Goal: Transaction & Acquisition: Purchase product/service

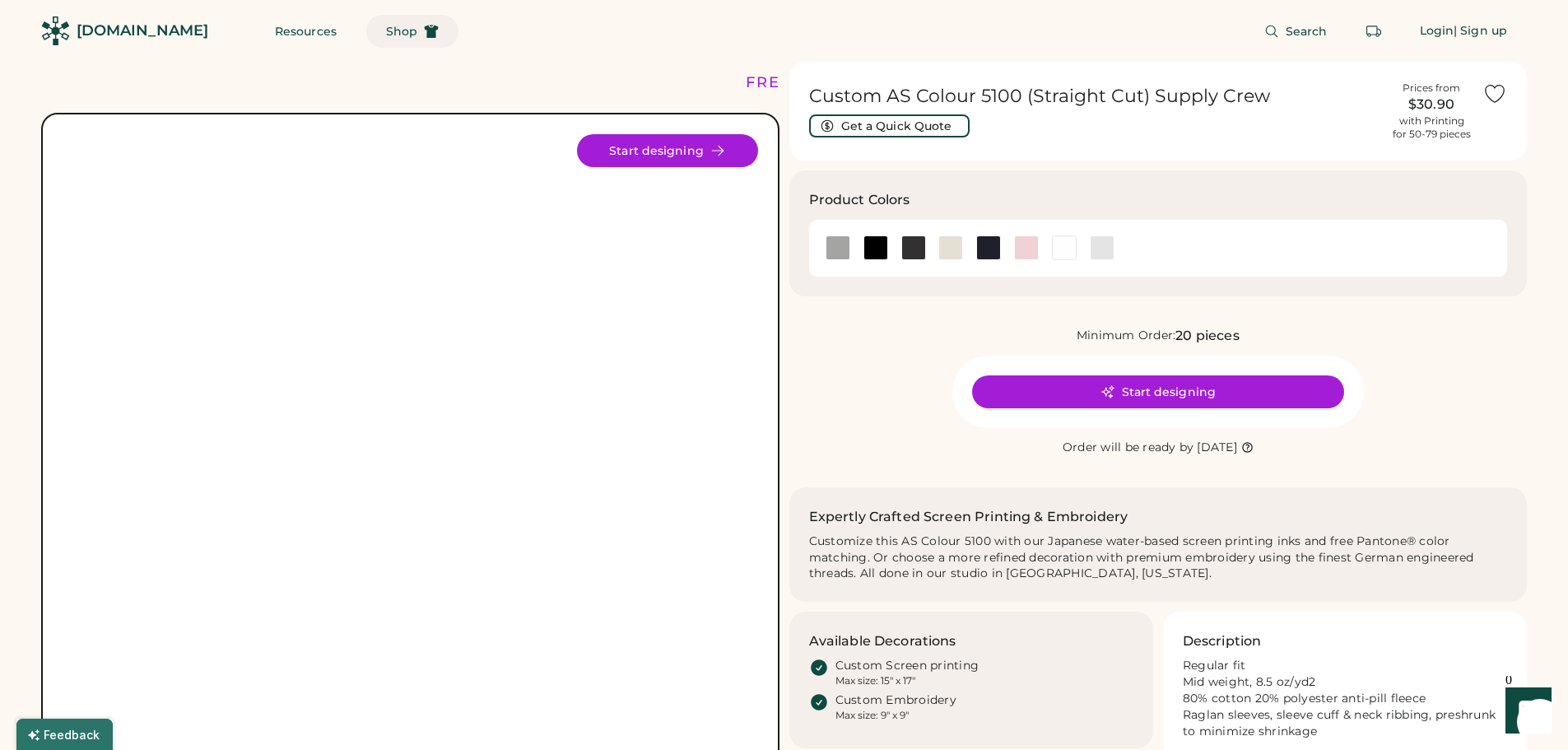
click at [386, 29] on span "Shop" at bounding box center [401, 31] width 31 height 12
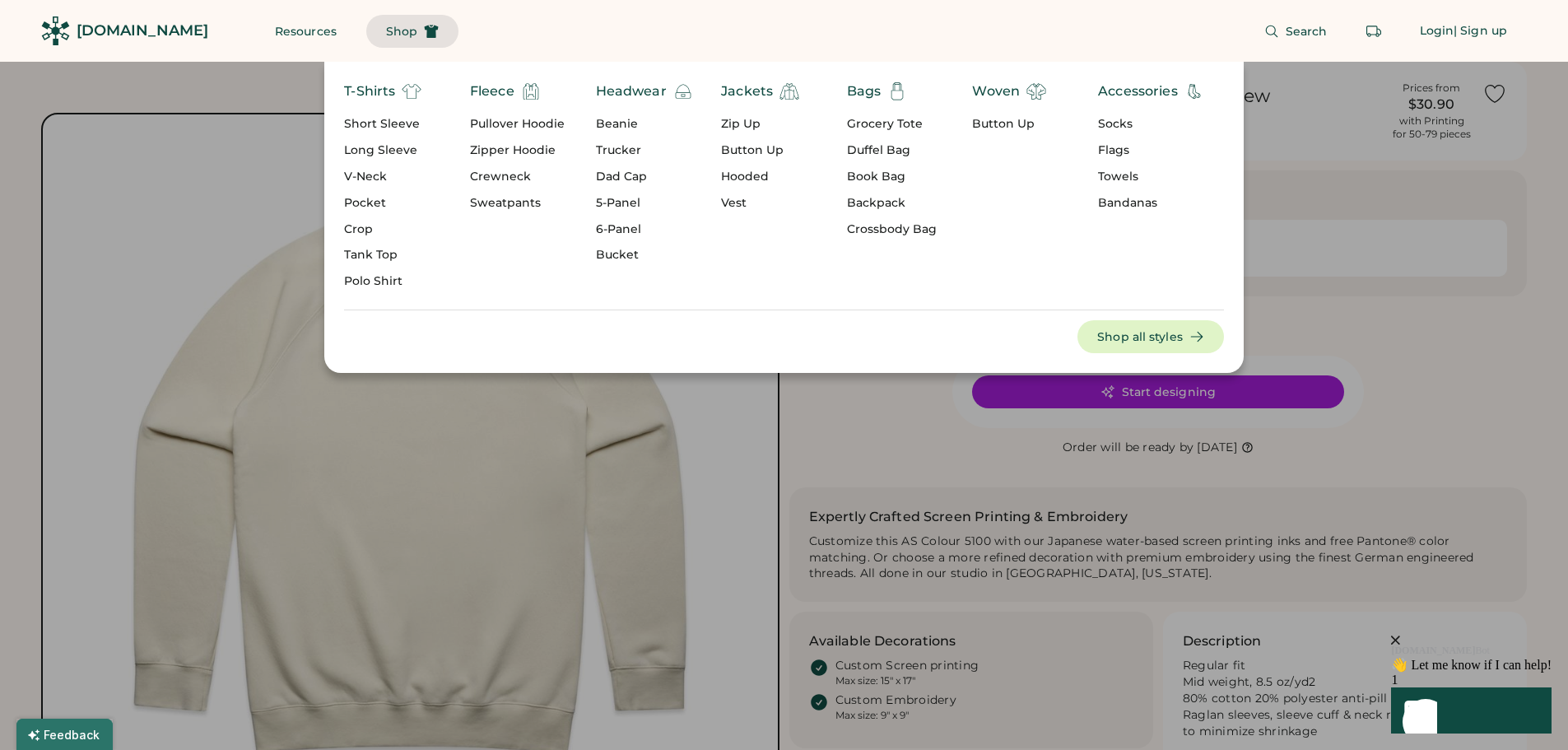
click at [884, 204] on div "Backpack" at bounding box center [891, 204] width 90 height 17
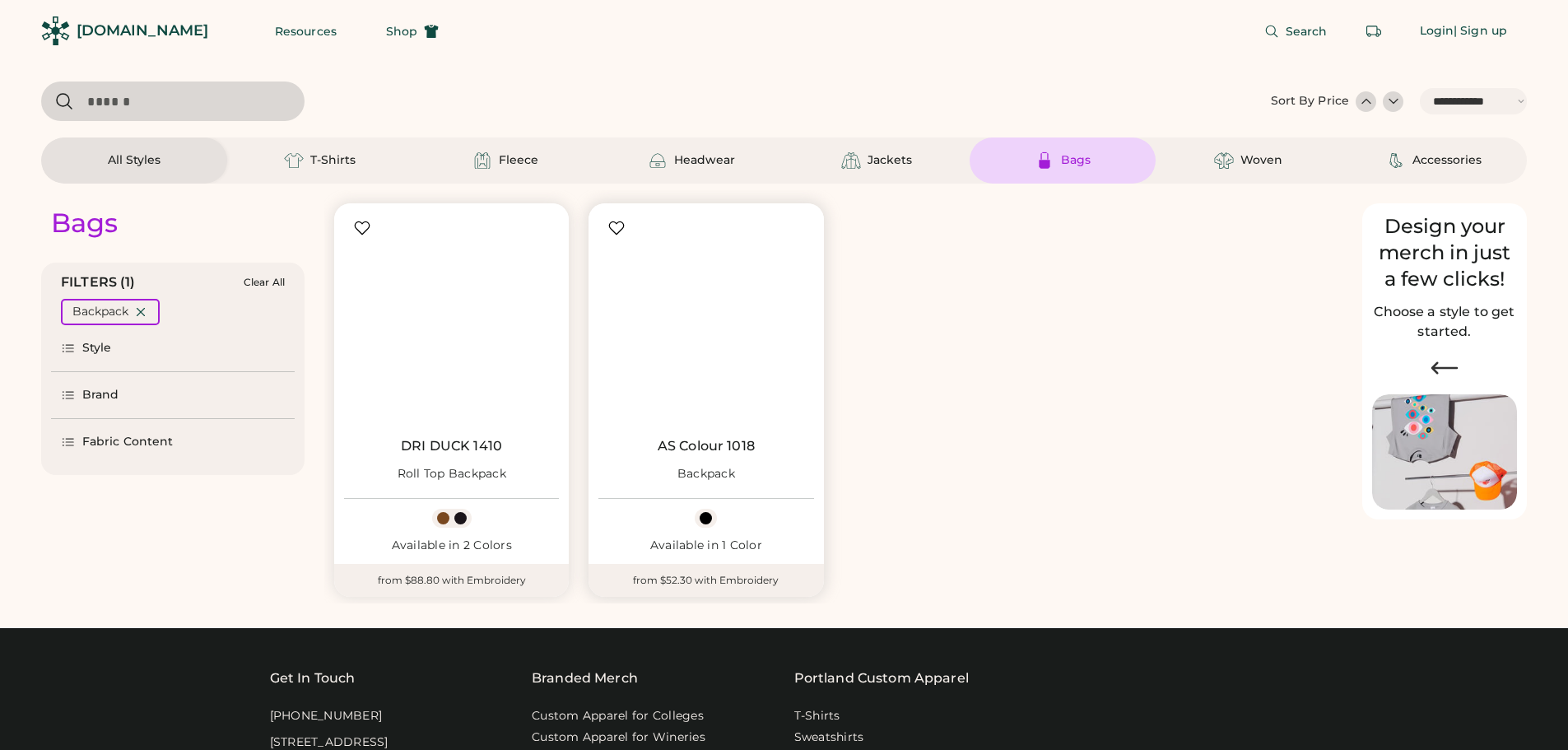
select select "*****"
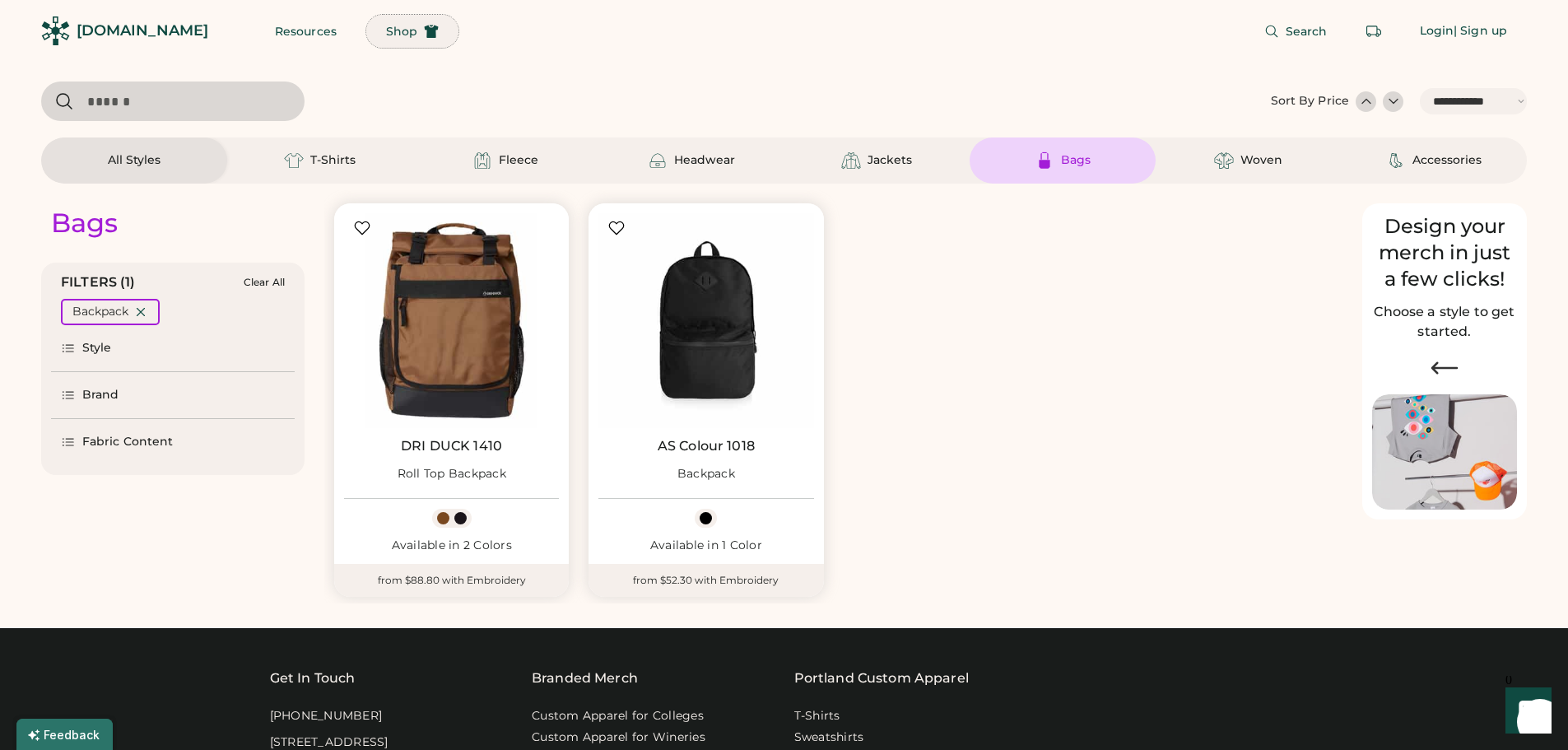
click at [386, 30] on span "Shop" at bounding box center [401, 31] width 31 height 12
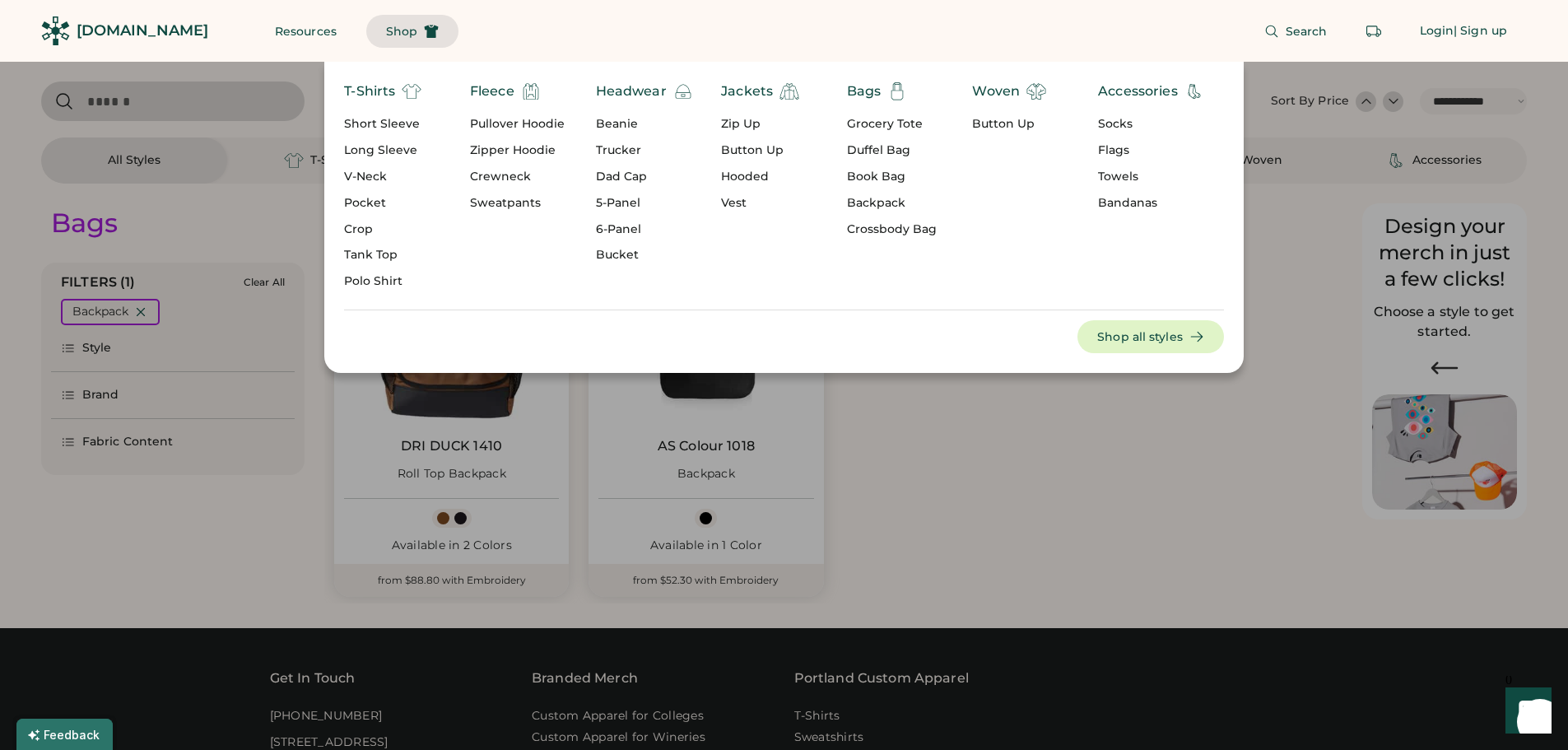
click at [885, 235] on div "Crossbody Bag" at bounding box center [891, 230] width 90 height 17
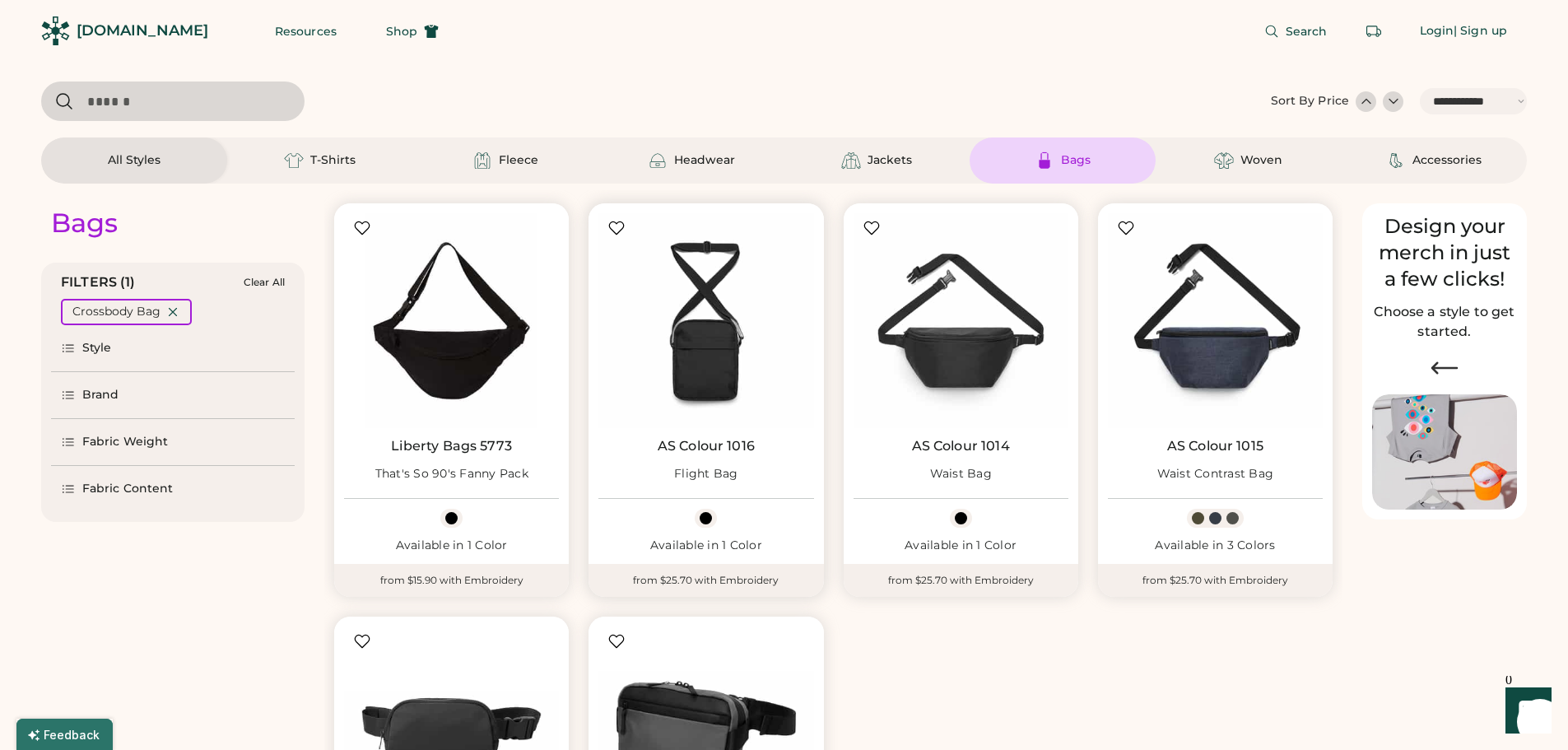
scroll to position [82, 0]
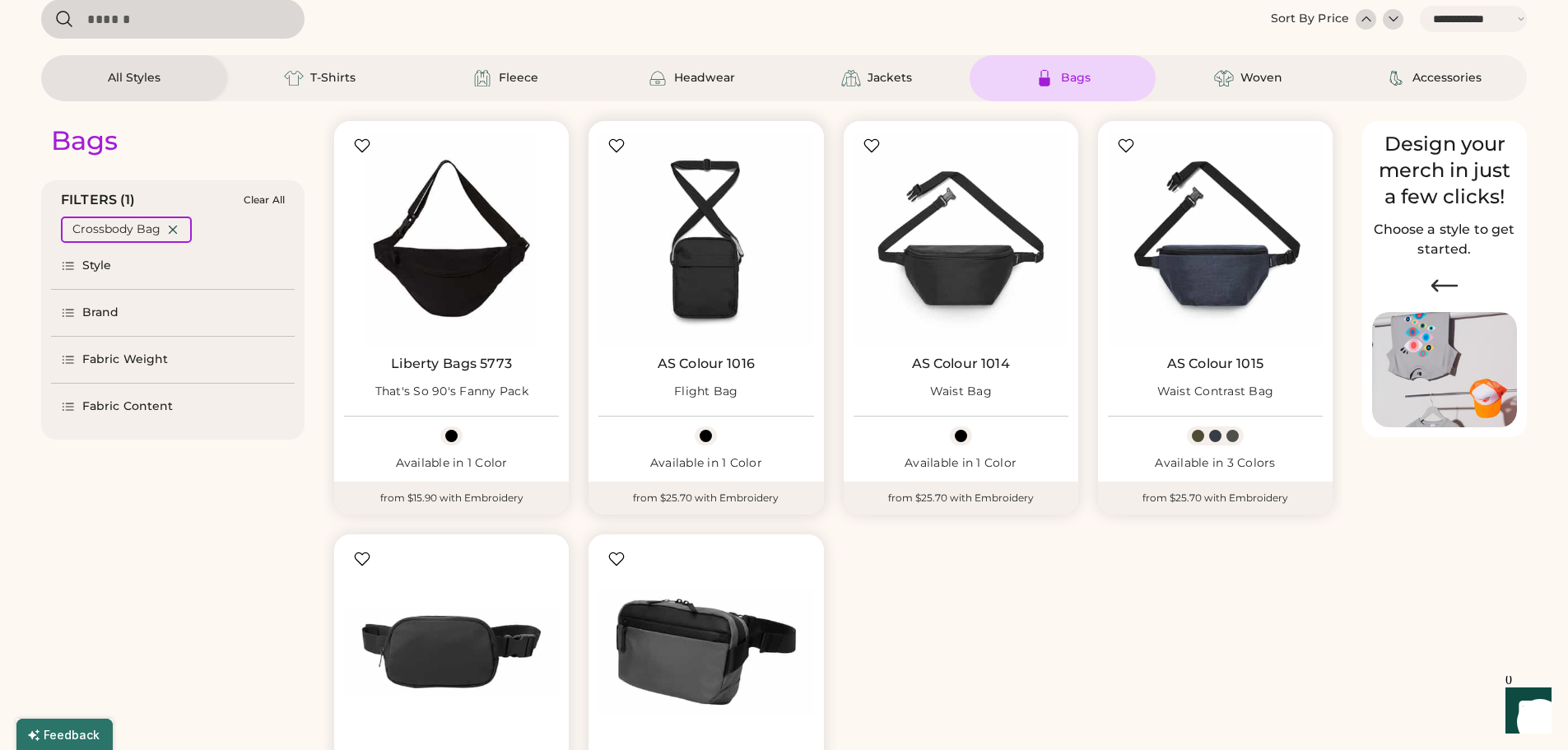
select select "*****"
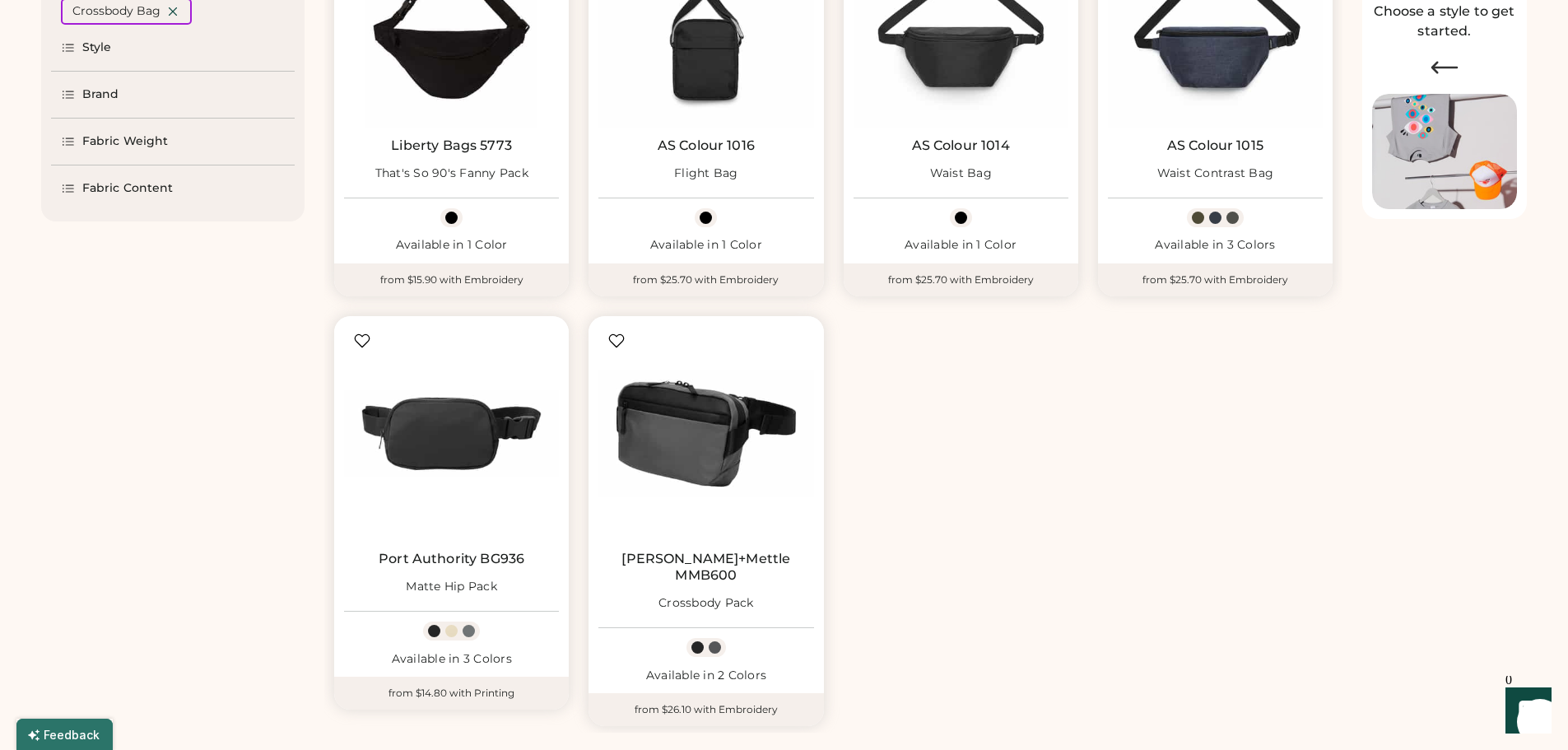
scroll to position [329, 0]
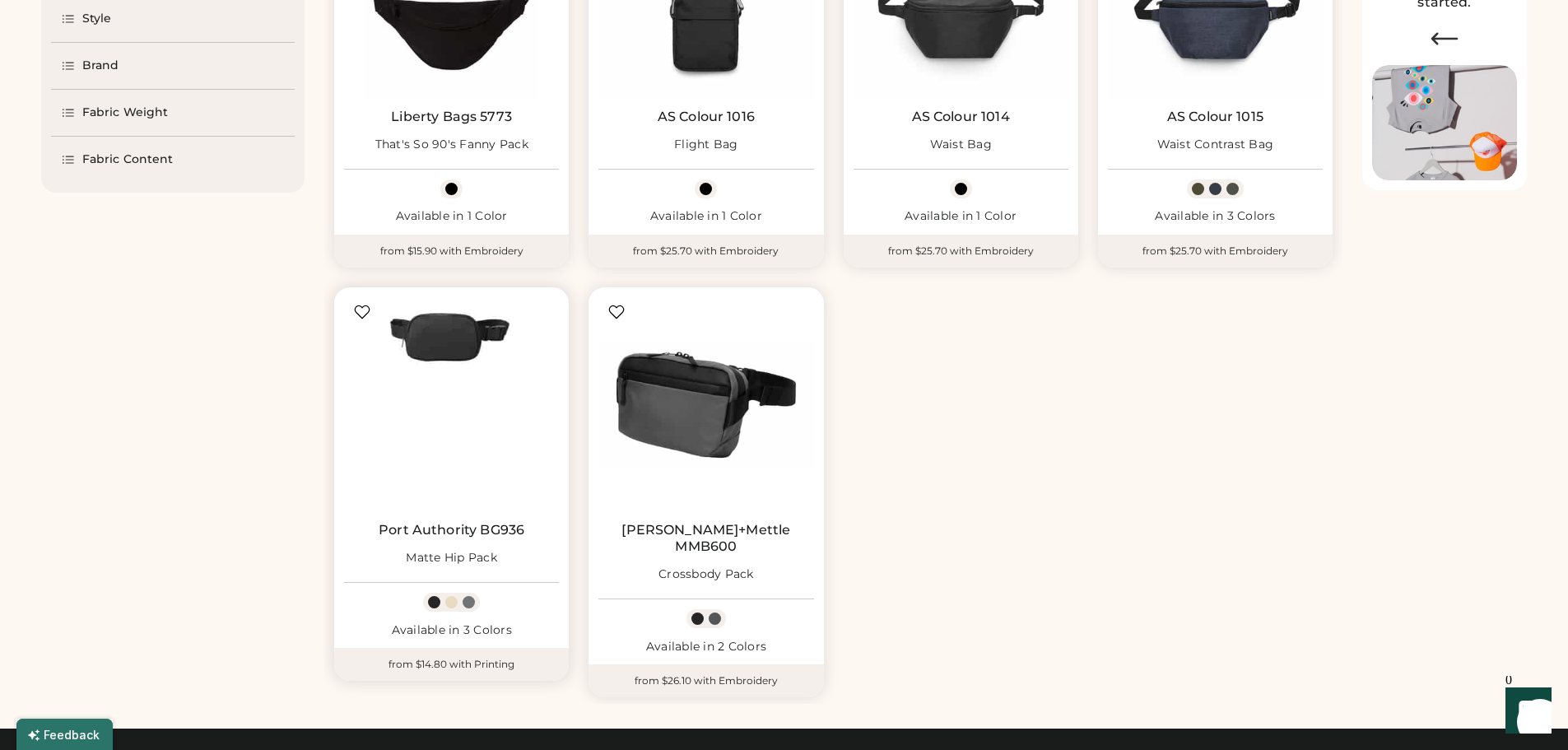
click at [441, 410] on img at bounding box center [451, 405] width 215 height 215
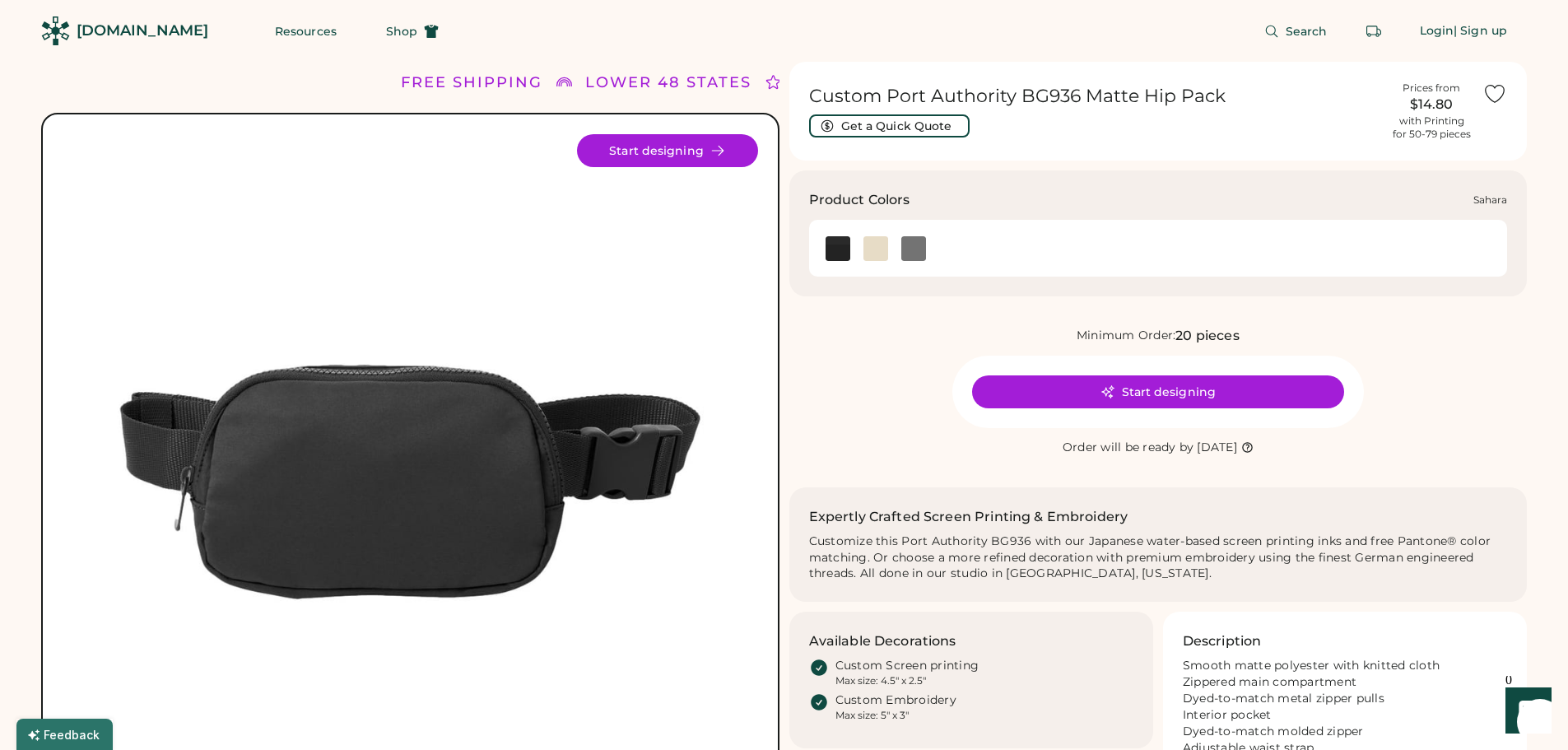
click at [882, 252] on img at bounding box center [875, 248] width 24 height 24
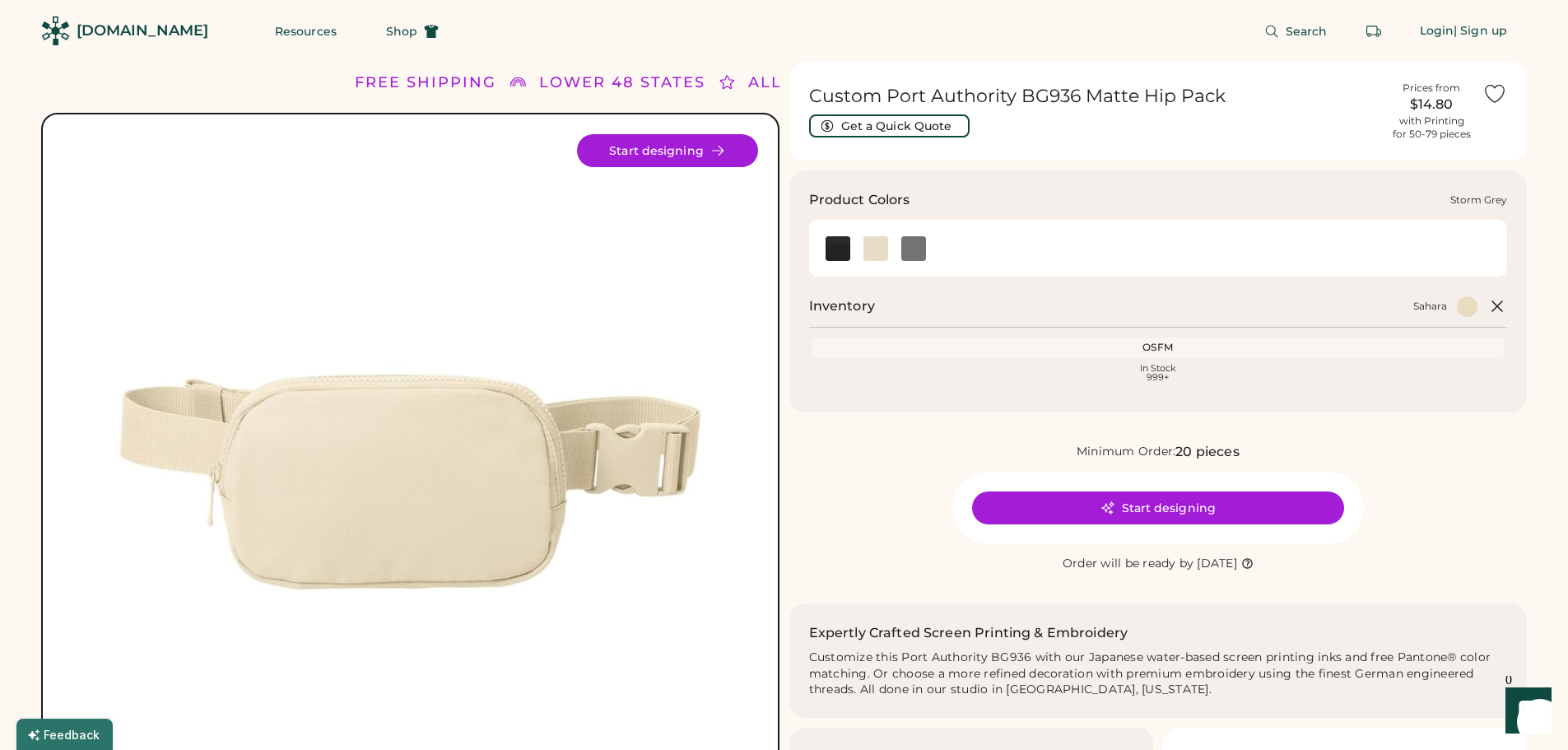
click at [924, 252] on img at bounding box center [913, 248] width 24 height 24
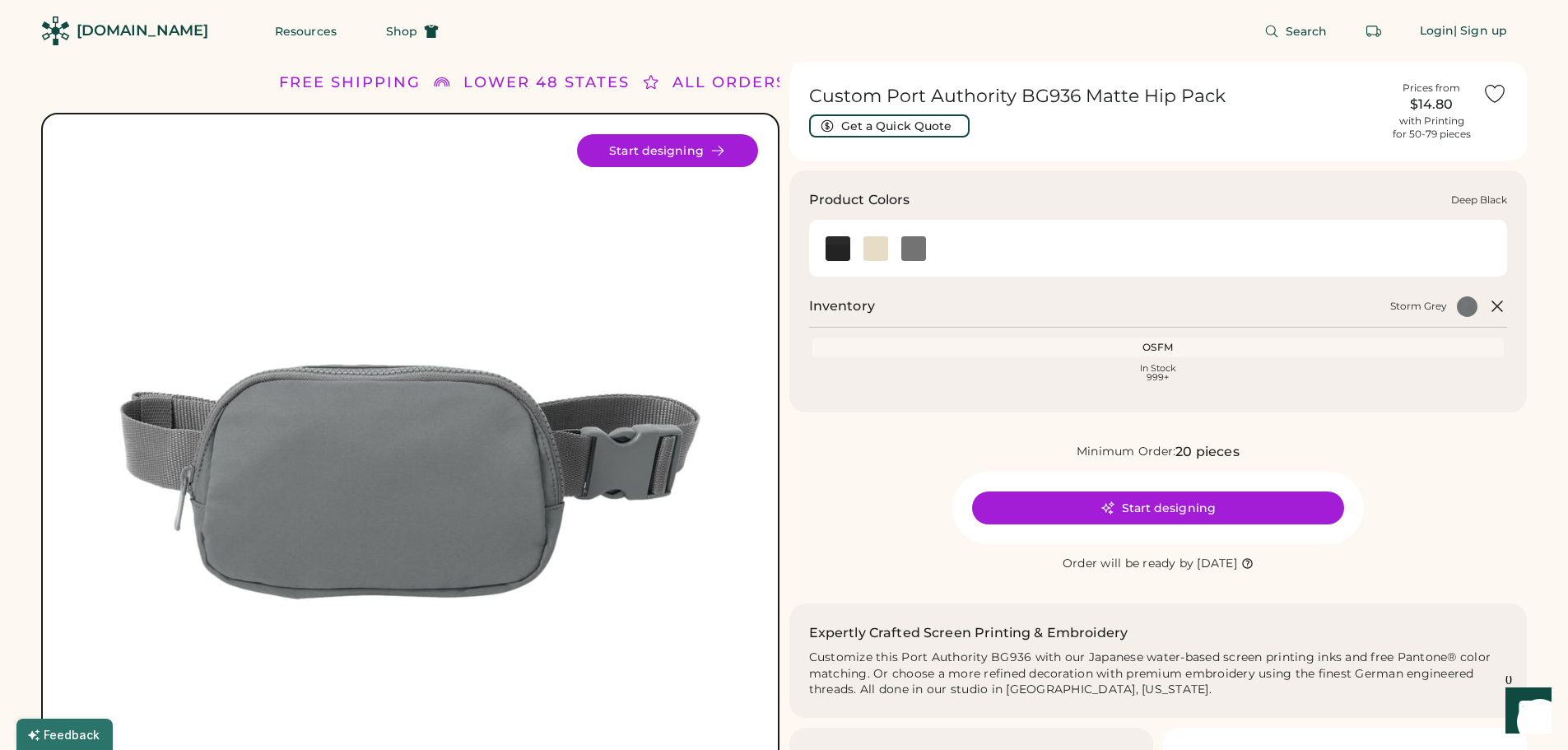
click at [833, 251] on img at bounding box center [837, 248] width 24 height 24
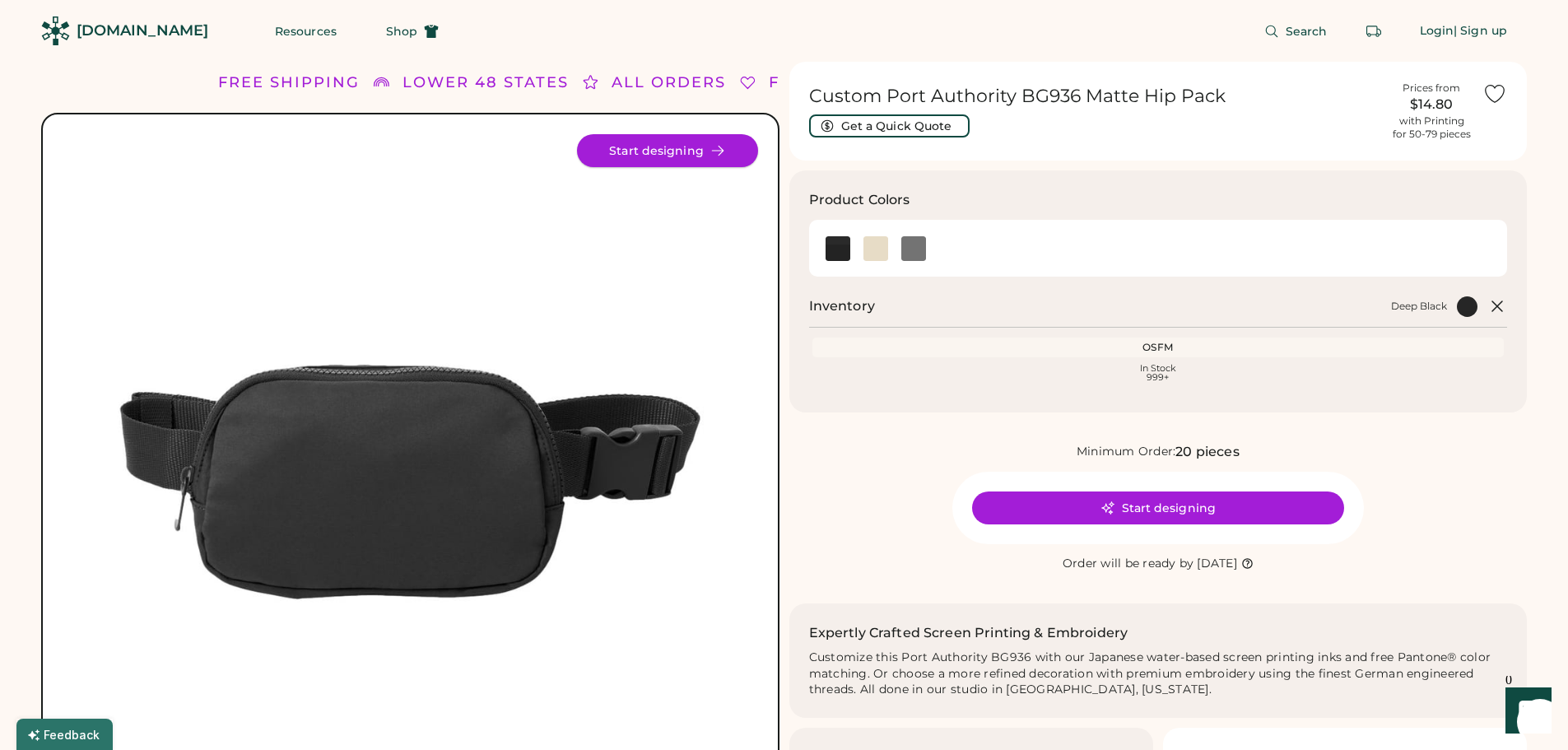
click at [683, 154] on button "Start designing" at bounding box center [667, 150] width 181 height 33
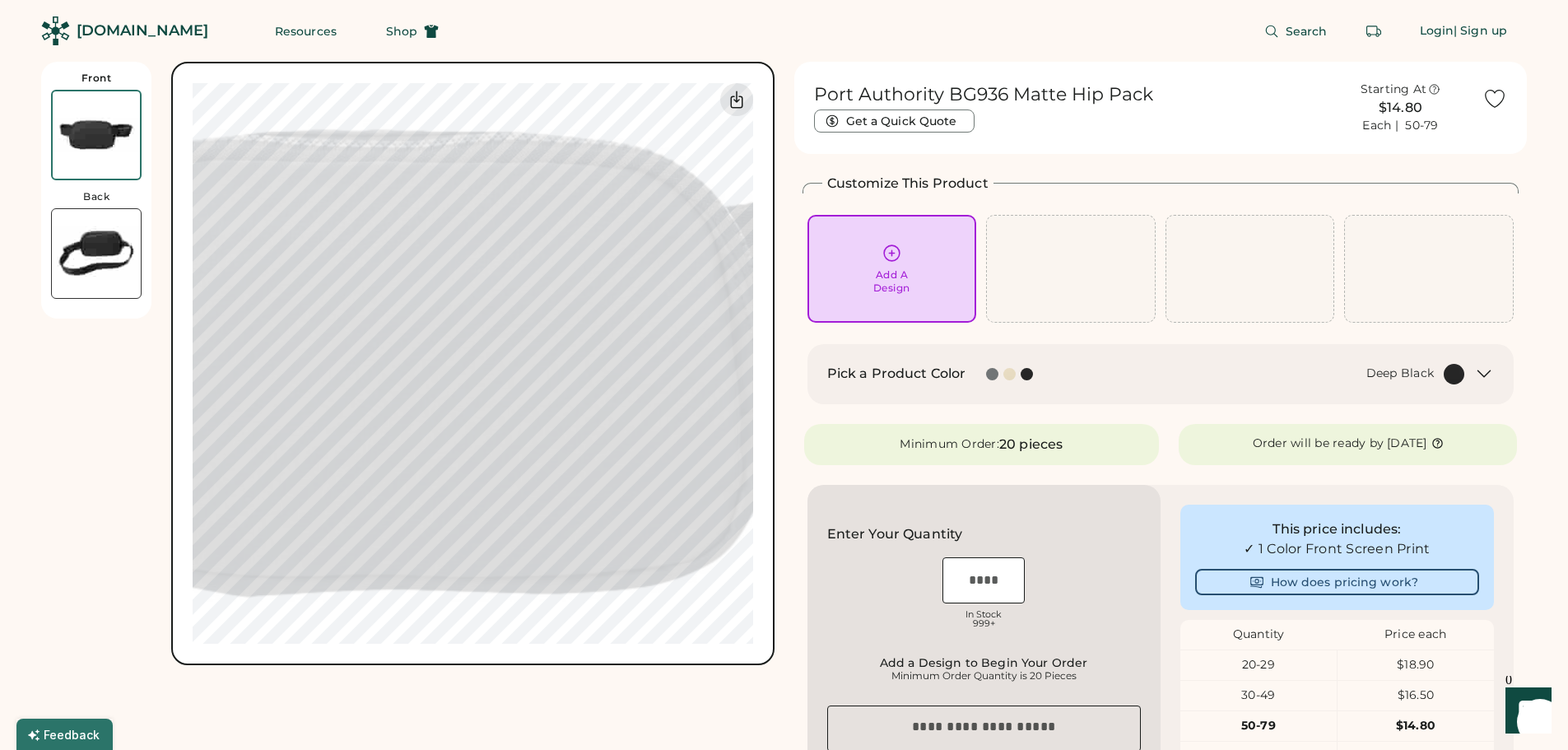
click at [906, 260] on div "Add A Design" at bounding box center [892, 269] width 147 height 52
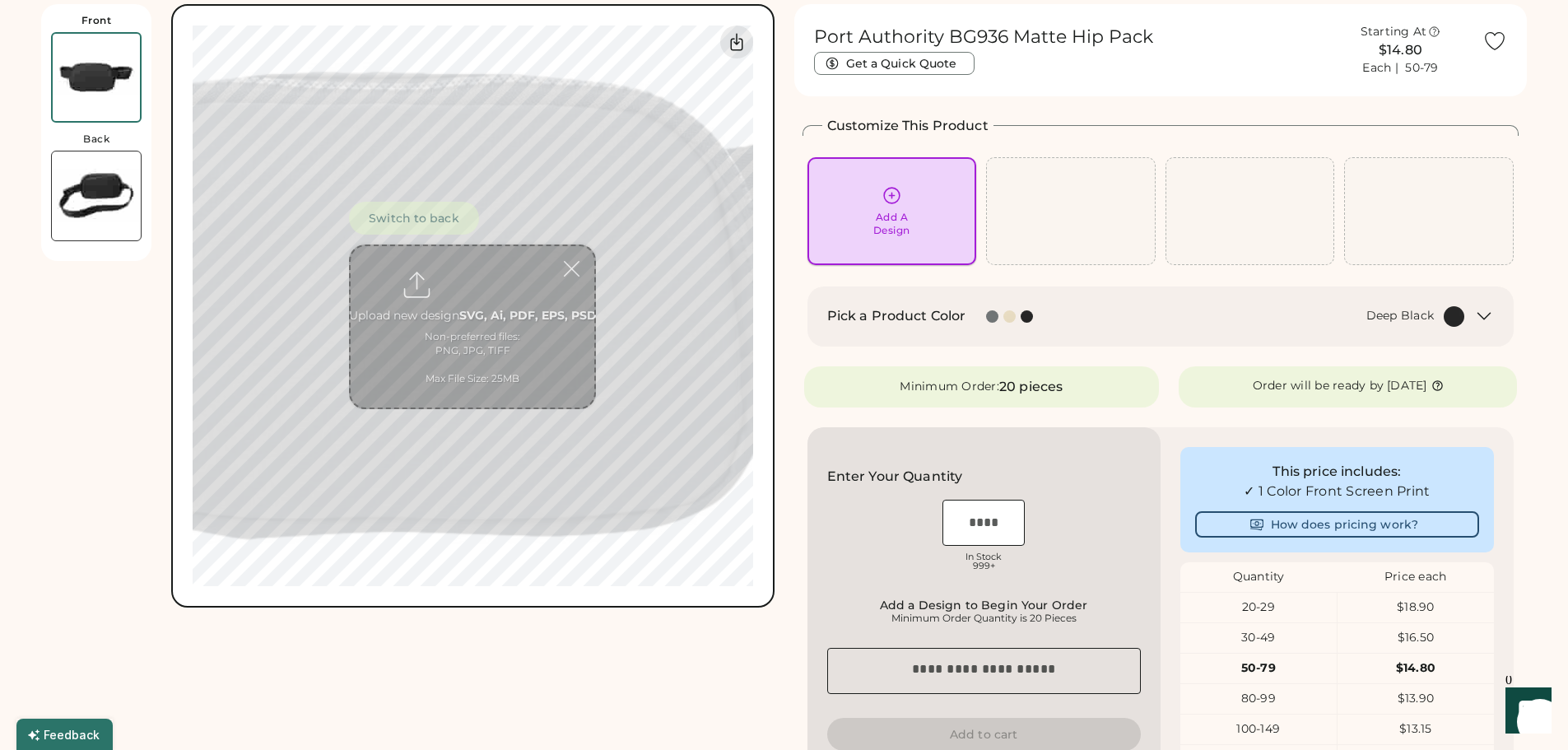
scroll to position [62, 0]
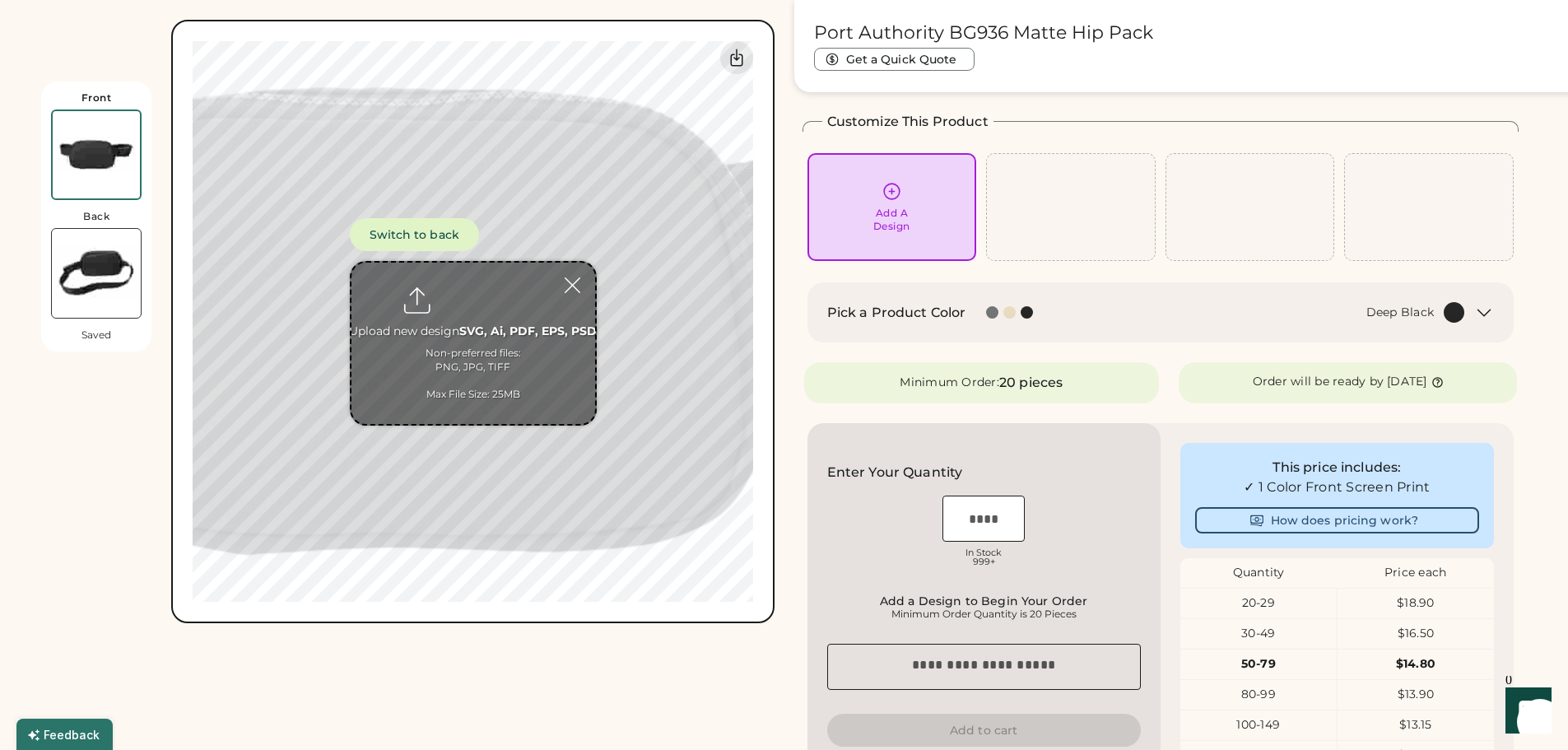
click at [479, 295] on input "file" at bounding box center [473, 343] width 244 height 161
type input "**********"
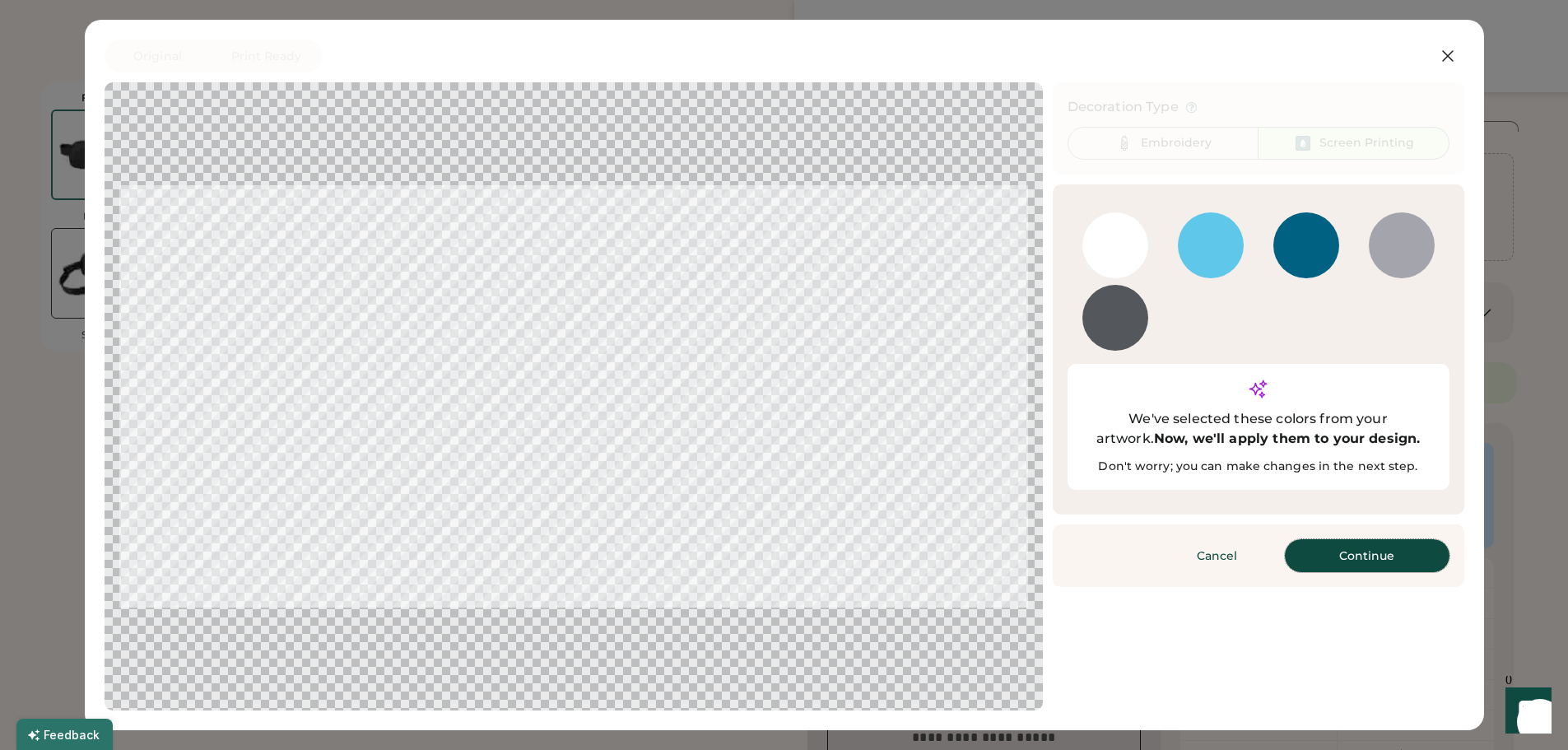
click at [1360, 539] on button "Continue" at bounding box center [1367, 555] width 164 height 33
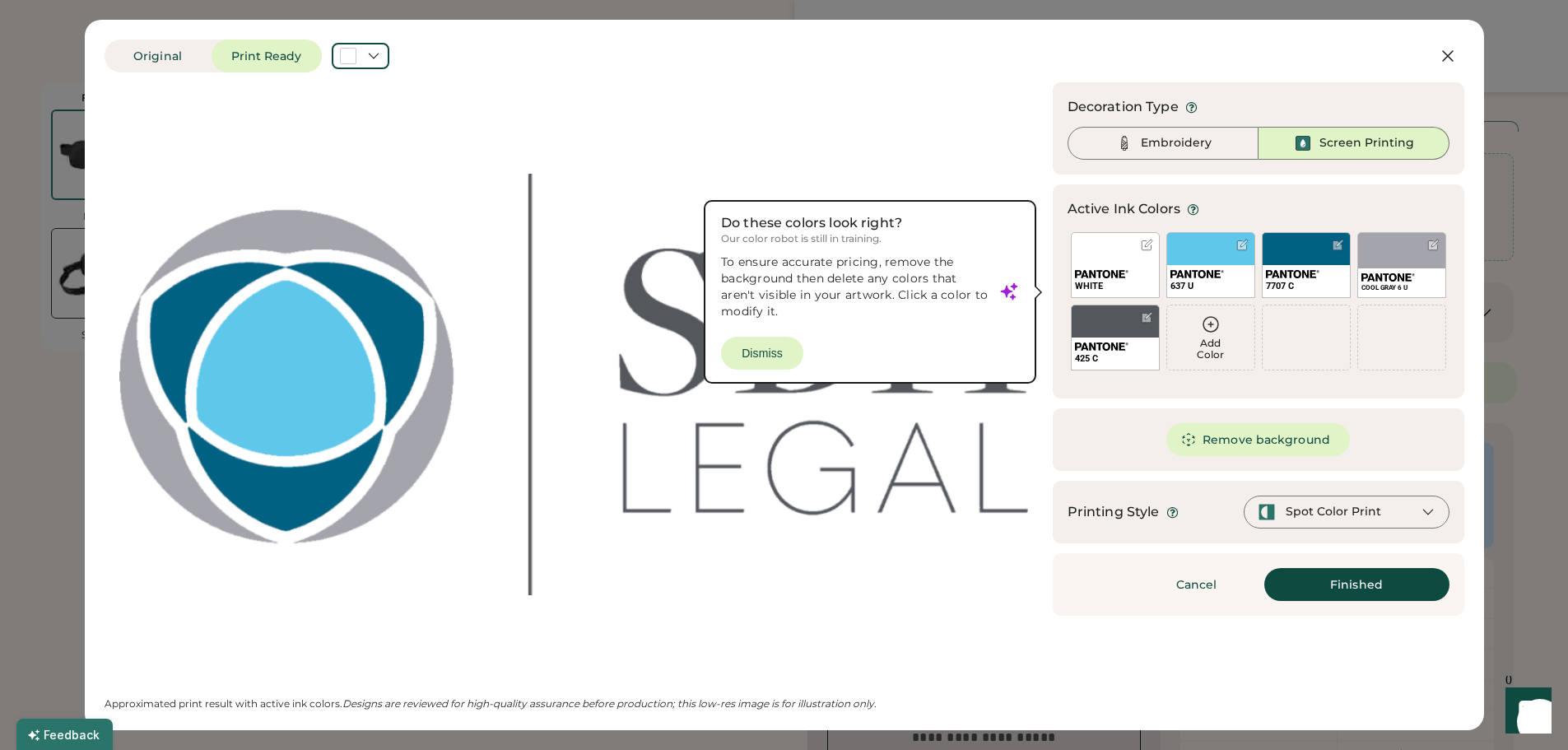
click at [1389, 592] on button "Finished" at bounding box center [1356, 584] width 185 height 33
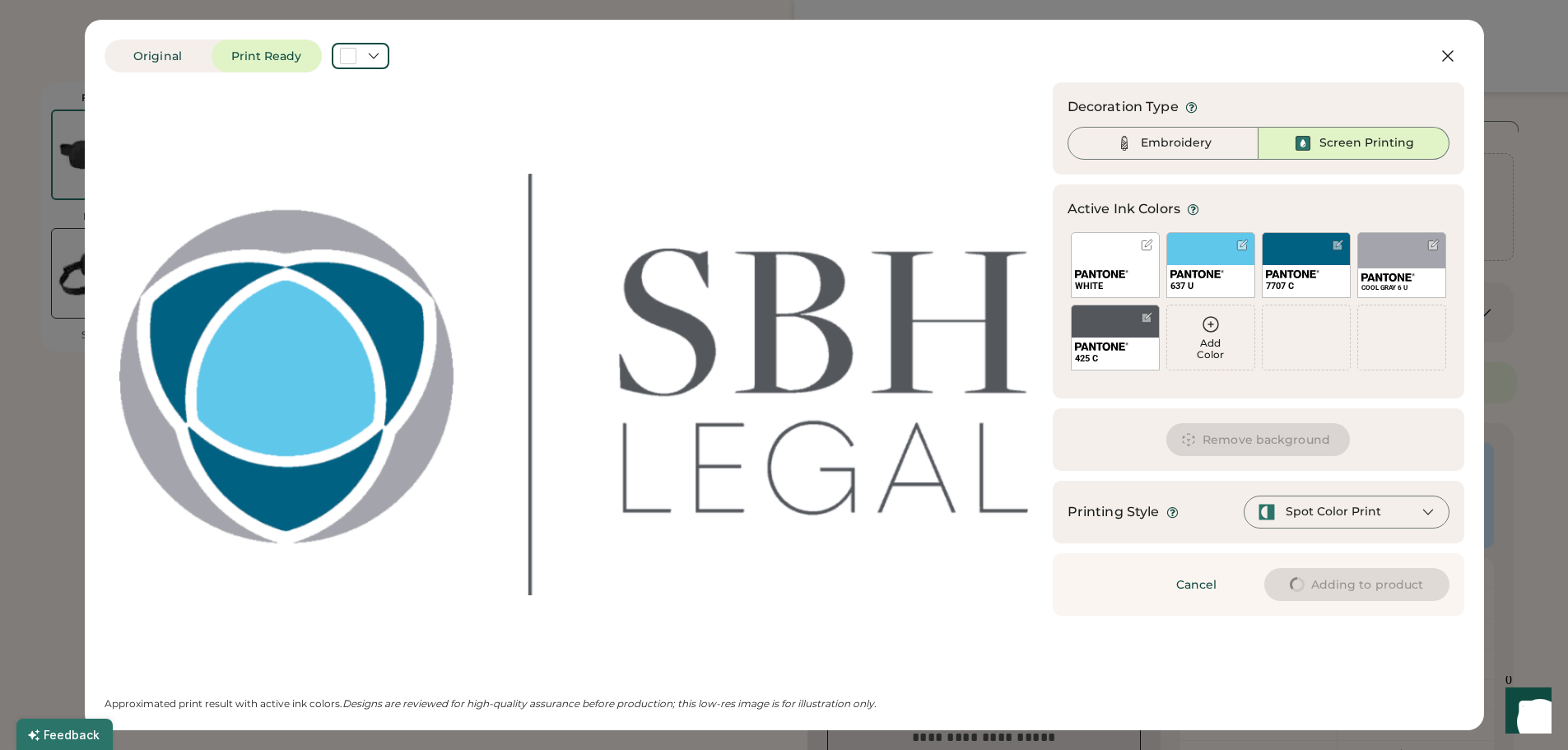
scroll to position [0, 0]
type input "****"
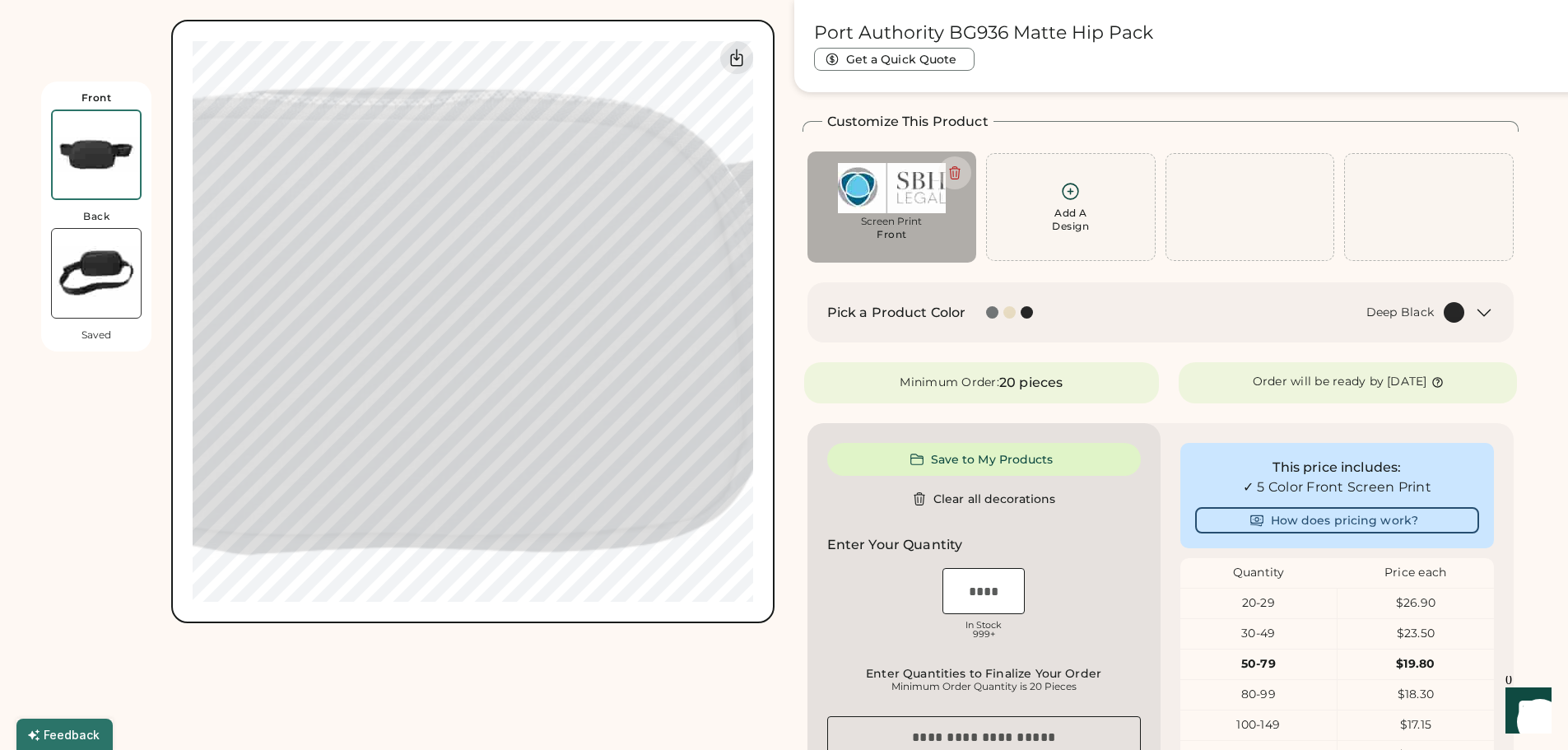
type input "****"
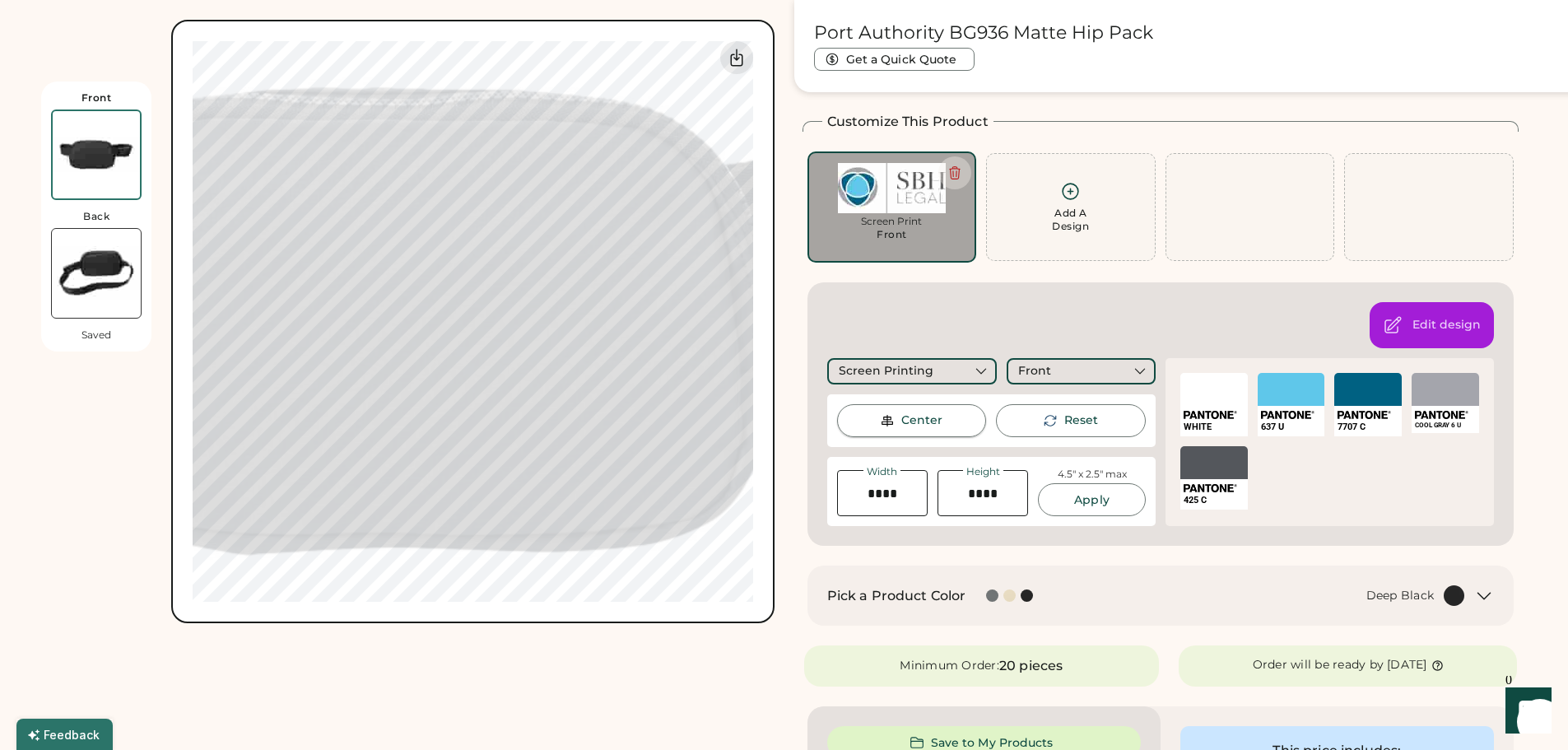
click at [916, 421] on div "Center" at bounding box center [921, 421] width 41 height 17
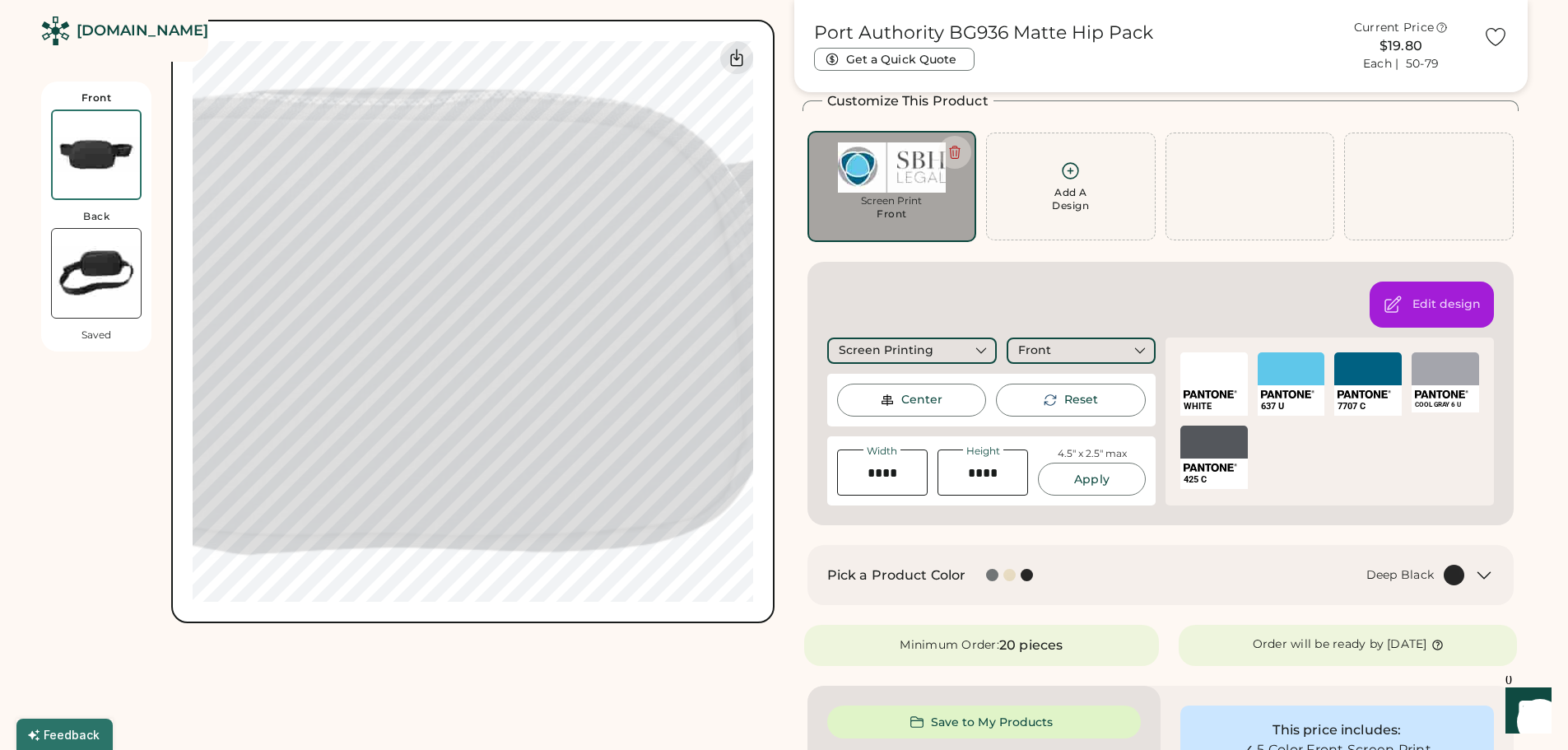
click at [91, 148] on img at bounding box center [96, 155] width 87 height 87
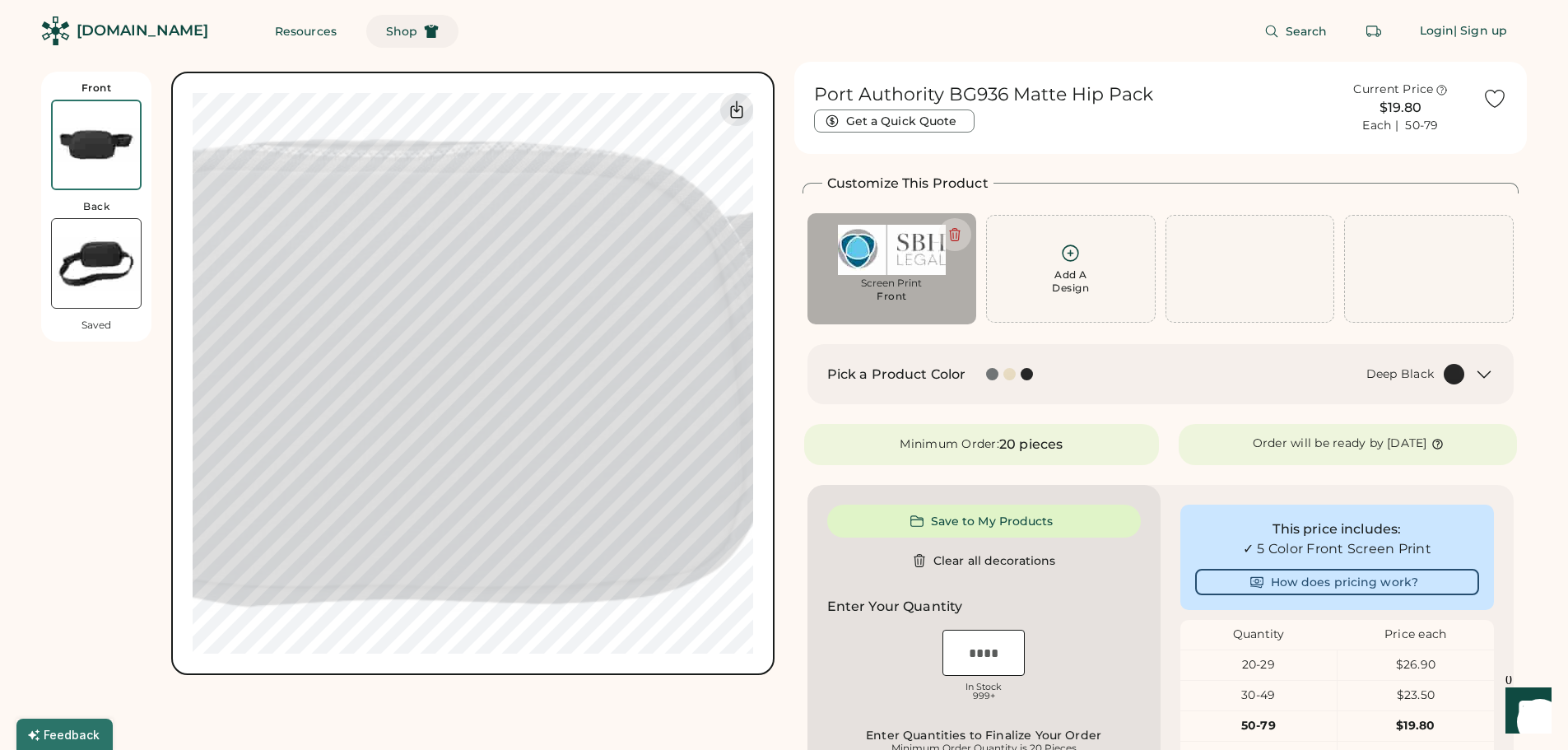
click at [386, 32] on span "Shop" at bounding box center [401, 31] width 31 height 12
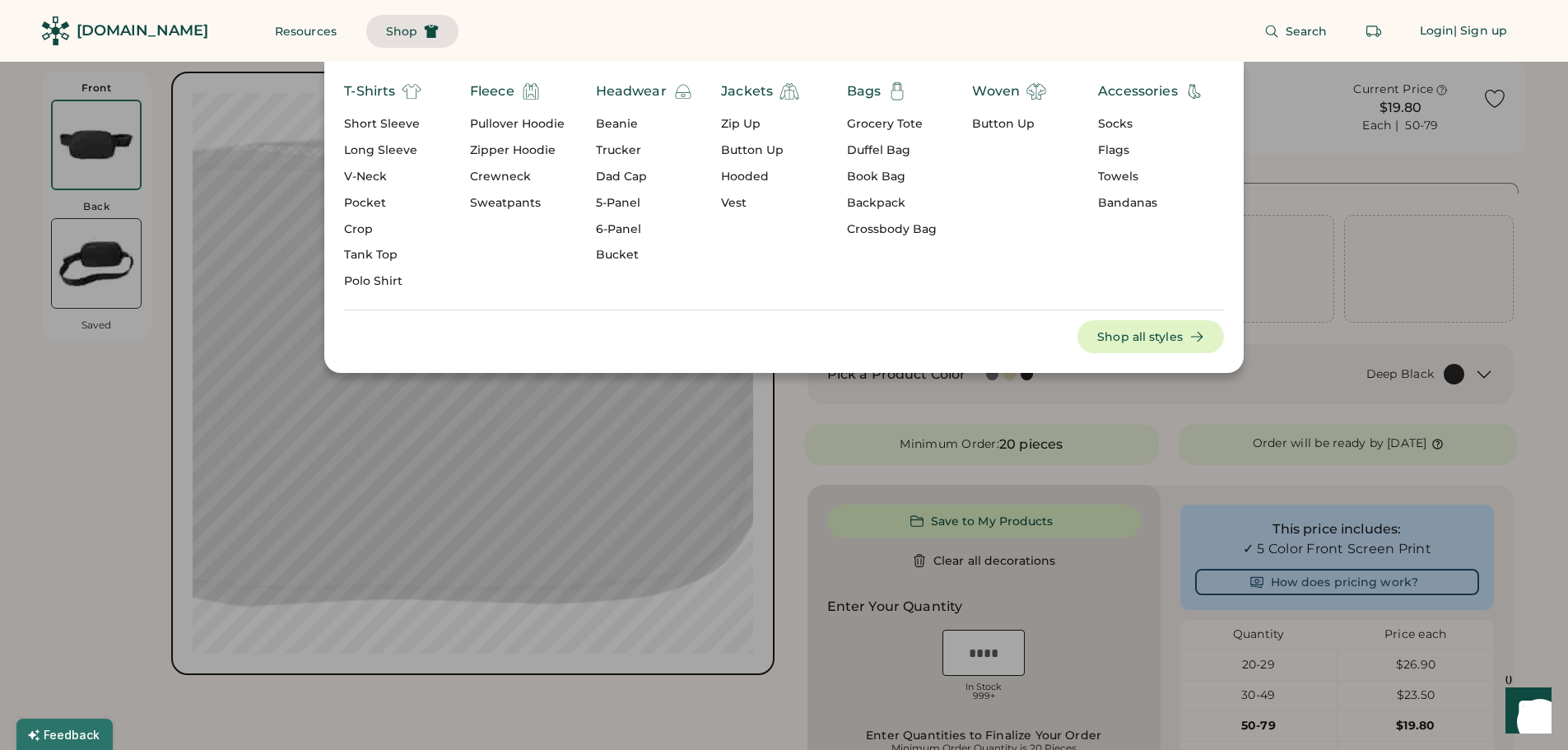
click at [877, 230] on div "Crossbody Bag" at bounding box center [891, 230] width 90 height 17
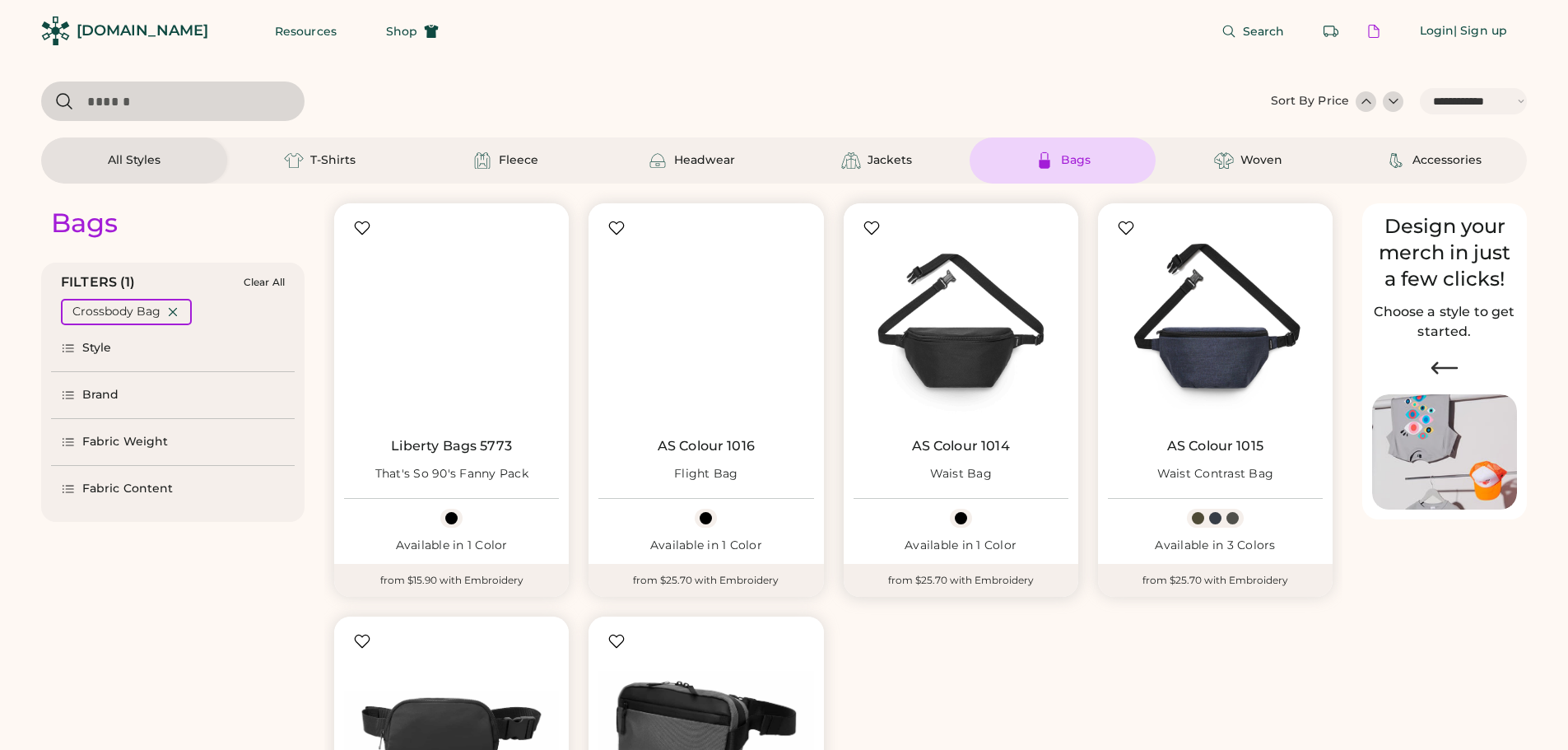
select select "*****"
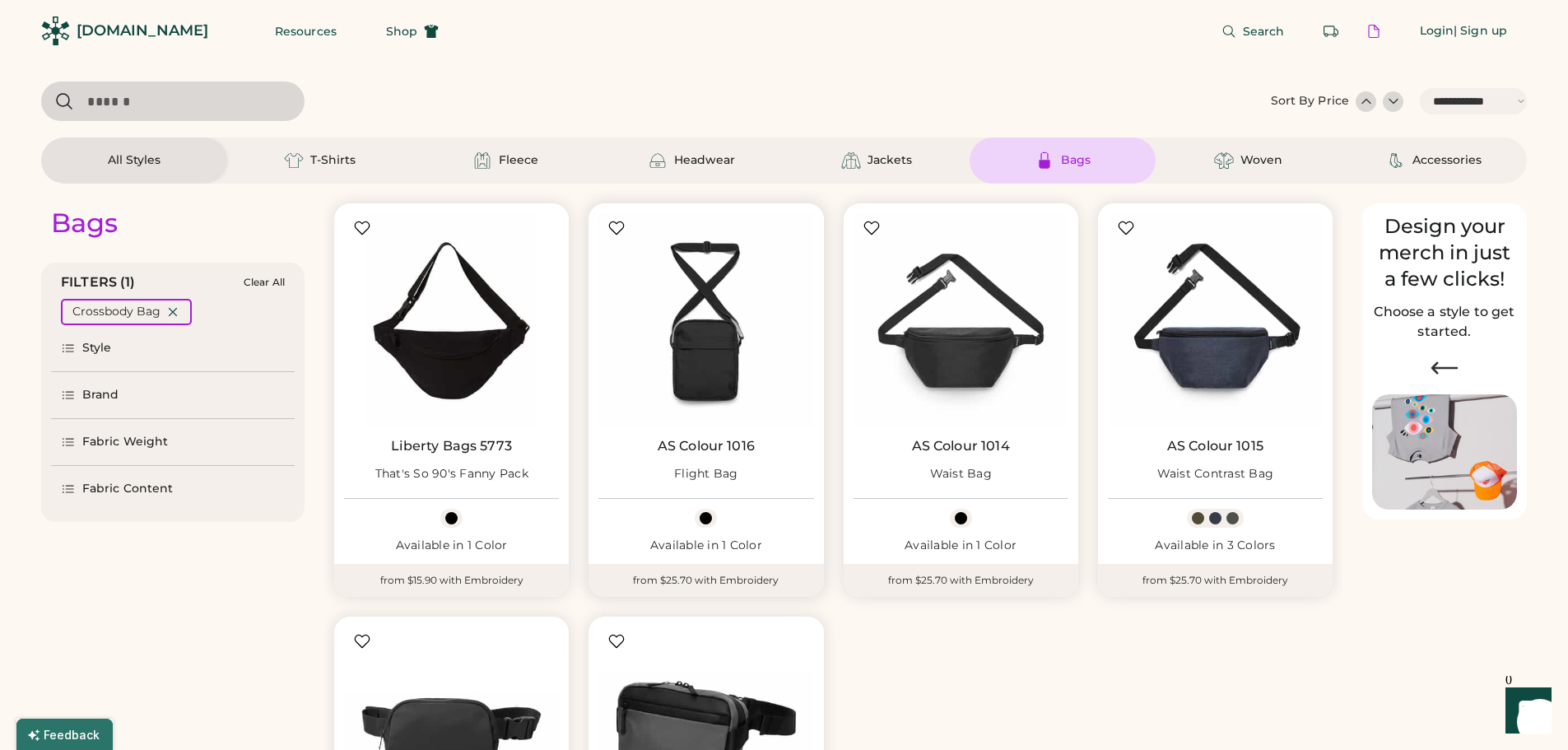
scroll to position [82, 0]
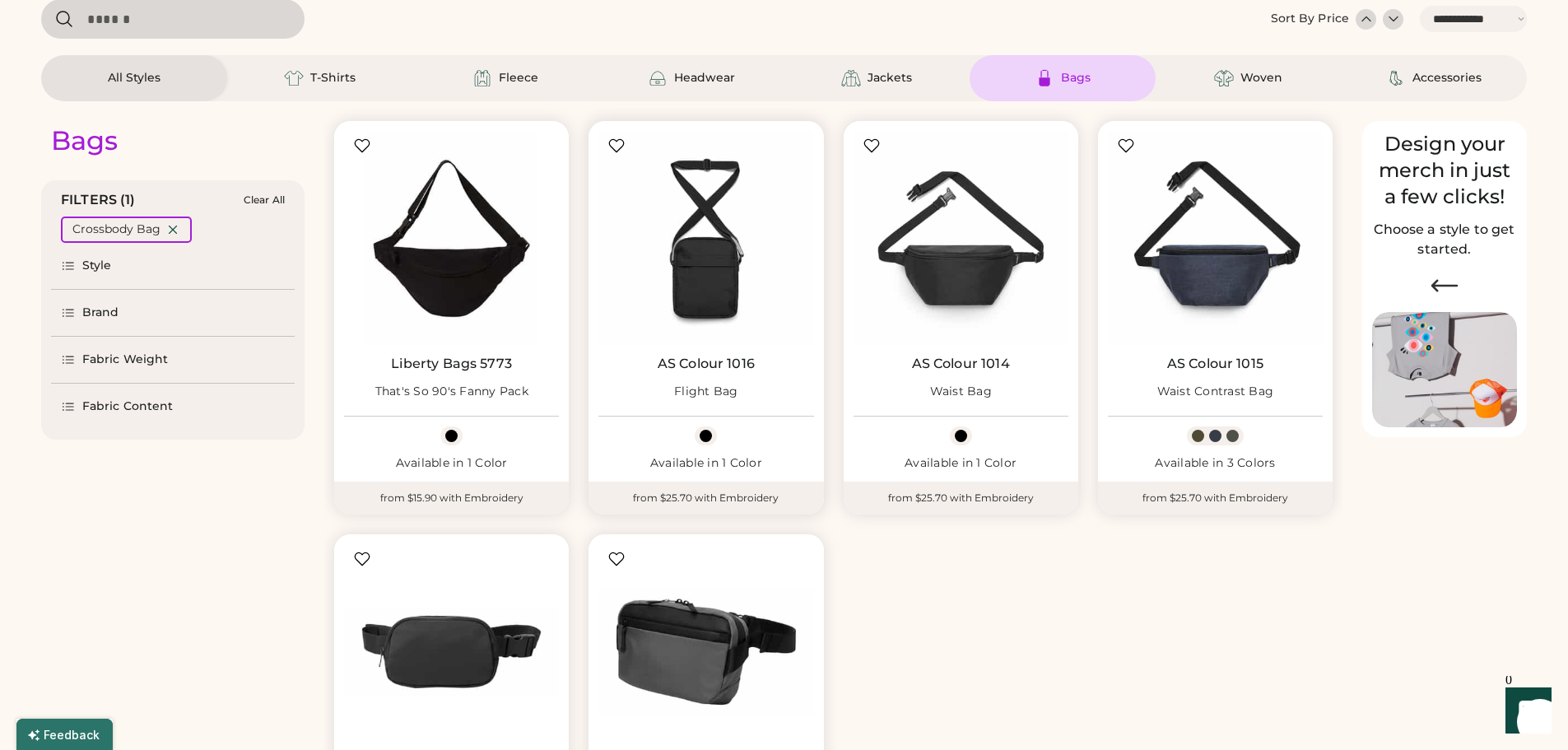
select select "*****"
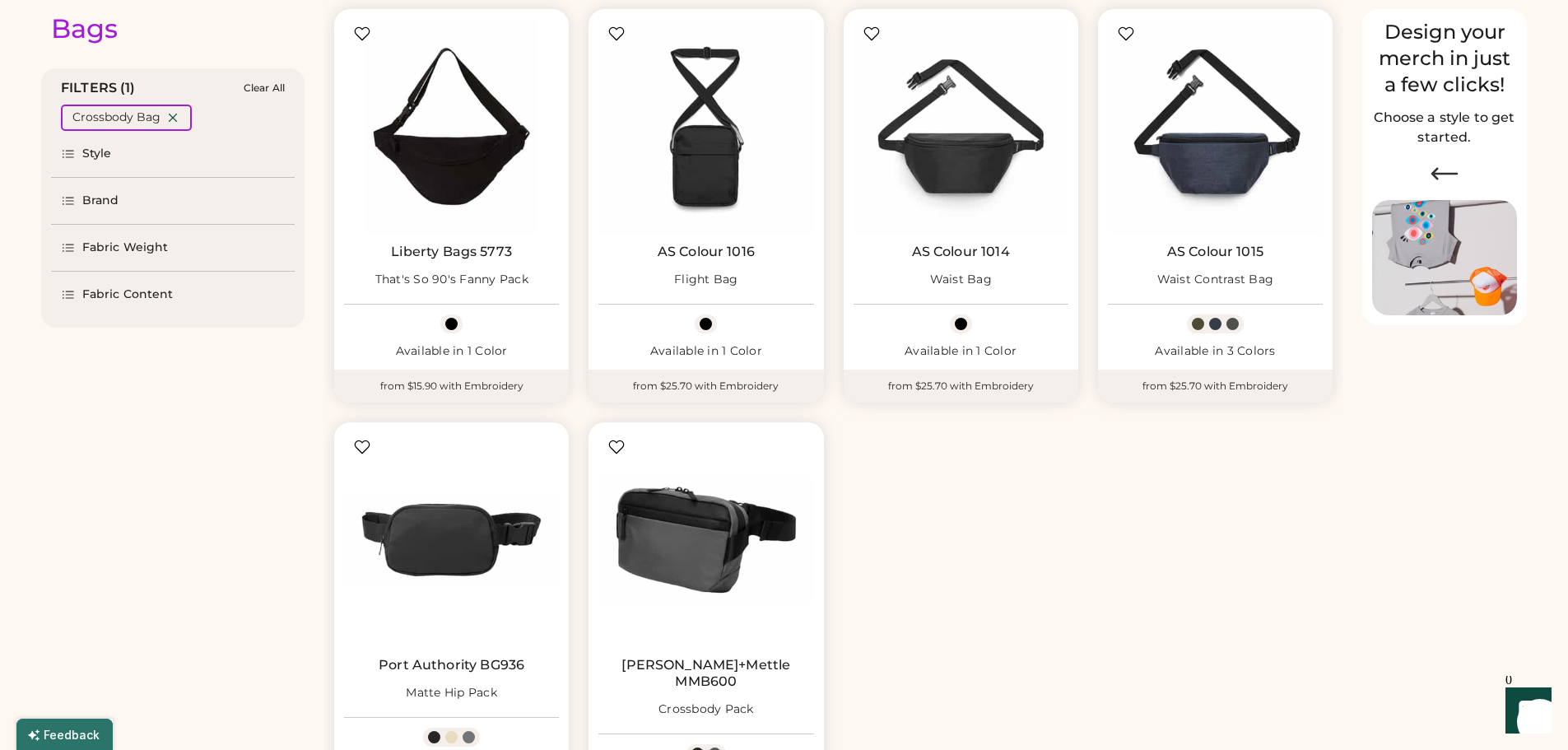
scroll to position [164, 0]
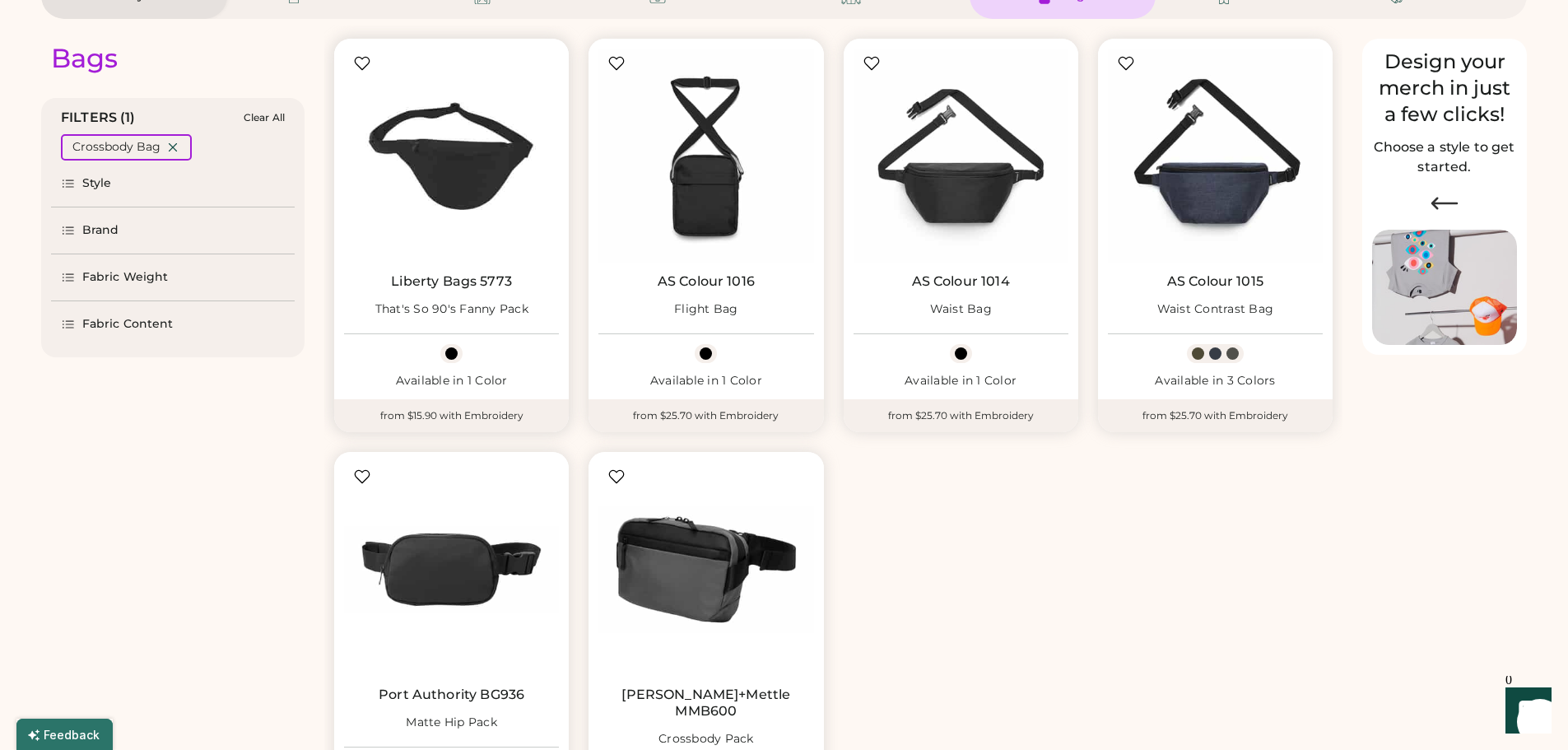
click at [442, 164] on img at bounding box center [451, 156] width 215 height 215
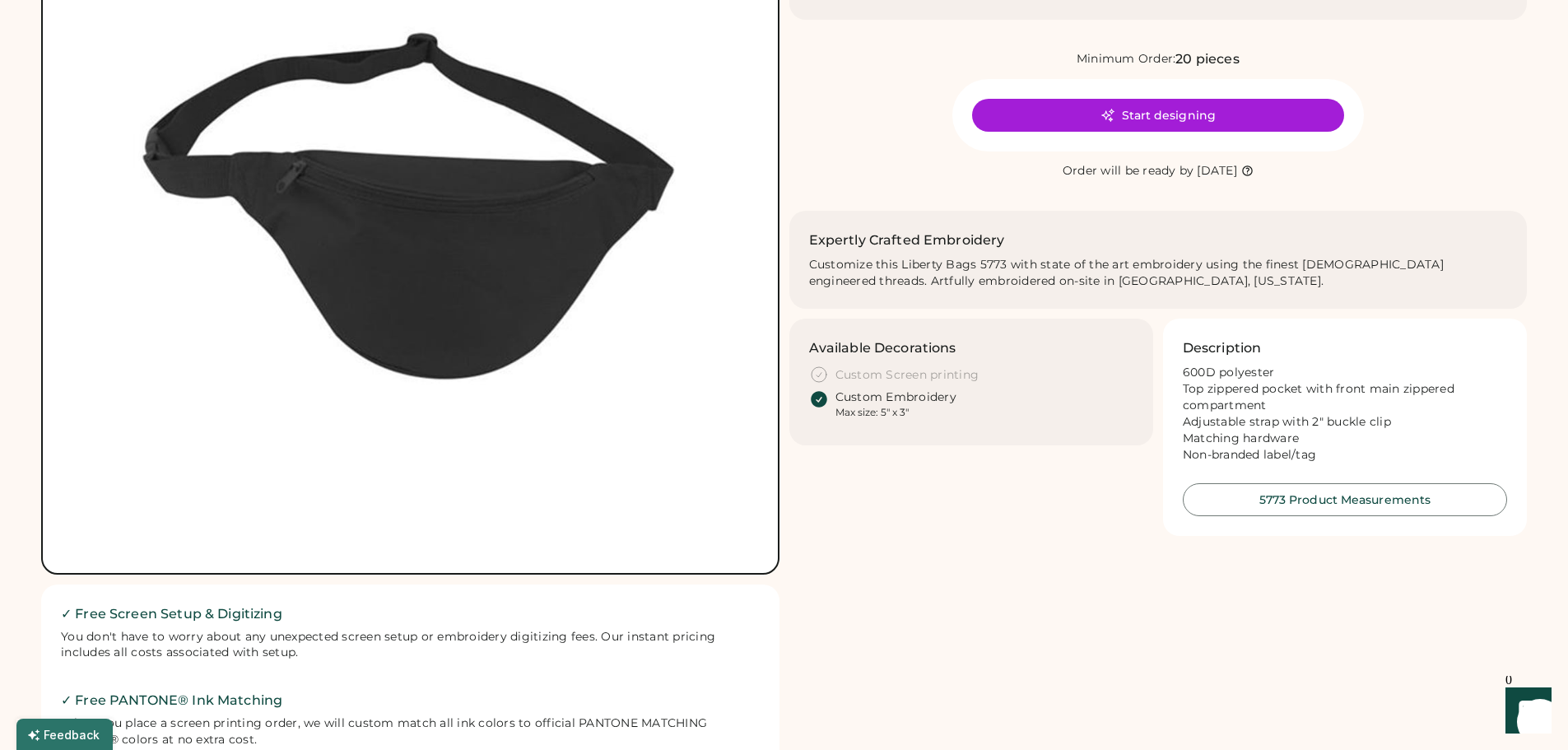
scroll to position [247, 0]
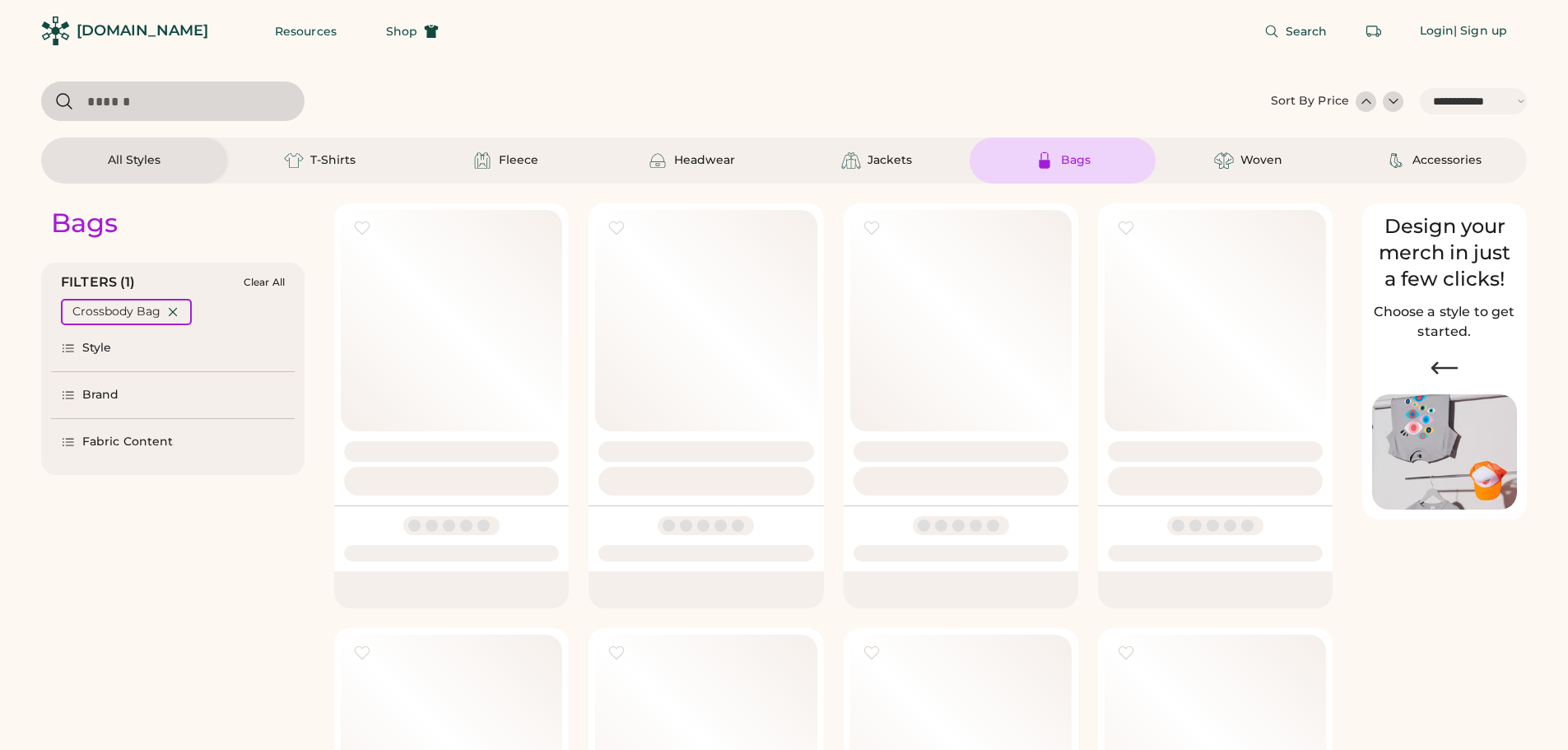
select select "*****"
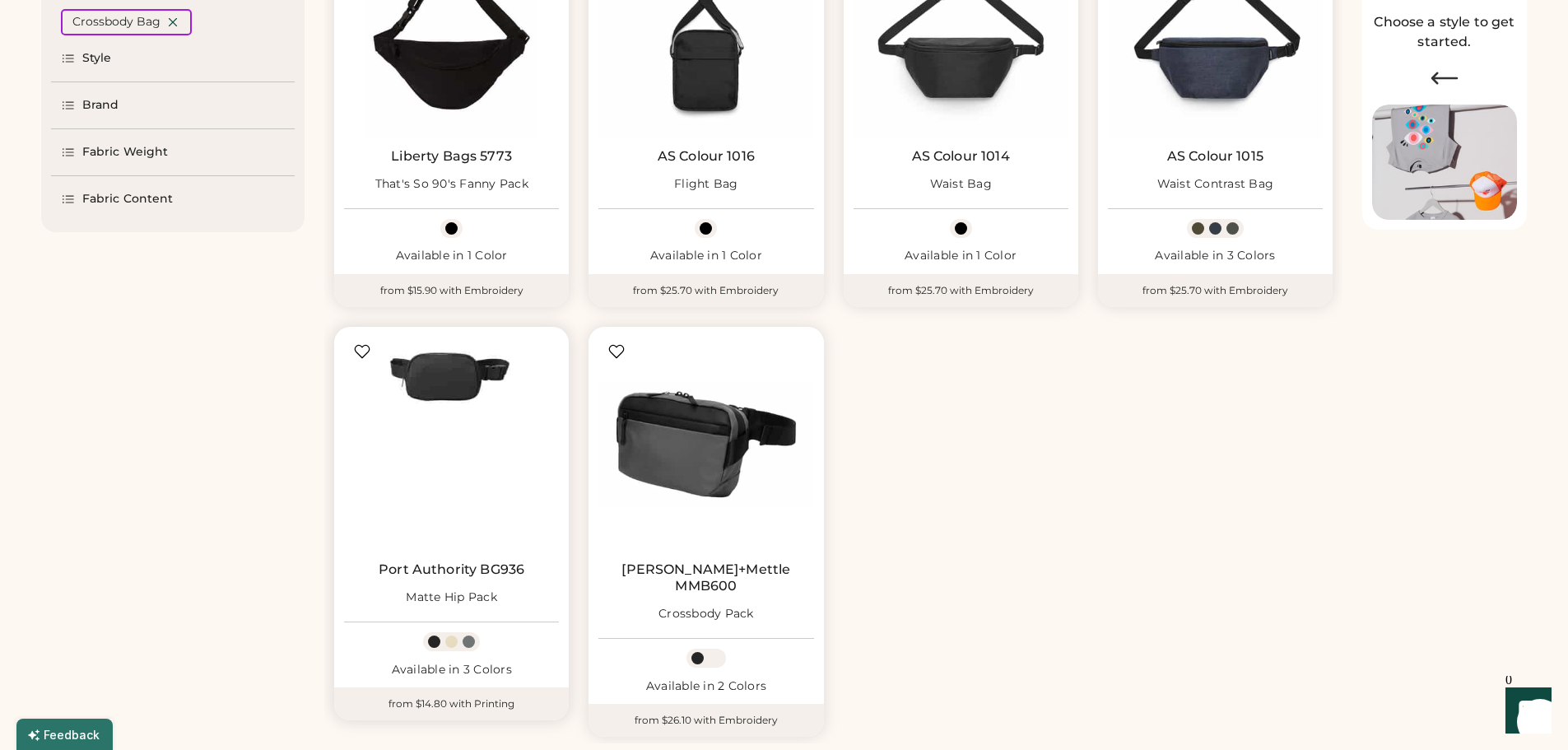
scroll to position [329, 0]
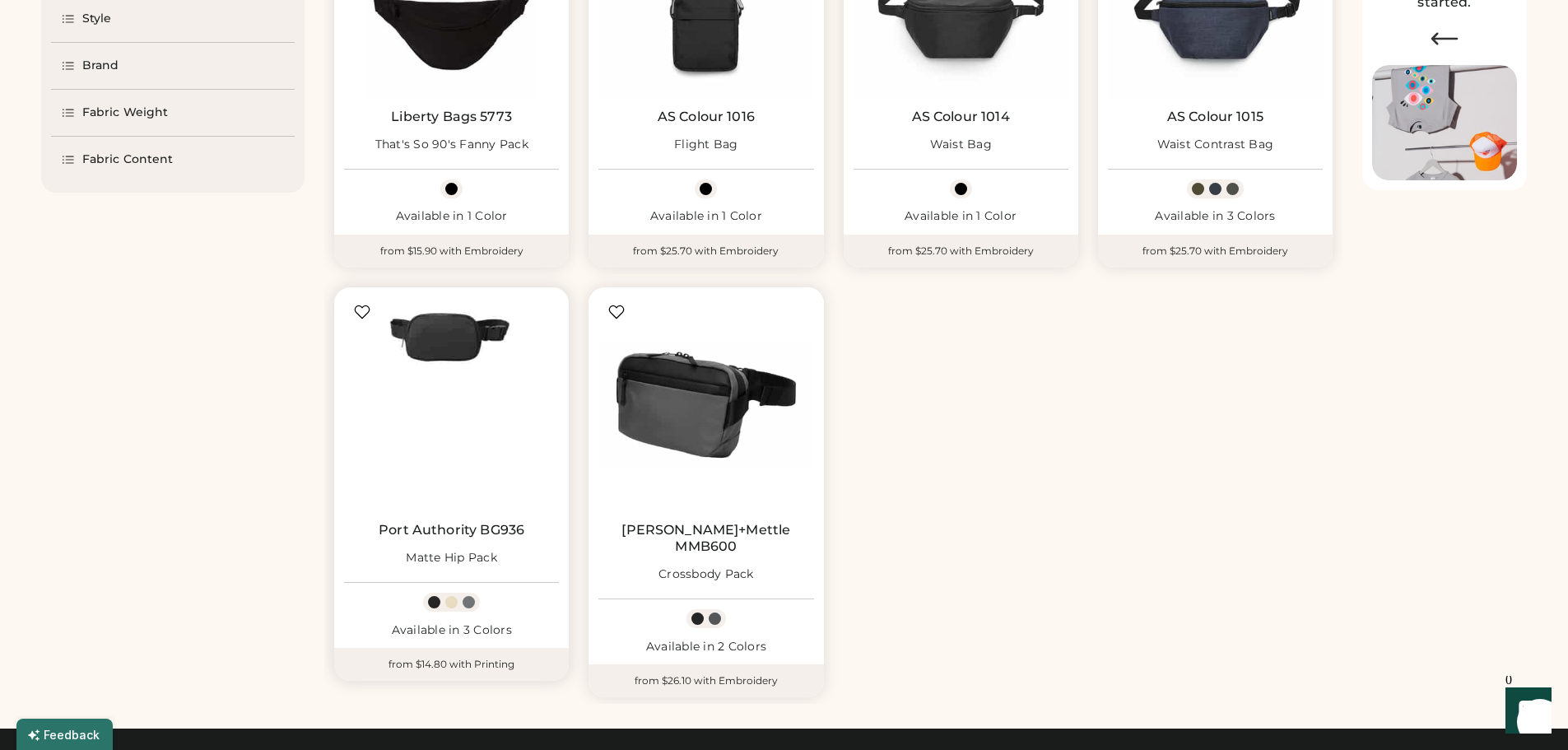
click at [462, 453] on img at bounding box center [451, 405] width 215 height 215
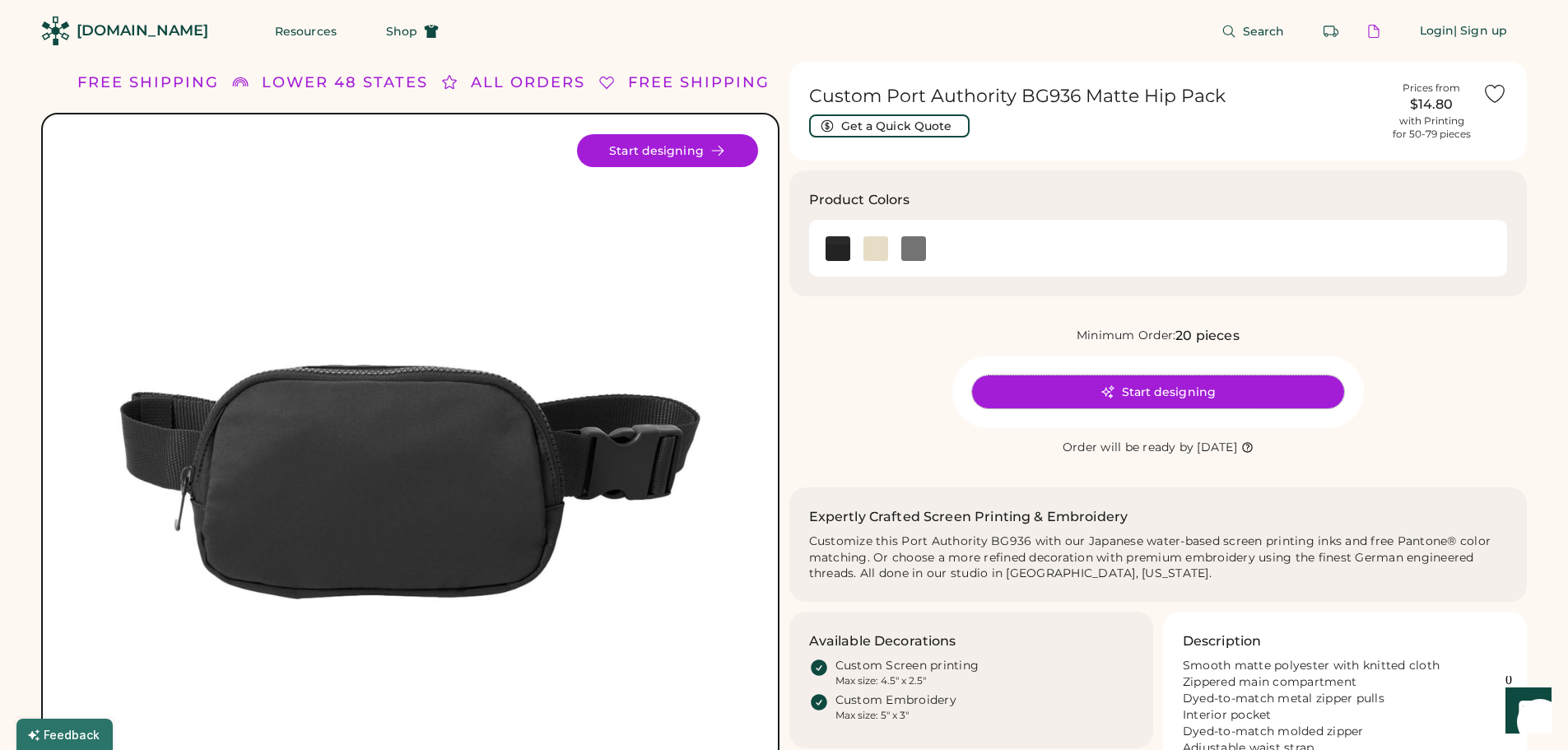
click at [1192, 390] on button "Start designing" at bounding box center [1158, 391] width 372 height 33
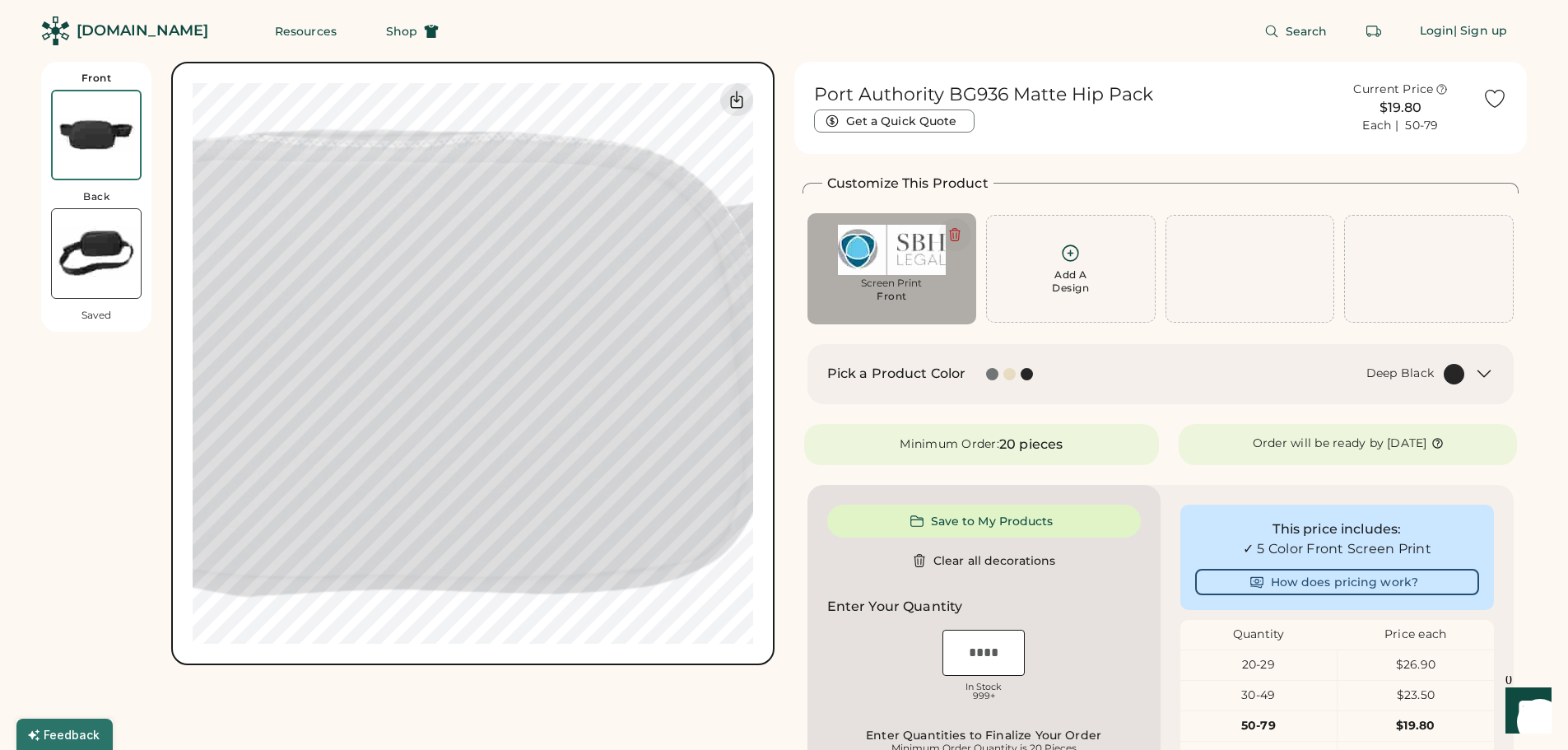
click at [955, 229] on icon at bounding box center [955, 234] width 10 height 13
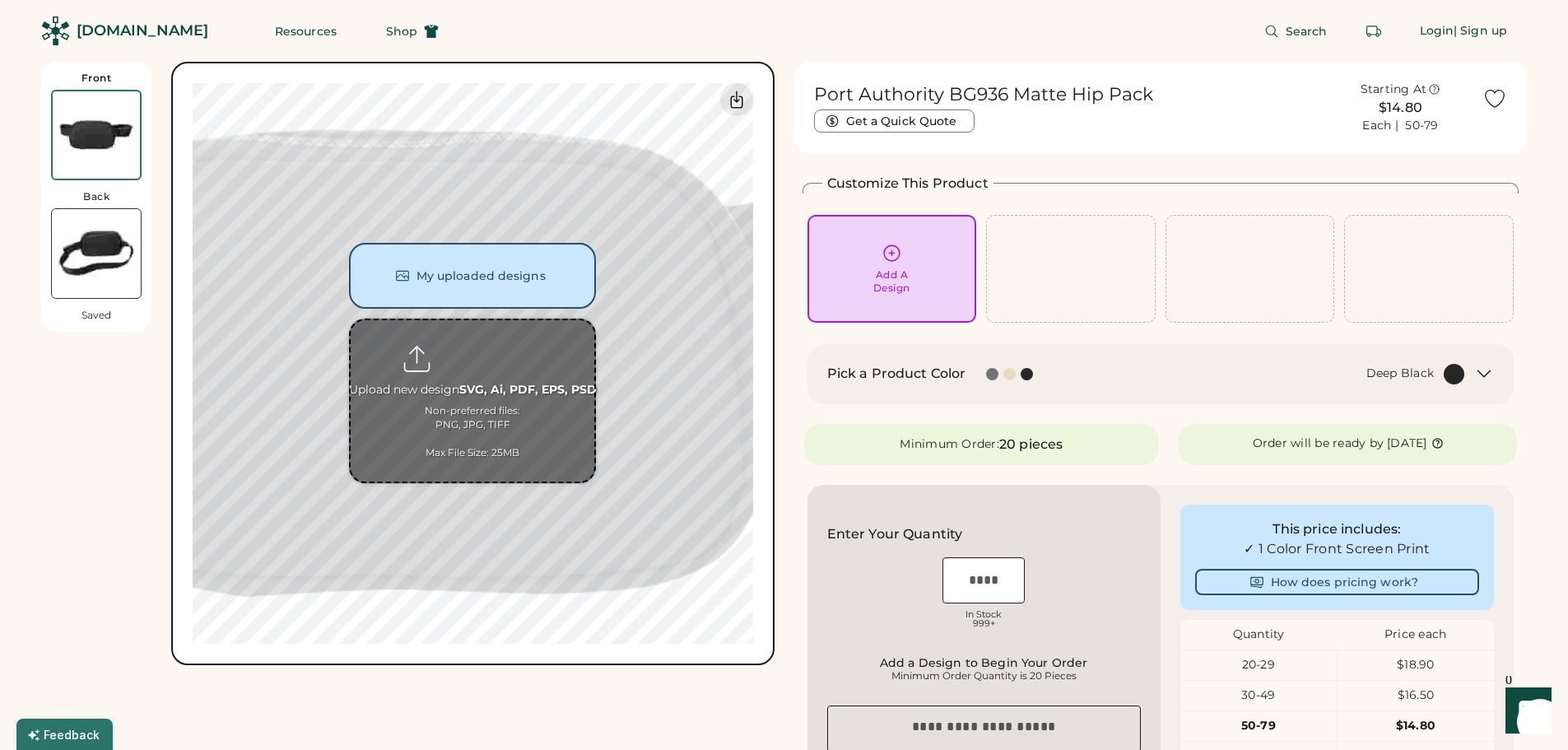
click at [467, 354] on input "file" at bounding box center [472, 401] width 244 height 161
type input "**********"
drag, startPoint x: 479, startPoint y: 284, endPoint x: 380, endPoint y: 318, distance: 104.7
click at [380, 318] on div "My uploaded designs Upload new design SVG, Ai, PDF, EPS, PSD Non-preferred file…" at bounding box center [472, 363] width 247 height 241
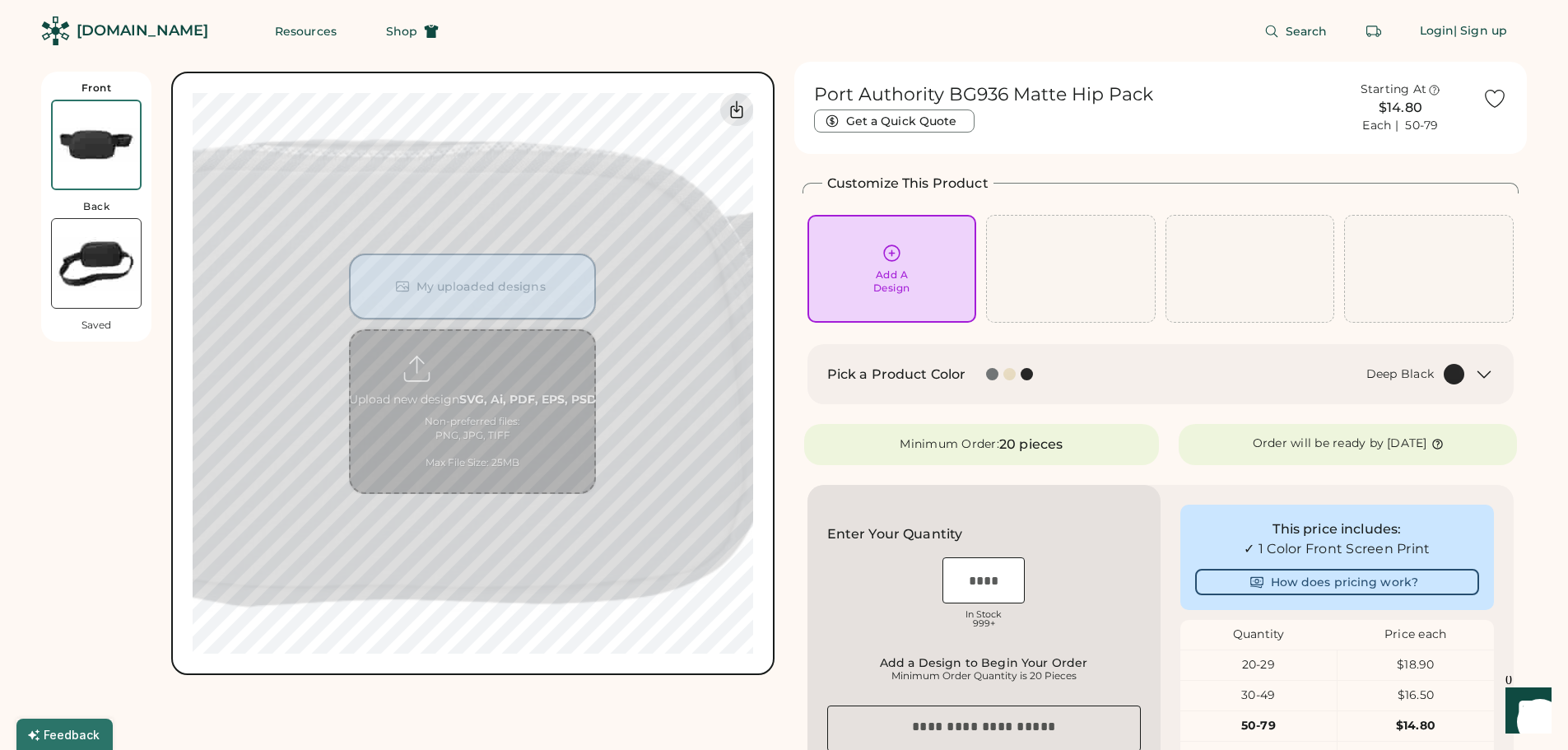
click at [114, 163] on img at bounding box center [96, 145] width 87 height 87
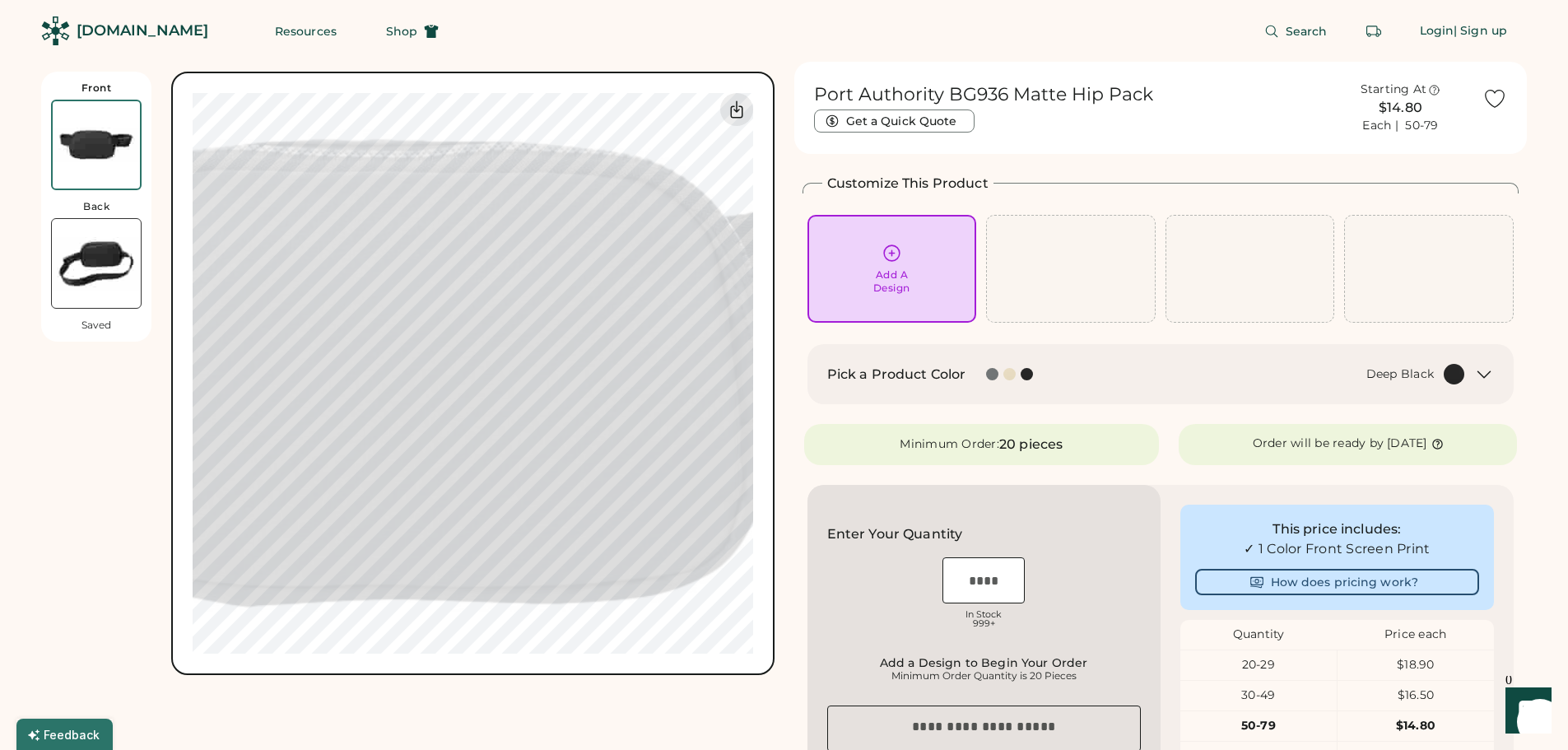
click at [104, 141] on img at bounding box center [96, 145] width 87 height 87
click at [107, 150] on img at bounding box center [96, 145] width 87 height 87
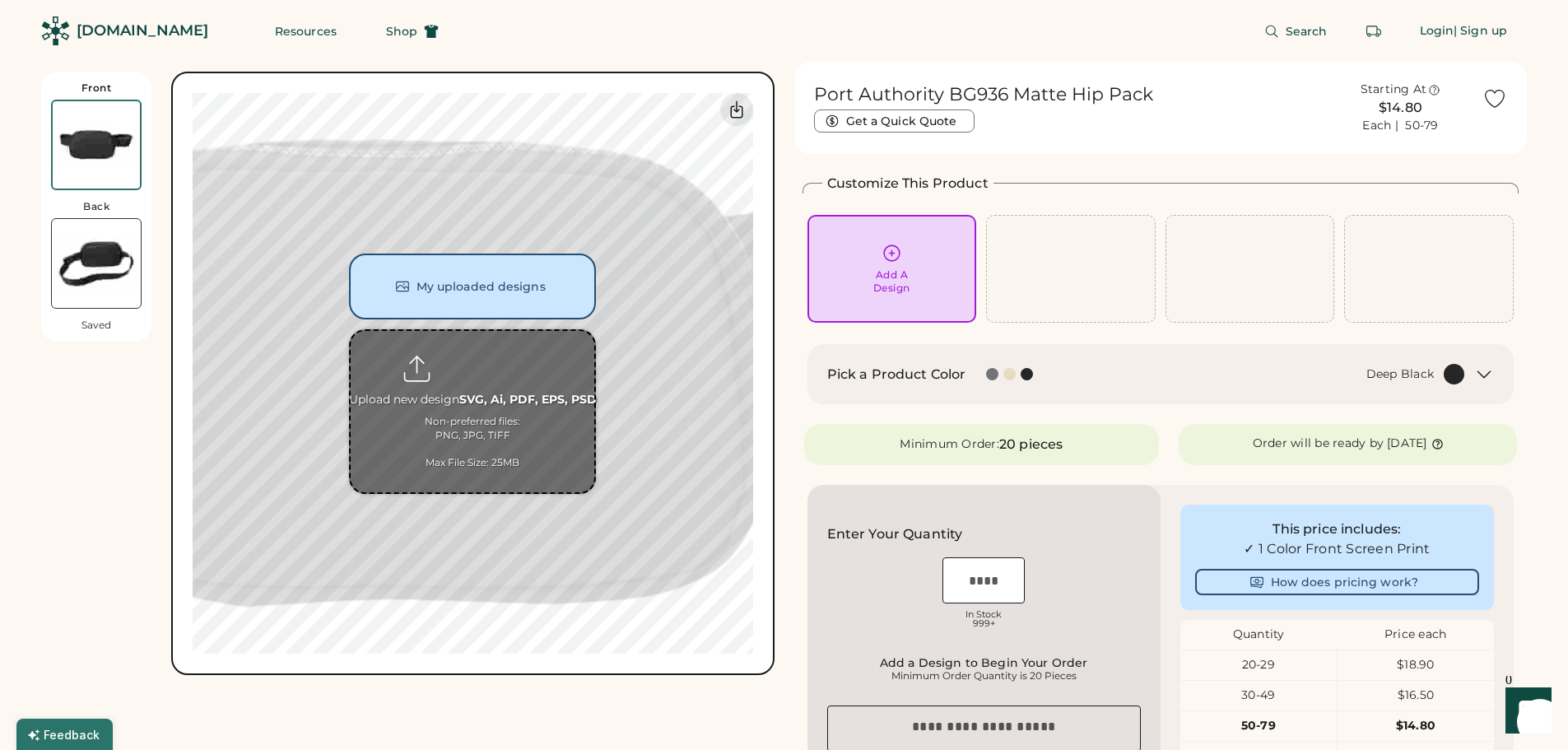
click at [474, 358] on input "file" at bounding box center [472, 411] width 244 height 161
type input "**********"
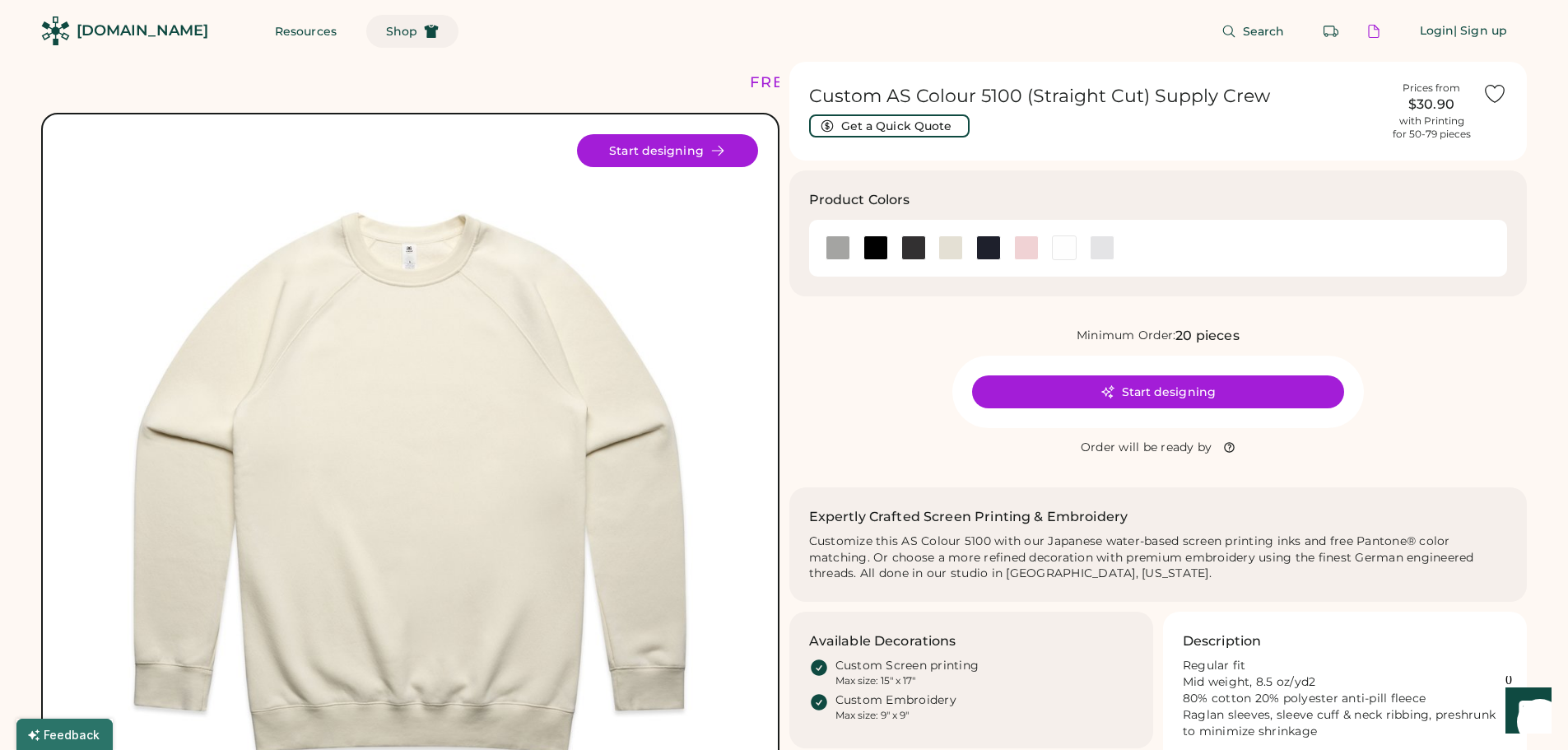
click at [386, 28] on span "Shop" at bounding box center [401, 31] width 31 height 12
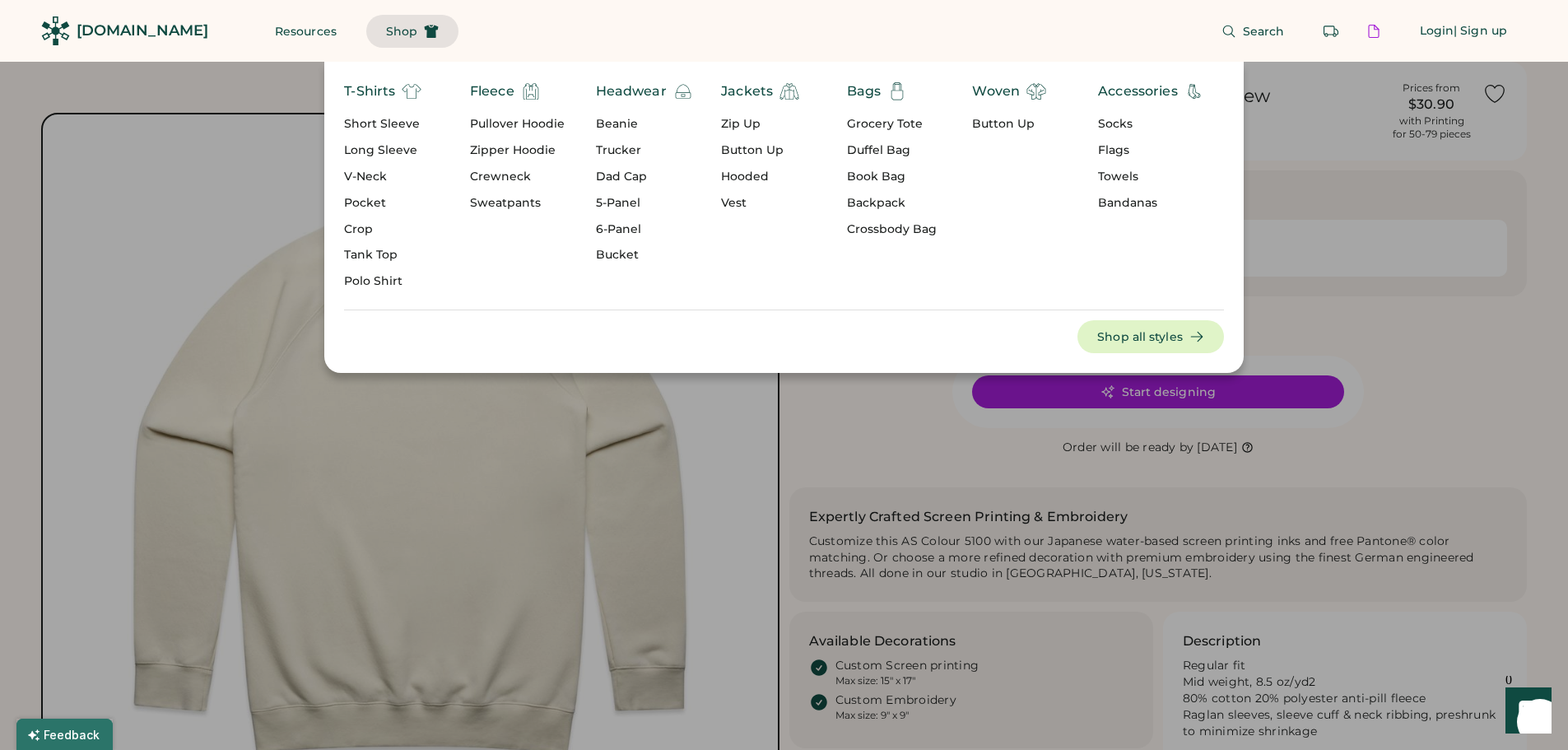
click at [883, 227] on div "Crossbody Bag" at bounding box center [891, 230] width 90 height 17
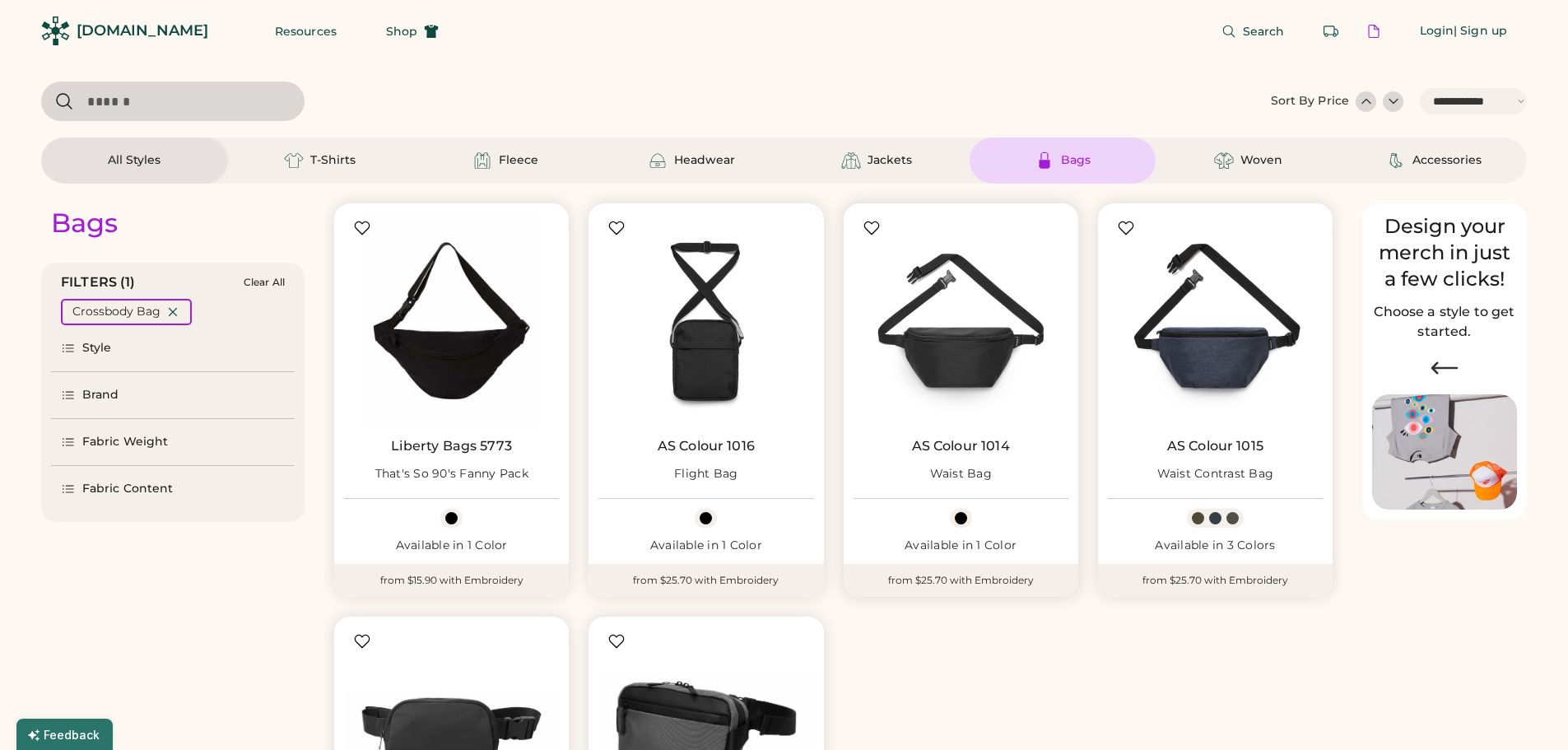
select select "*****"
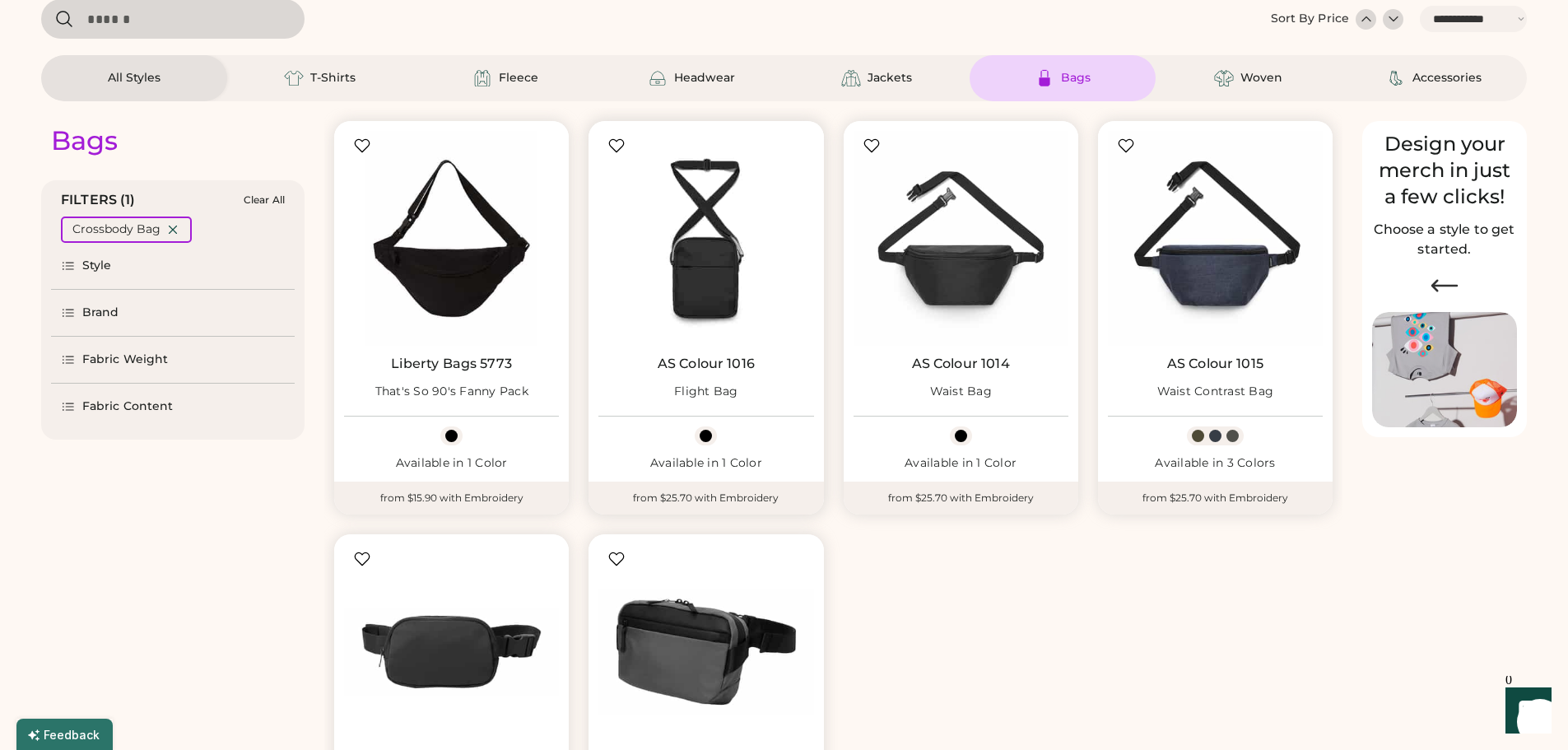
select select "*****"
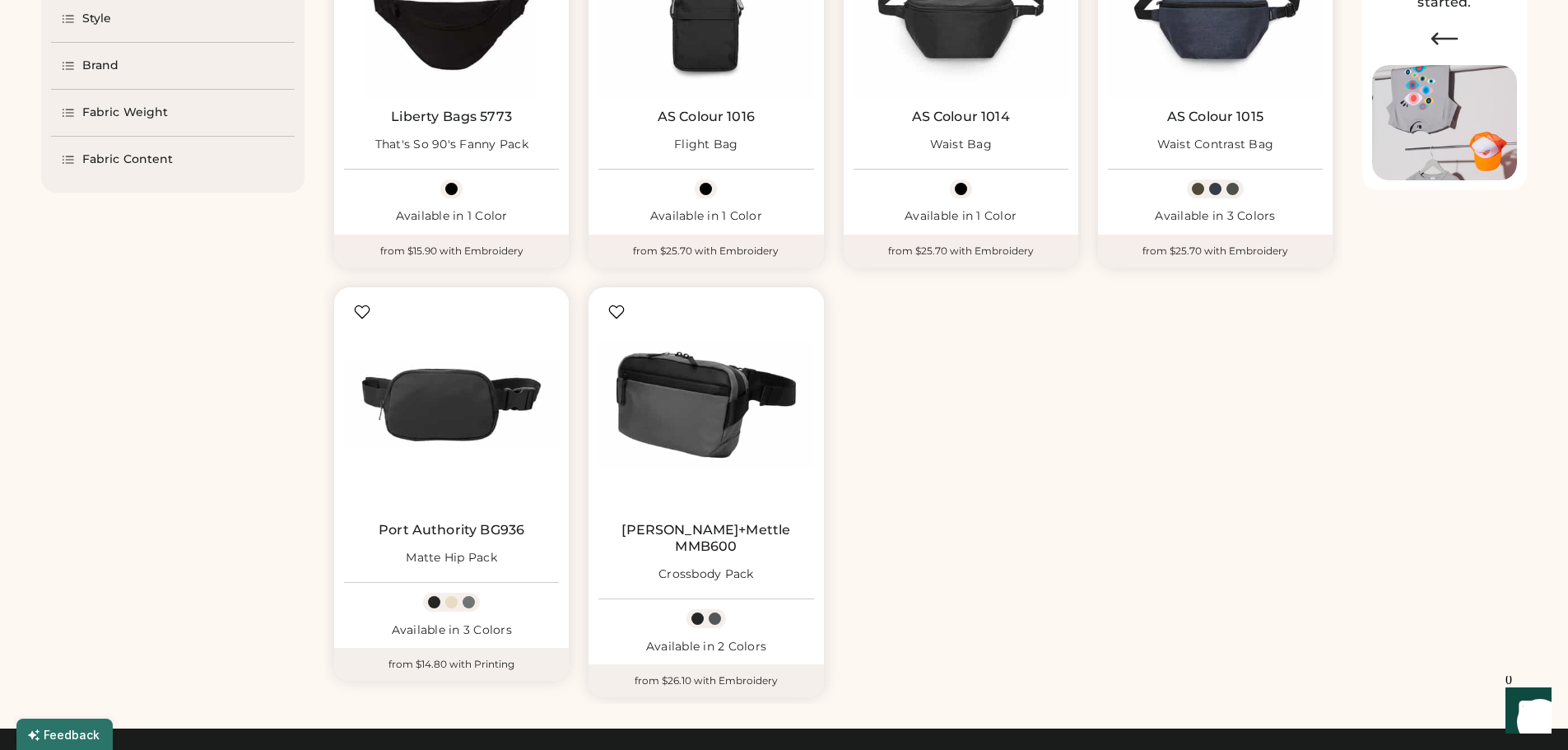
scroll to position [247, 0]
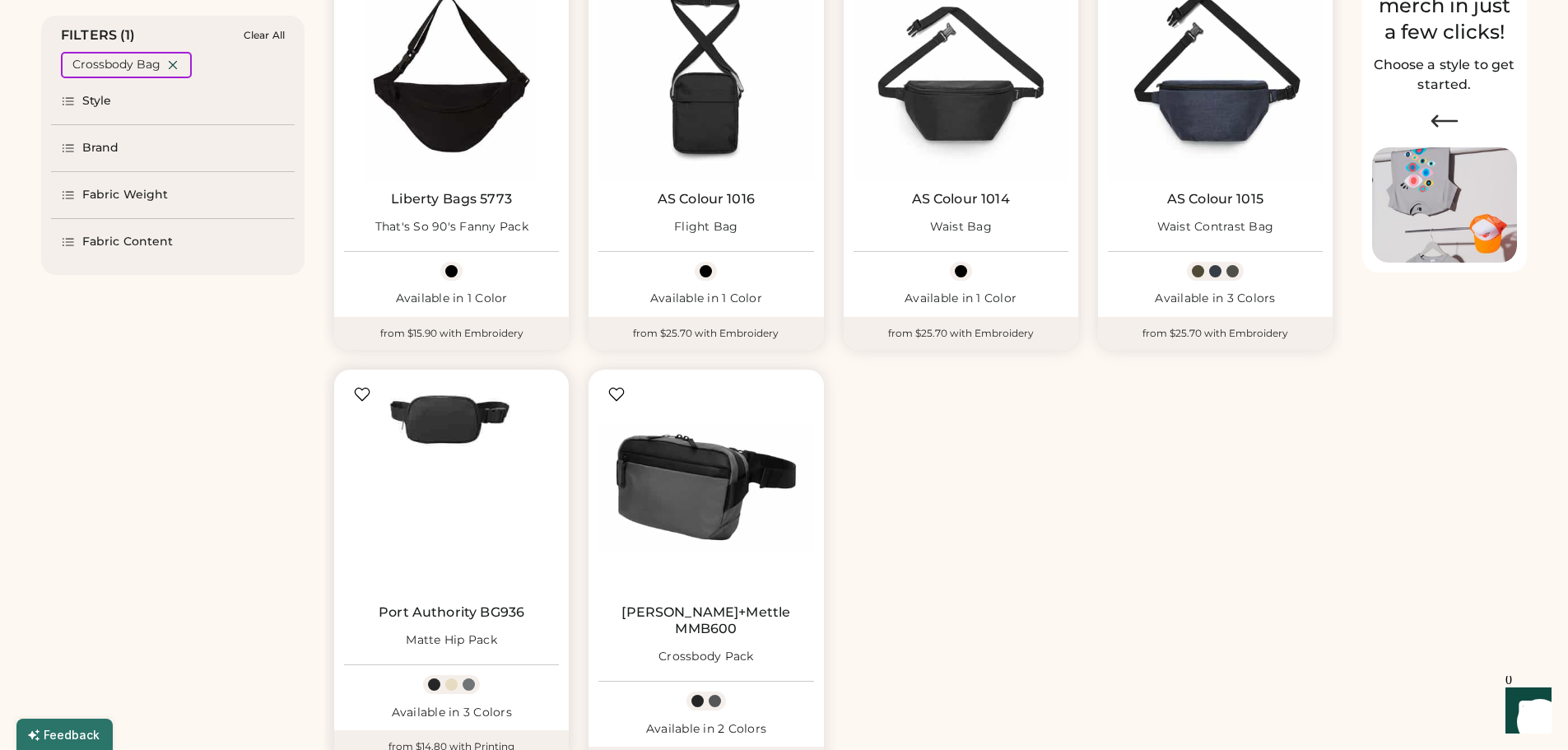
click at [443, 490] on img at bounding box center [451, 487] width 215 height 215
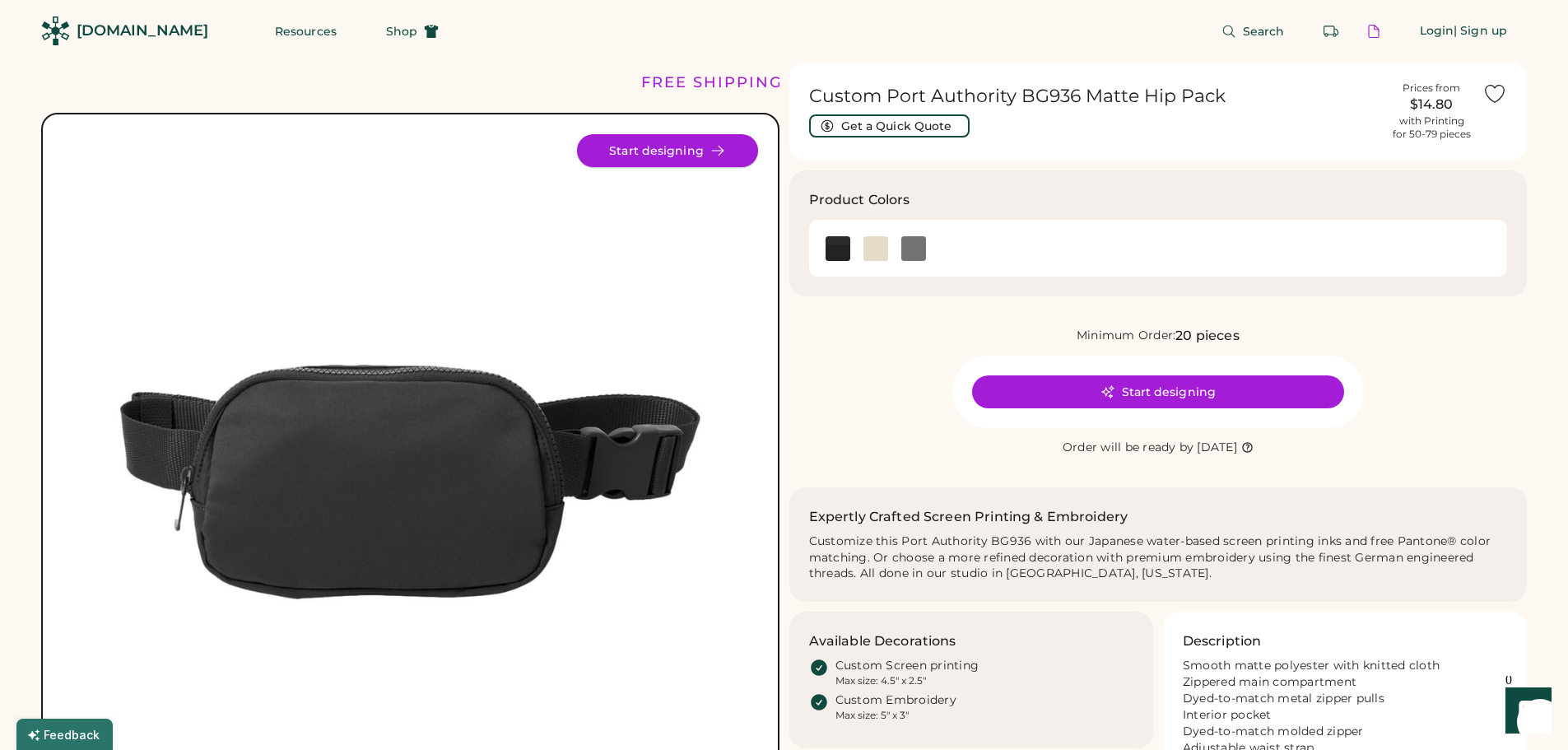
click at [700, 151] on button "Start designing" at bounding box center [667, 150] width 181 height 33
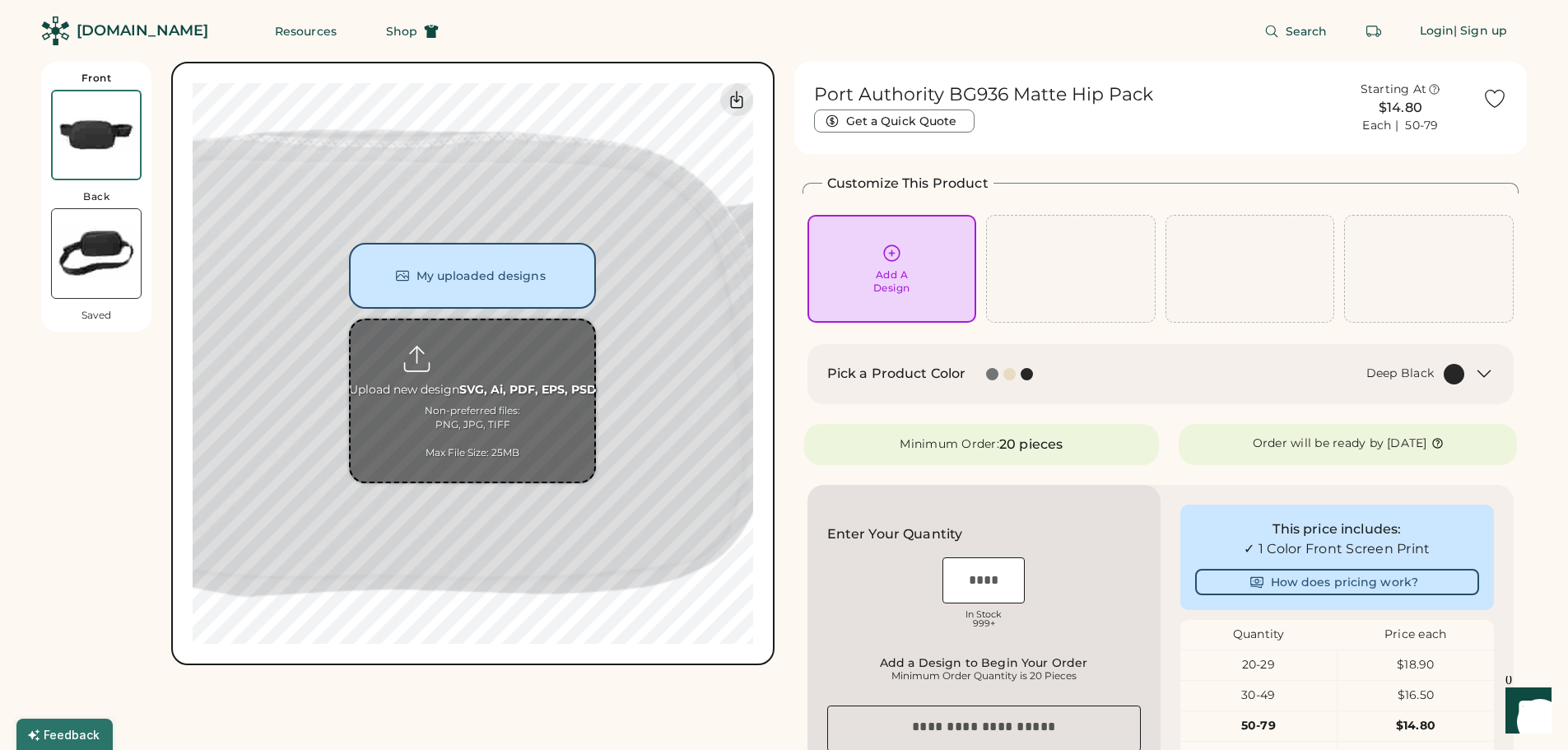
click at [462, 349] on input "file" at bounding box center [472, 401] width 244 height 161
type input "**********"
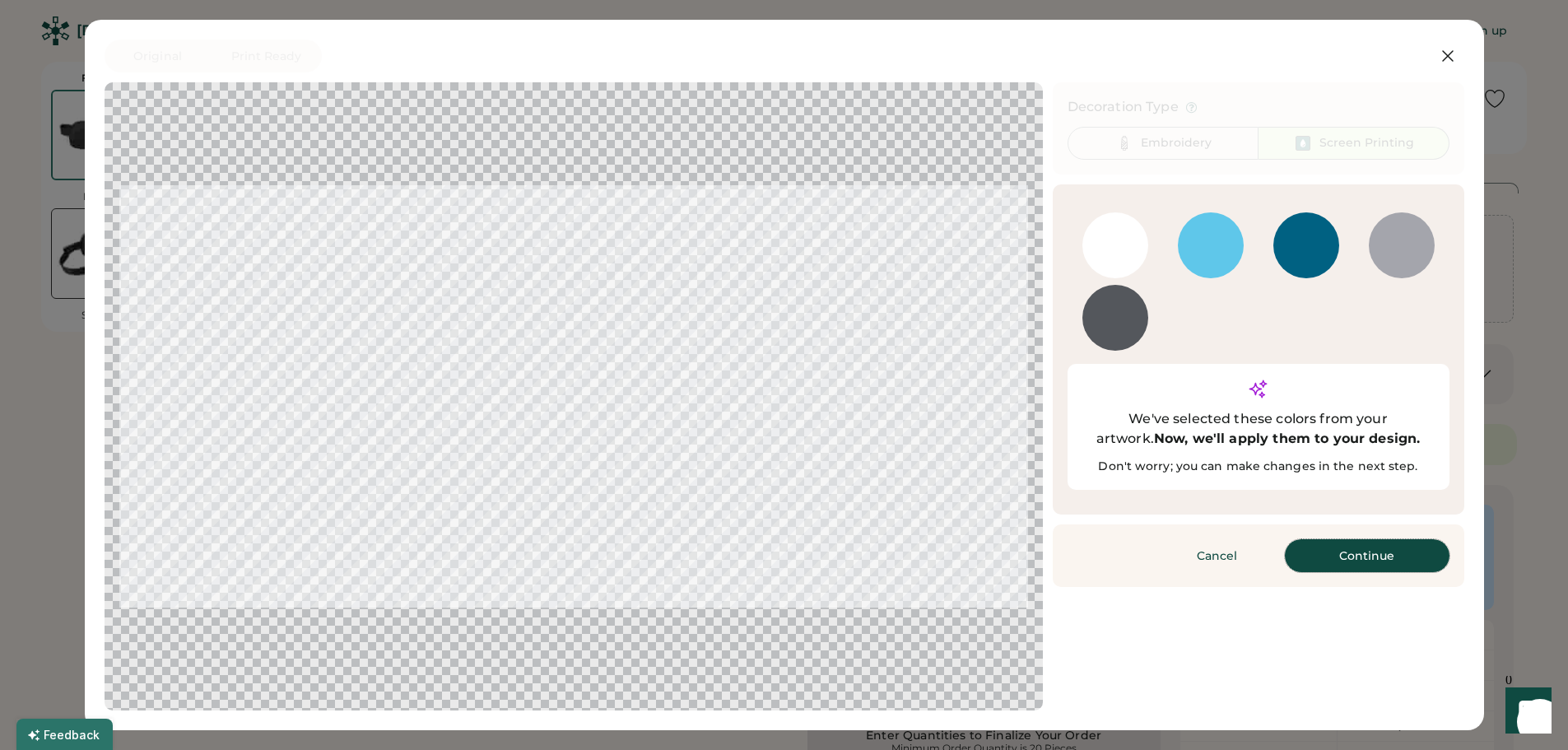
click at [1365, 539] on button "Continue" at bounding box center [1367, 555] width 164 height 33
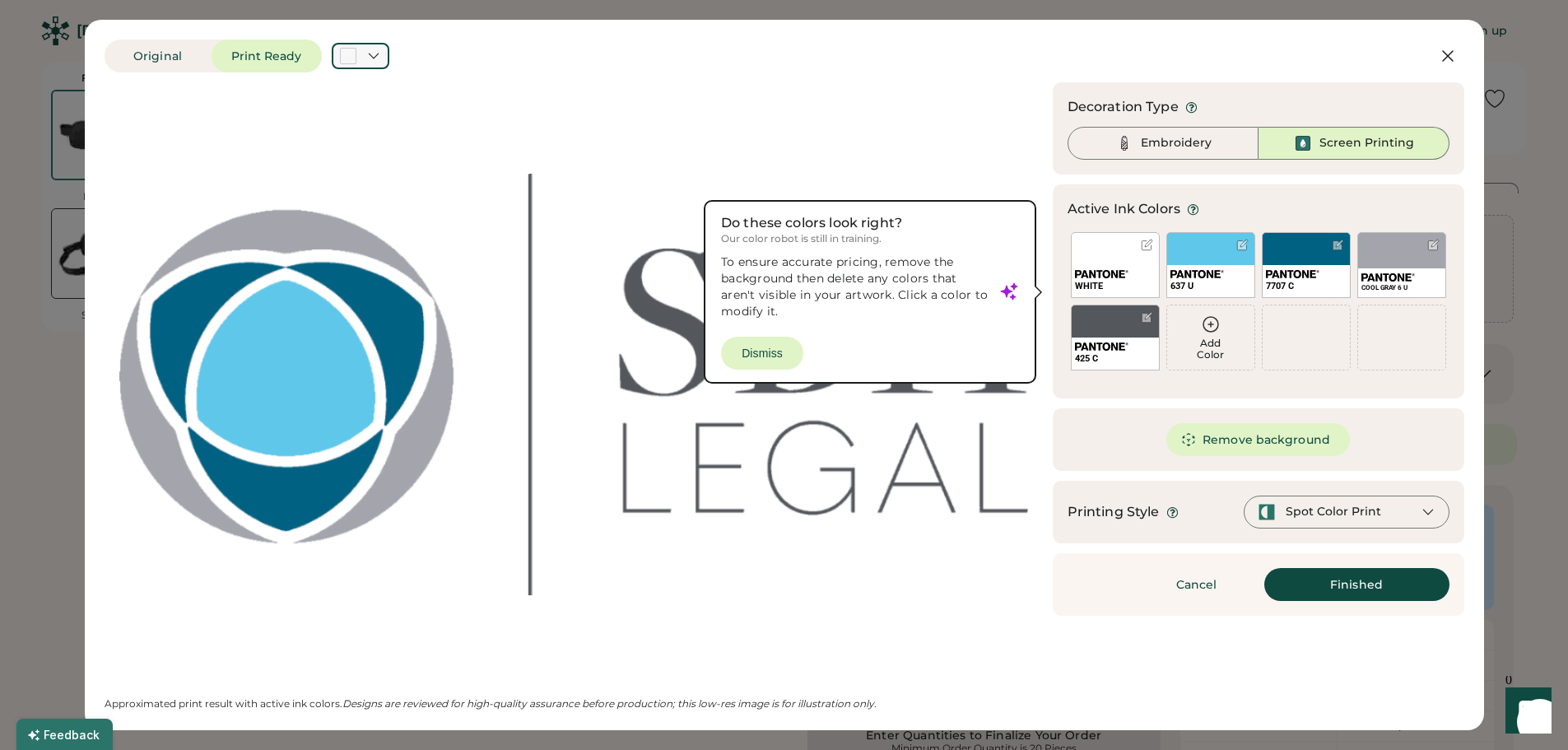
click at [378, 54] on icon at bounding box center [373, 56] width 9 height 5
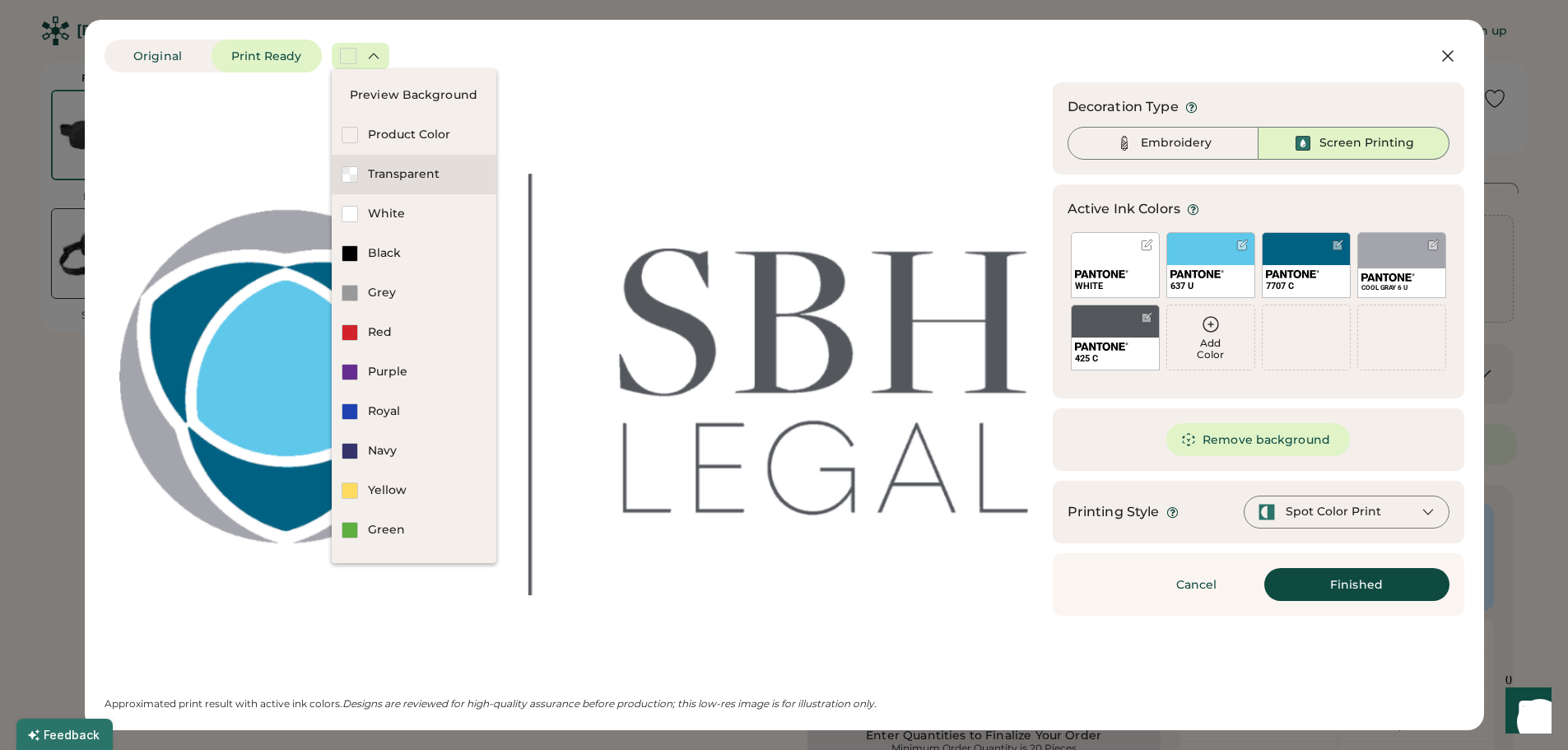
click at [349, 176] on div at bounding box center [350, 174] width 17 height 17
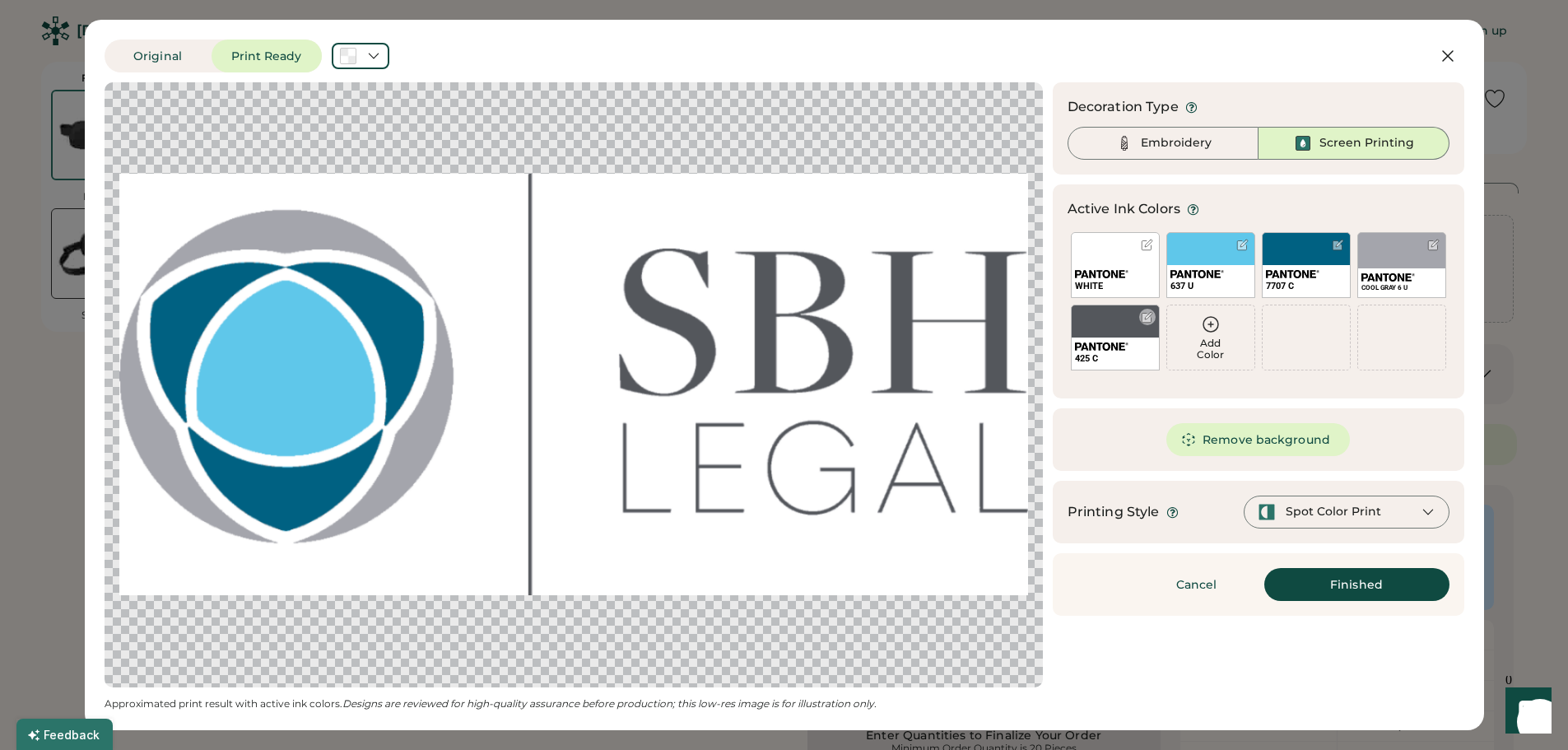
click at [1146, 313] on div at bounding box center [1146, 317] width 13 height 13
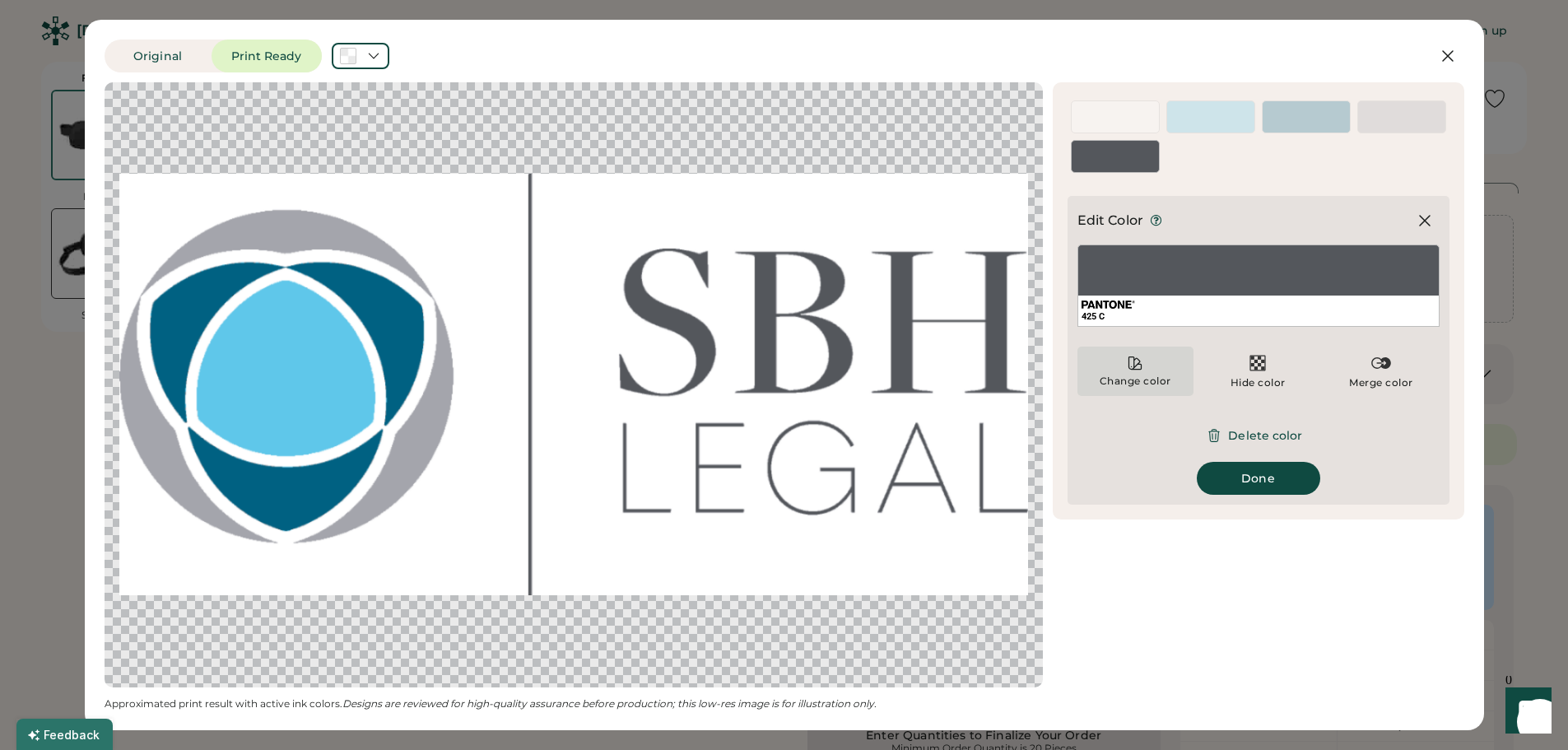
click at [1130, 363] on icon at bounding box center [1135, 363] width 17 height 17
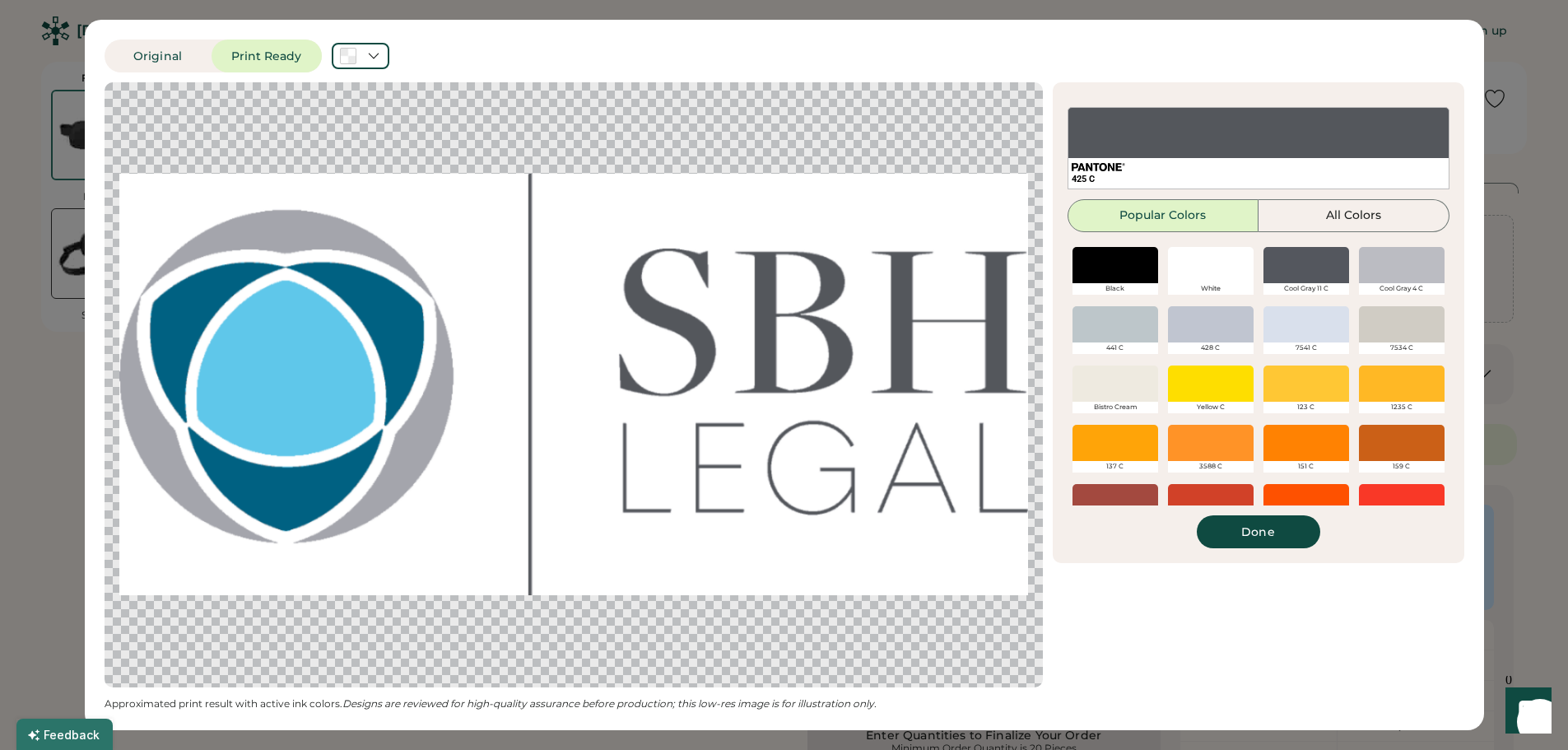
click at [1203, 266] on div at bounding box center [1210, 265] width 85 height 36
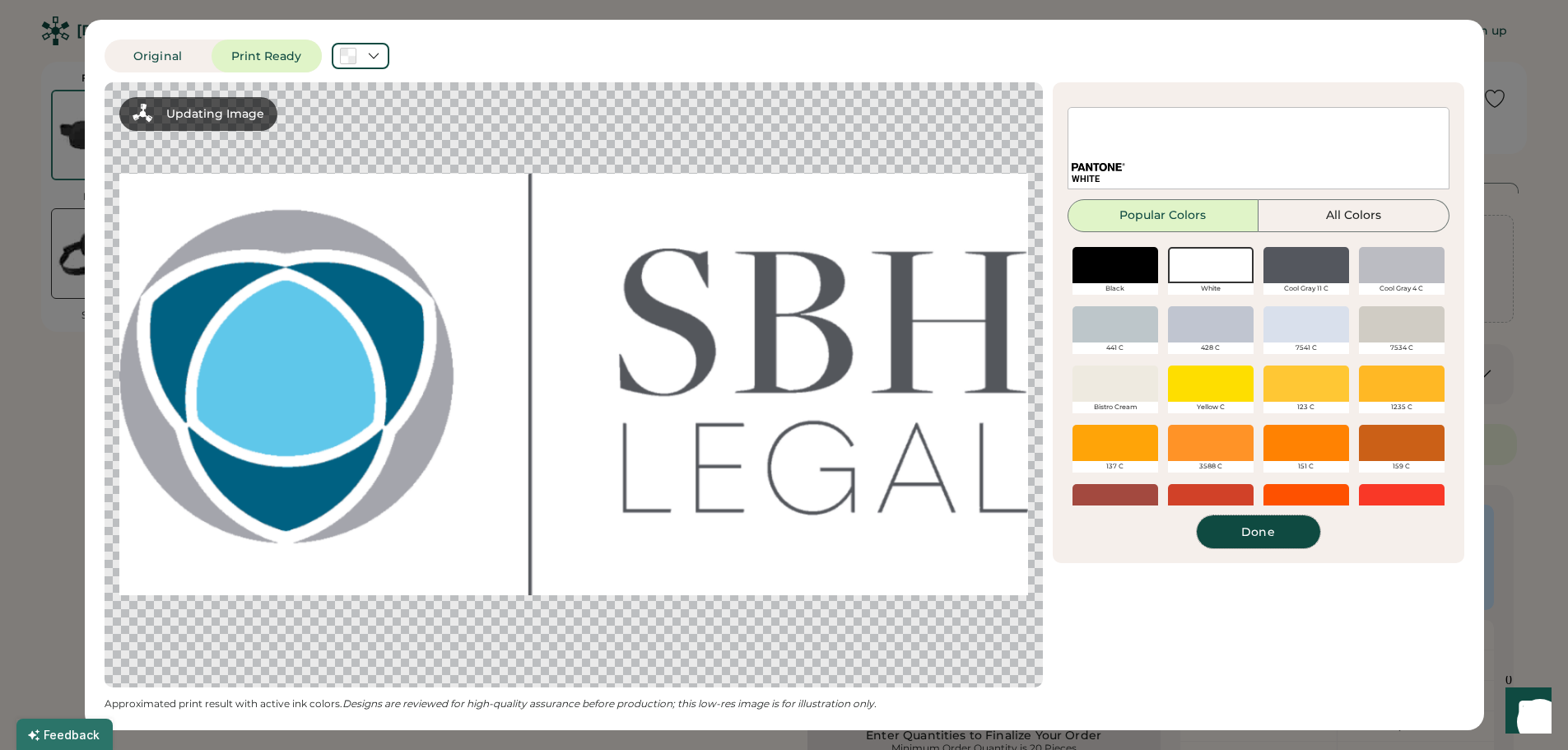
click at [1258, 534] on button "Done" at bounding box center [1258, 531] width 123 height 33
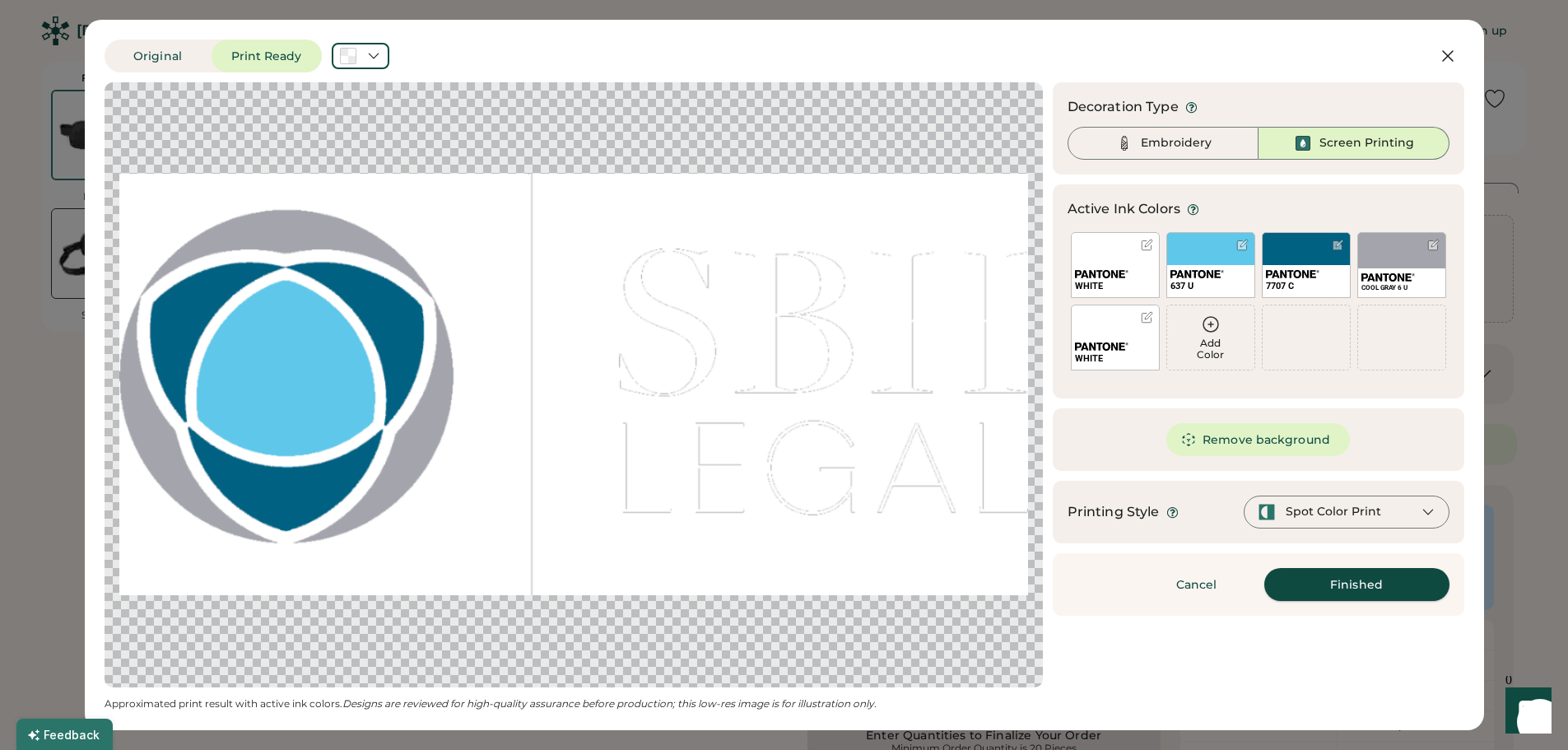
click at [1352, 580] on button "Finished" at bounding box center [1356, 584] width 185 height 33
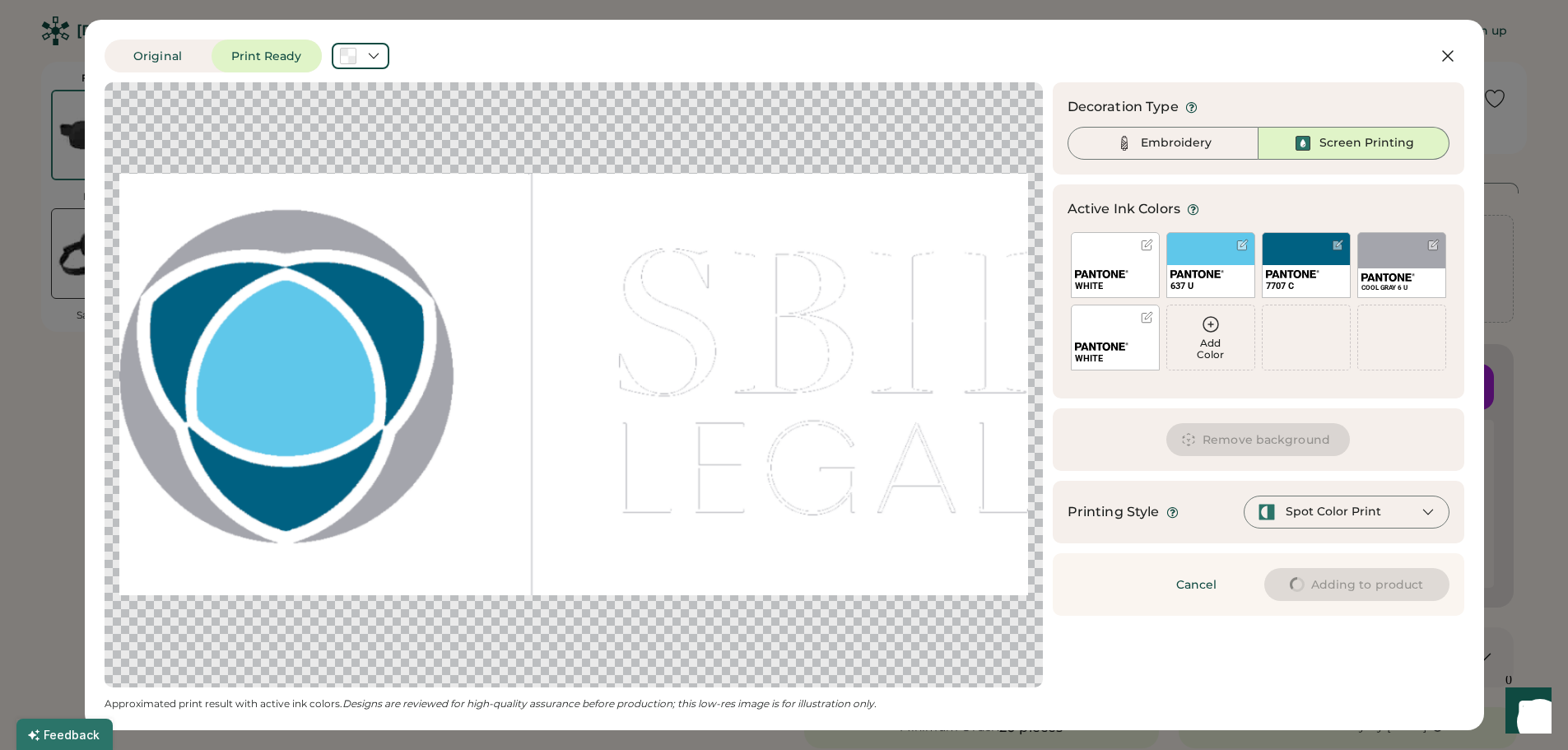
type input "****"
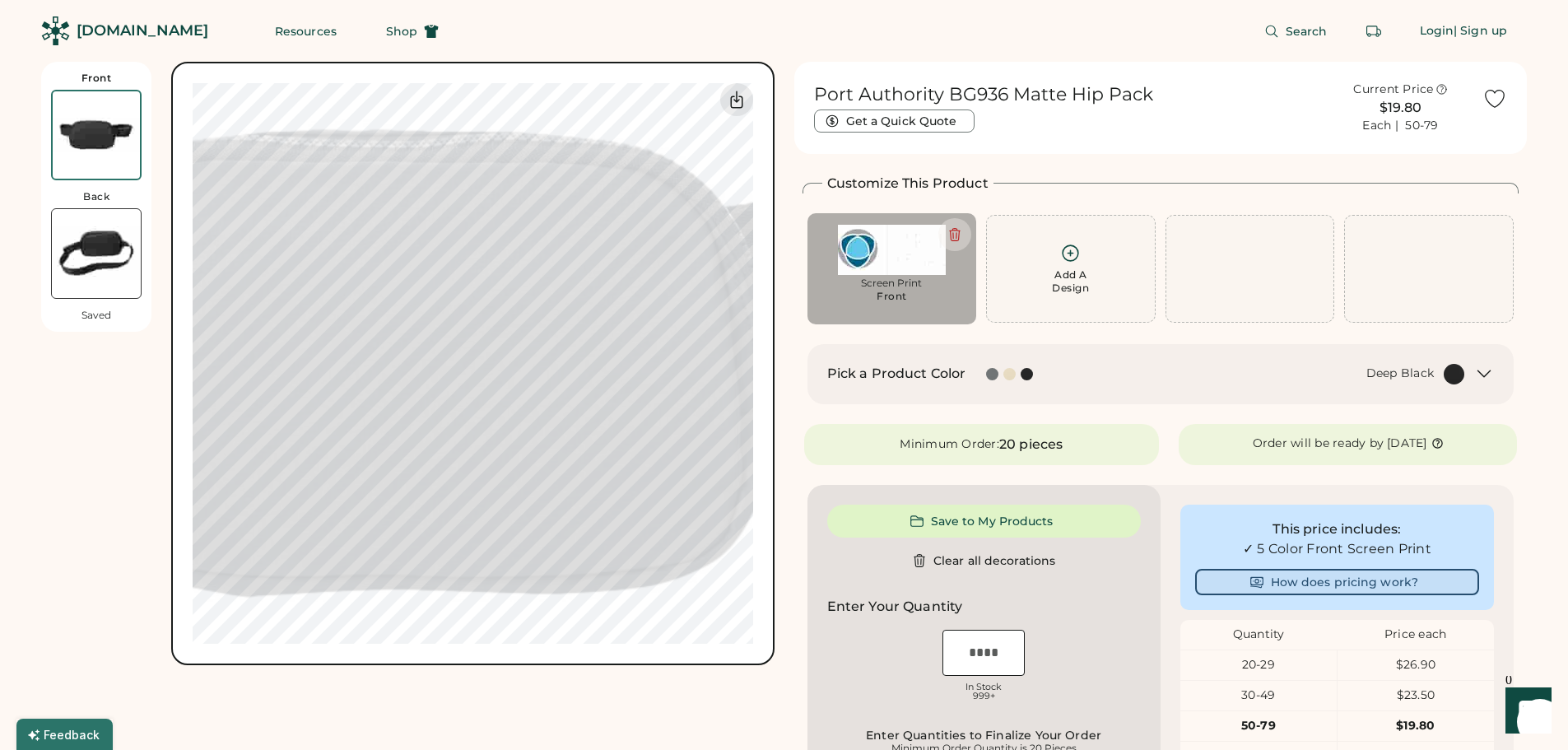
type input "****"
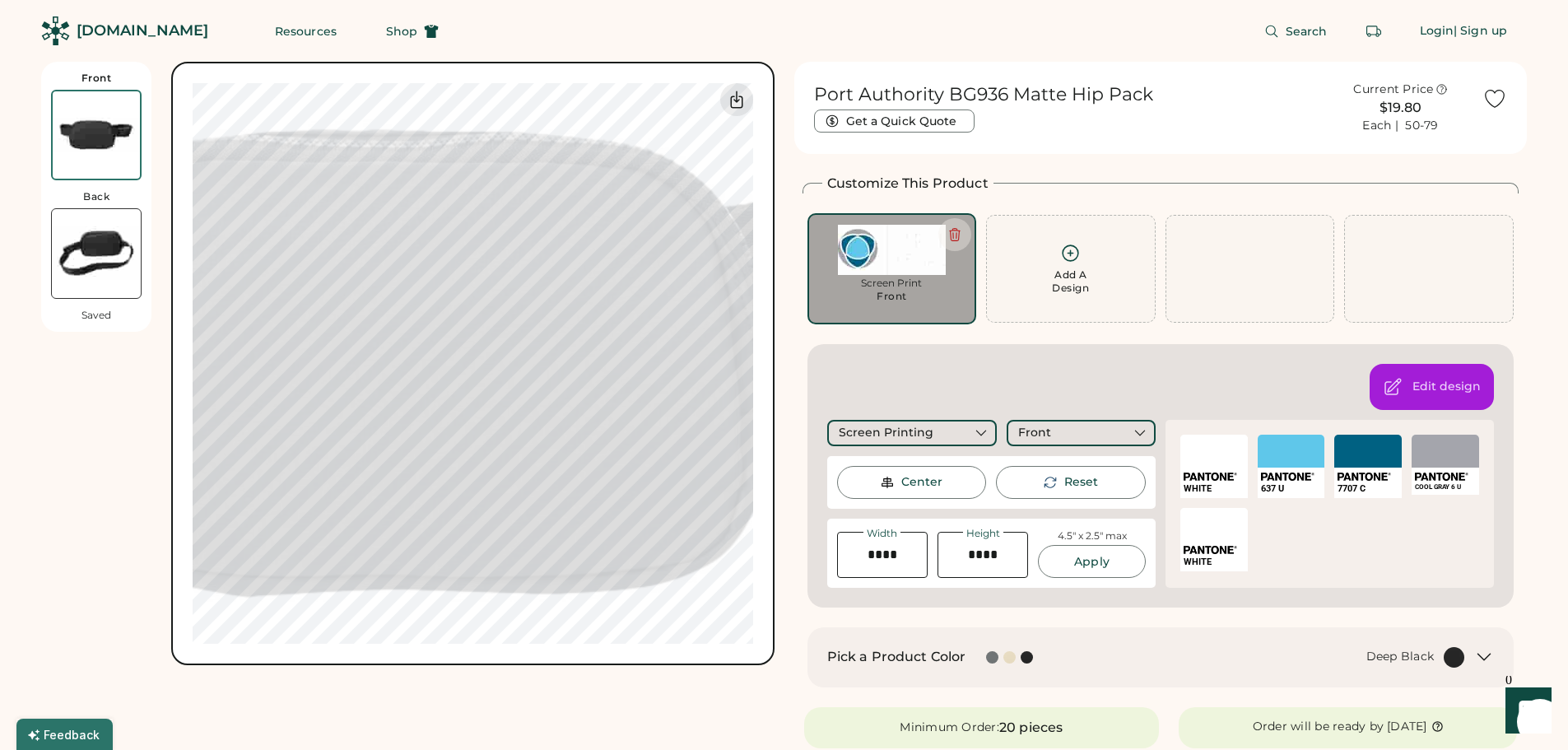
click at [911, 251] on img at bounding box center [892, 250] width 147 height 50
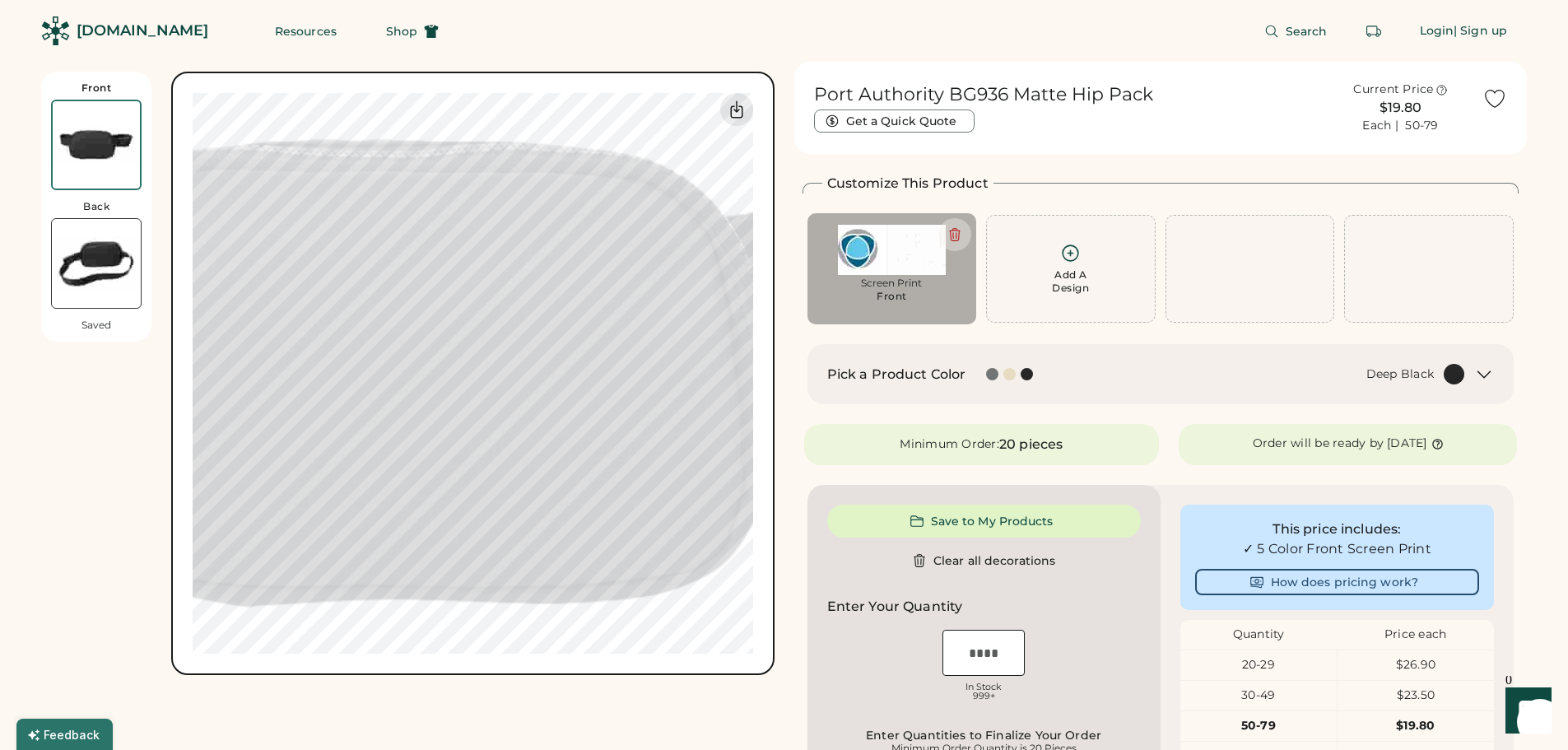
click at [921, 261] on img at bounding box center [892, 250] width 147 height 50
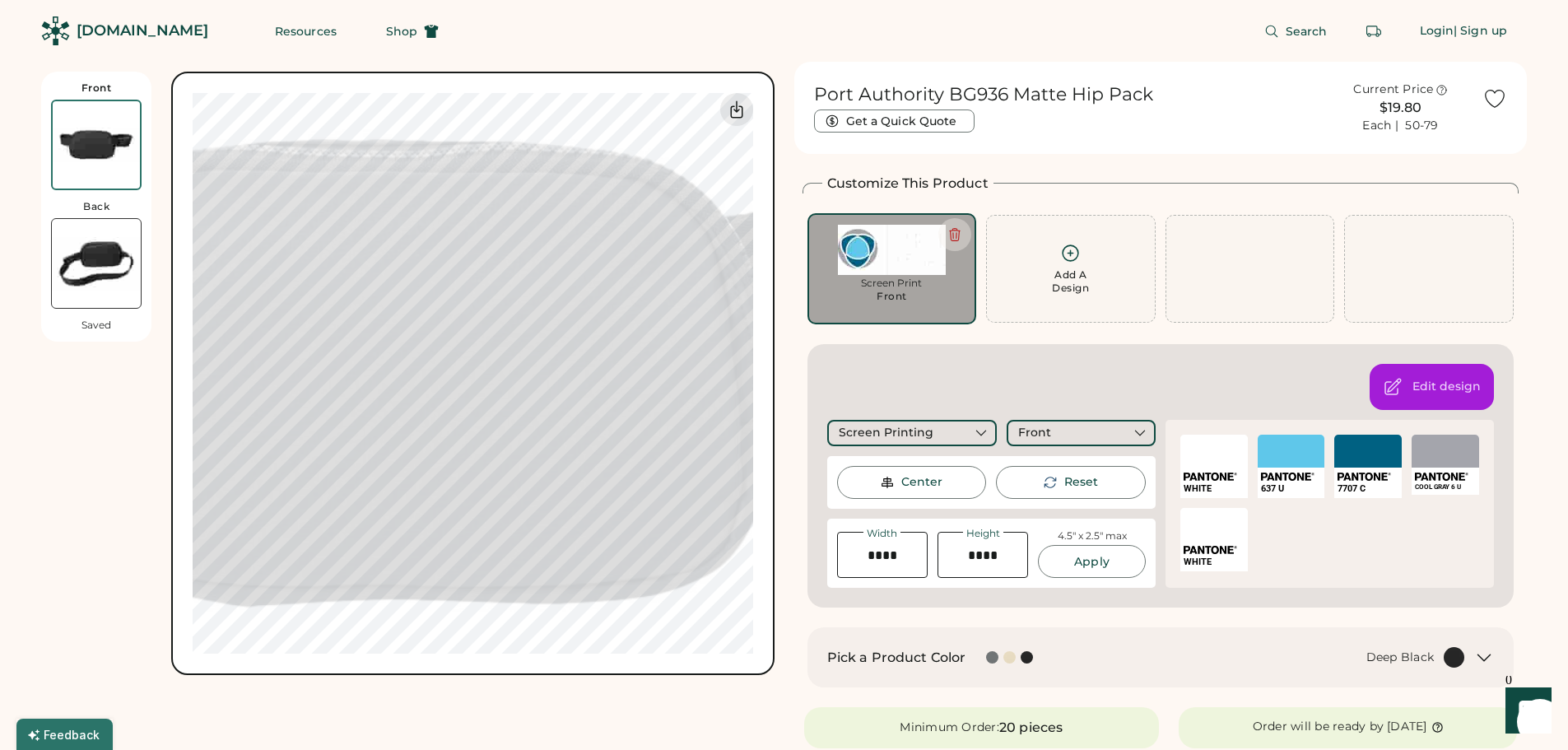
click at [921, 261] on img at bounding box center [892, 250] width 147 height 50
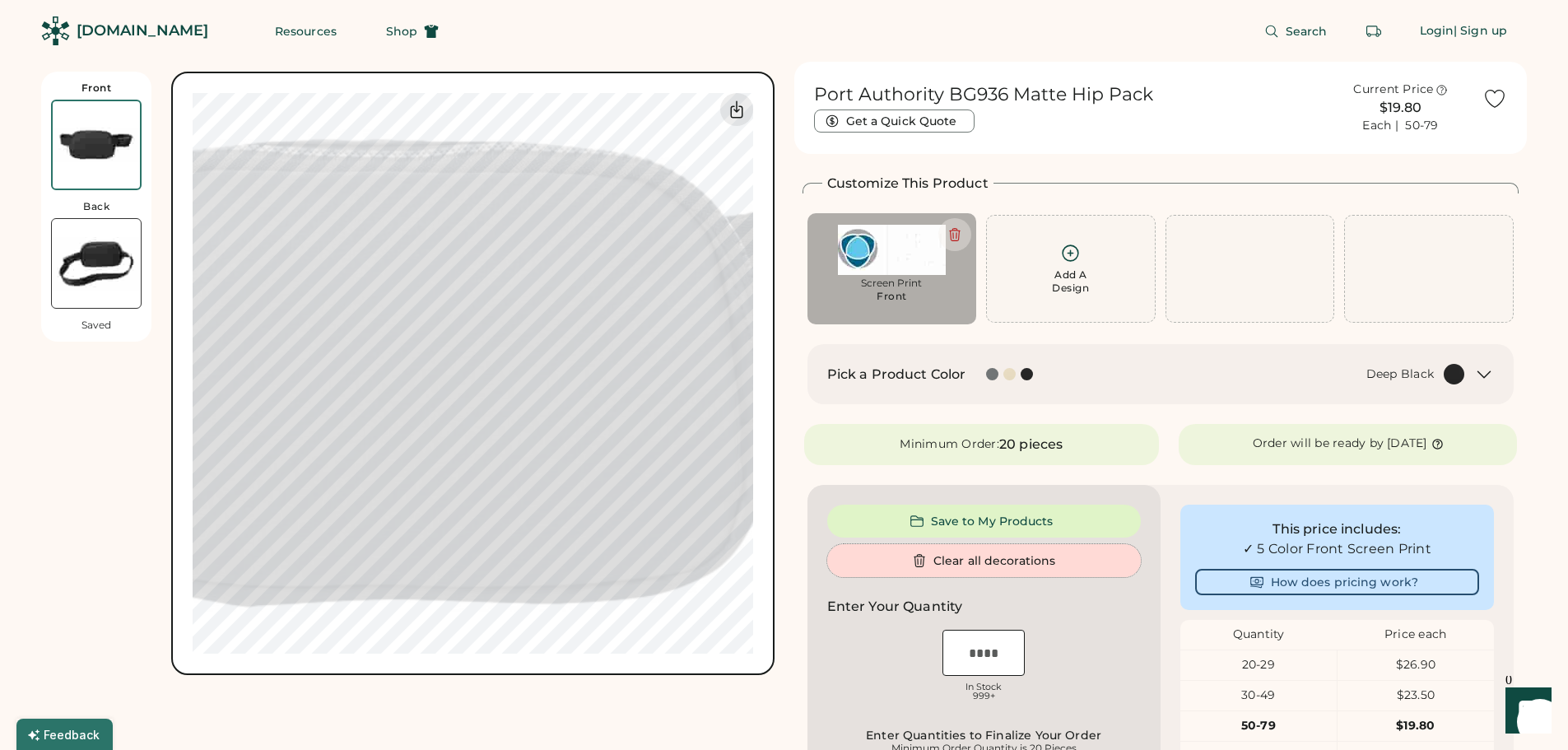
click at [973, 561] on button "Clear all decorations" at bounding box center [984, 560] width 313 height 33
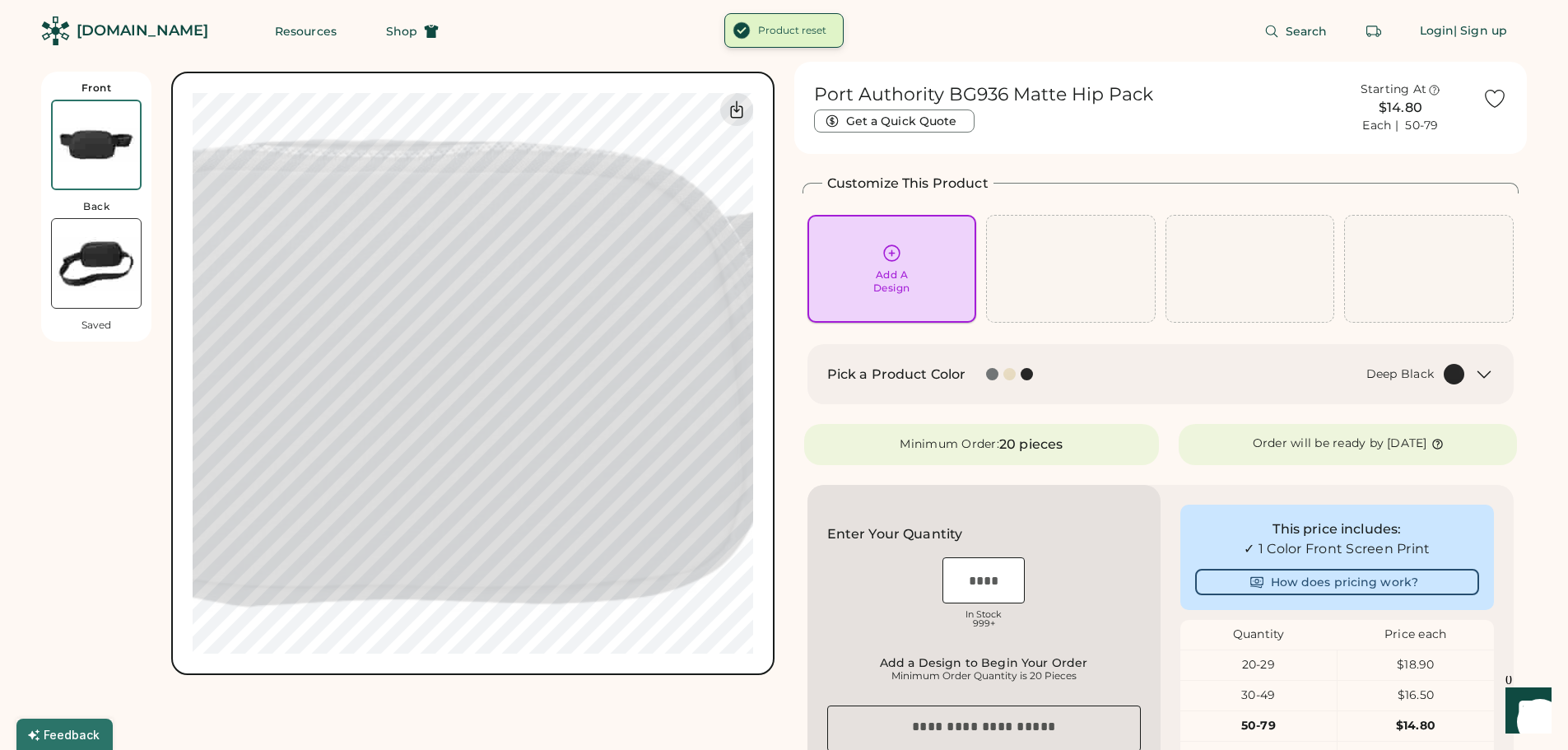
click at [893, 256] on icon at bounding box center [892, 253] width 21 height 21
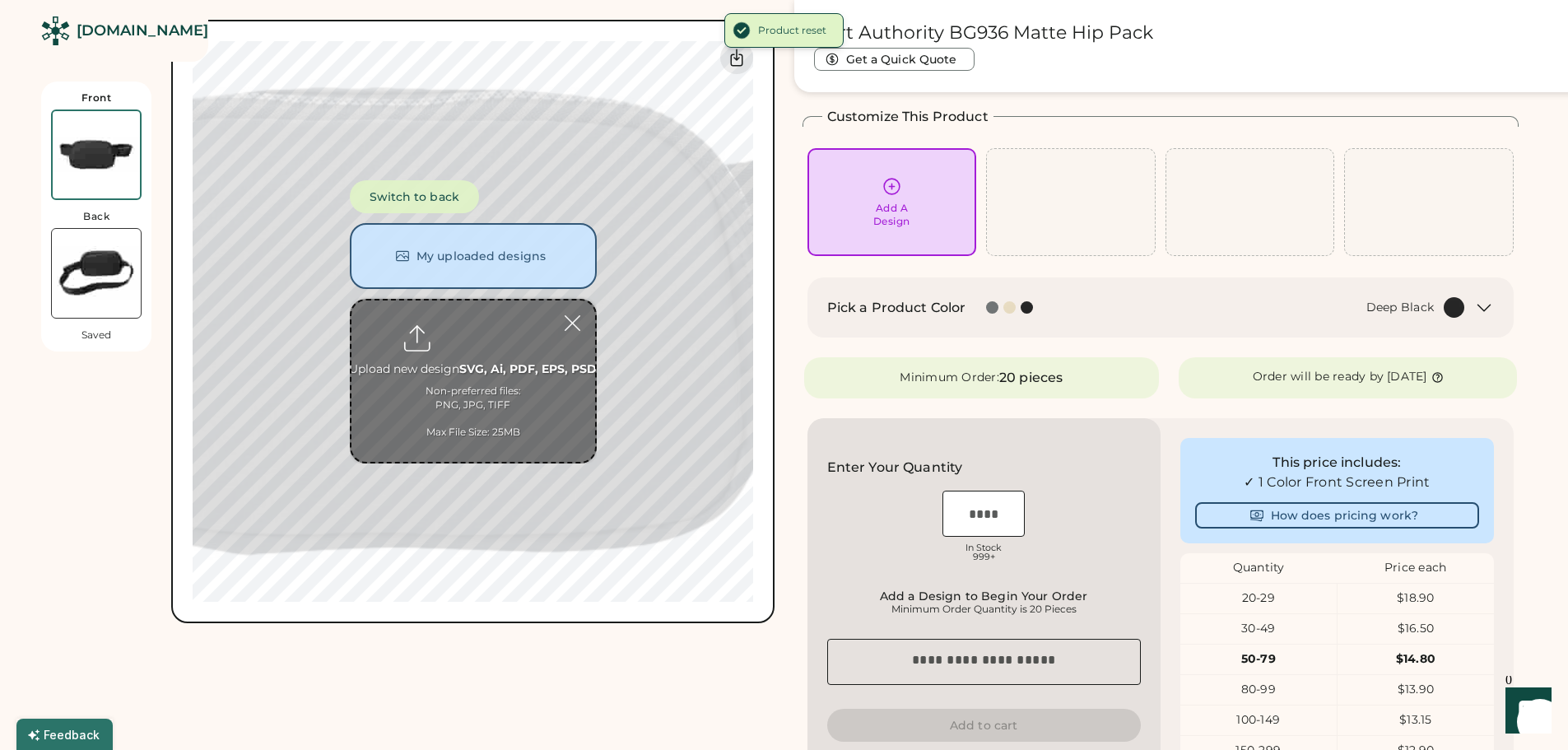
scroll to position [71, 0]
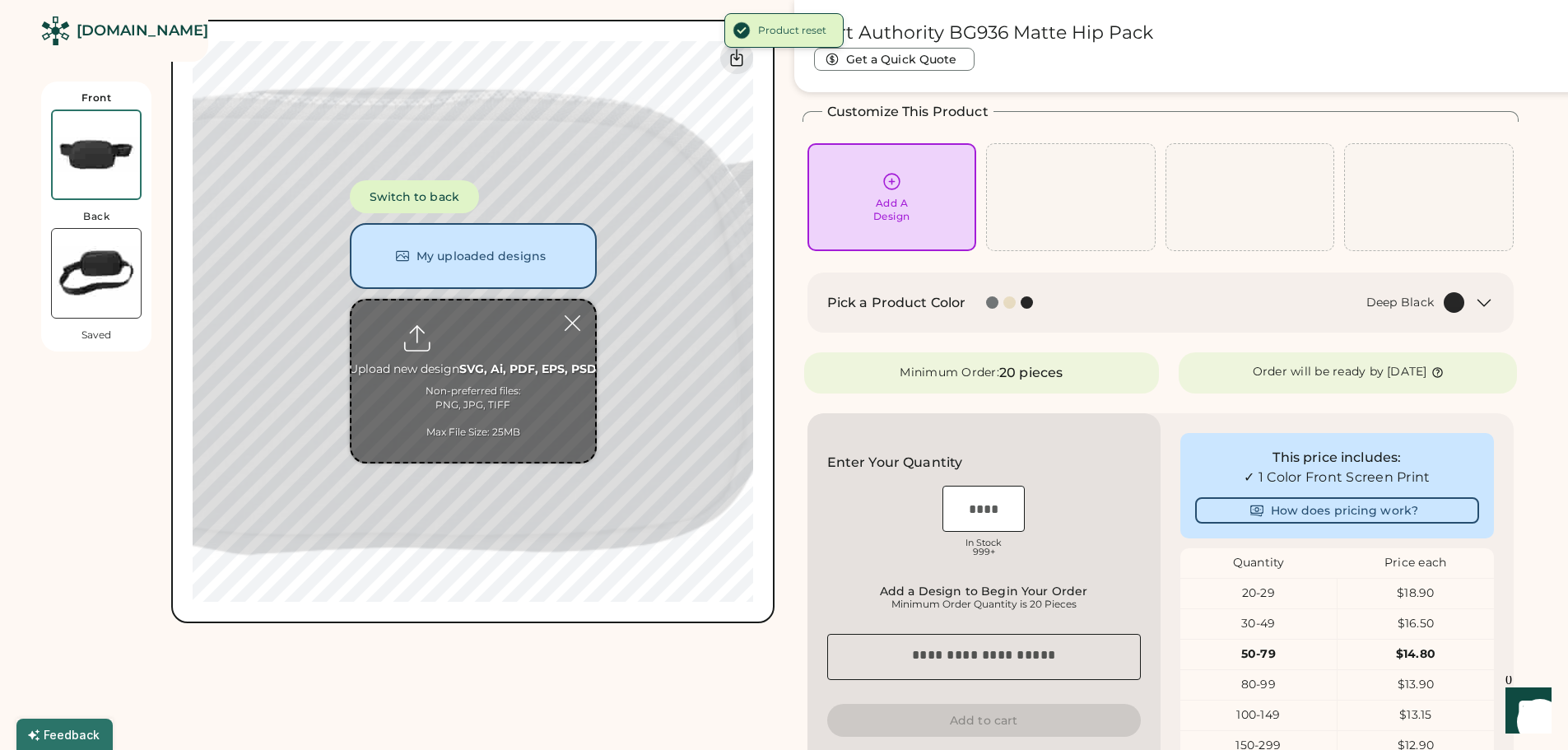
click at [463, 327] on input "file" at bounding box center [473, 380] width 244 height 161
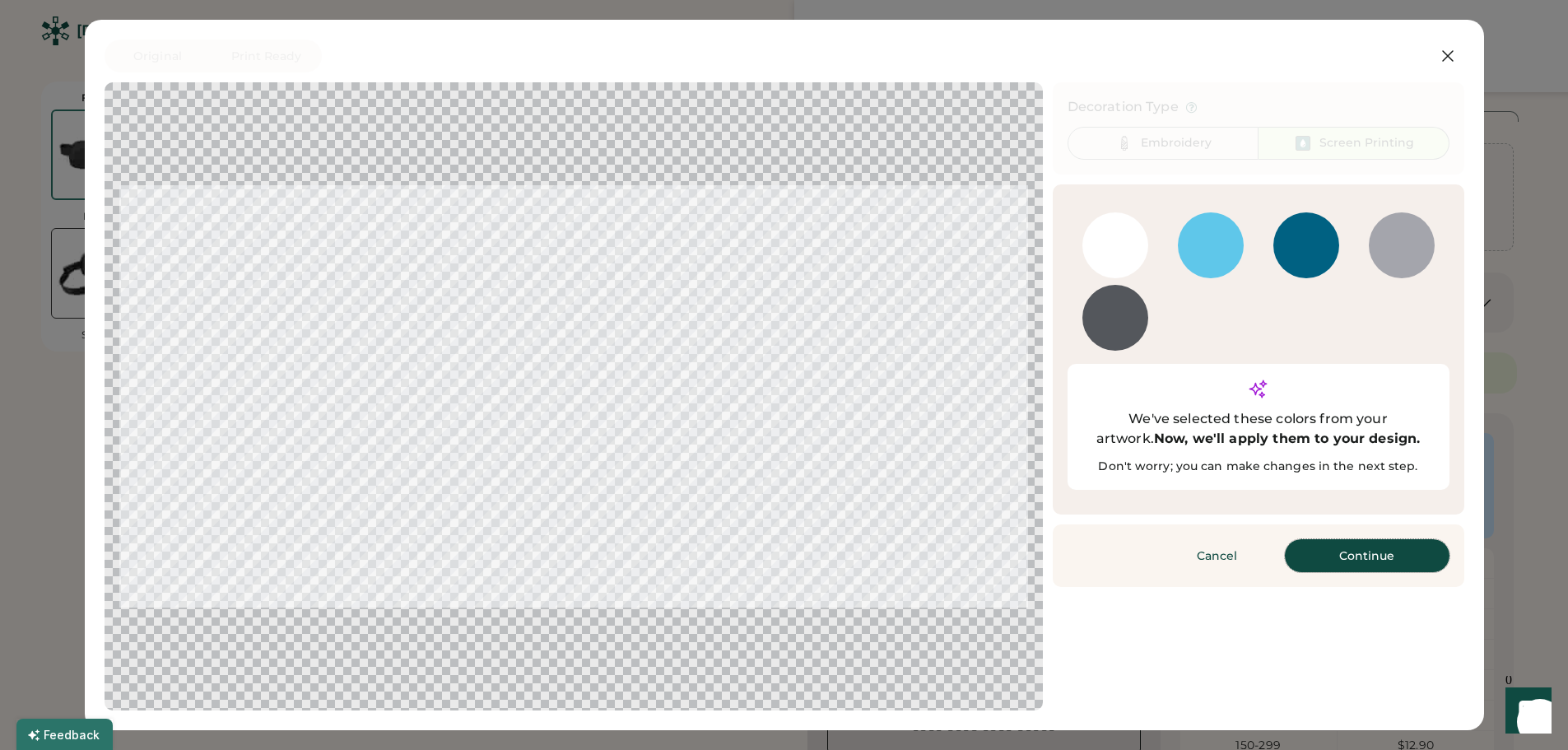
click at [1377, 539] on button "Continue" at bounding box center [1367, 555] width 164 height 33
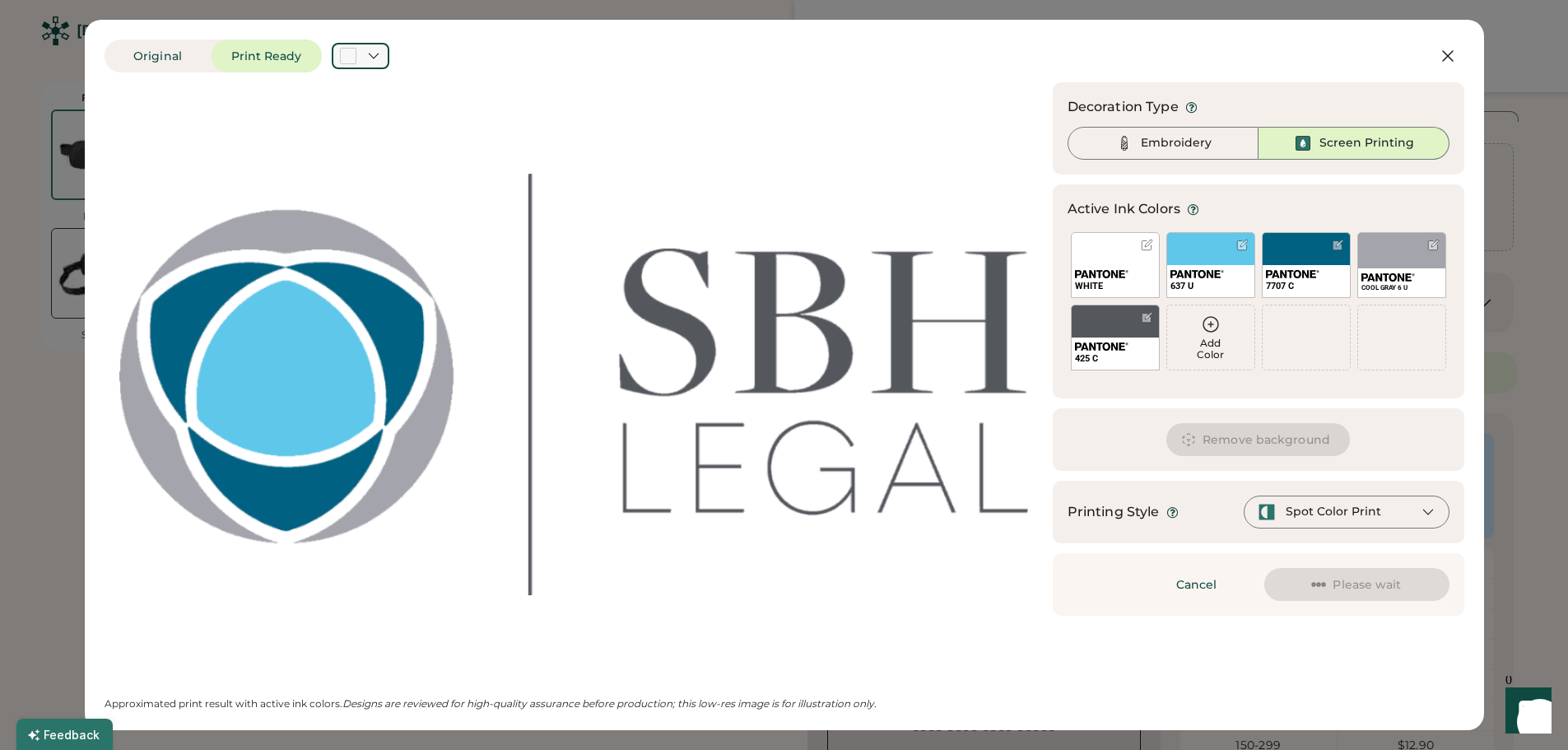
click at [372, 59] on icon at bounding box center [374, 56] width 15 height 15
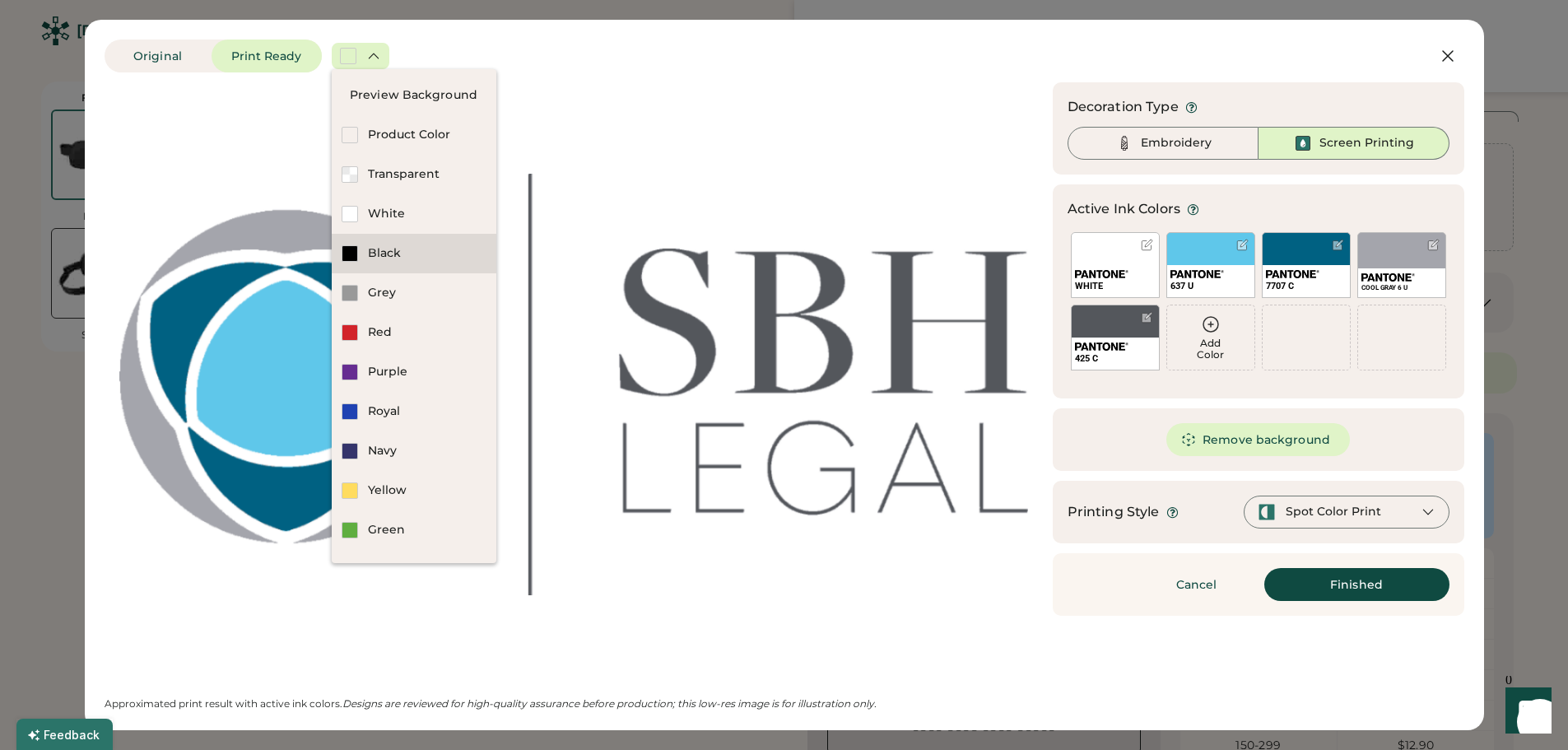
click at [393, 252] on div "Black" at bounding box center [427, 254] width 118 height 17
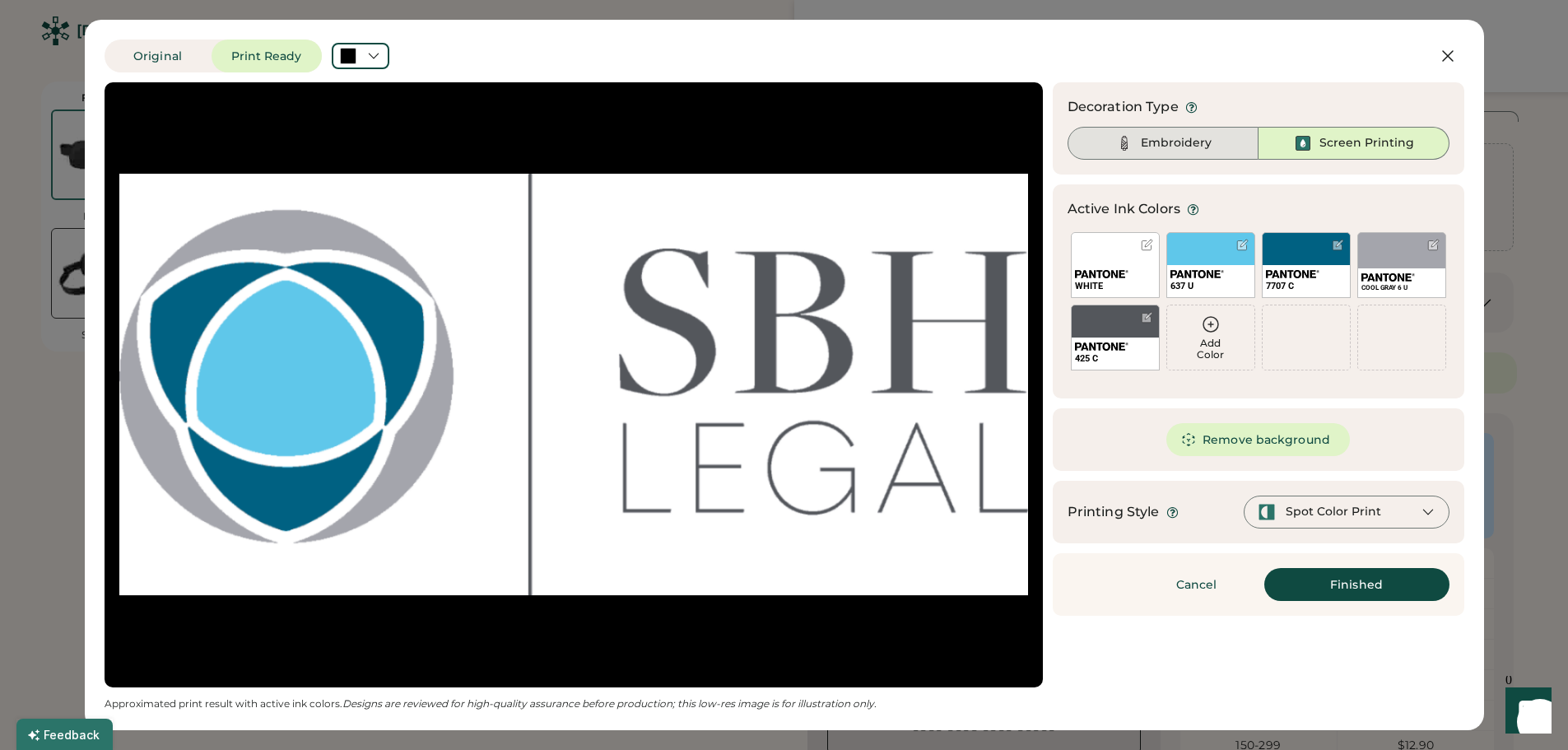
click at [1219, 143] on div "Embroidery" at bounding box center [1163, 142] width 191 height 33
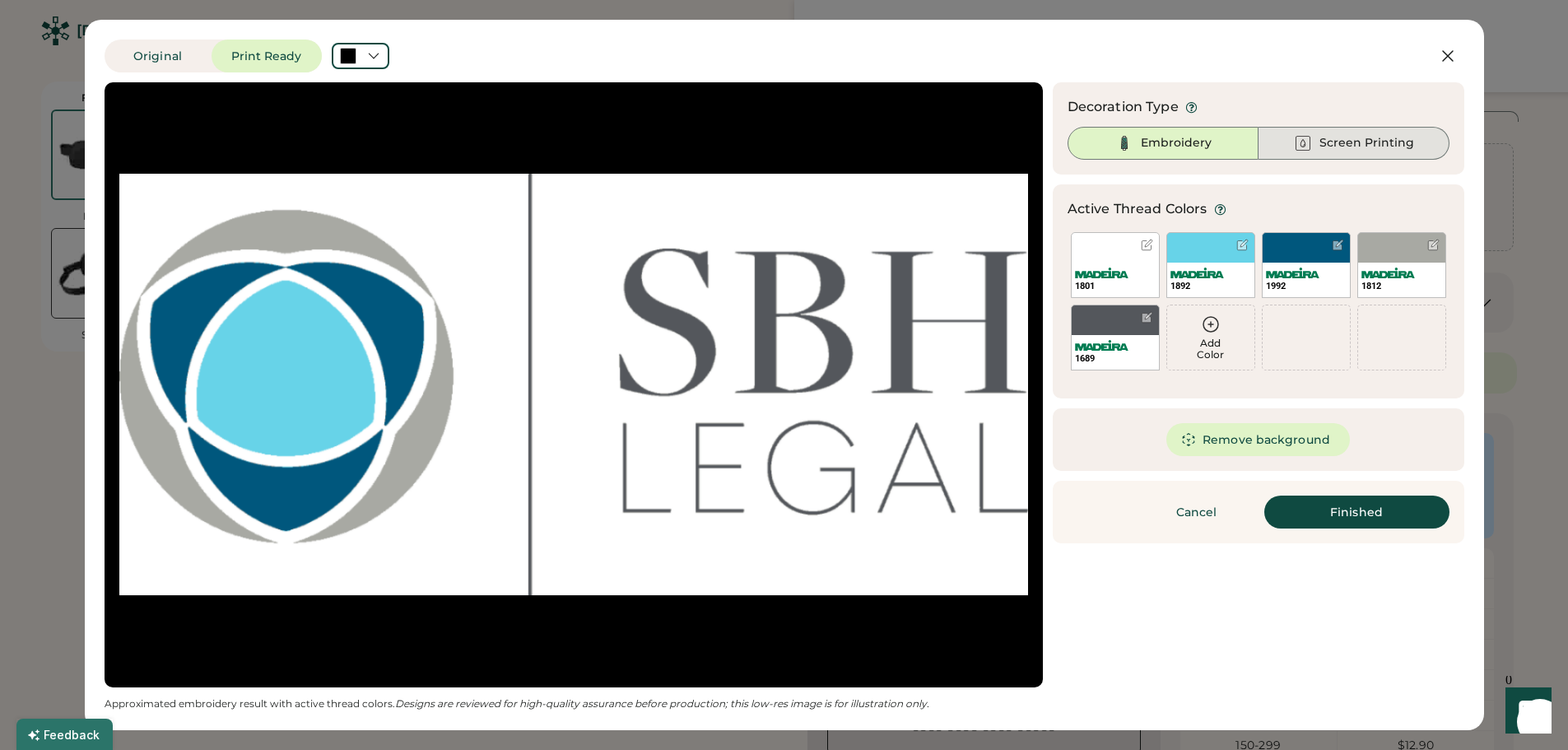
click at [1322, 142] on div "Screen Printing" at bounding box center [1366, 143] width 95 height 17
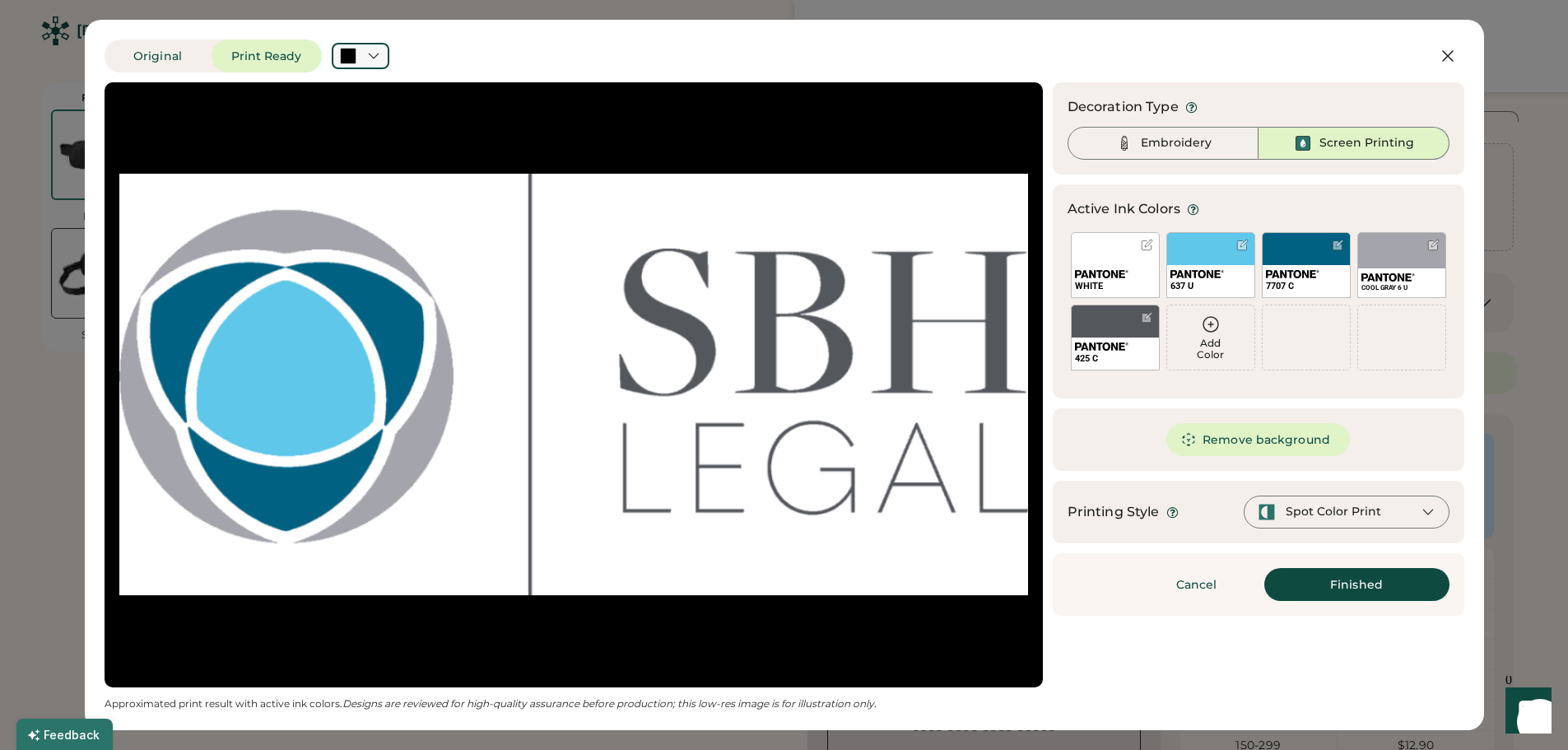
click at [386, 55] on div at bounding box center [360, 55] width 58 height 26
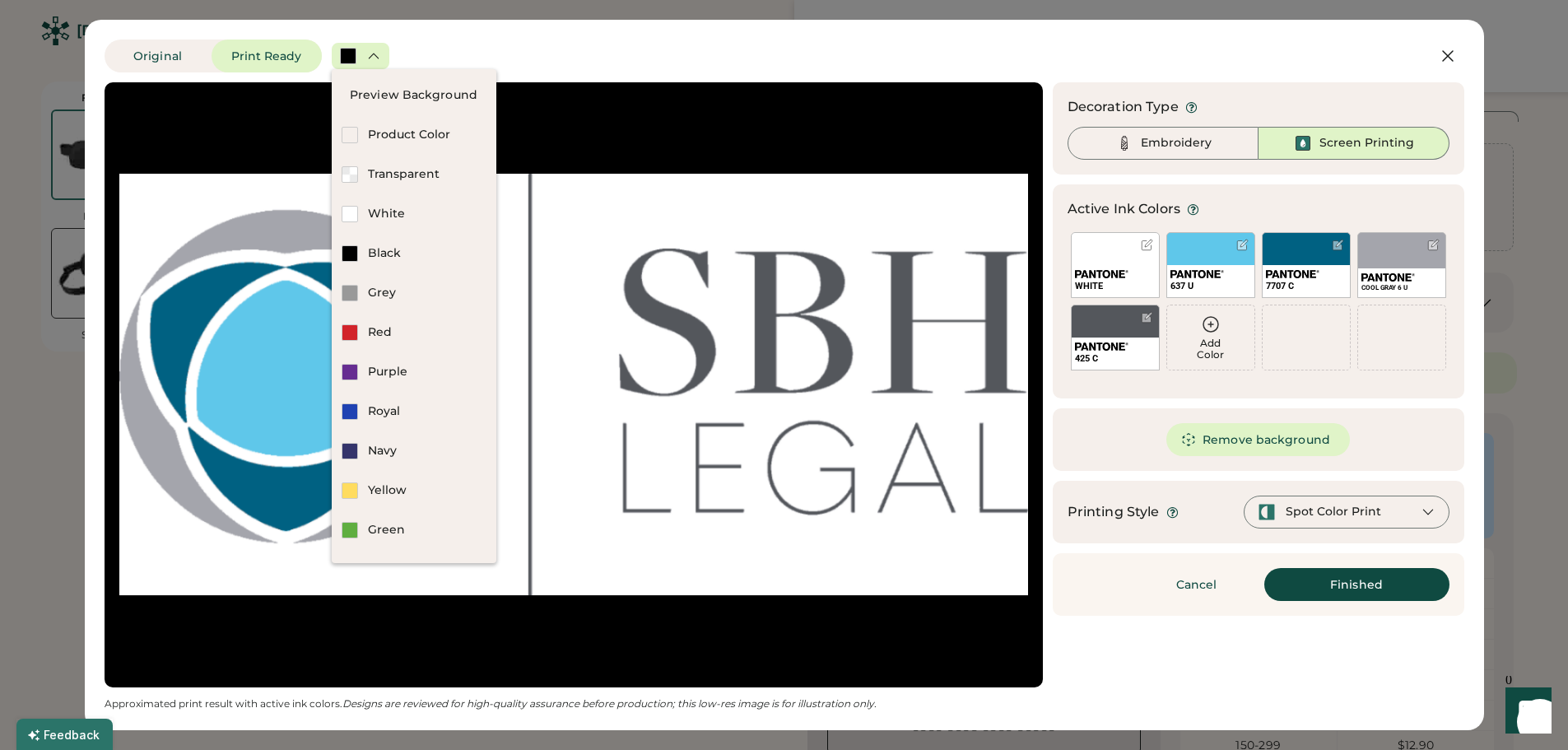
click at [479, 54] on div "Original Print Ready" at bounding box center [732, 55] width 1255 height 33
click at [528, 54] on div "Original Print Ready" at bounding box center [732, 55] width 1255 height 33
click at [564, 68] on div "Original Print Ready" at bounding box center [732, 55] width 1255 height 33
click at [1443, 50] on icon at bounding box center [1448, 56] width 20 height 20
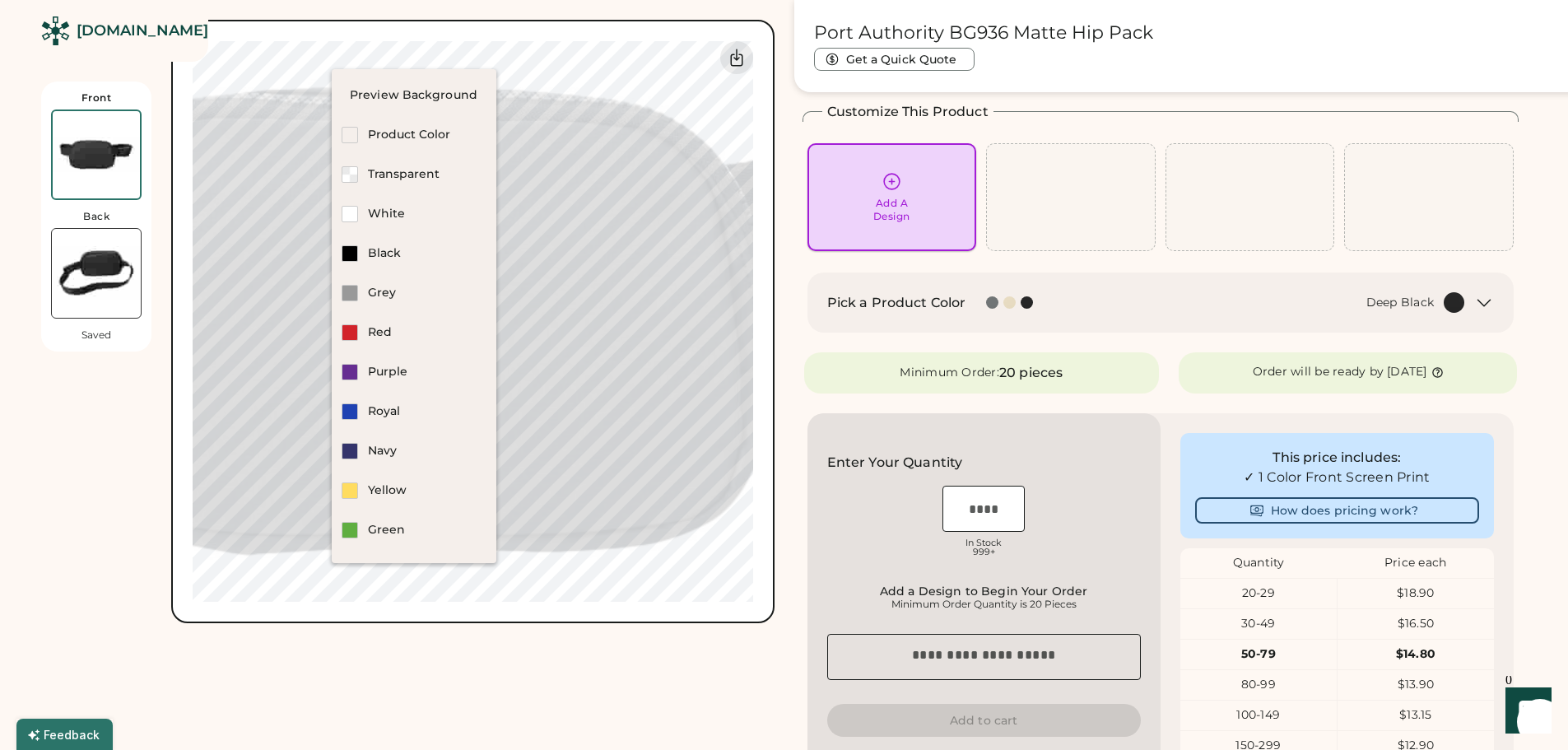
click at [895, 188] on icon at bounding box center [892, 181] width 16 height 16
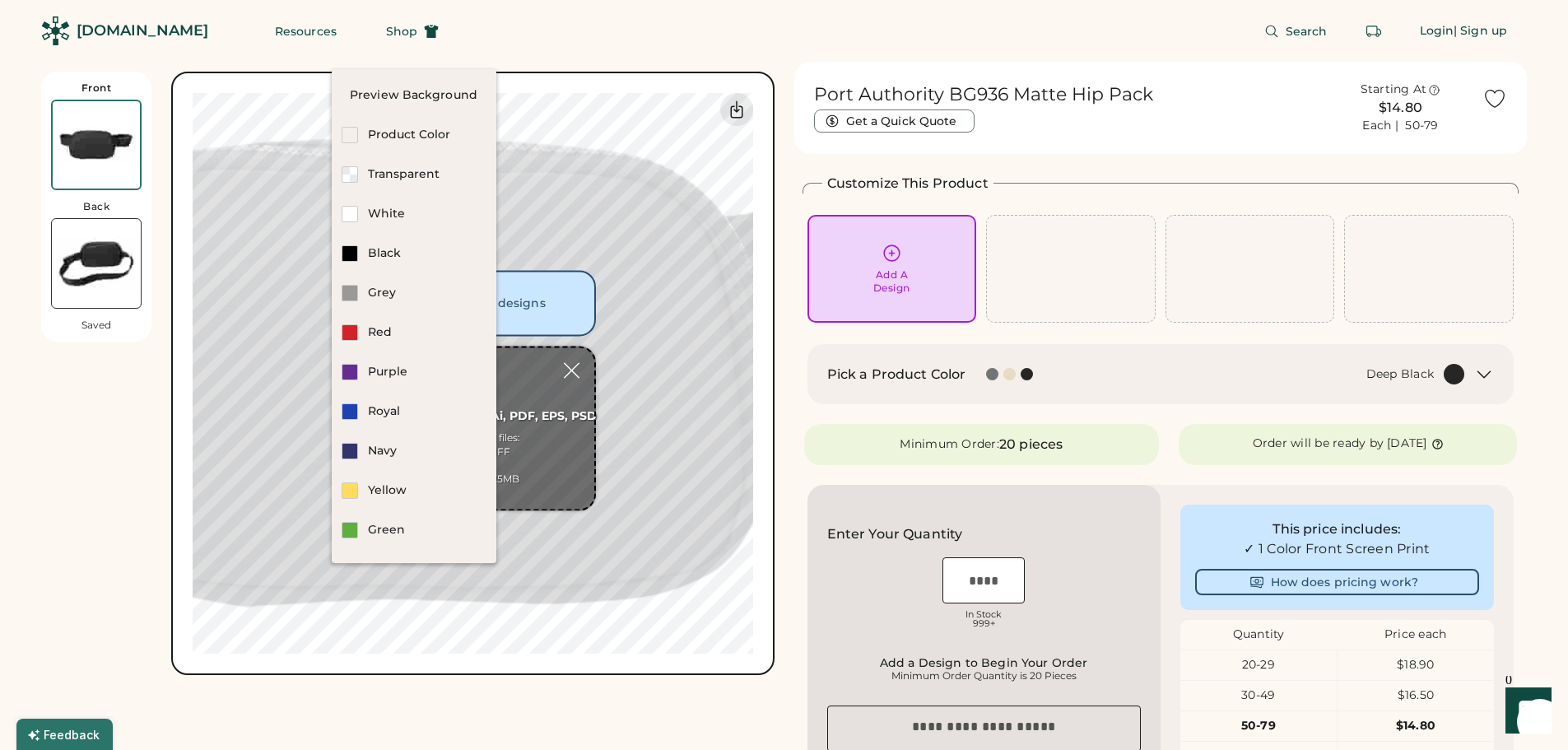
scroll to position [0, 0]
click at [521, 405] on input "file" at bounding box center [472, 432] width 244 height 161
type input "**********"
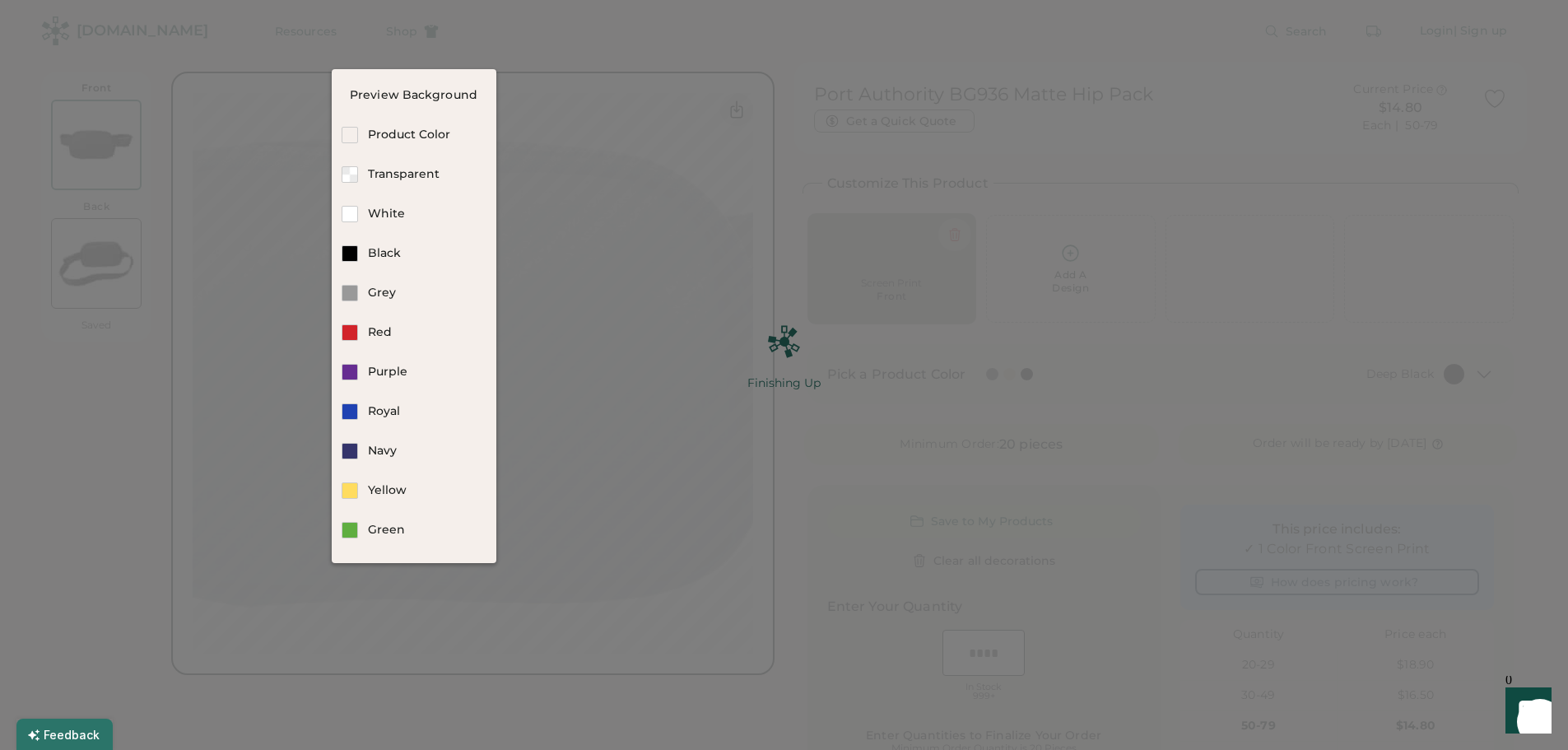
click at [587, 127] on div at bounding box center [784, 396] width 1330 height 598
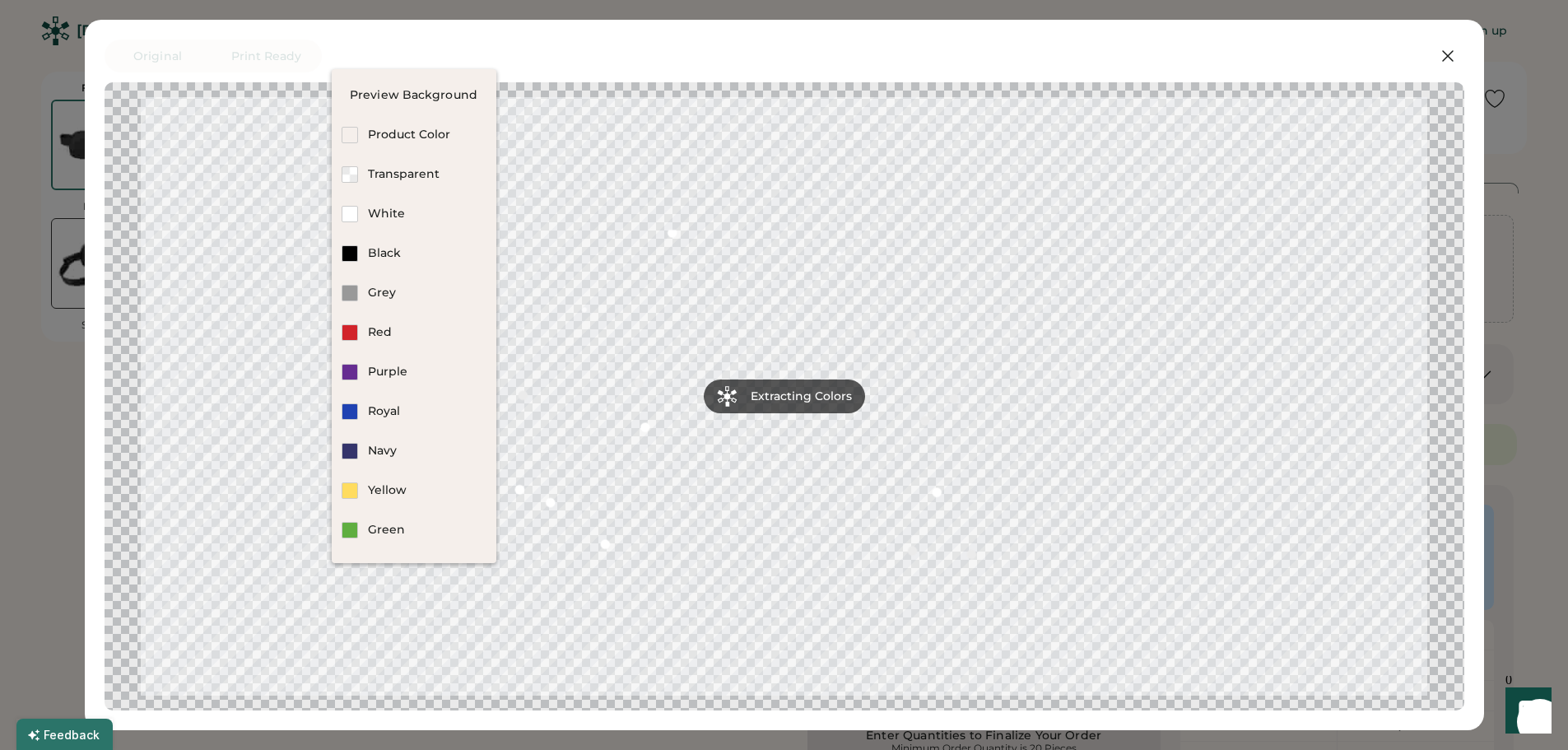
click at [454, 96] on div "Preview Background" at bounding box center [414, 96] width 164 height 17
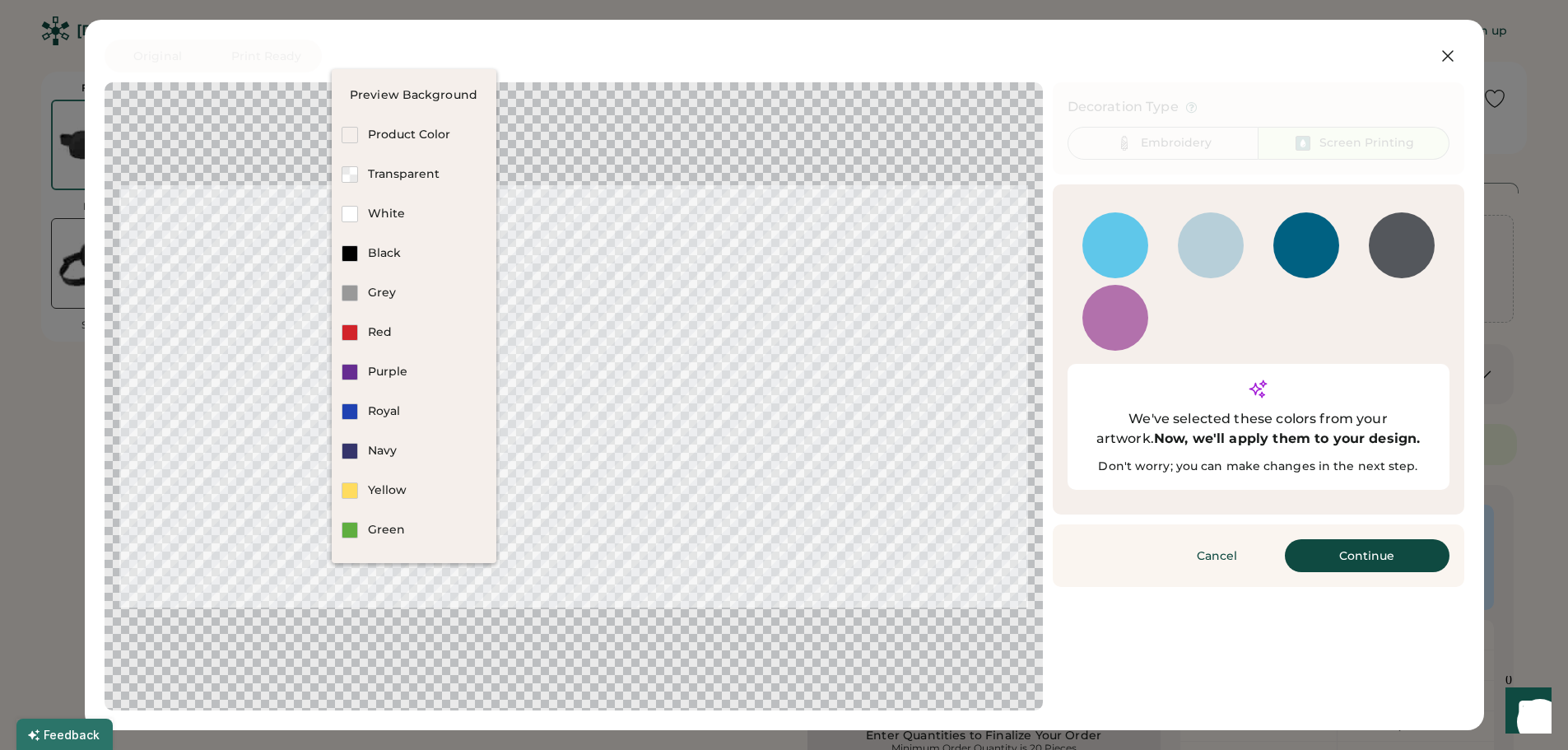
click at [574, 54] on div "Original Print Ready" at bounding box center [732, 55] width 1255 height 33
click at [487, 55] on div "Original Print Ready" at bounding box center [732, 55] width 1255 height 33
click at [1362, 539] on button "Continue" at bounding box center [1367, 555] width 164 height 33
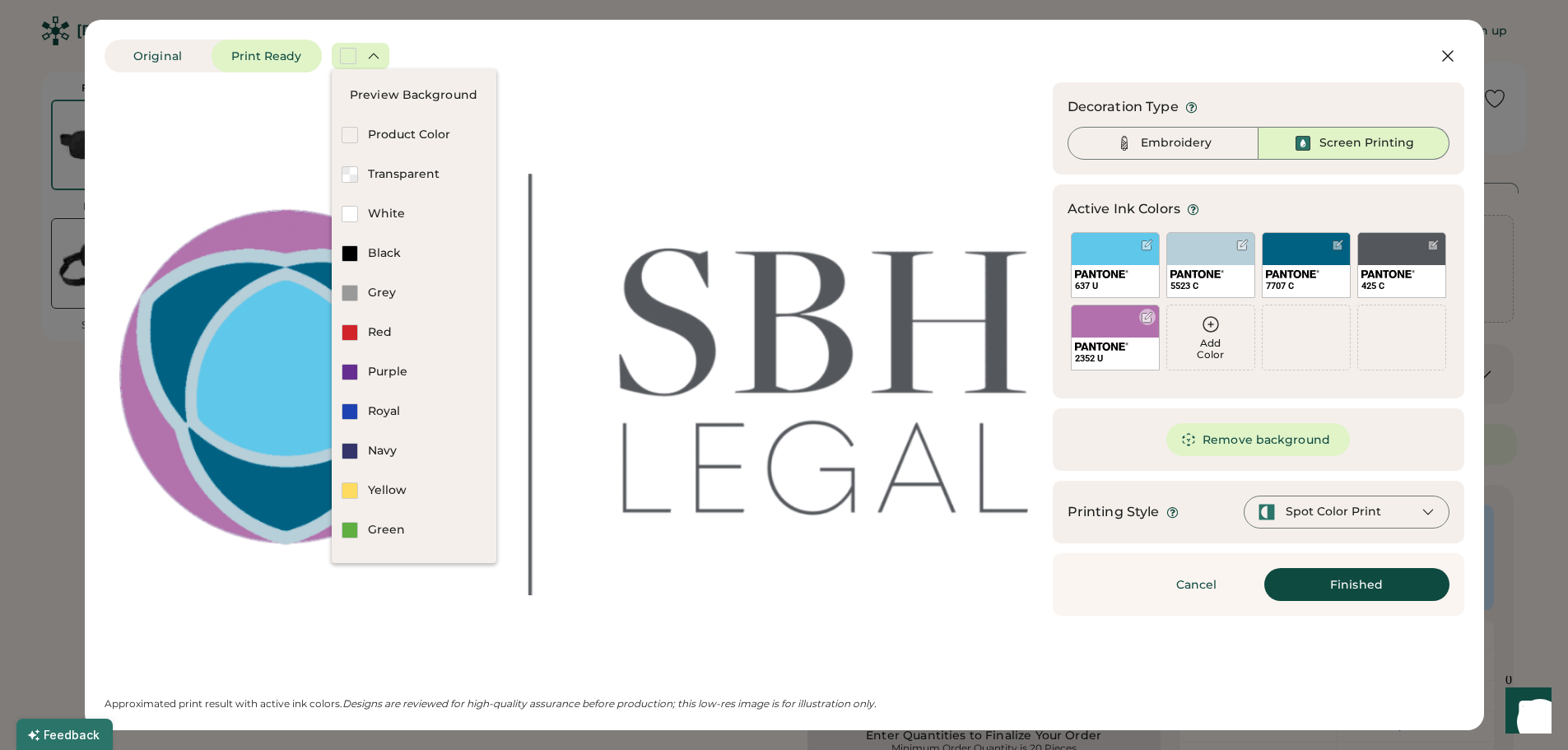
click at [1143, 314] on div at bounding box center [1146, 317] width 13 height 13
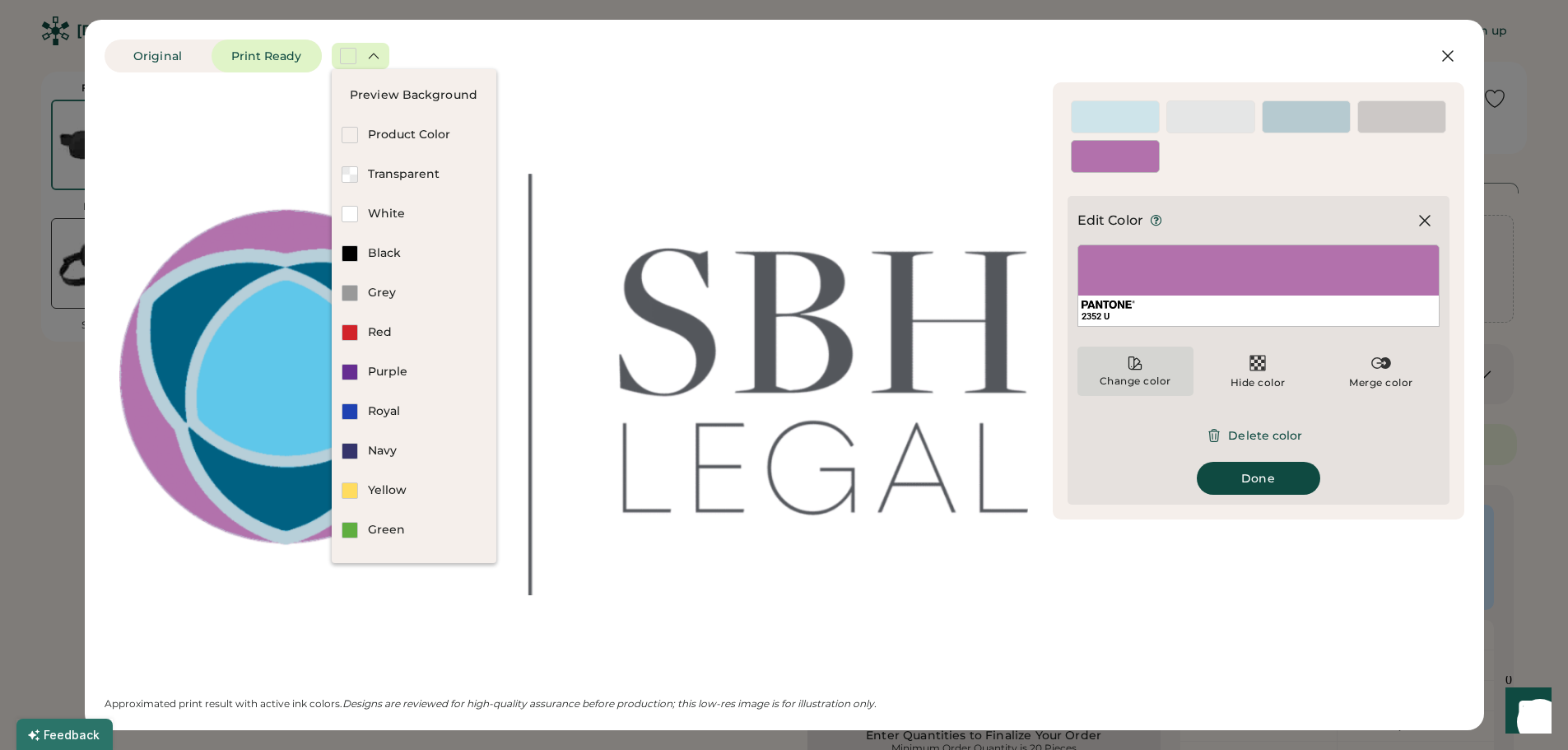
click at [1131, 371] on icon at bounding box center [1135, 363] width 17 height 17
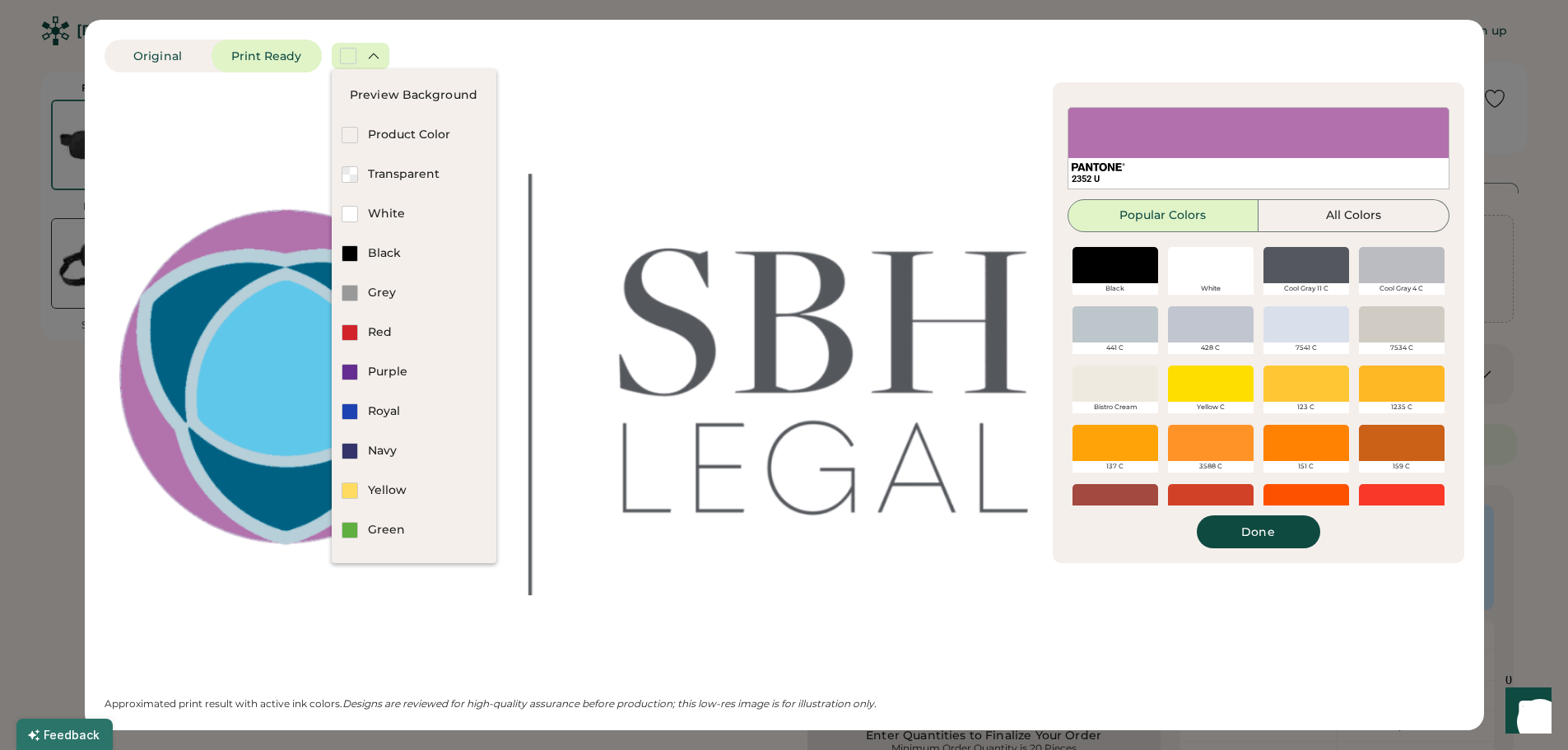
click at [1214, 329] on div at bounding box center [1210, 323] width 85 height 36
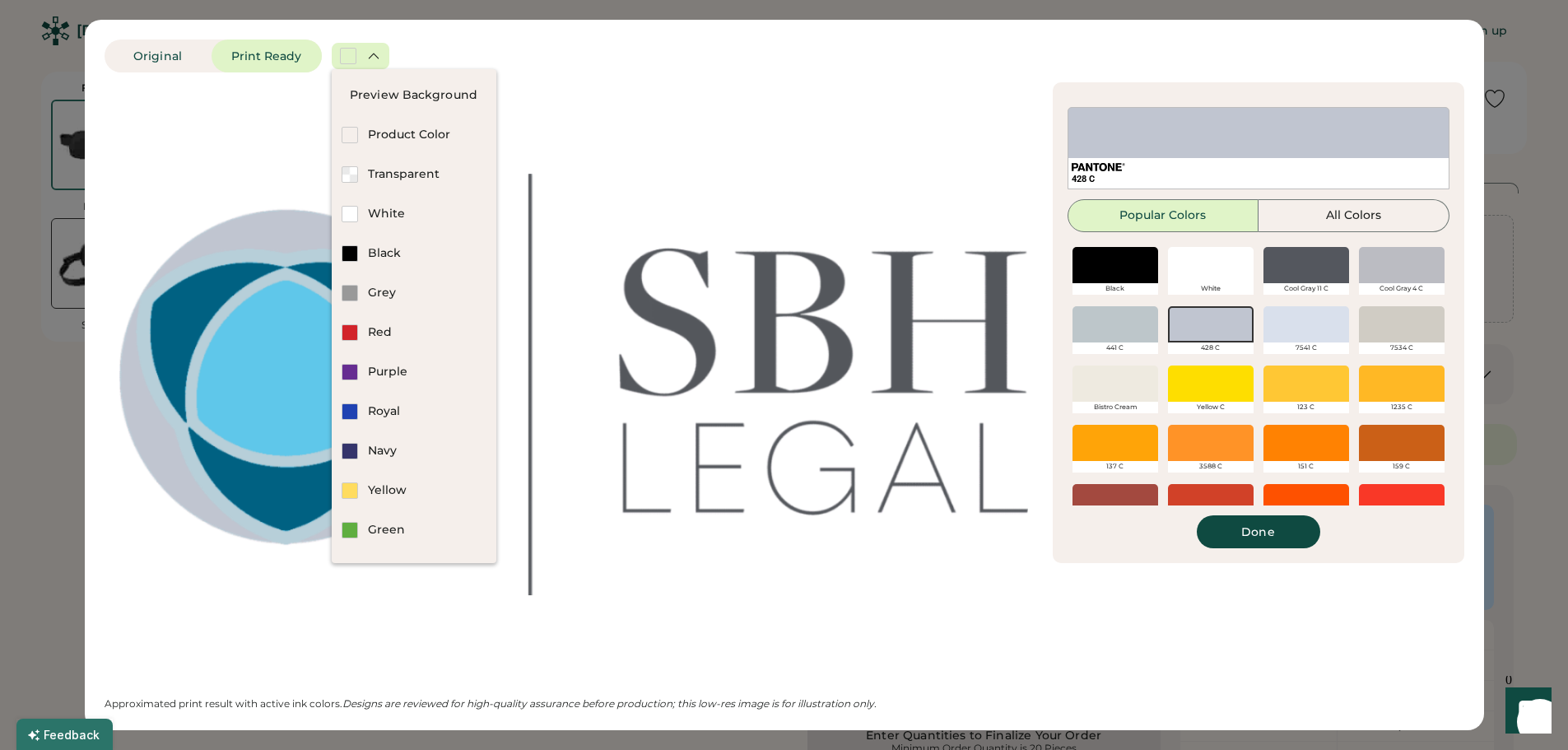
click at [1312, 271] on div at bounding box center [1306, 265] width 85 height 36
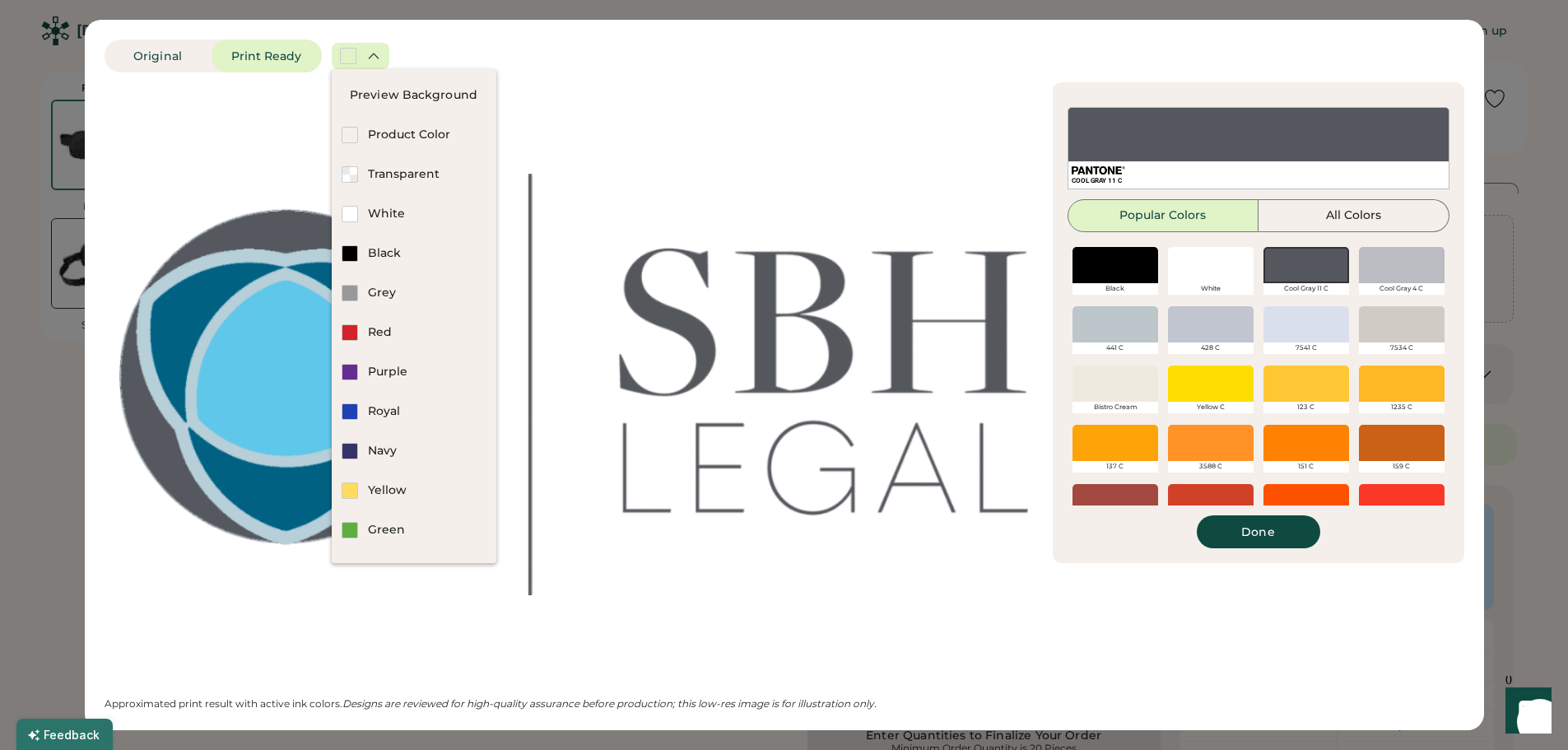
click at [1108, 330] on div at bounding box center [1115, 323] width 85 height 36
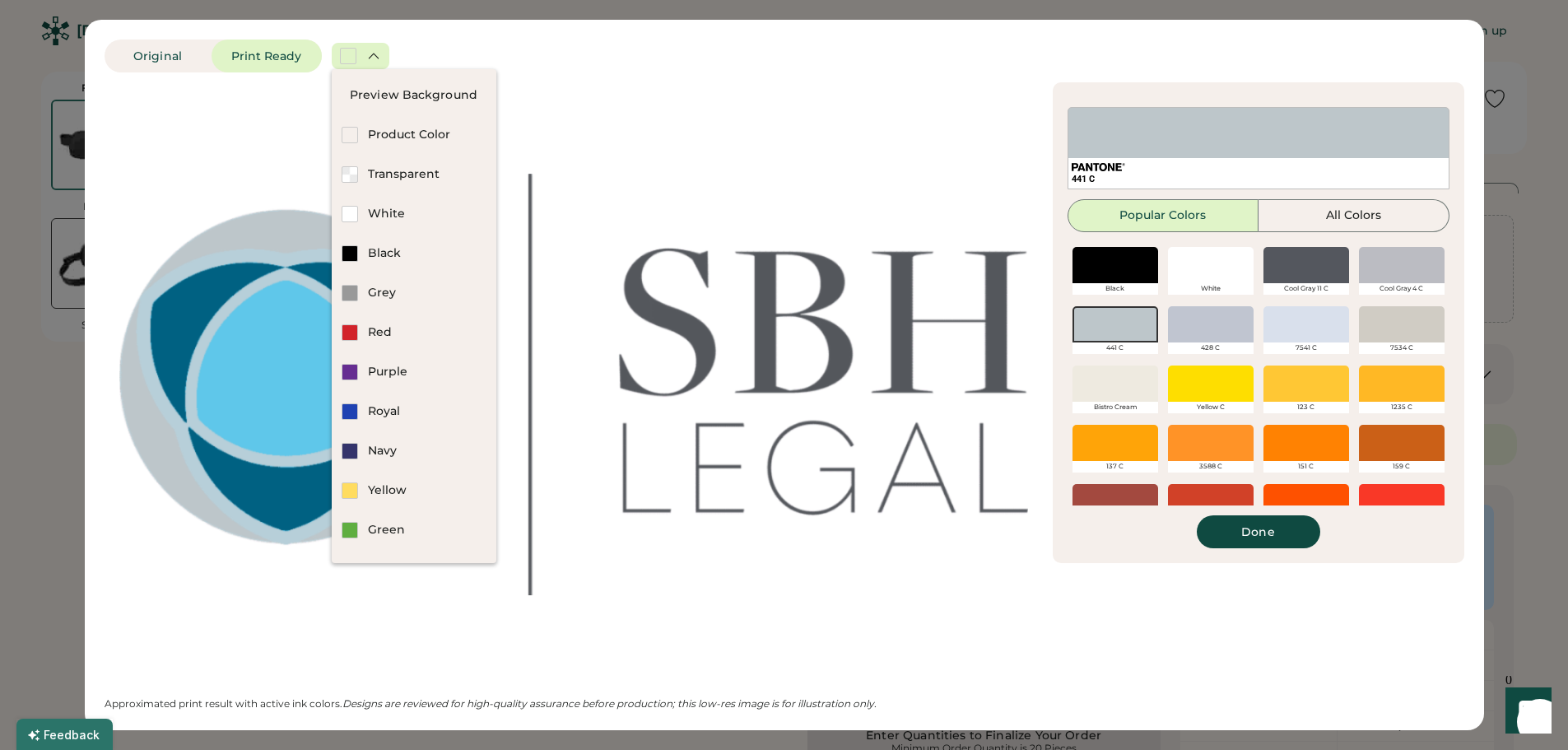
click at [1378, 272] on div at bounding box center [1401, 265] width 85 height 36
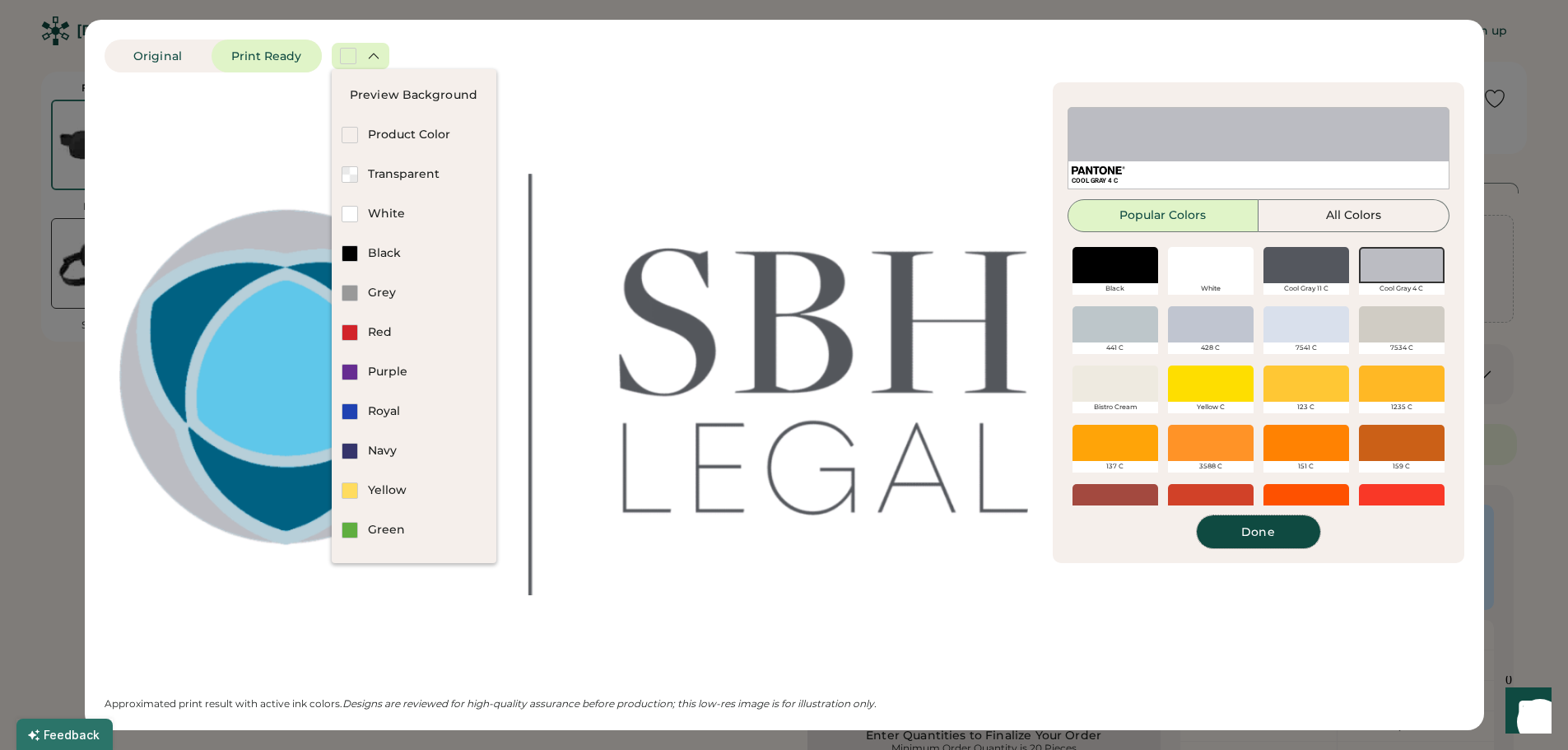
click at [1271, 527] on button "Done" at bounding box center [1258, 531] width 123 height 33
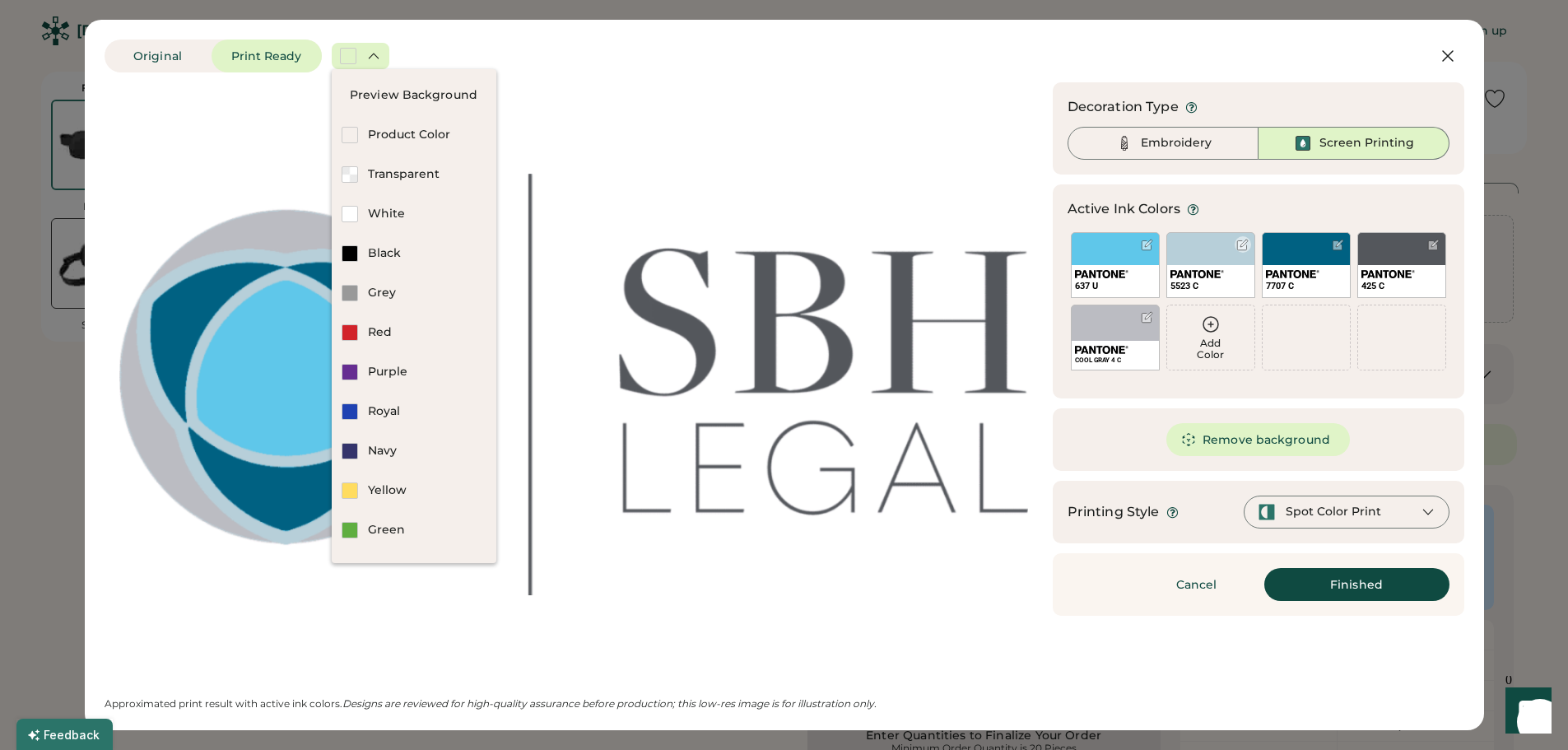
click at [1241, 240] on div at bounding box center [1242, 245] width 13 height 13
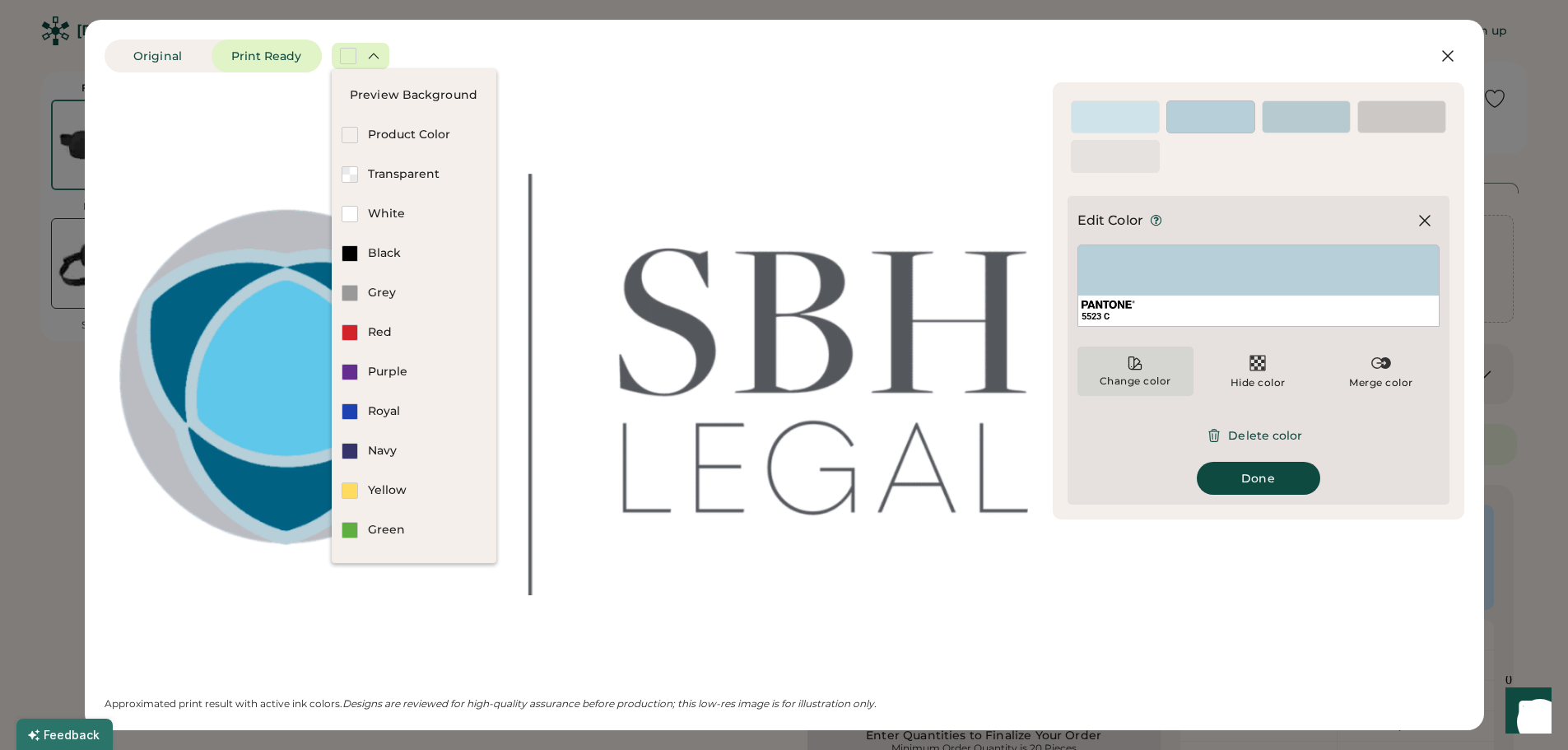
click at [1138, 368] on icon at bounding box center [1135, 363] width 17 height 17
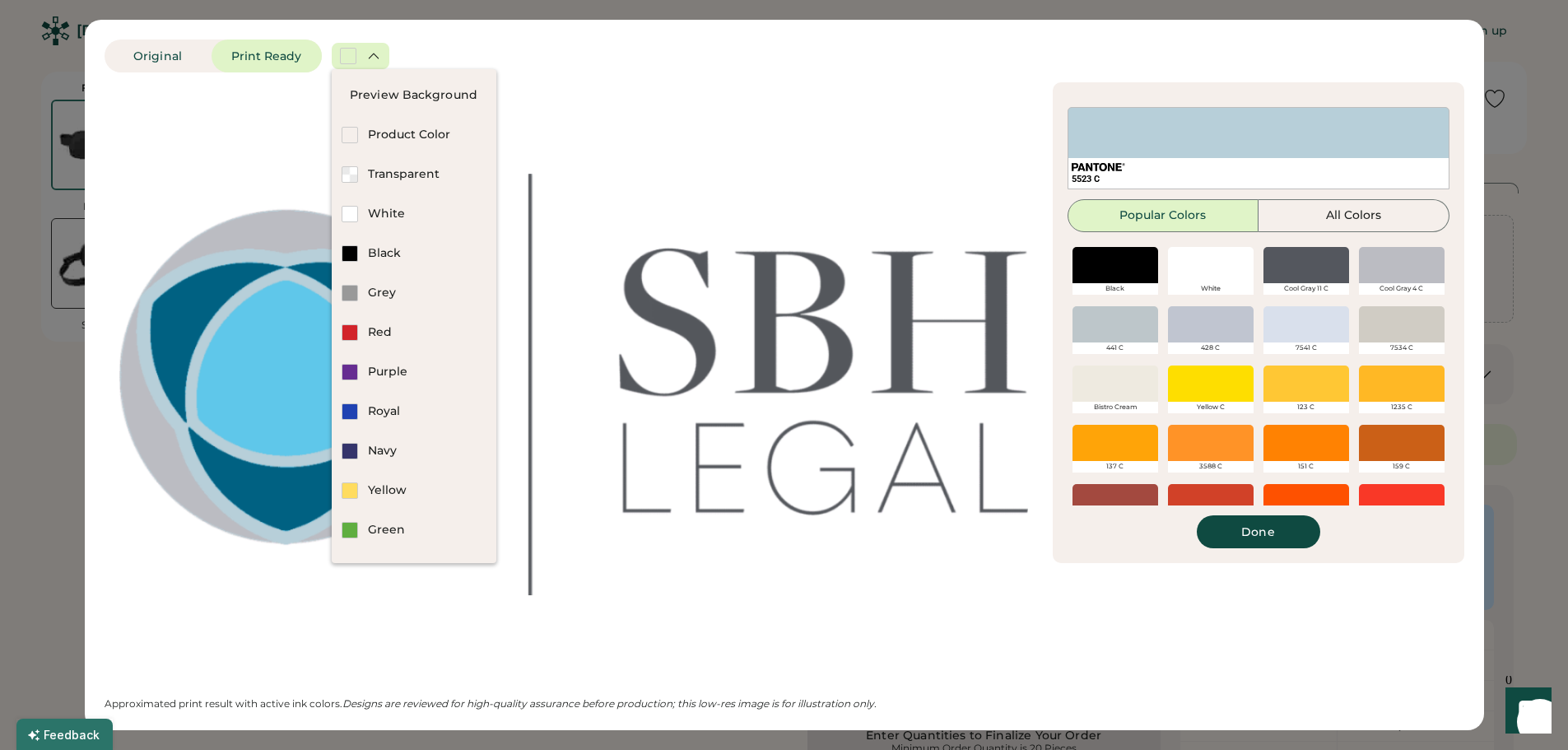
click at [1212, 268] on div at bounding box center [1210, 265] width 85 height 36
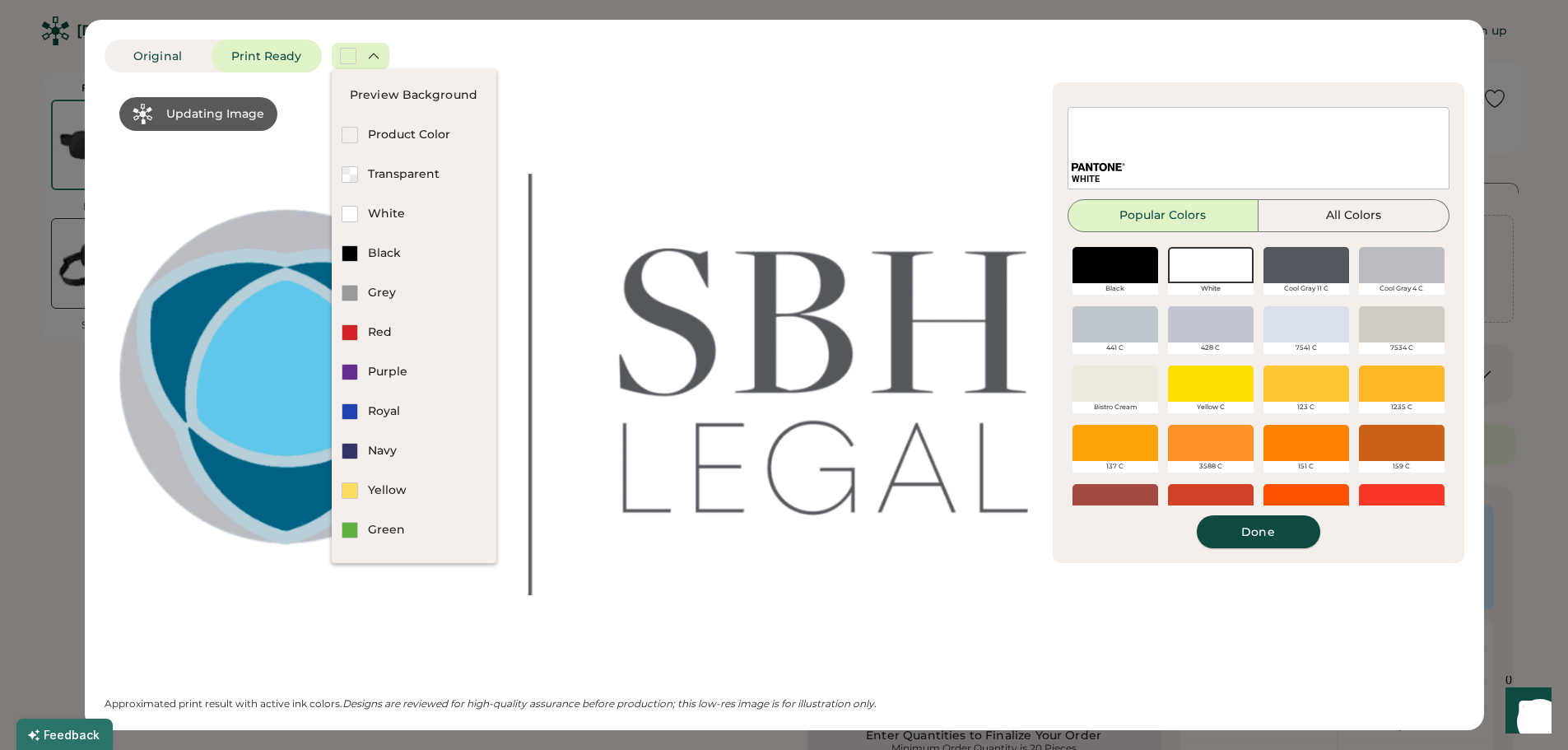
click at [1259, 526] on button "Done" at bounding box center [1258, 531] width 123 height 33
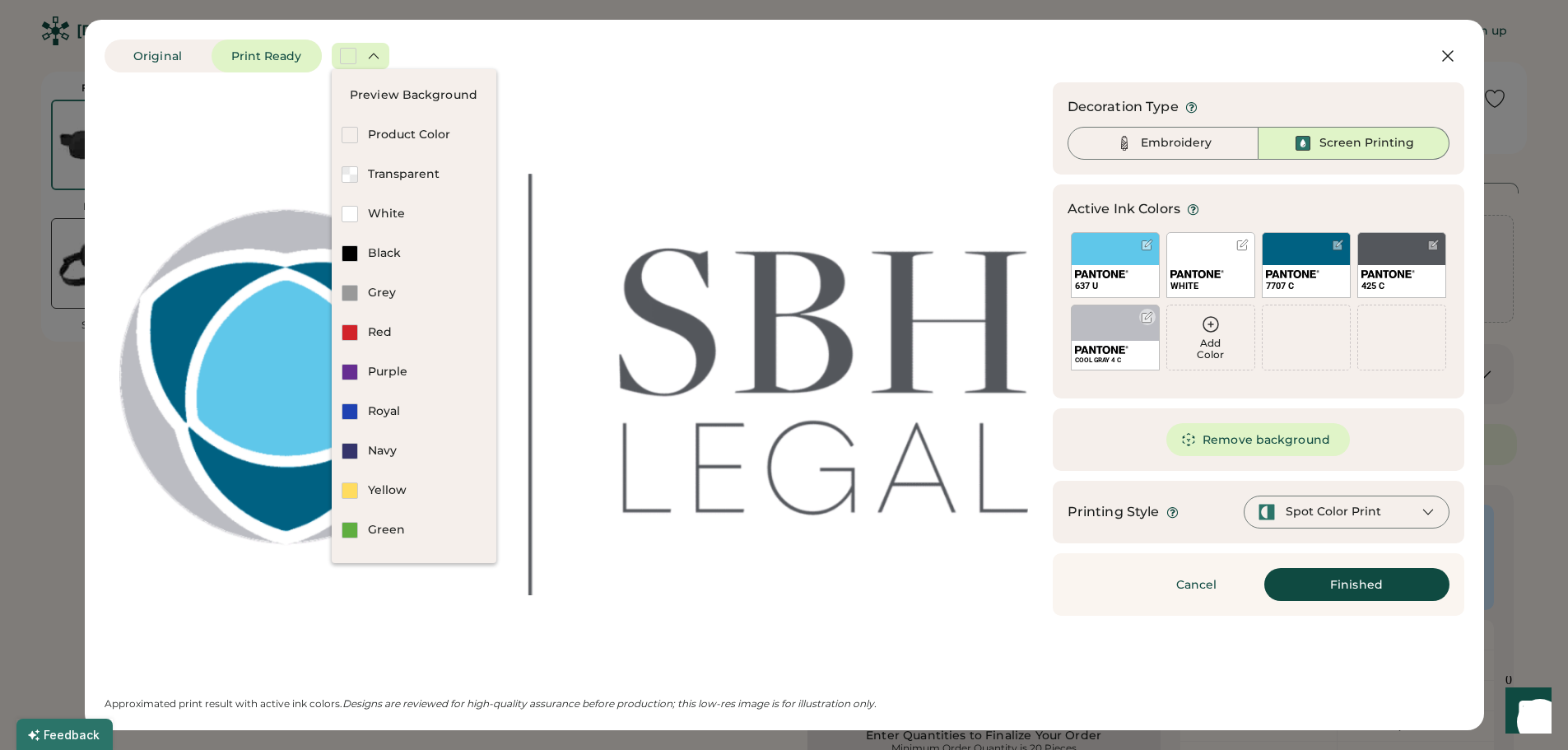
click at [1139, 322] on div "COOL GRAY 4 C" at bounding box center [1115, 337] width 89 height 66
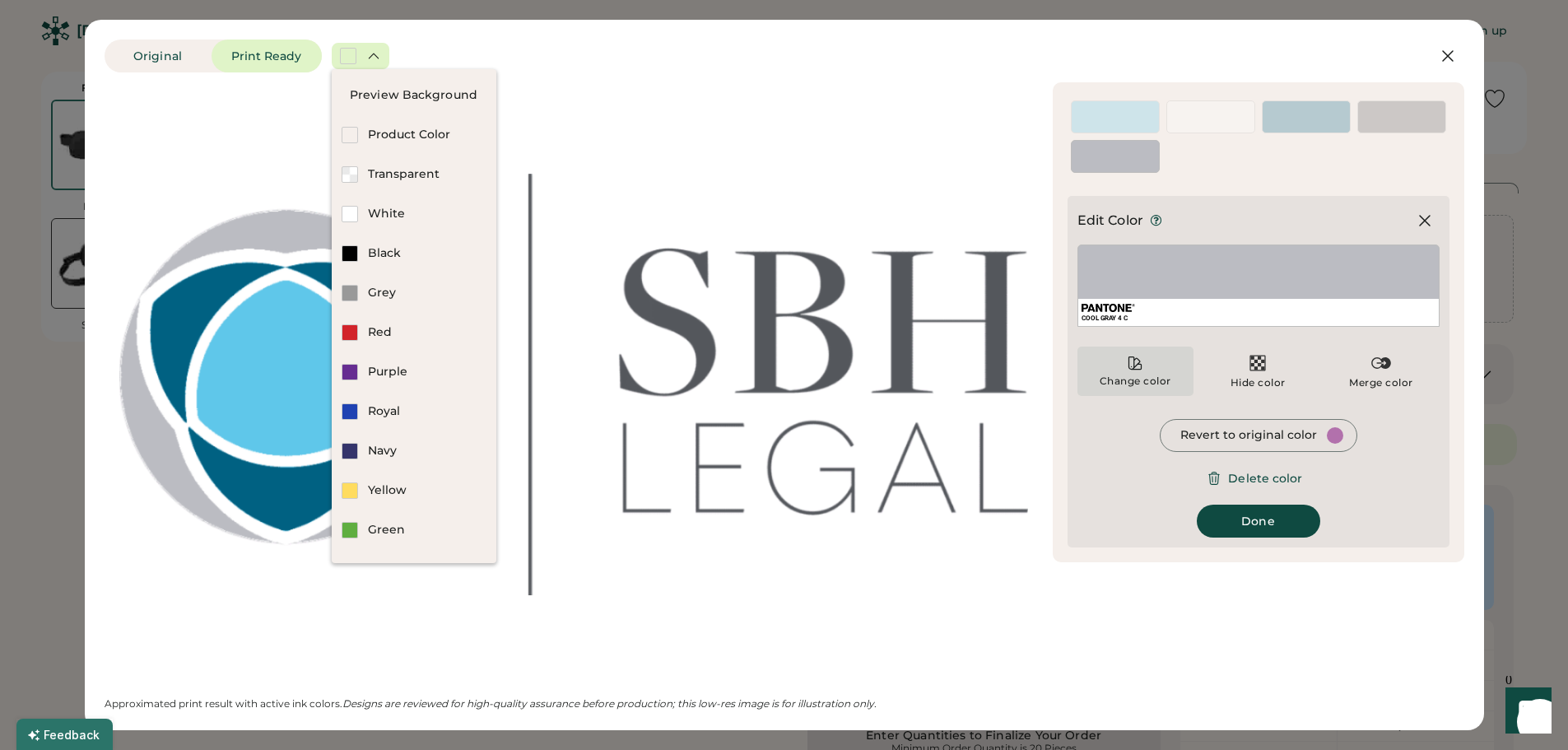
click at [1125, 371] on div "Change color" at bounding box center [1135, 370] width 116 height 49
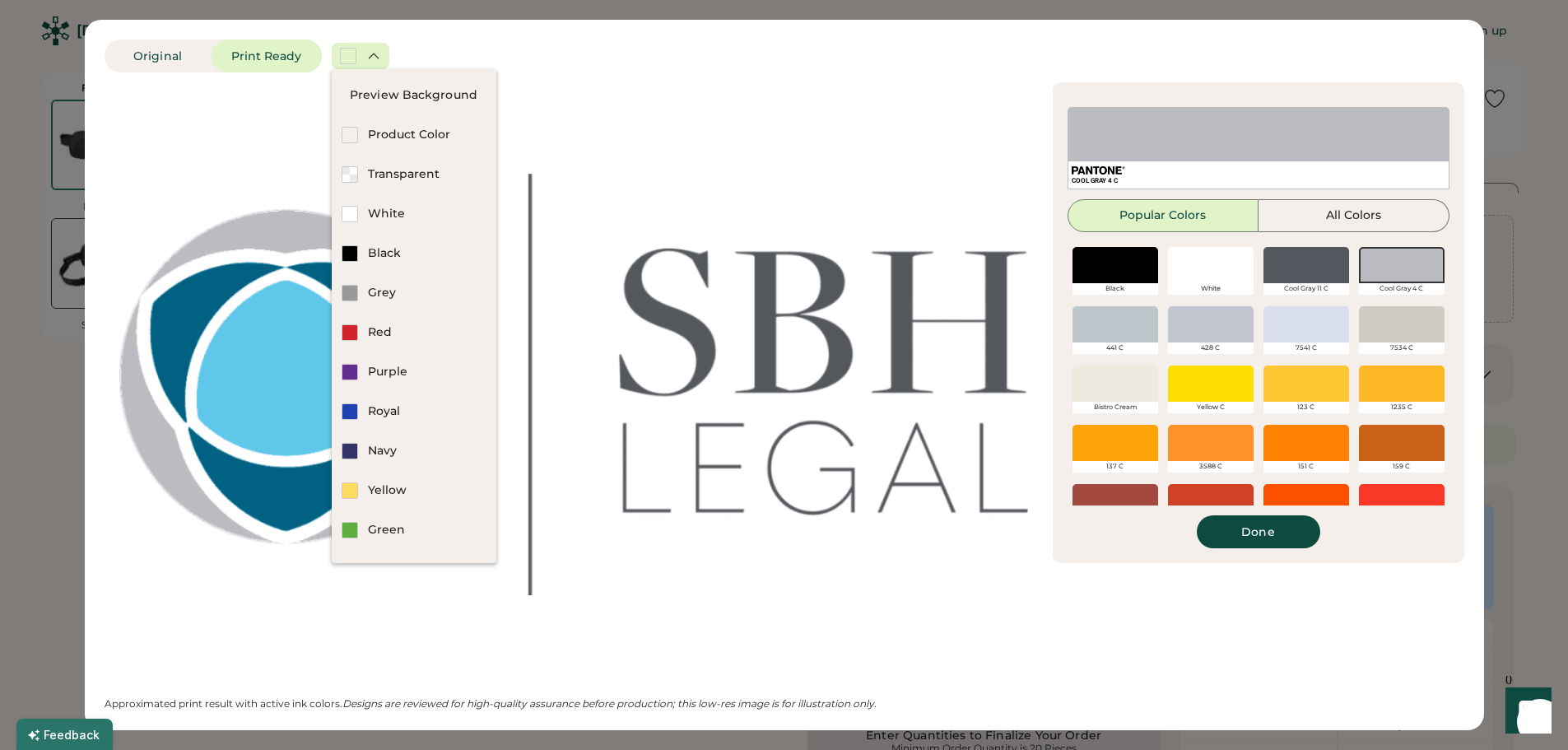
click at [1315, 267] on div at bounding box center [1306, 265] width 85 height 36
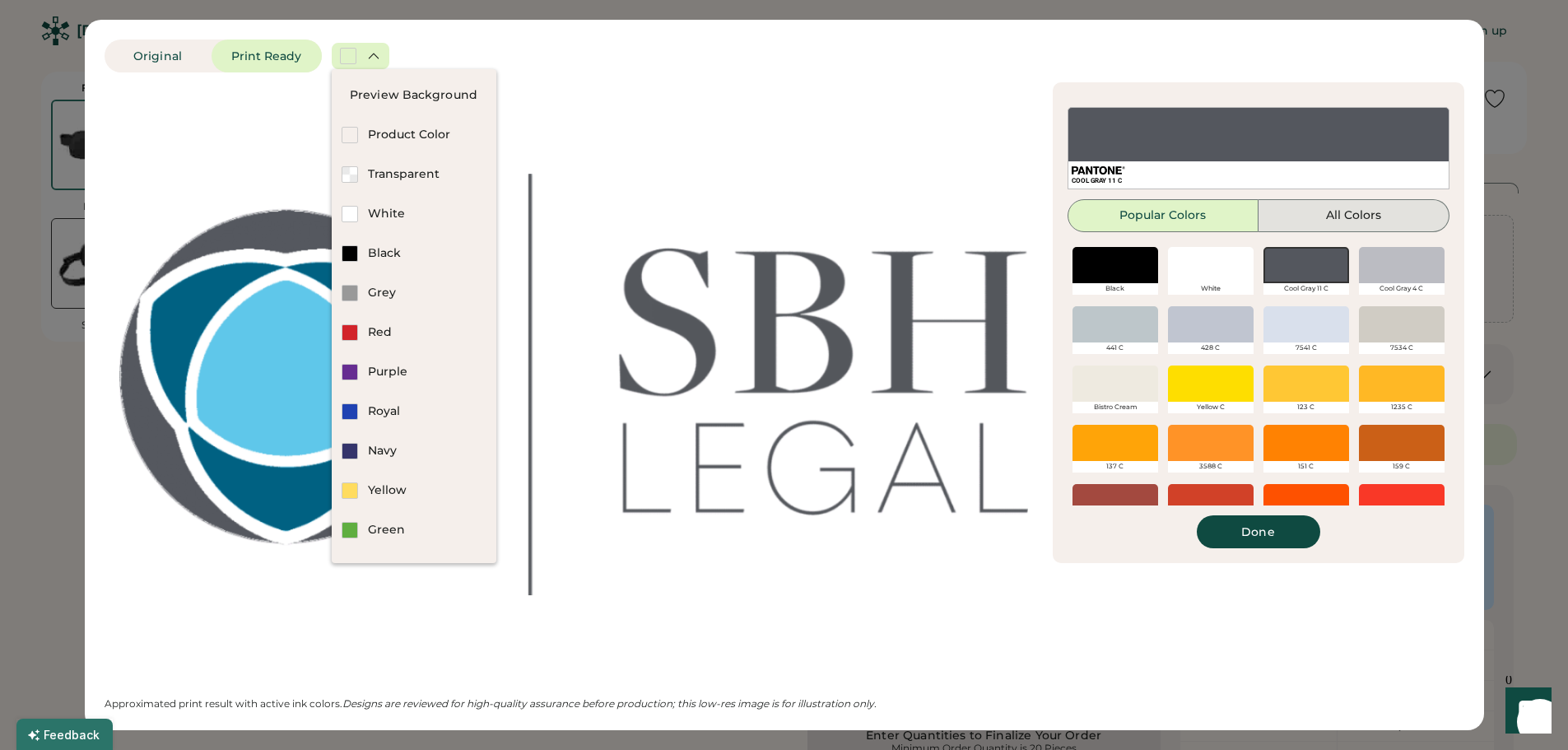
click at [1374, 229] on button "All Colors" at bounding box center [1353, 215] width 191 height 33
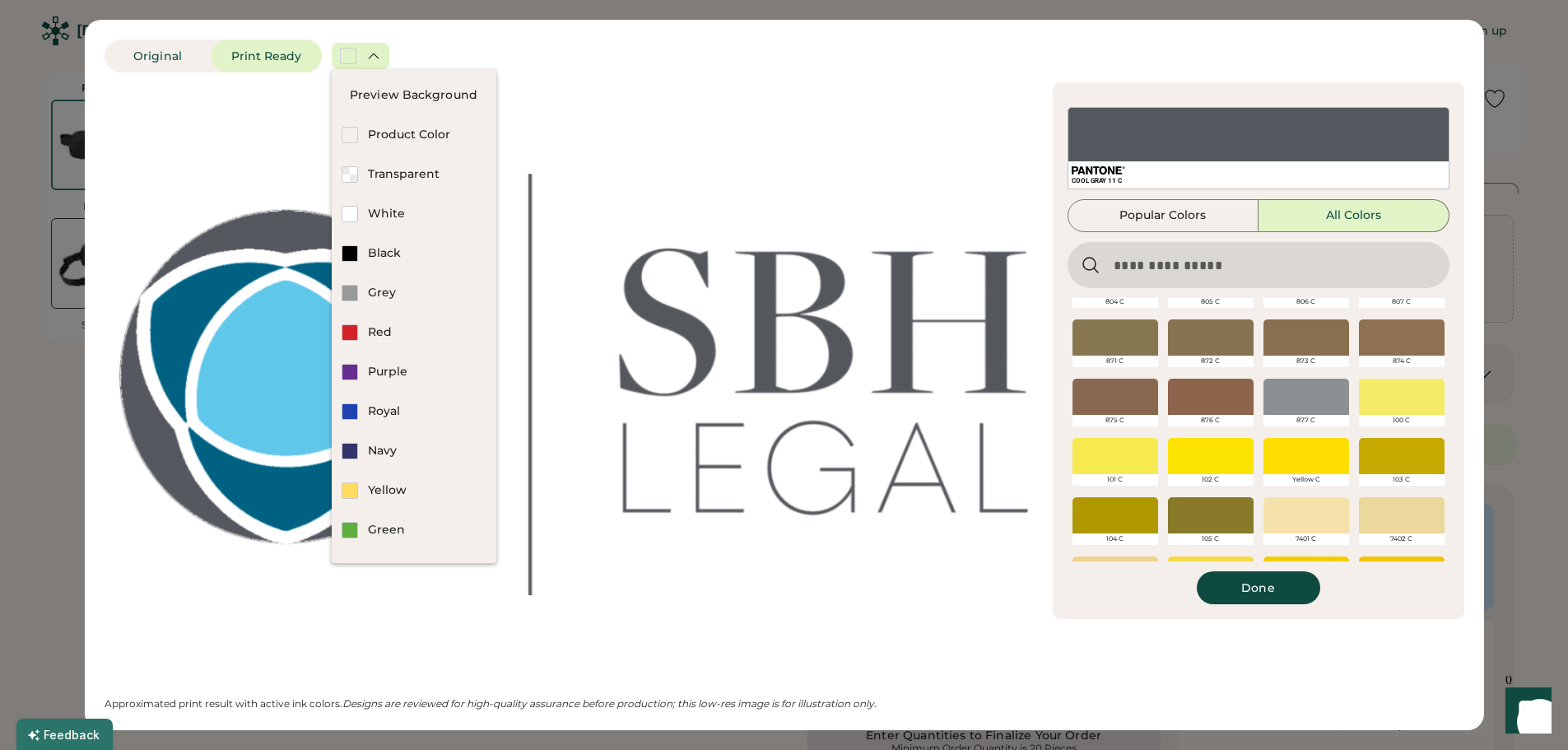
scroll to position [251, 0]
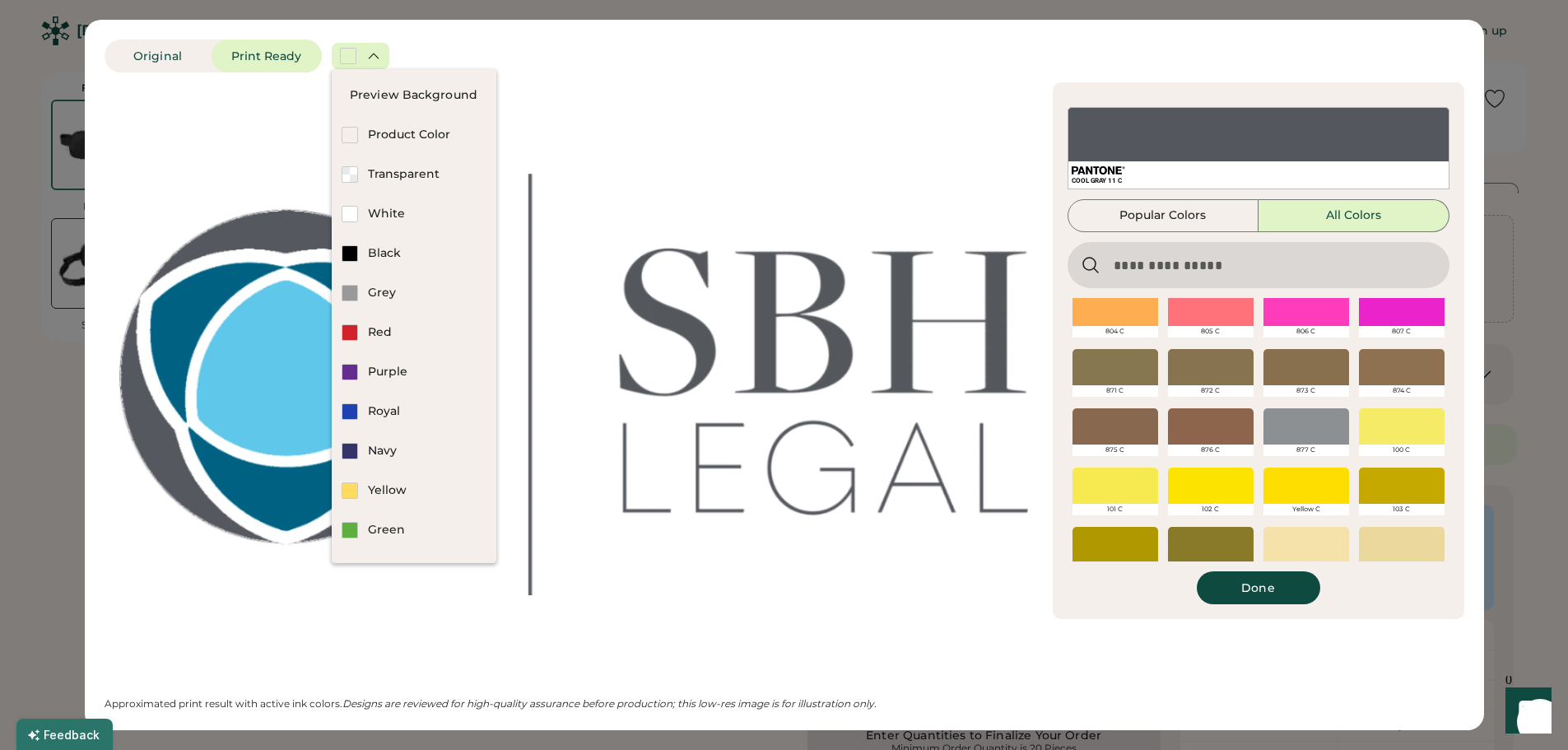
click at [1305, 422] on div at bounding box center [1306, 426] width 85 height 36
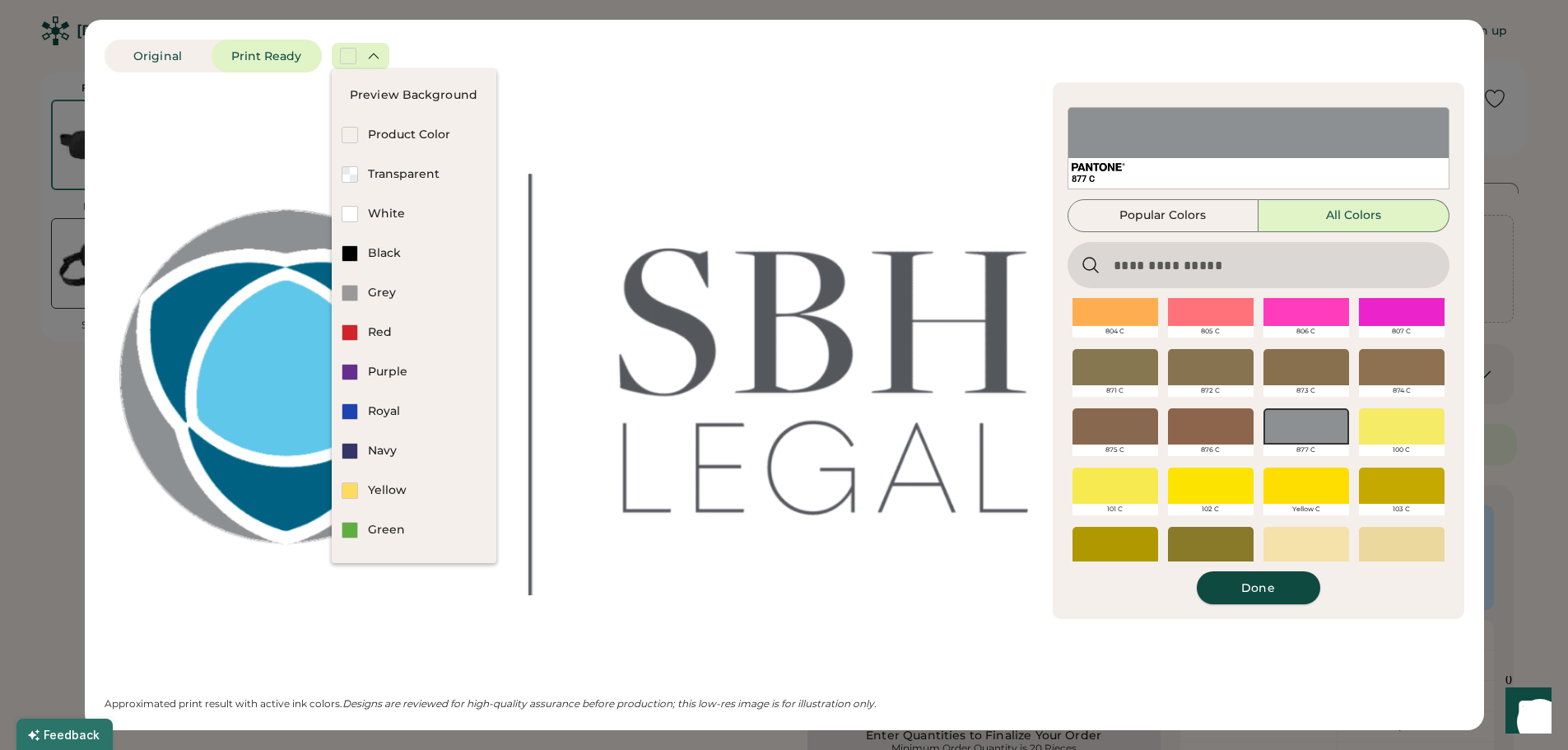
click at [1236, 587] on button "Done" at bounding box center [1258, 587] width 123 height 33
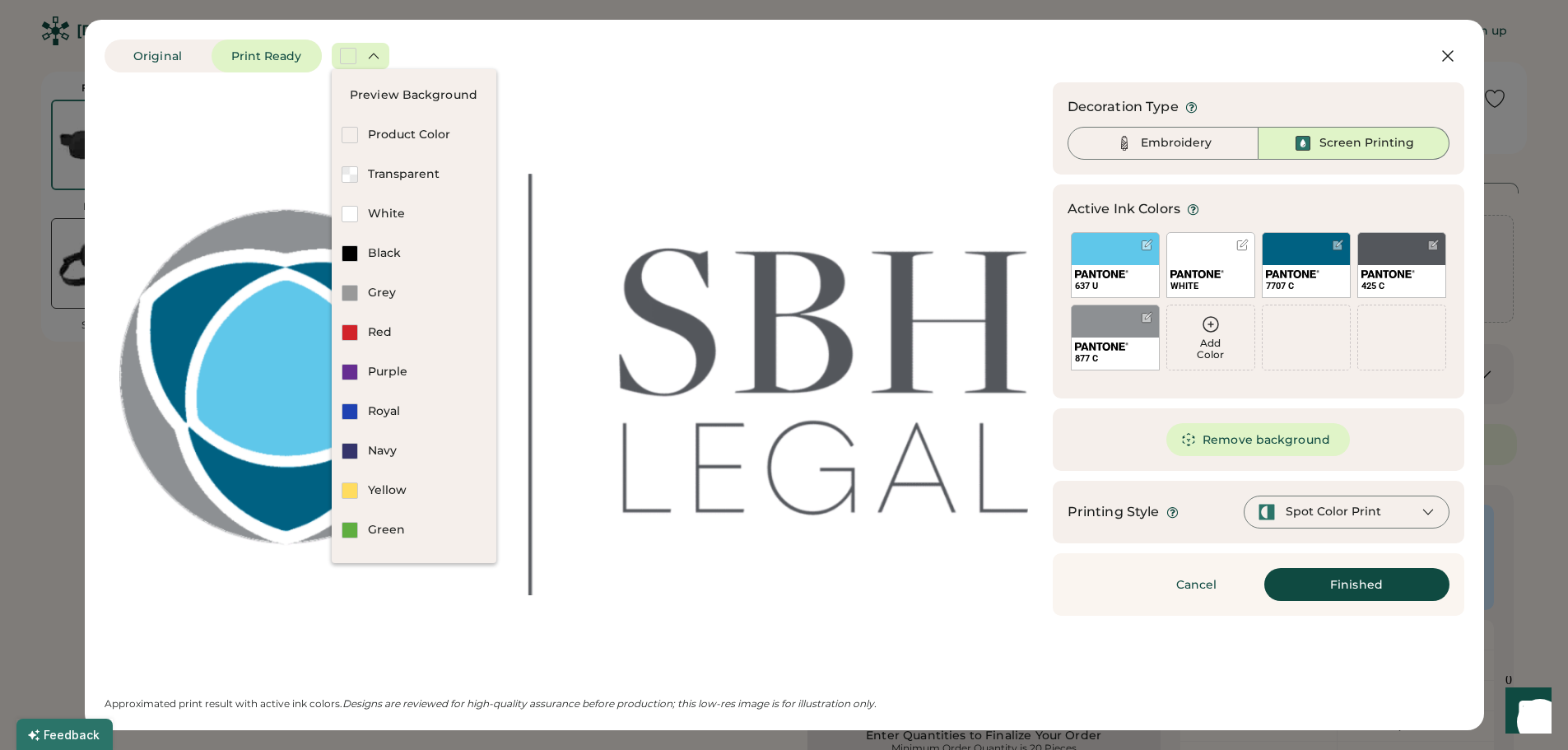
click at [1241, 243] on div at bounding box center [1242, 245] width 13 height 13
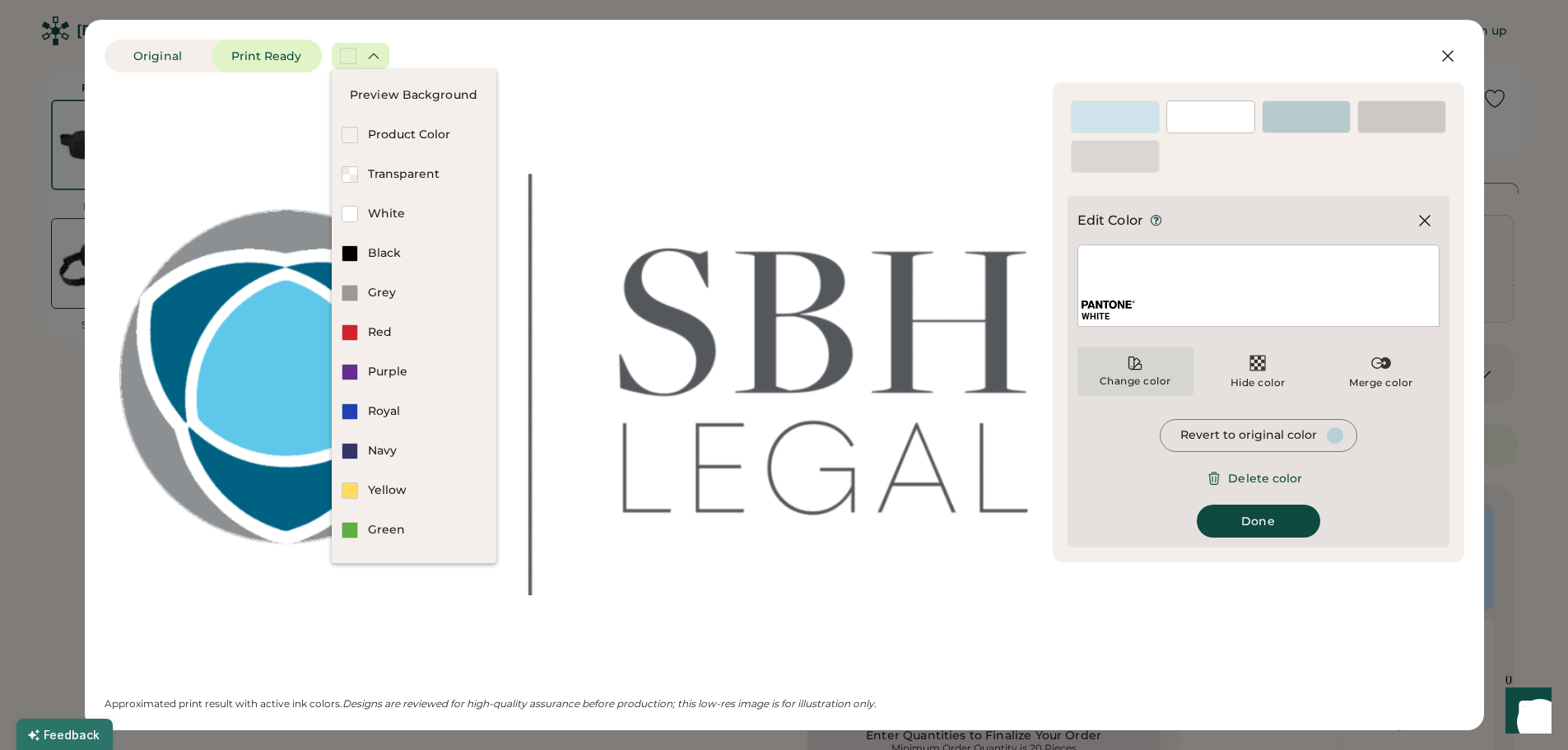
click at [1123, 364] on div "Change color" at bounding box center [1135, 370] width 116 height 49
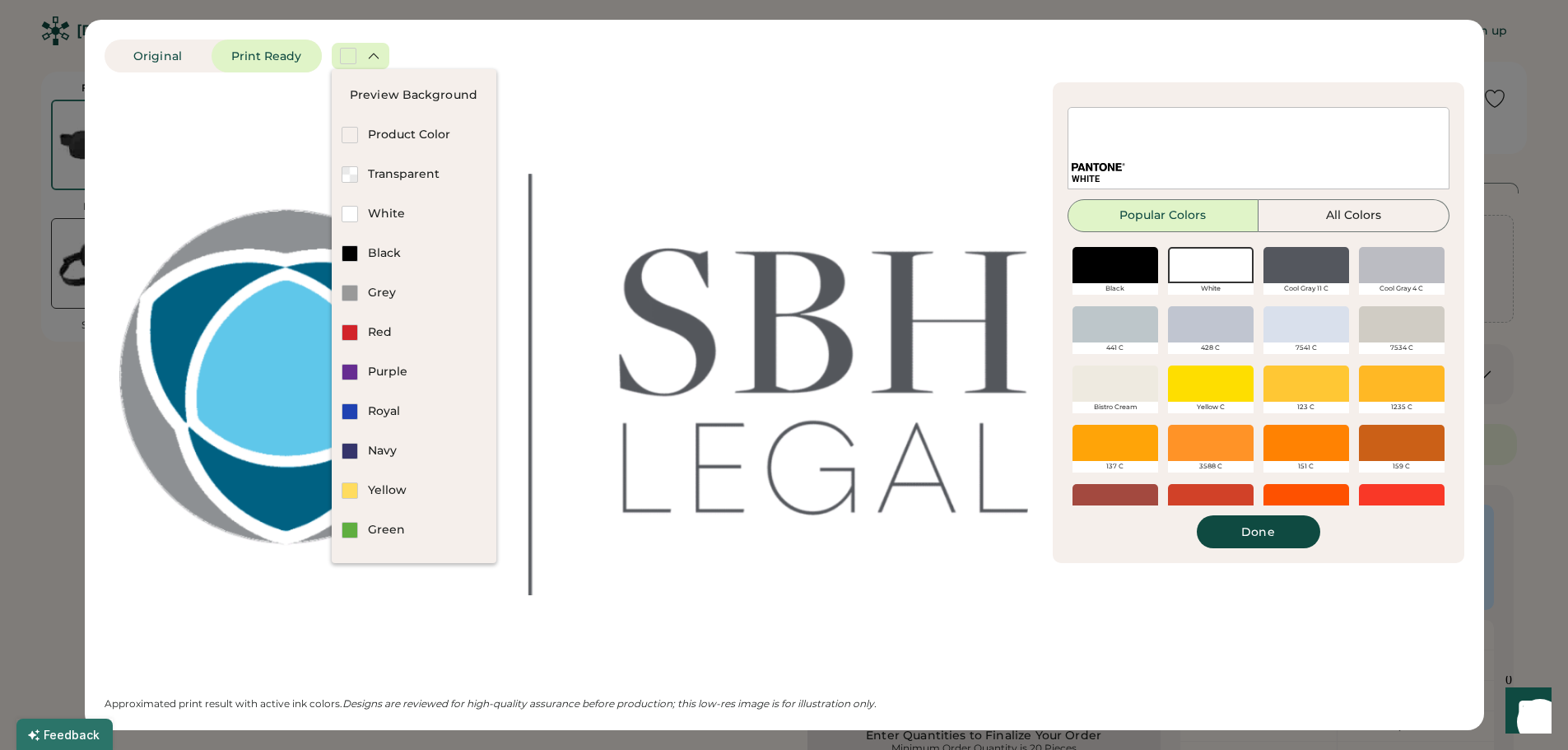
click at [1201, 268] on div at bounding box center [1210, 265] width 85 height 36
click at [1245, 526] on button "Done" at bounding box center [1258, 531] width 123 height 33
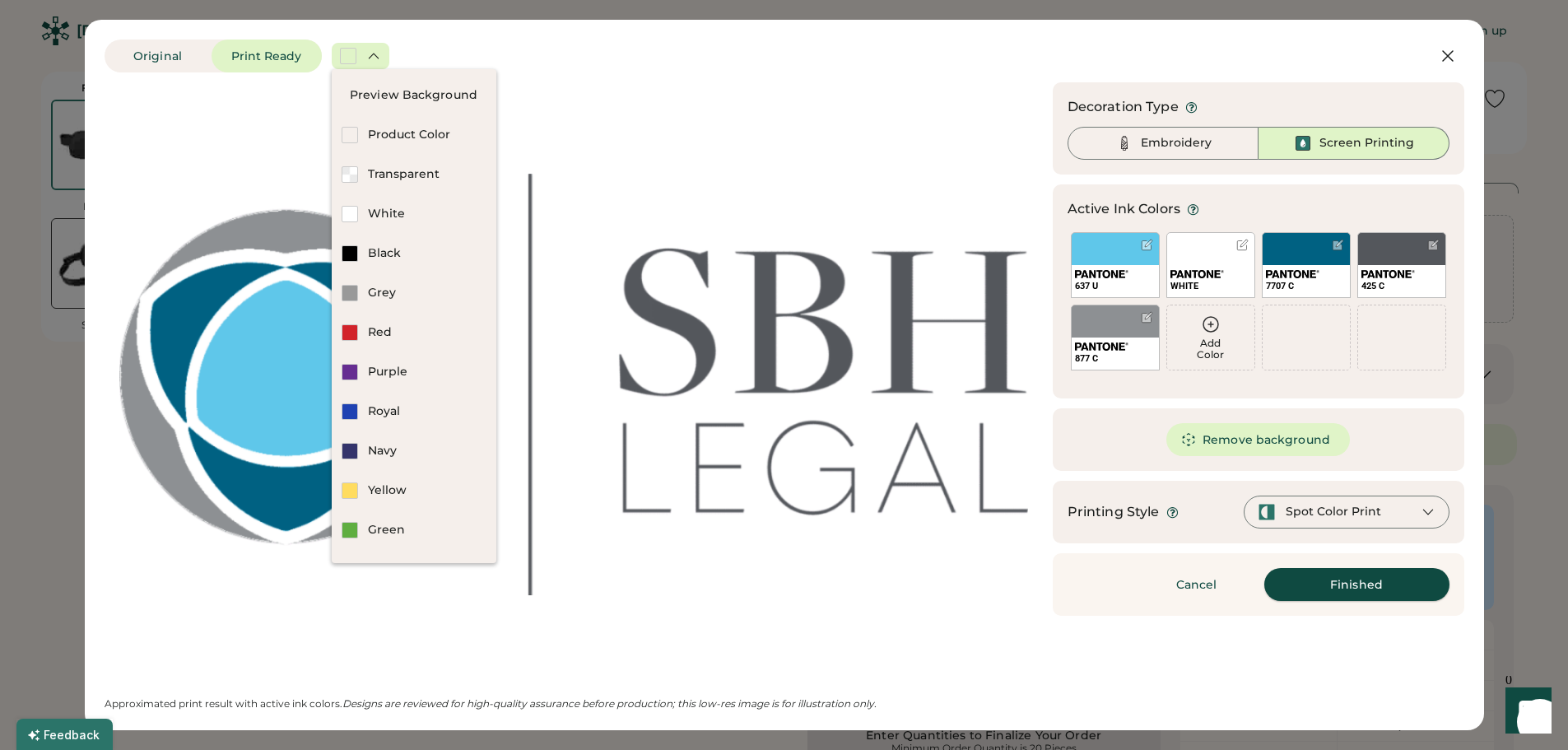
click at [1330, 578] on button "Finished" at bounding box center [1356, 584] width 185 height 33
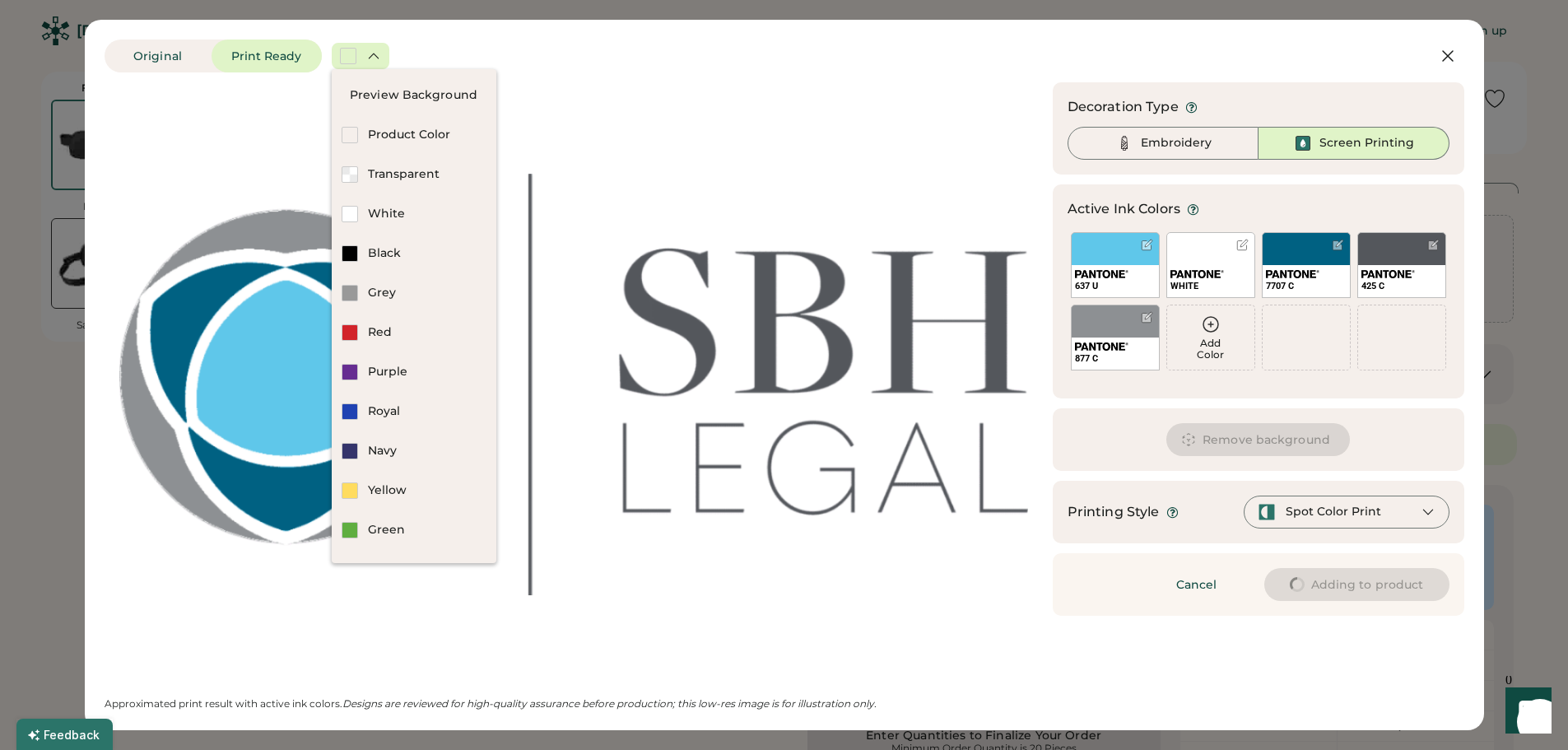
type input "****"
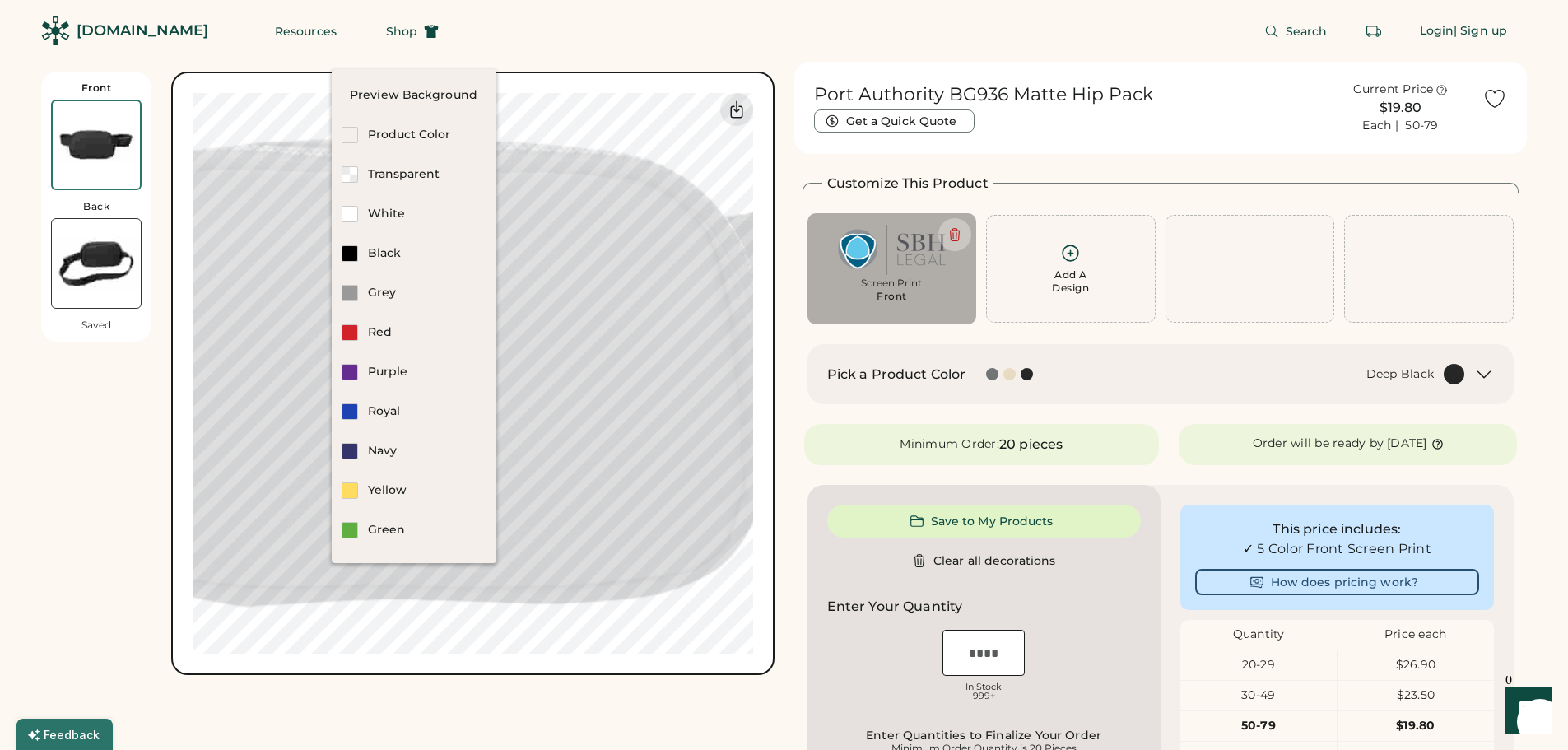
type input "****"
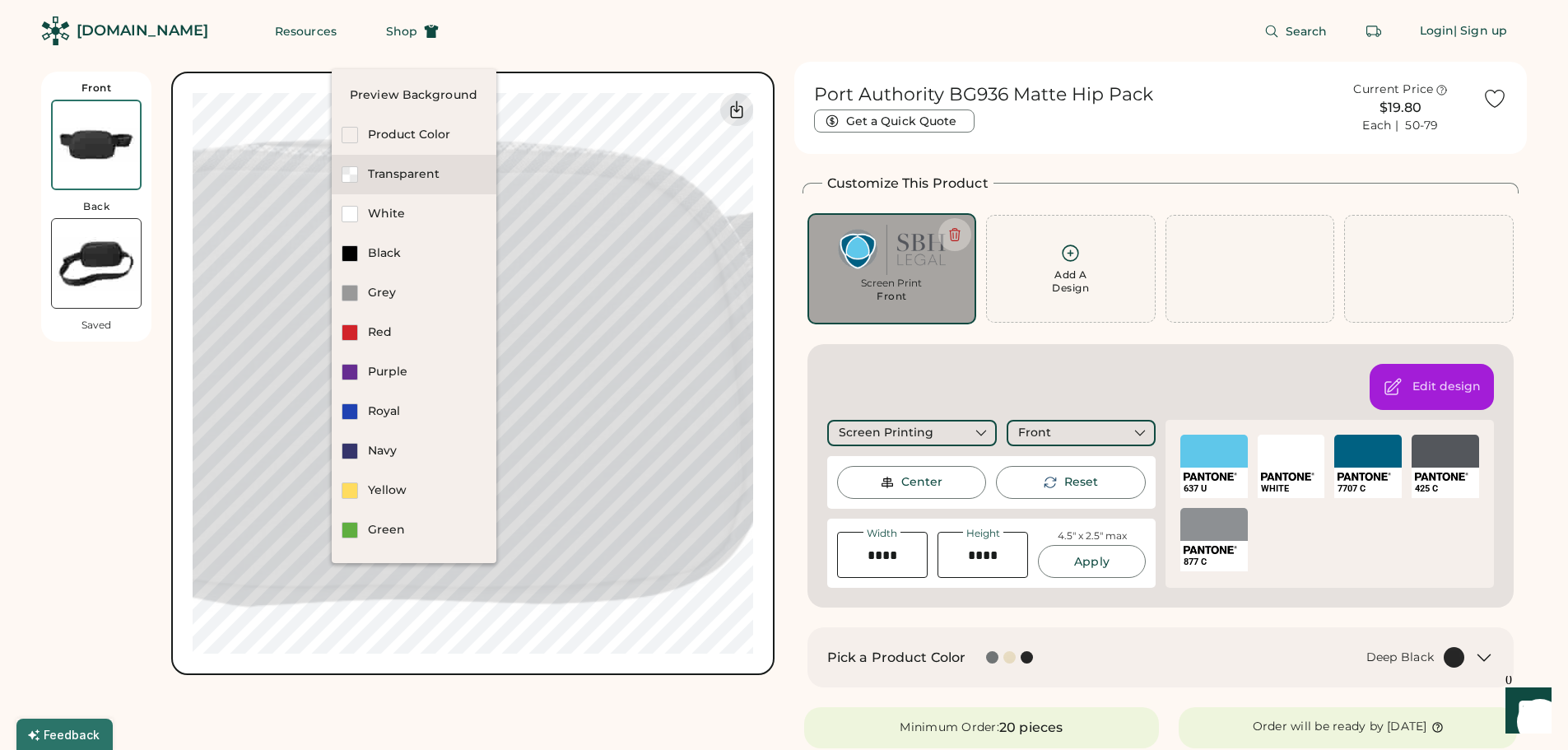
click at [354, 173] on div at bounding box center [350, 174] width 17 height 17
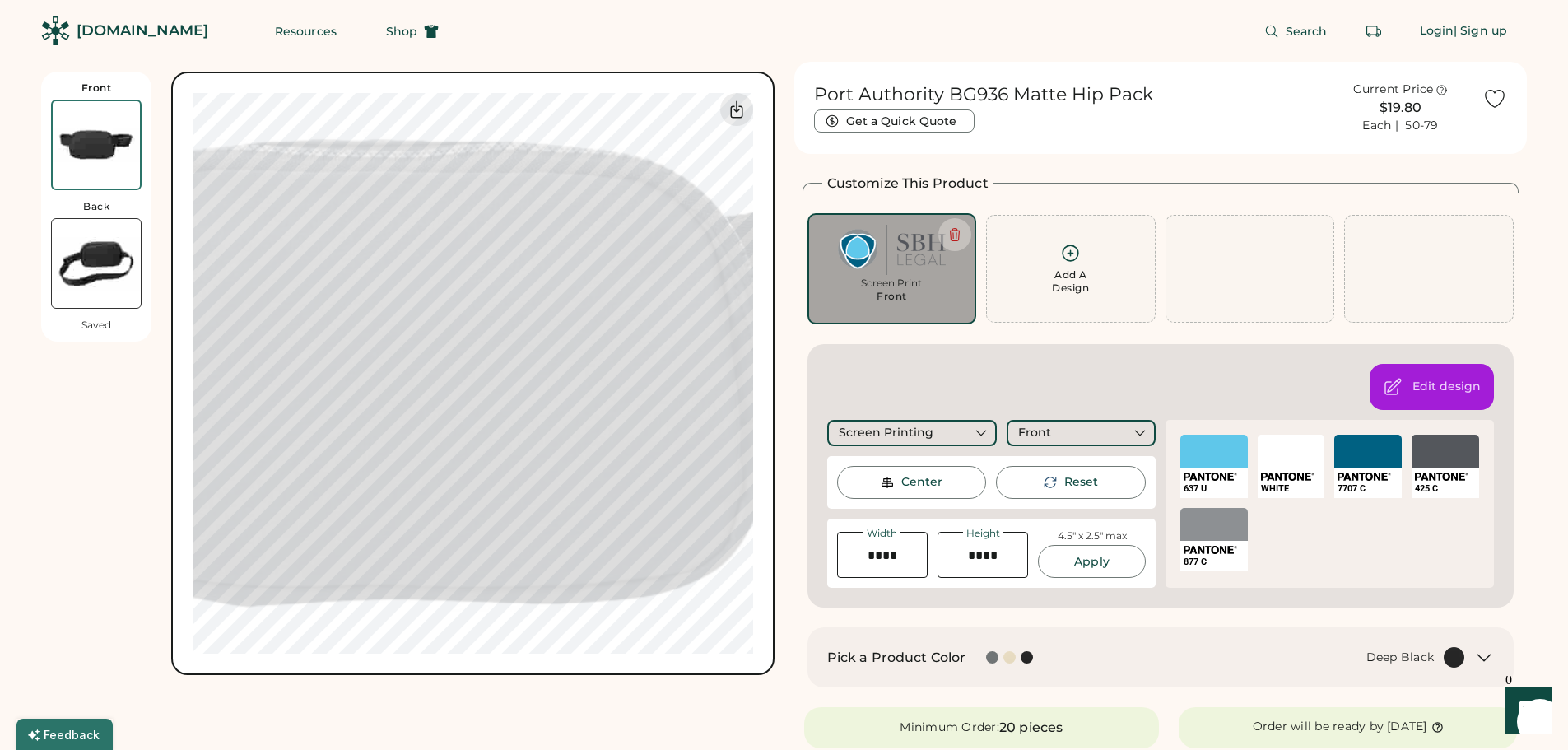
click at [902, 285] on div "Screen Print" at bounding box center [892, 283] width 147 height 13
type input "****"
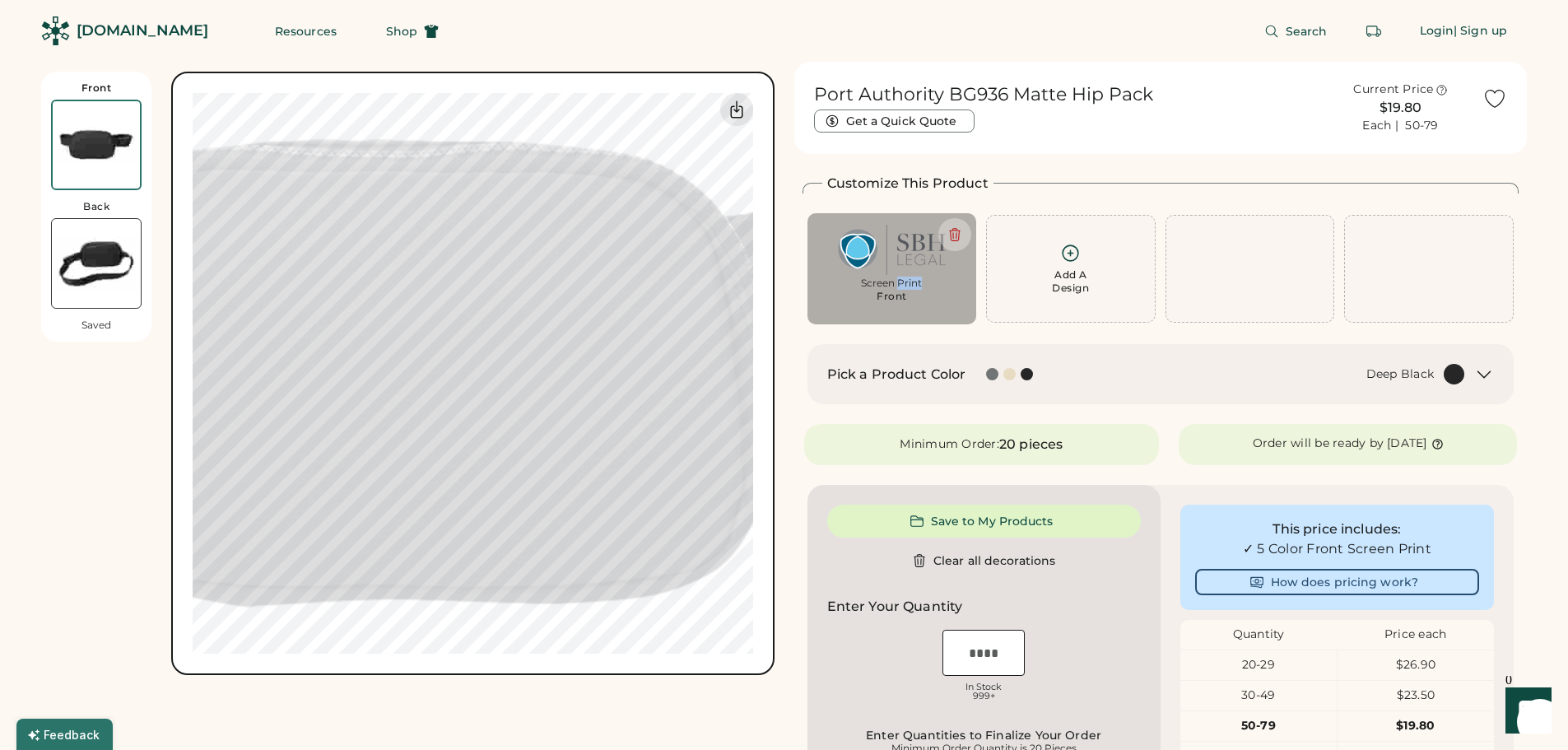
click at [902, 285] on div "Screen Print" at bounding box center [892, 283] width 147 height 13
type input "****"
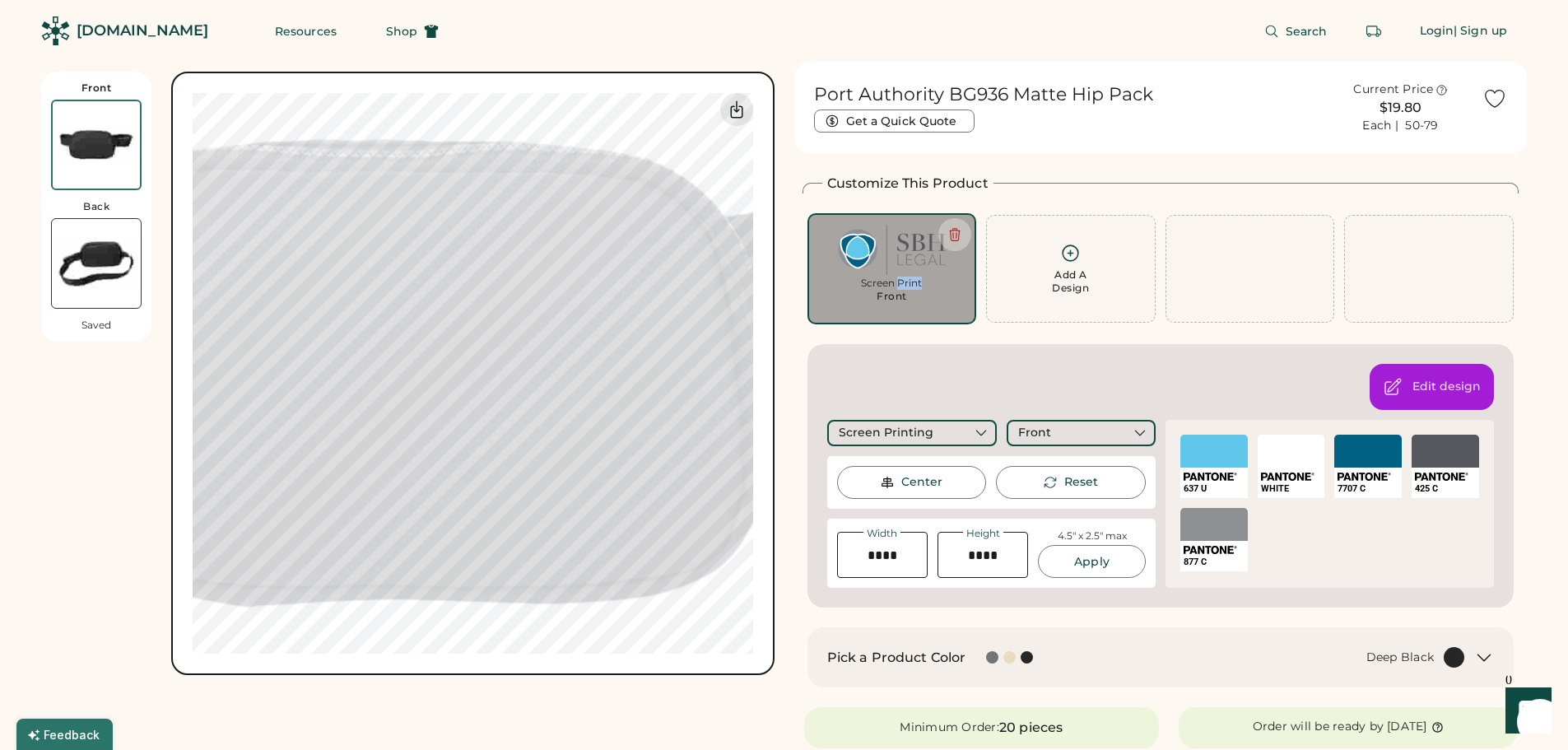
click at [902, 284] on div "Screen Print" at bounding box center [892, 283] width 147 height 13
type input "****"
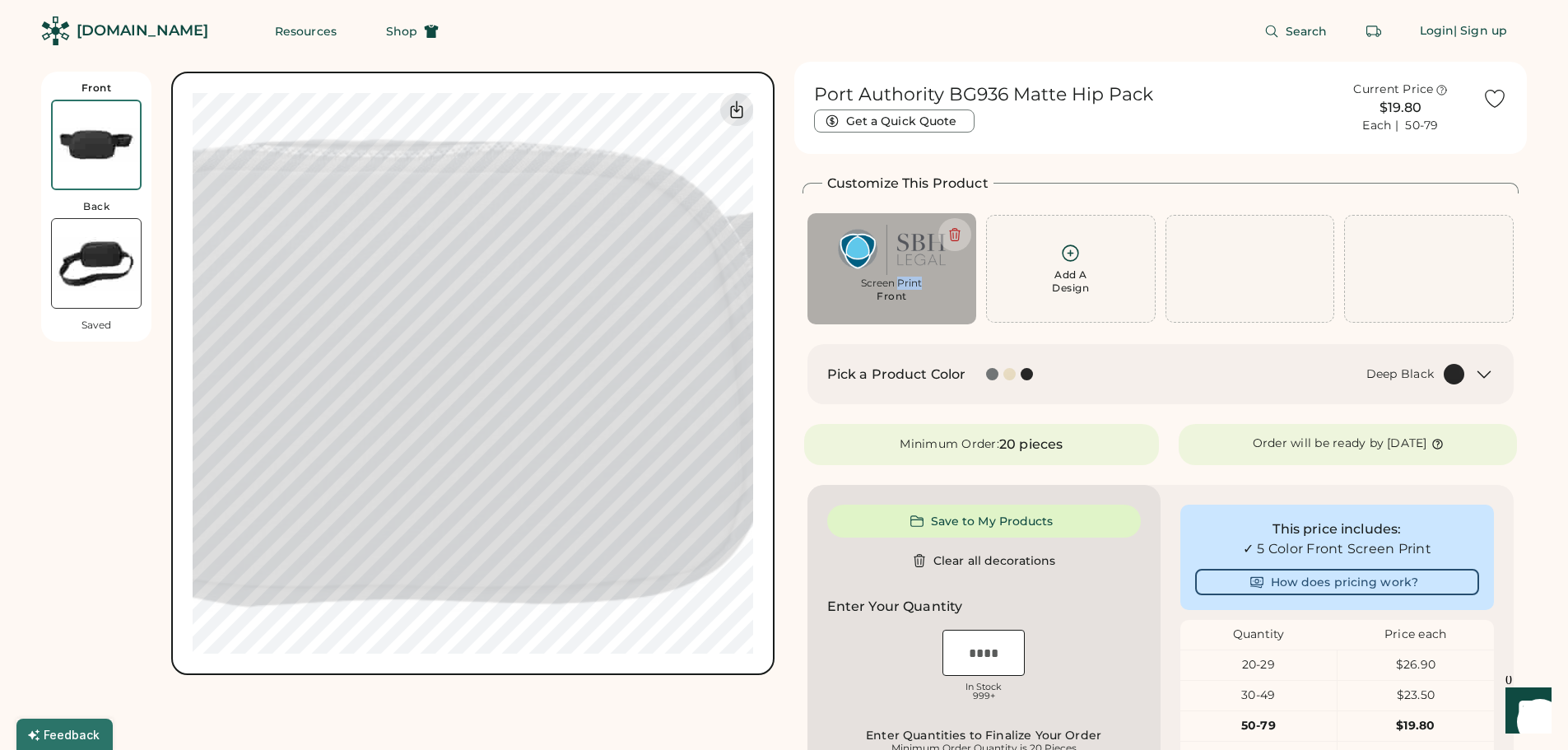
click at [902, 284] on div "Screen Print" at bounding box center [892, 283] width 147 height 13
type input "****"
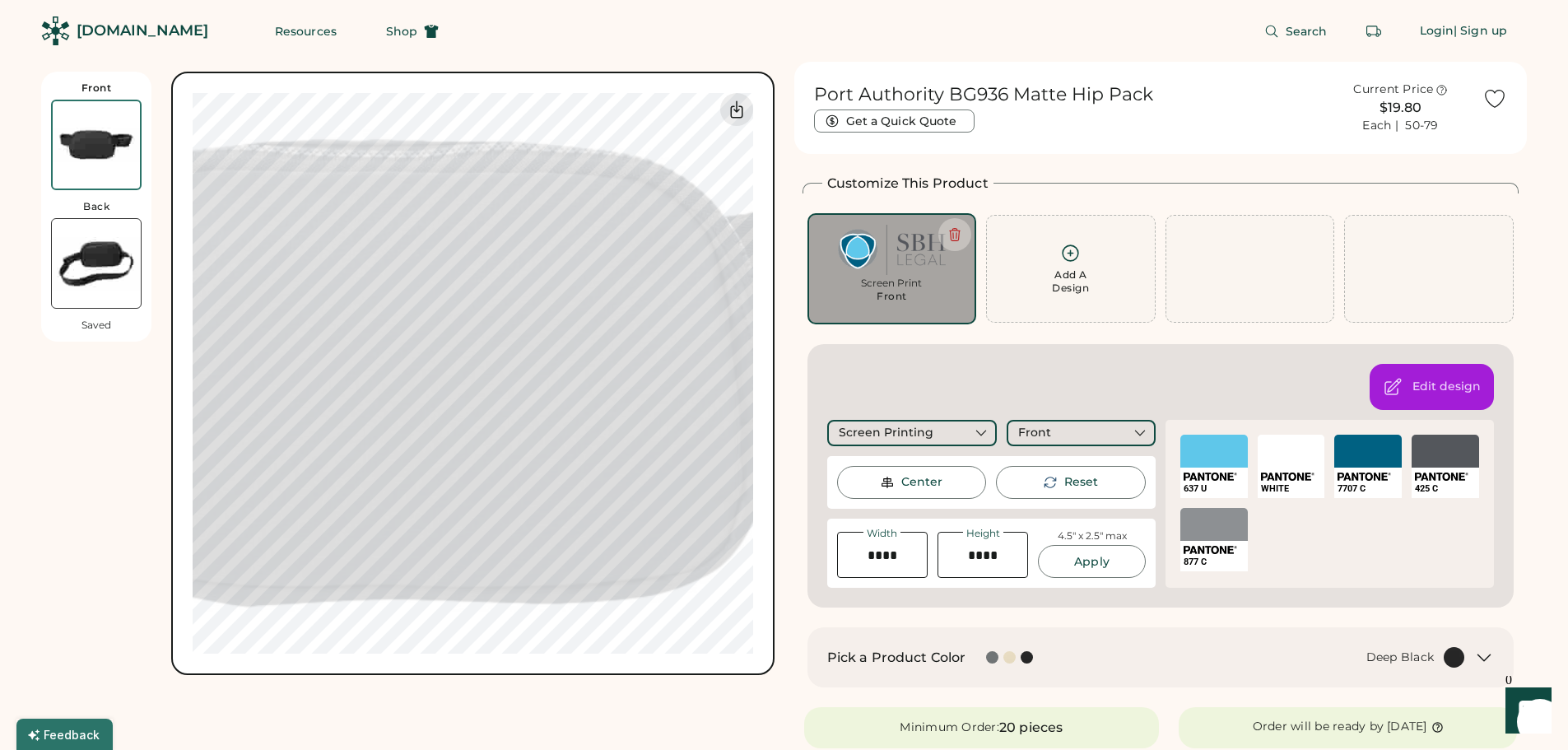
click at [921, 477] on div "Center" at bounding box center [921, 483] width 41 height 17
click at [1114, 434] on div "Front" at bounding box center [1081, 432] width 149 height 26
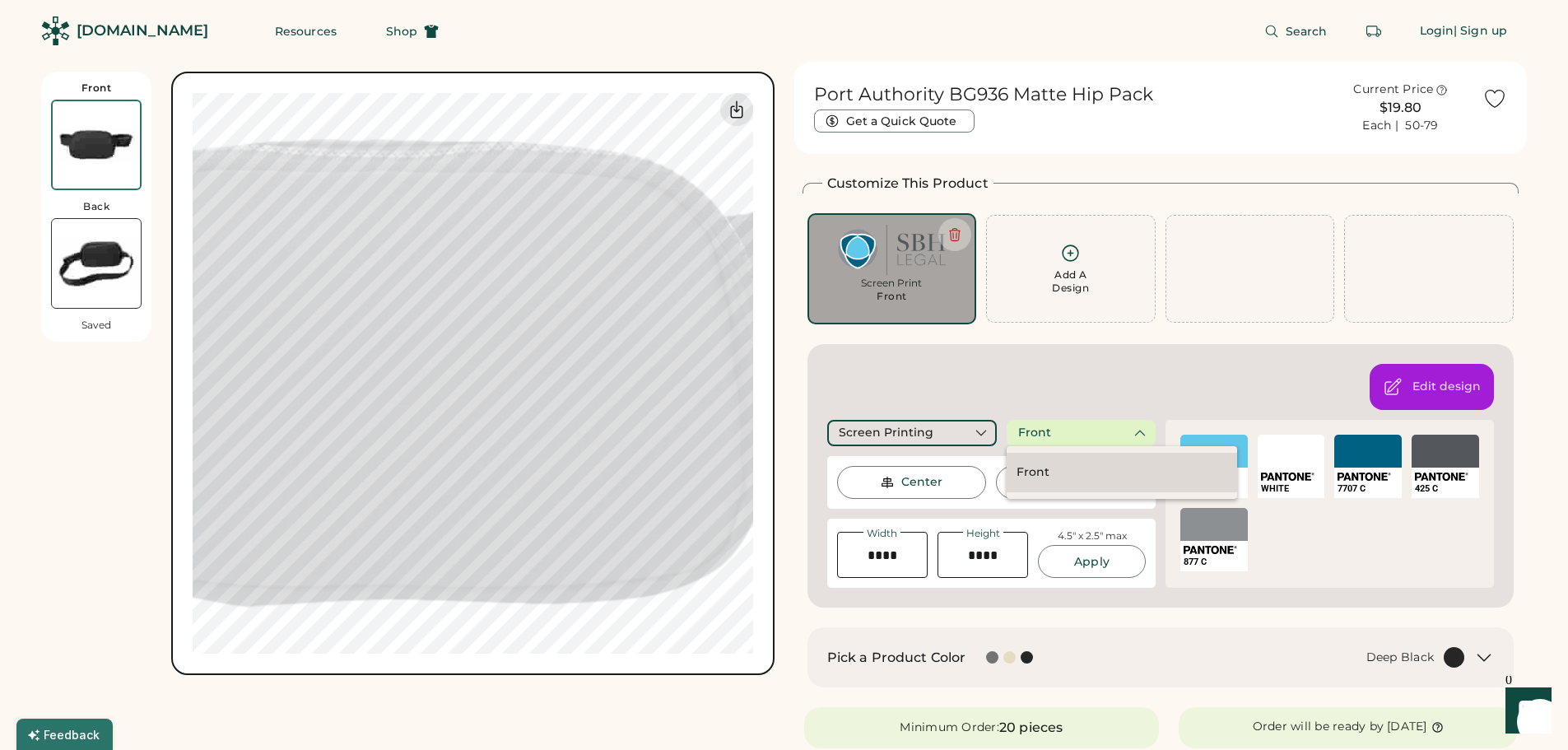
click at [1074, 473] on div "Front" at bounding box center [1121, 472] width 230 height 39
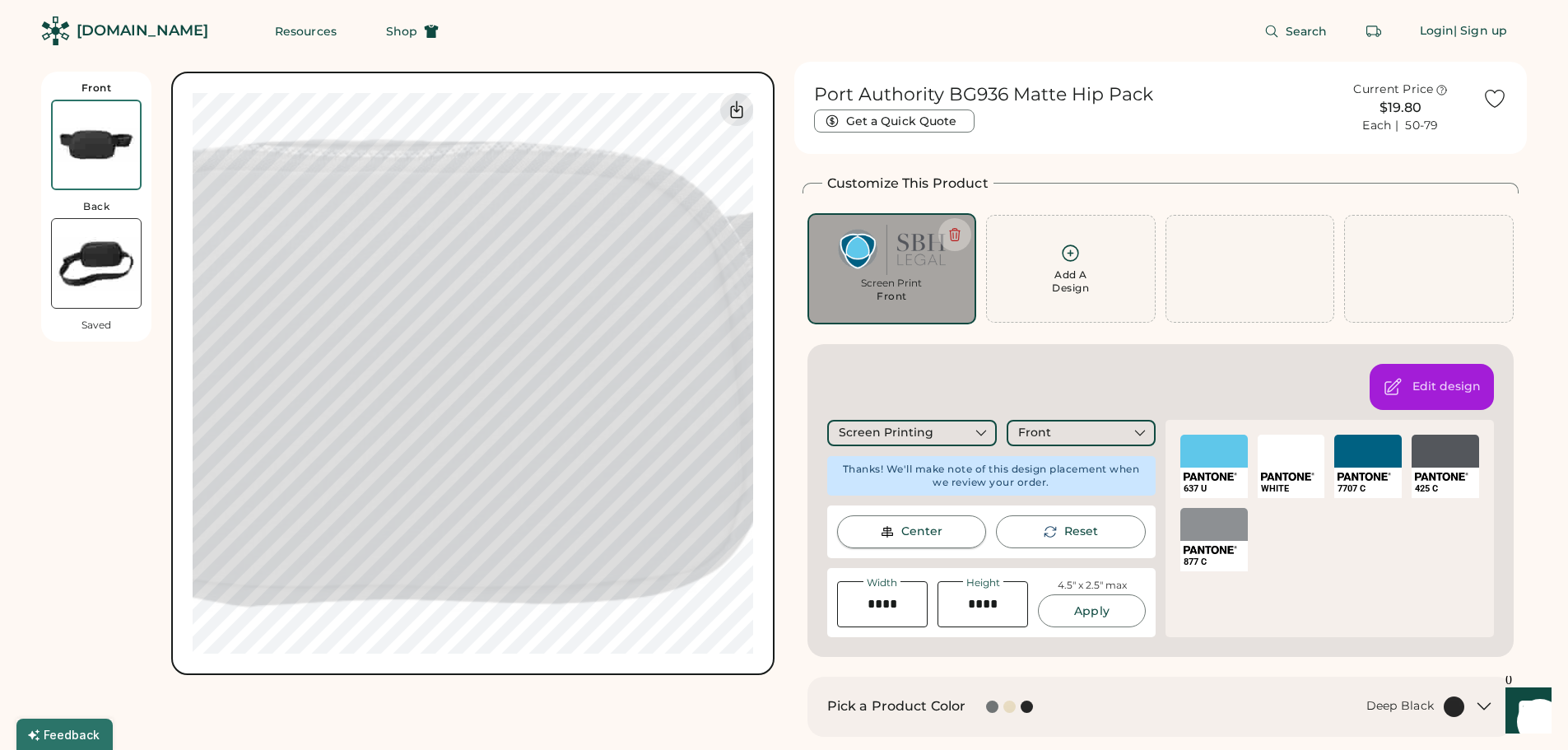
click at [911, 530] on div "Center" at bounding box center [921, 532] width 41 height 17
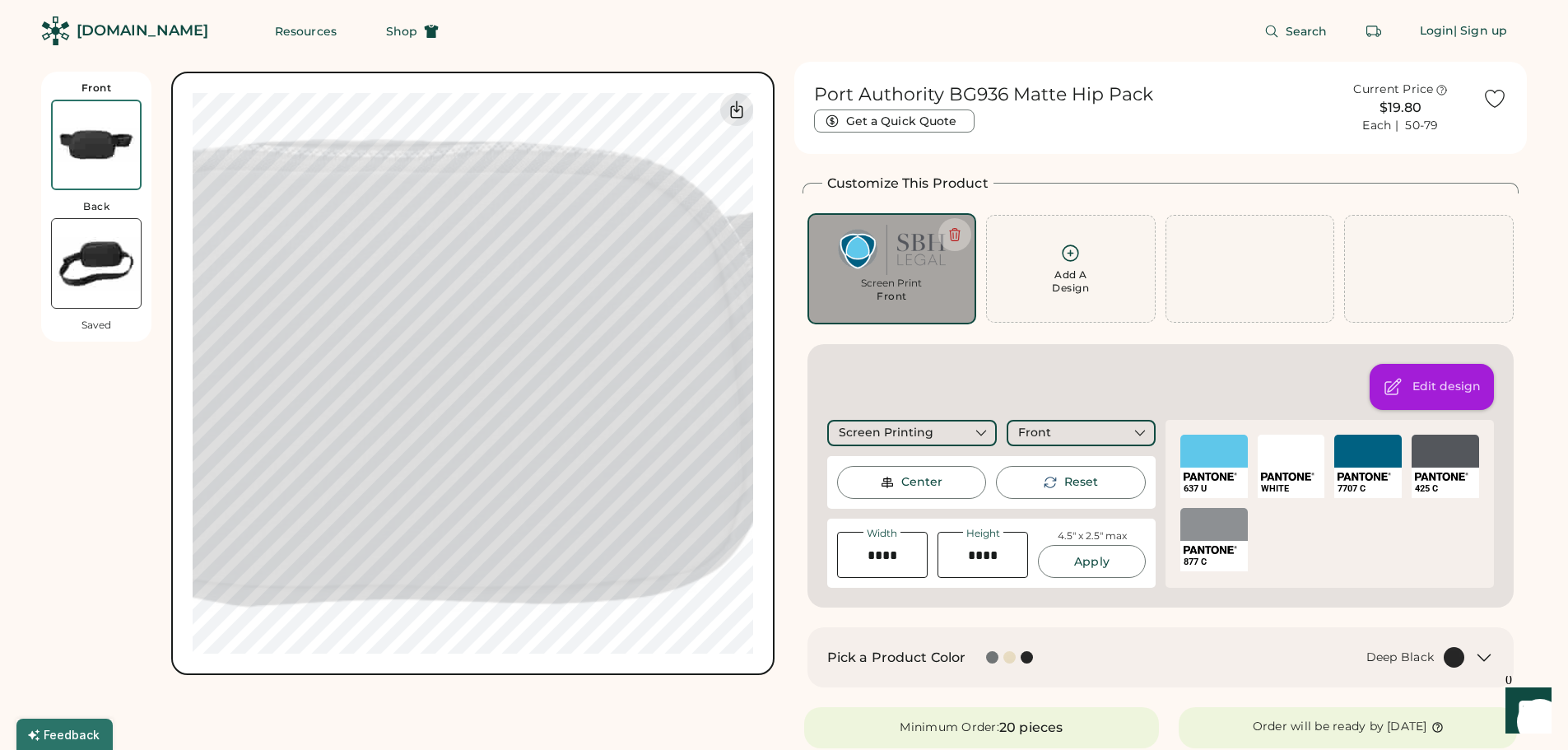
click at [1450, 388] on div "Edit design" at bounding box center [1446, 387] width 69 height 17
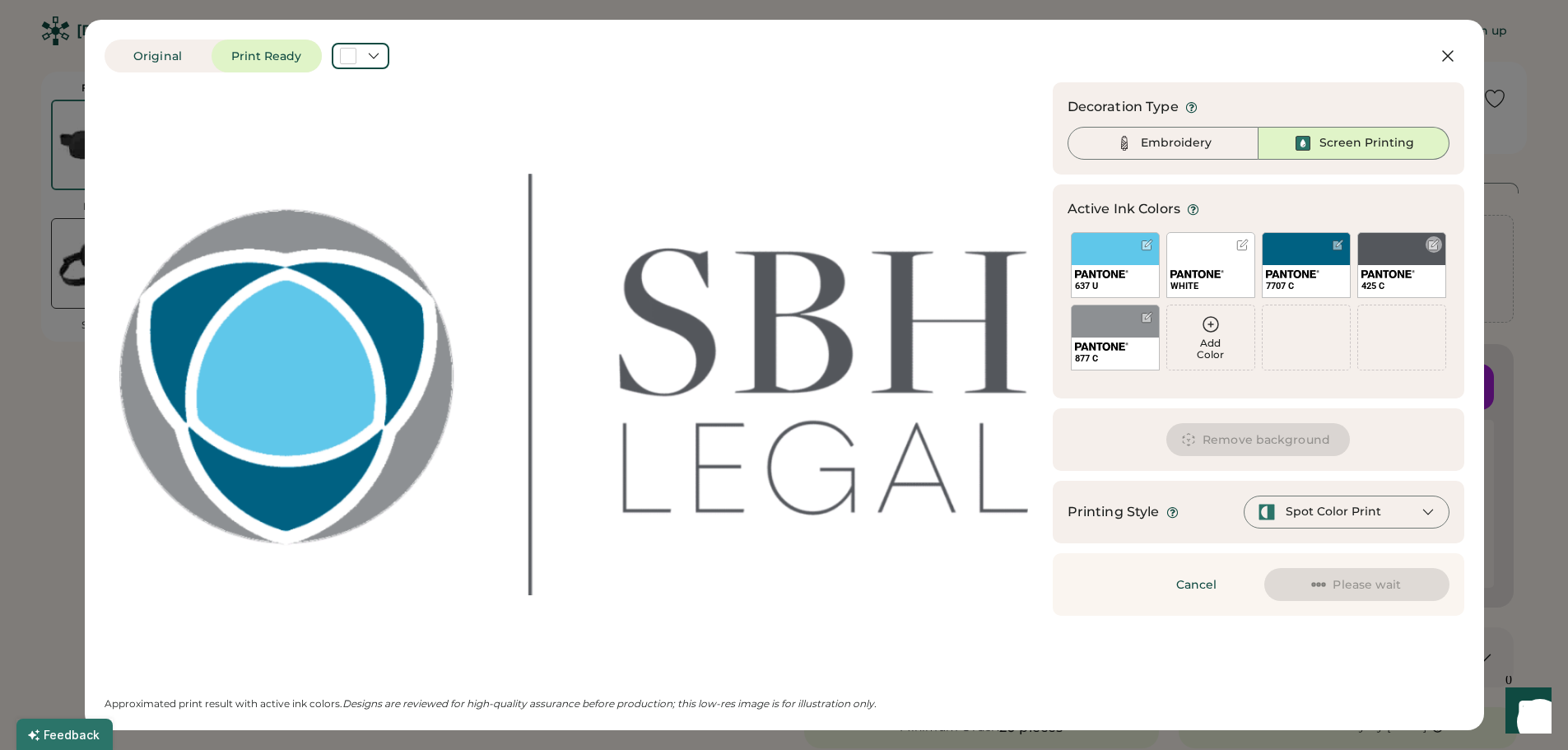
click at [1389, 255] on div "425 C" at bounding box center [1401, 265] width 89 height 66
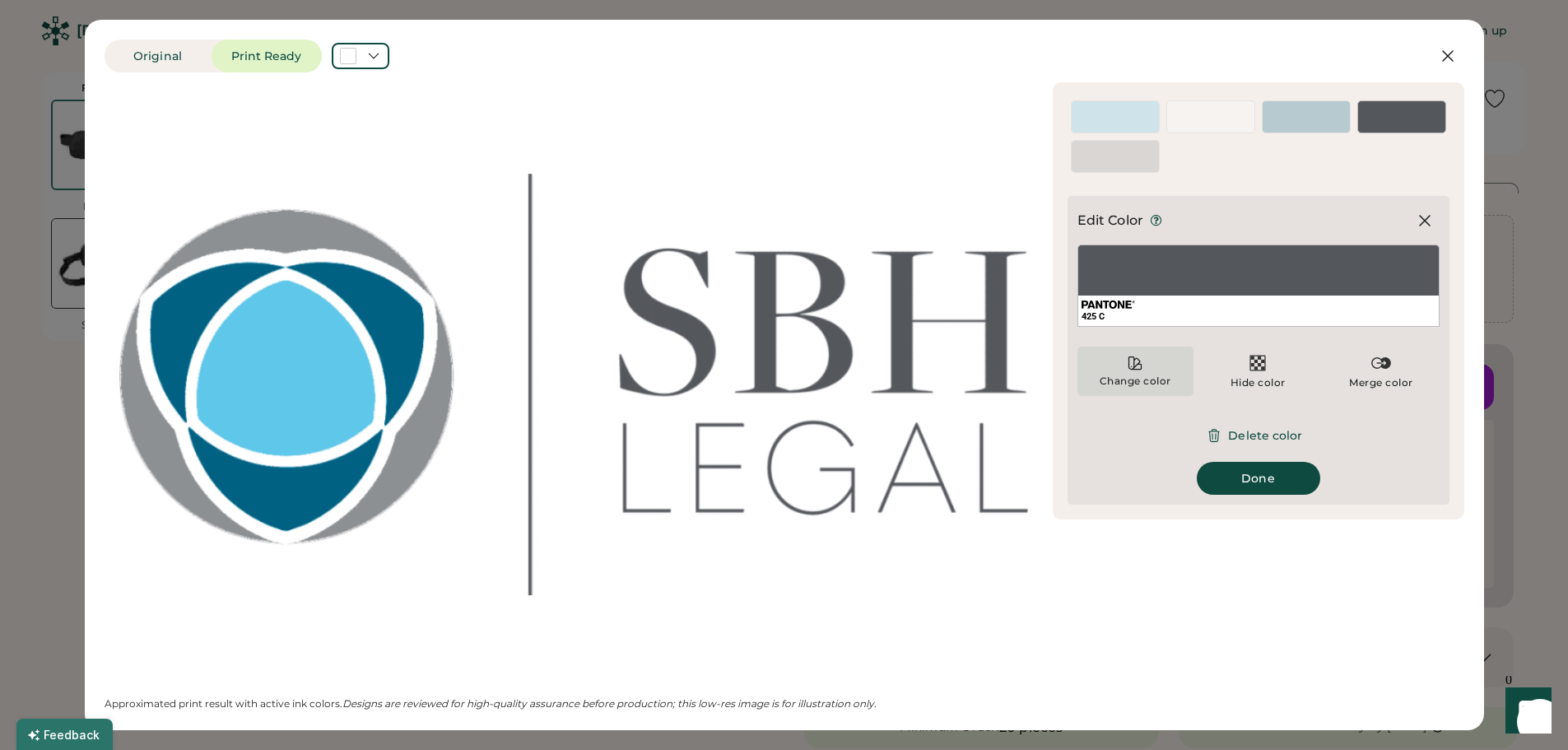
click at [1136, 380] on div "Change color" at bounding box center [1135, 381] width 73 height 13
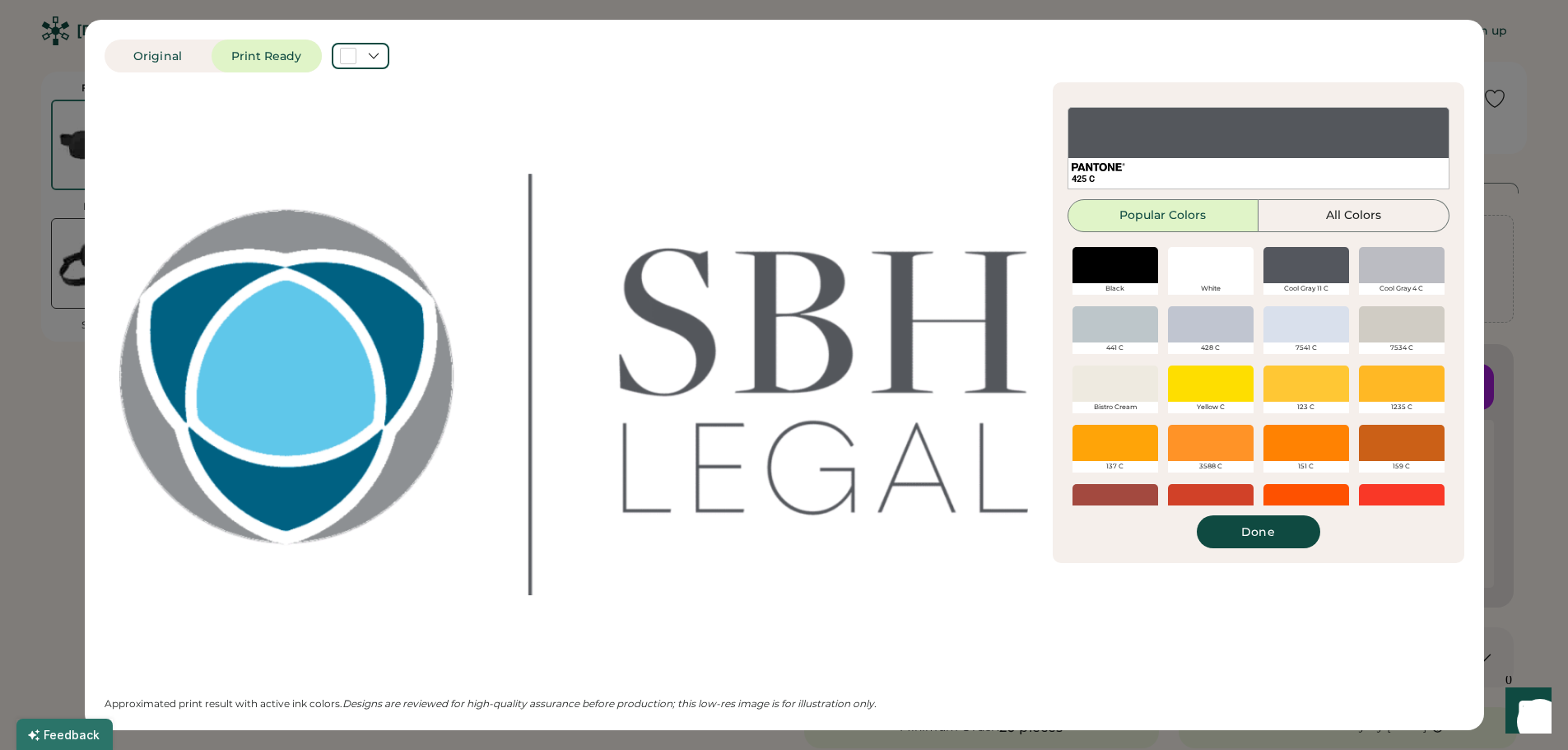
click at [1212, 279] on div at bounding box center [1210, 265] width 85 height 36
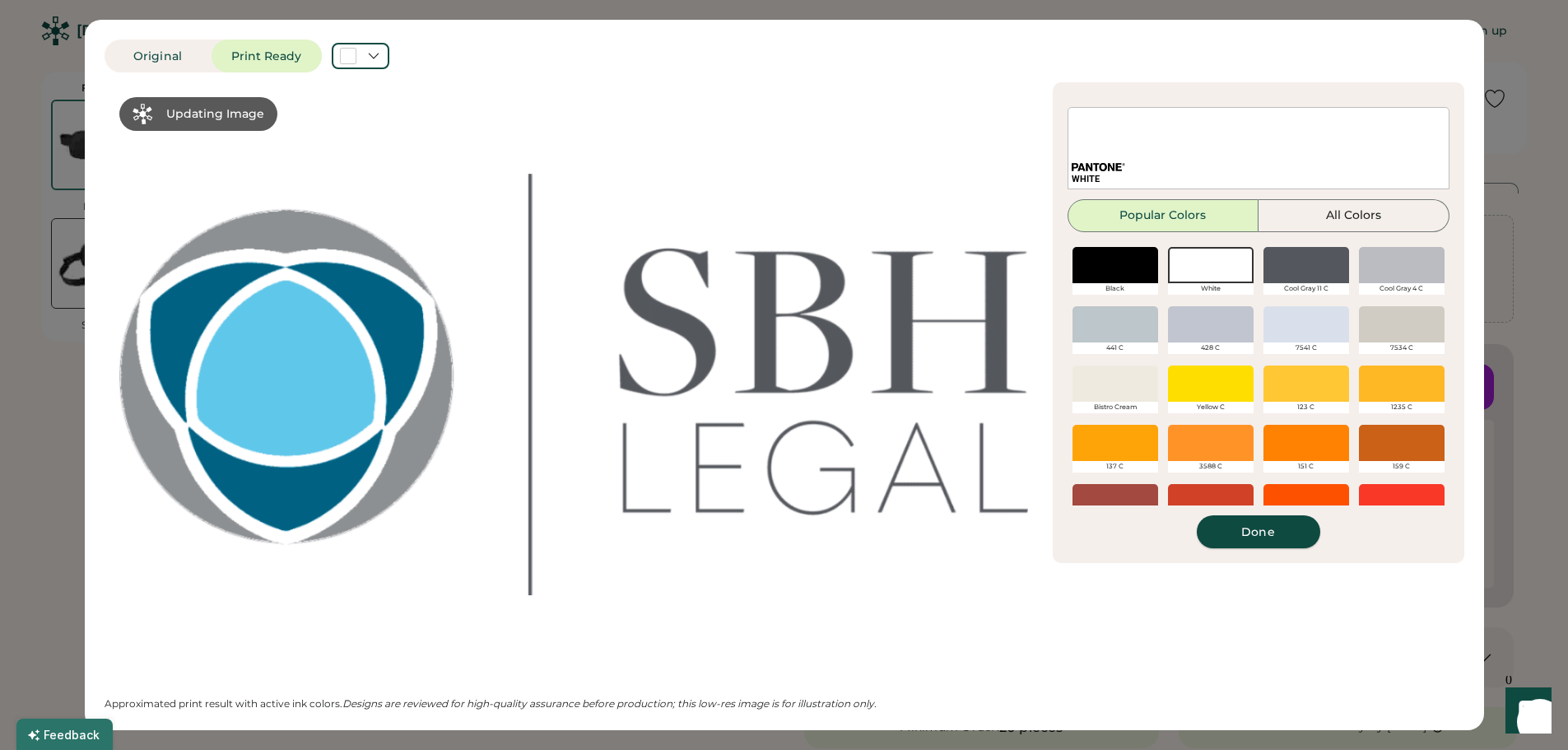
click at [1259, 526] on button "Done" at bounding box center [1258, 531] width 123 height 33
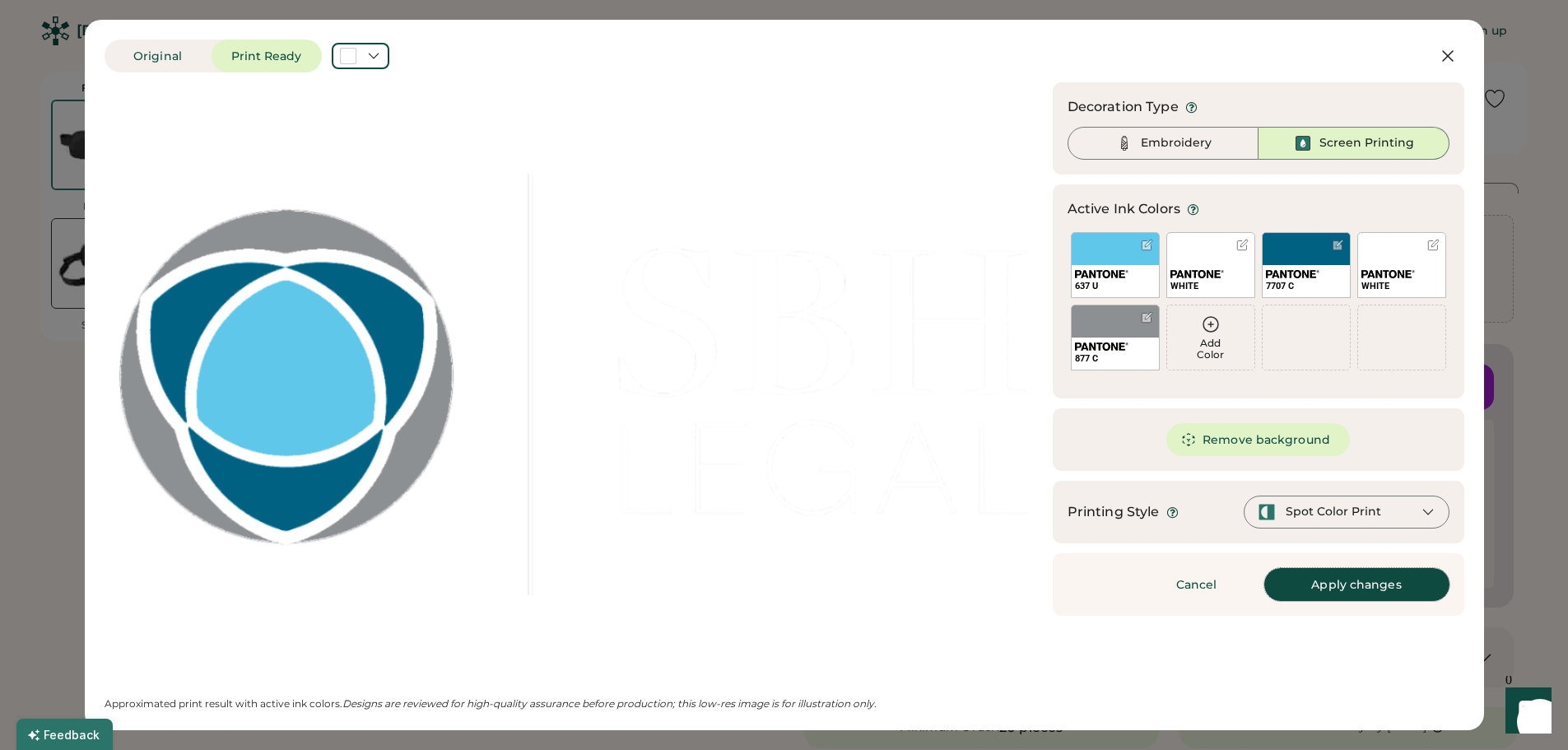
click at [1348, 591] on button "Apply changes" at bounding box center [1356, 584] width 185 height 33
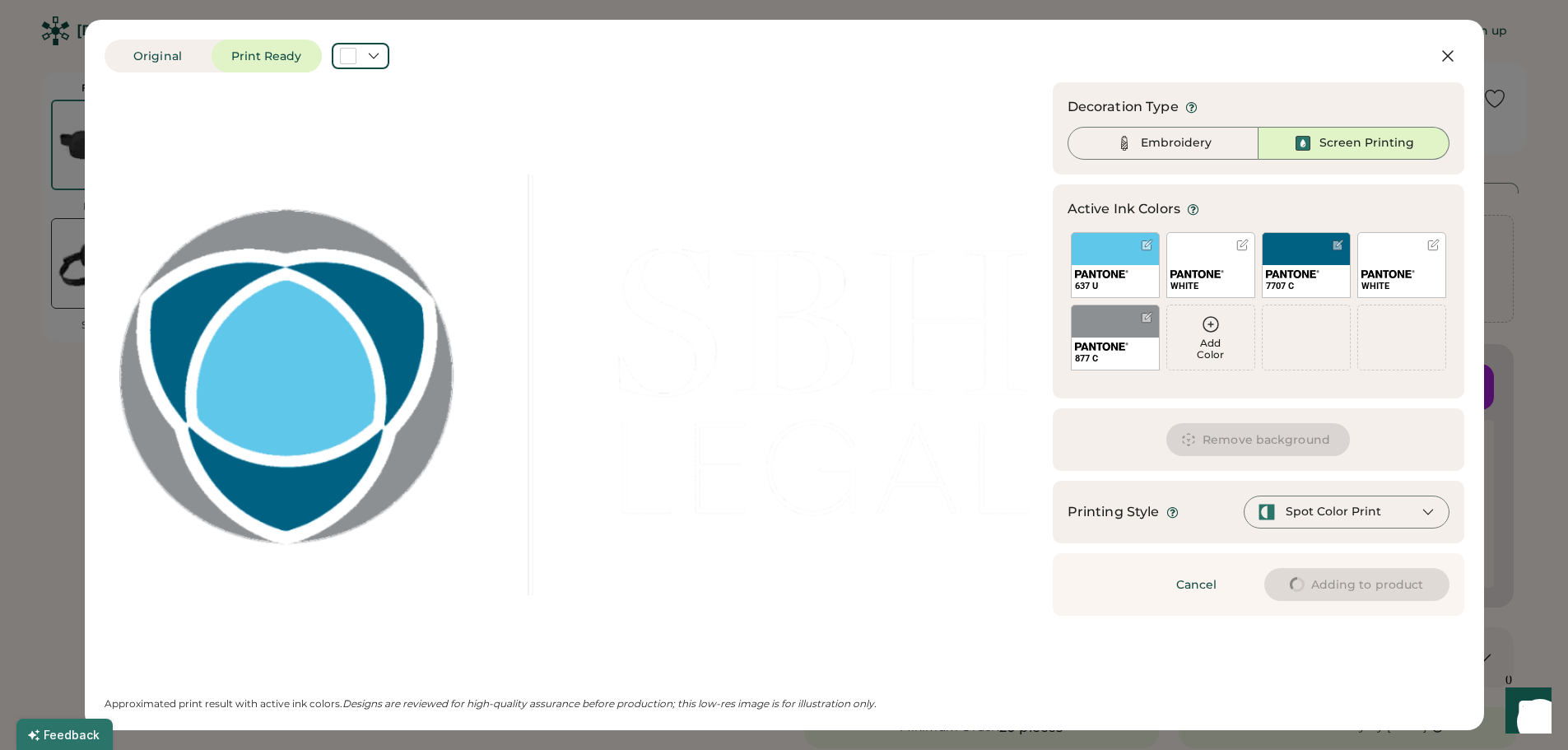
type input "****"
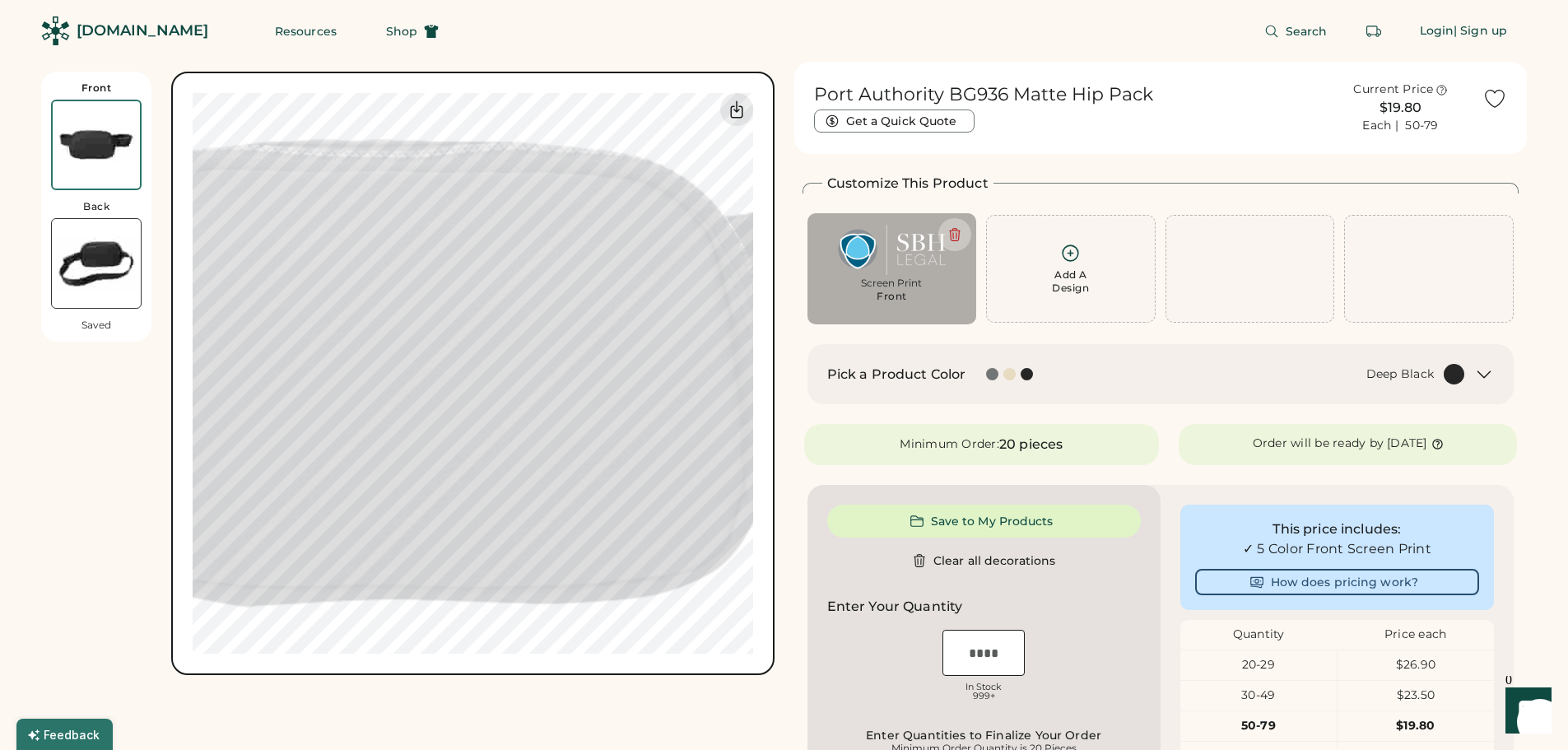
type input "****"
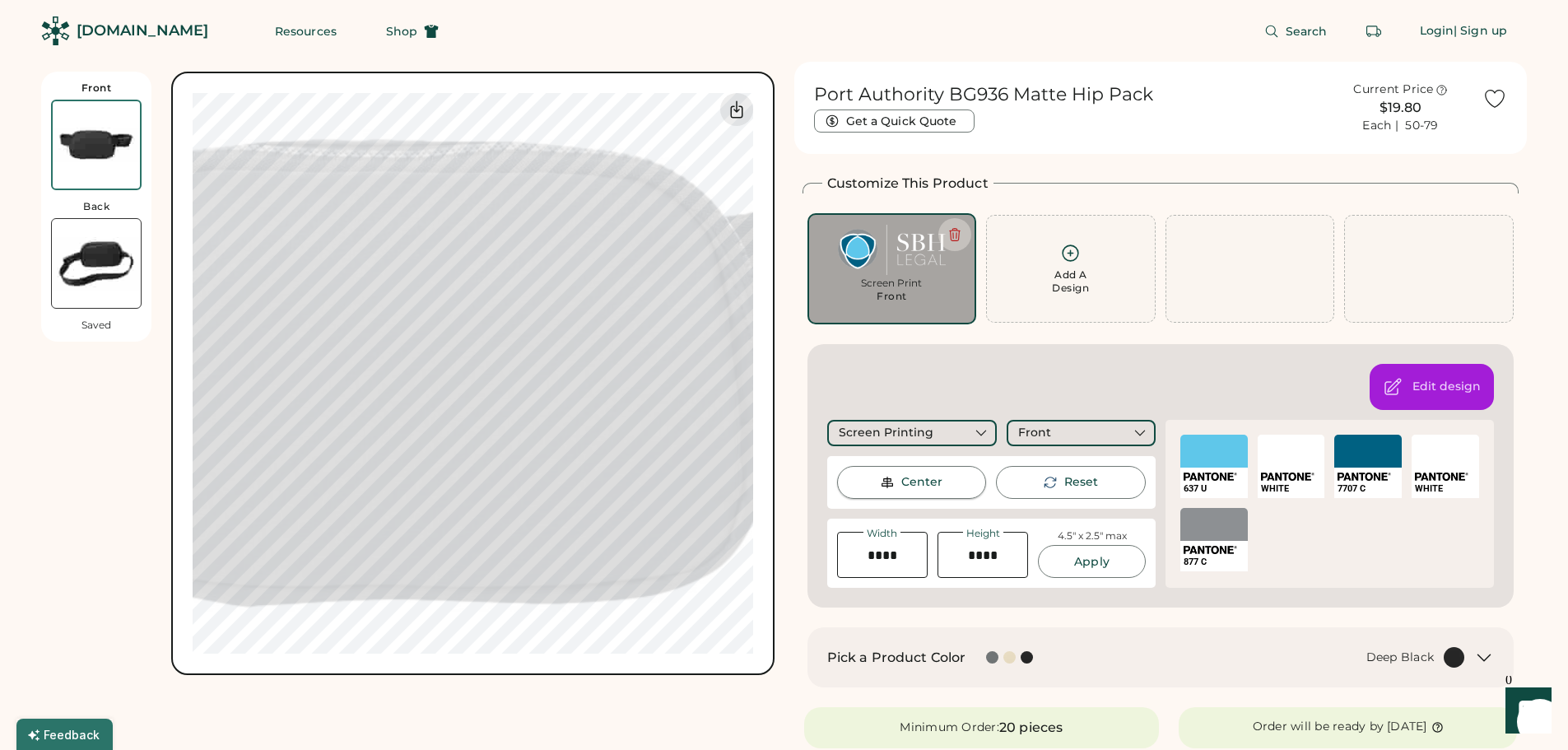
click at [910, 480] on div "Center" at bounding box center [921, 483] width 41 height 17
click at [743, 108] on icon at bounding box center [737, 110] width 20 height 20
click at [896, 484] on div "Center" at bounding box center [912, 482] width 150 height 33
click at [741, 114] on icon at bounding box center [737, 110] width 20 height 20
click at [907, 487] on div "Center" at bounding box center [921, 483] width 41 height 17
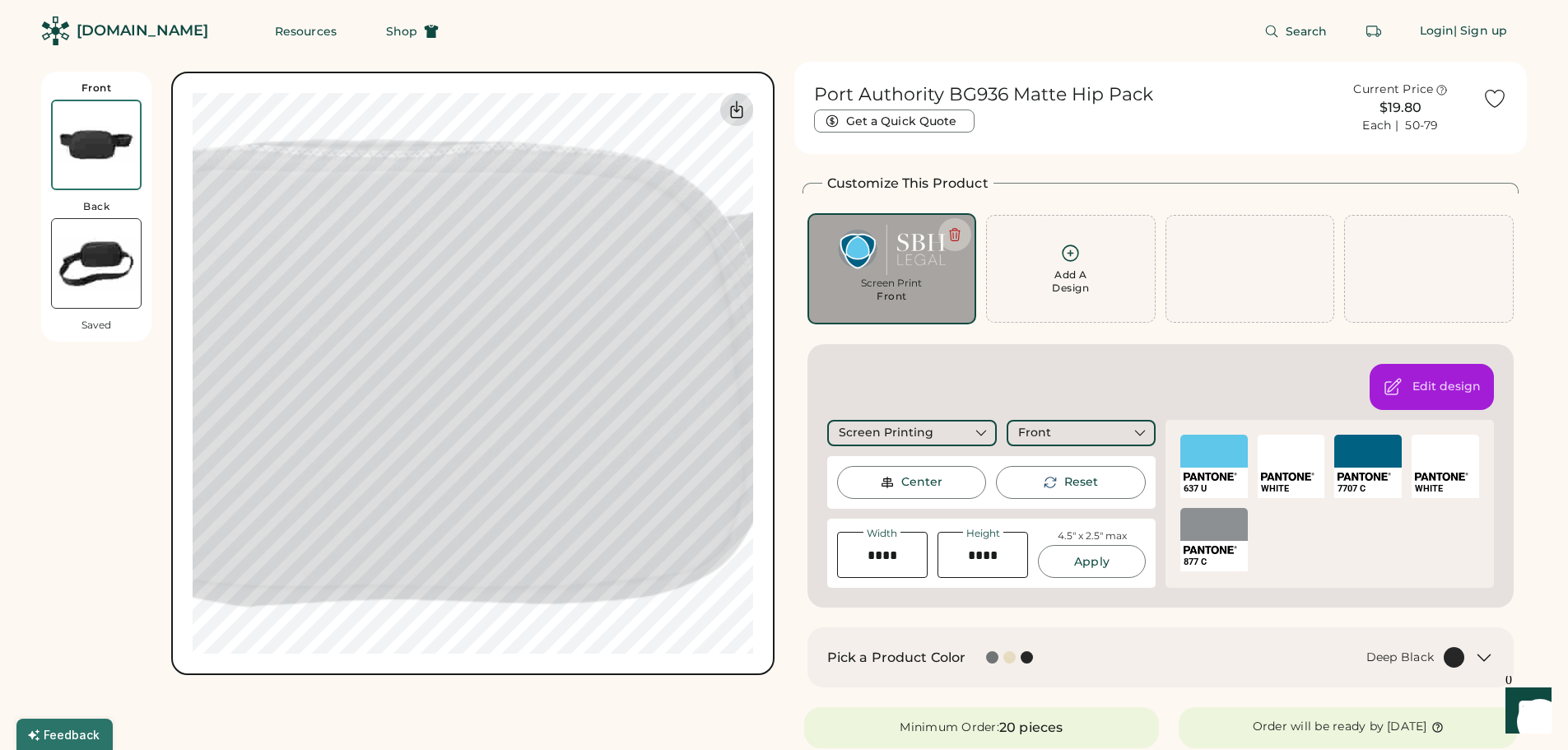
click at [740, 113] on icon at bounding box center [737, 110] width 20 height 20
click at [881, 487] on img at bounding box center [887, 483] width 15 height 15
click at [738, 114] on icon at bounding box center [737, 110] width 20 height 20
click at [739, 116] on icon at bounding box center [737, 110] width 20 height 20
click at [739, 102] on icon at bounding box center [737, 110] width 20 height 20
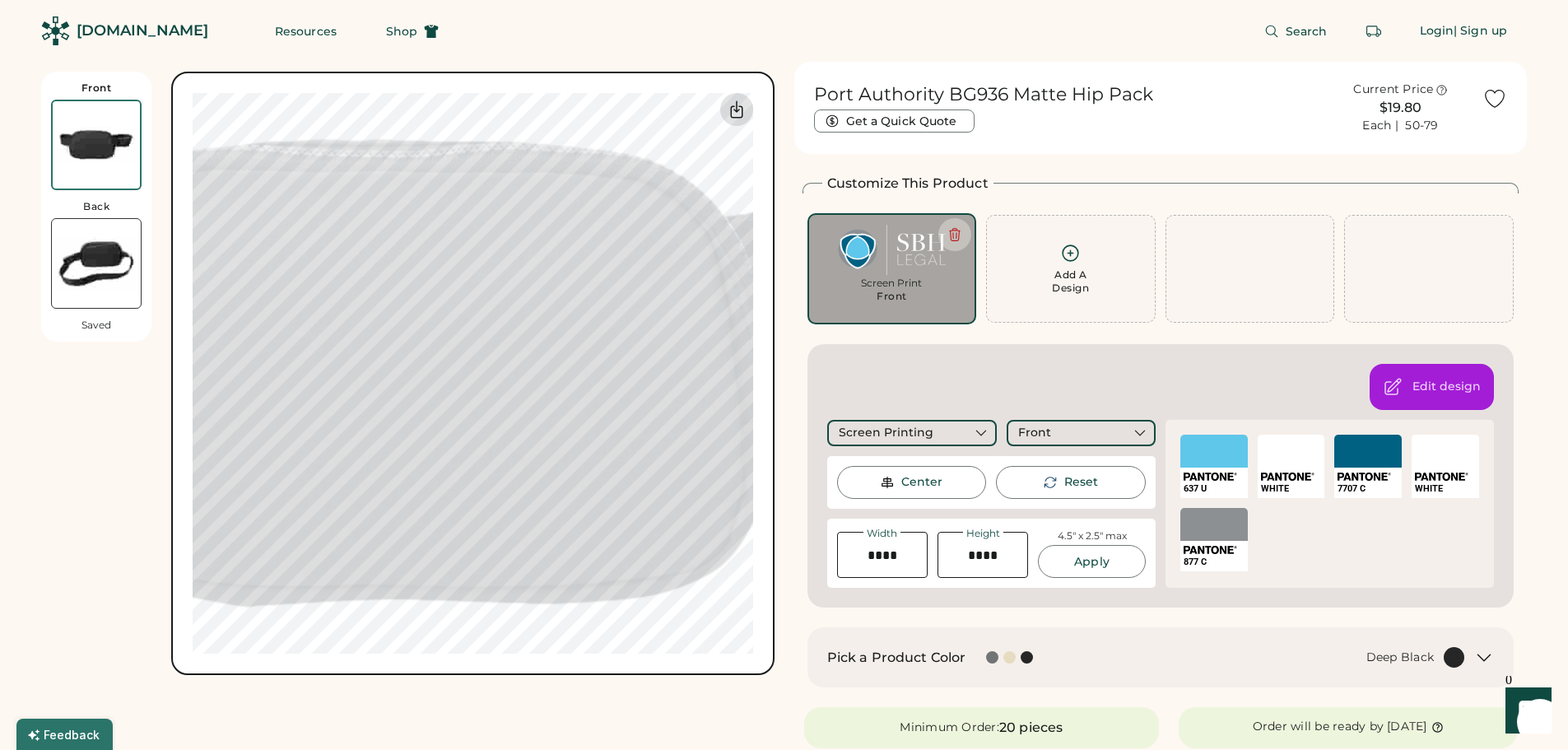
click at [741, 114] on icon at bounding box center [737, 110] width 20 height 20
click at [738, 111] on icon at bounding box center [737, 110] width 20 height 20
click at [739, 118] on icon at bounding box center [737, 110] width 20 height 20
click at [1260, 643] on div "Pick a Product Color Deep Black" at bounding box center [1161, 657] width 707 height 60
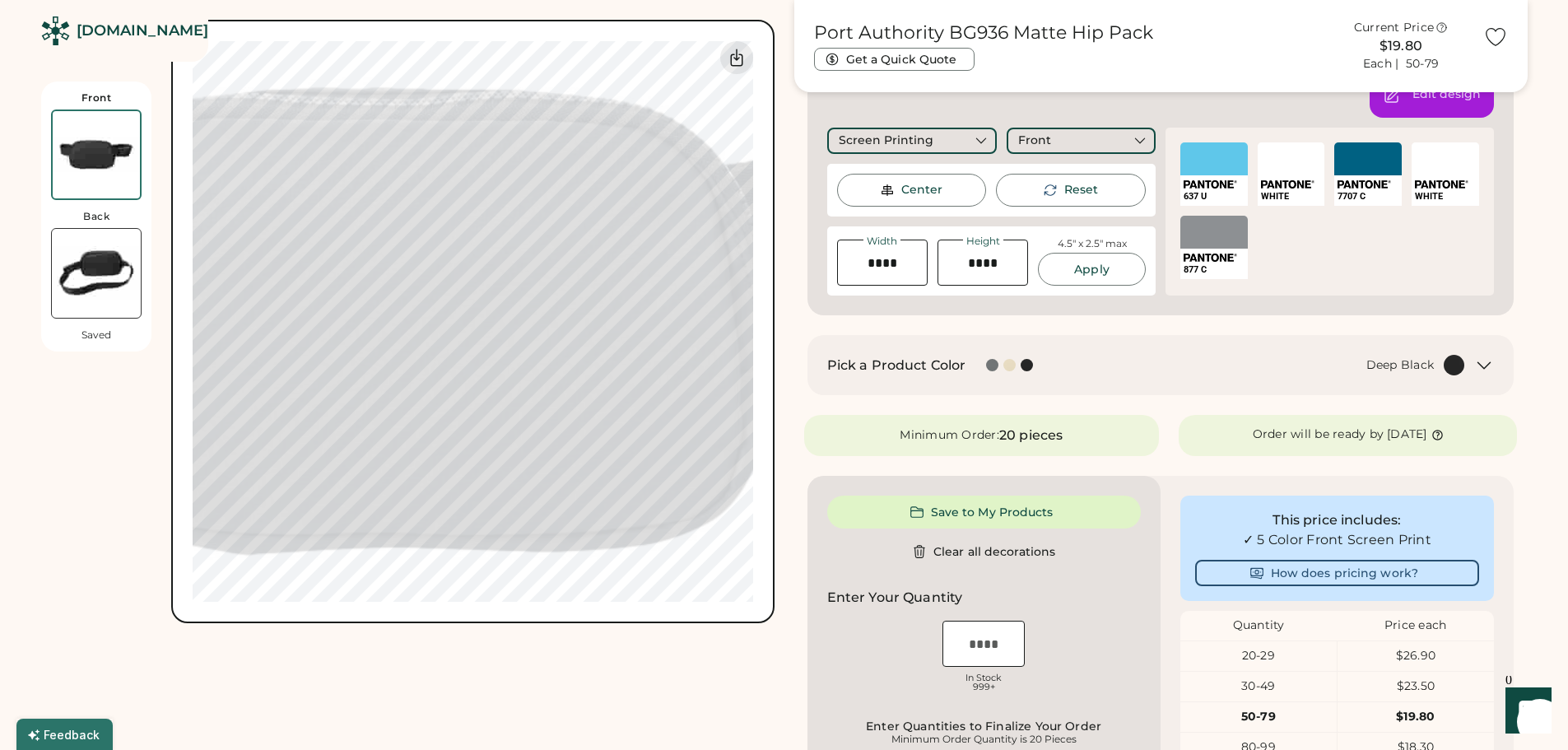
scroll to position [329, 0]
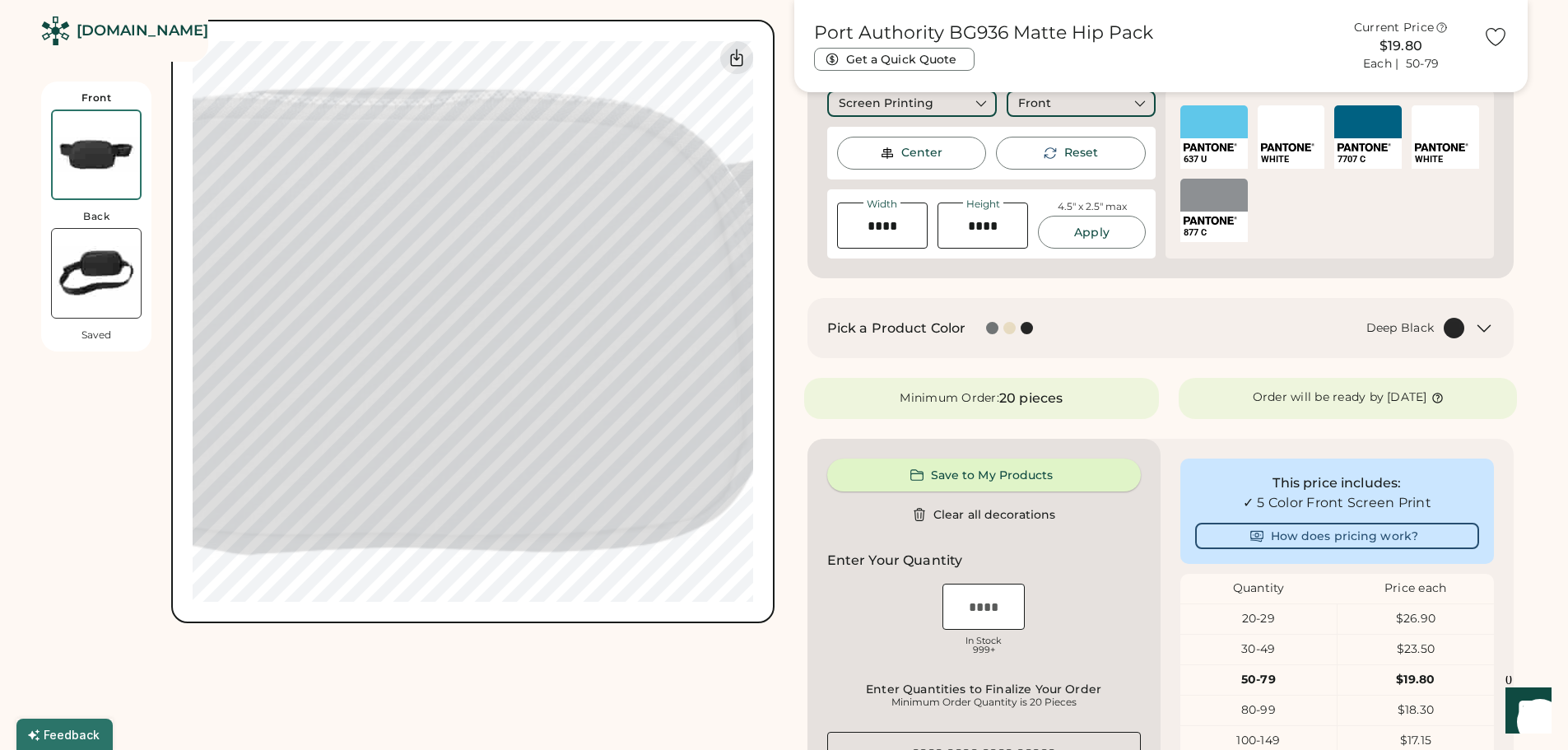
click at [1047, 469] on button "Save to My Products" at bounding box center [984, 474] width 313 height 33
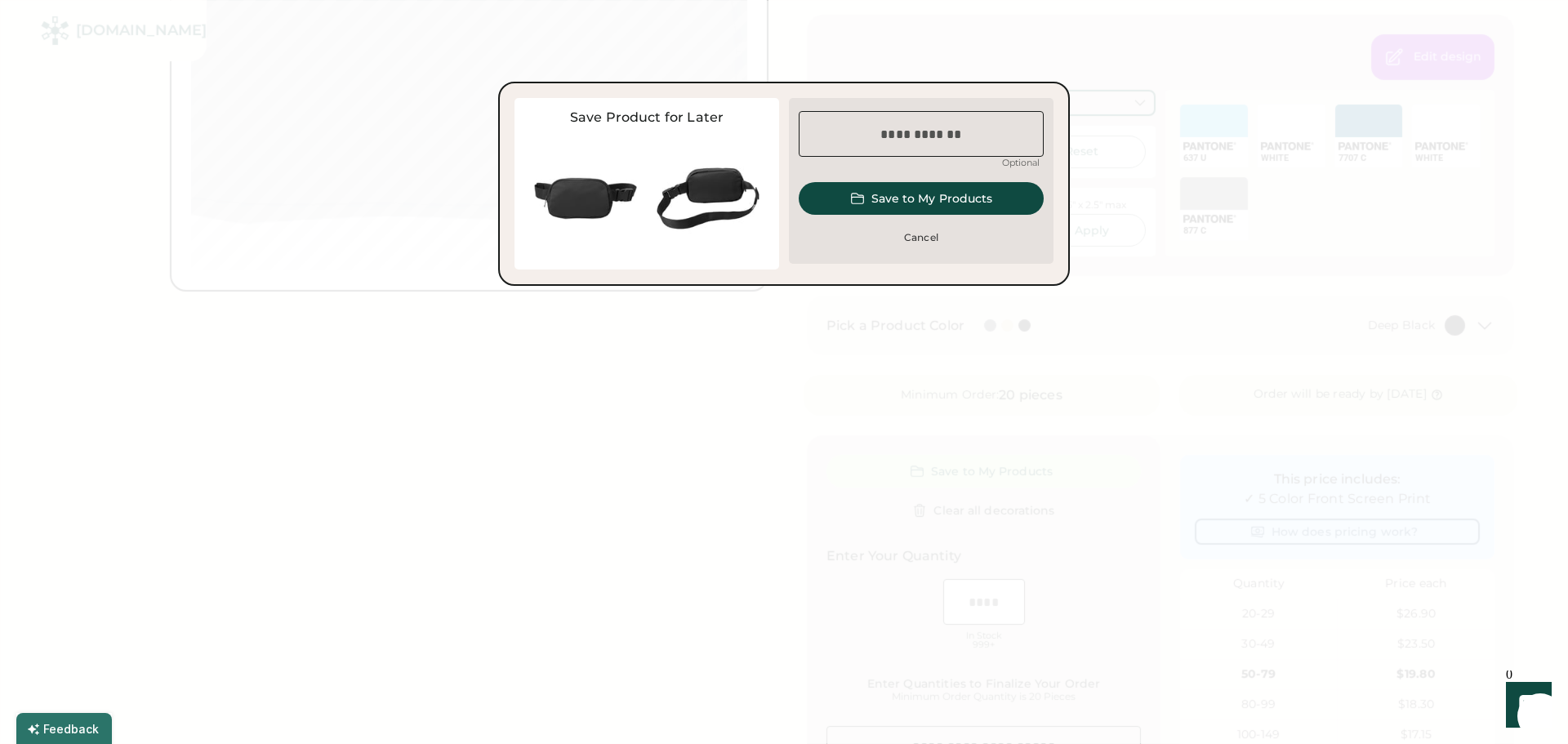
click at [919, 147] on input "input" at bounding box center [921, 134] width 245 height 46
type input "**********"
click at [907, 197] on button "Save to My Products" at bounding box center [921, 198] width 245 height 32
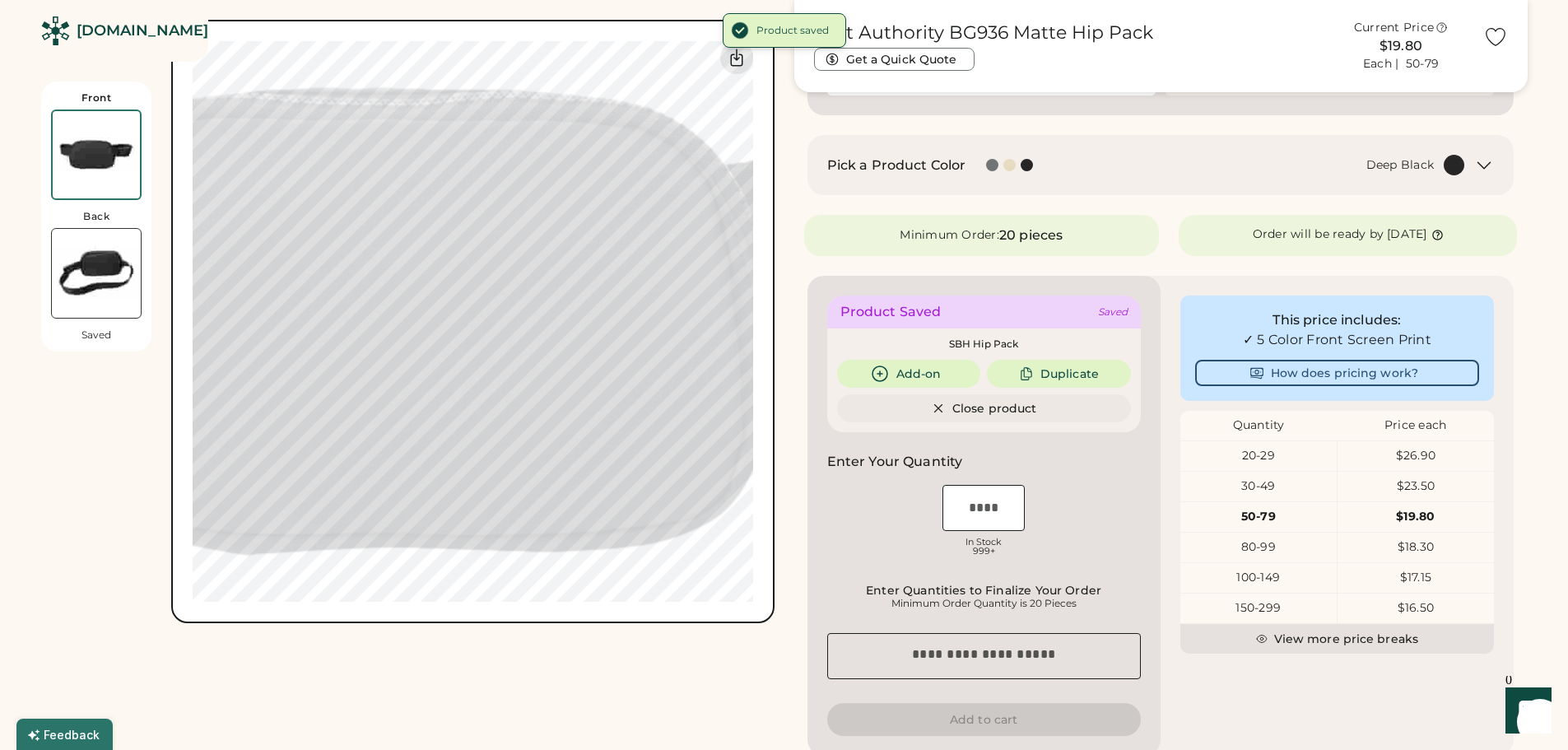
scroll to position [494, 0]
click at [1005, 504] on input "input" at bounding box center [983, 505] width 82 height 46
click at [1390, 710] on div "This price includes: ✓ 5 Color Front Screen Print How does pricing work? Quanti…" at bounding box center [1337, 514] width 353 height 480
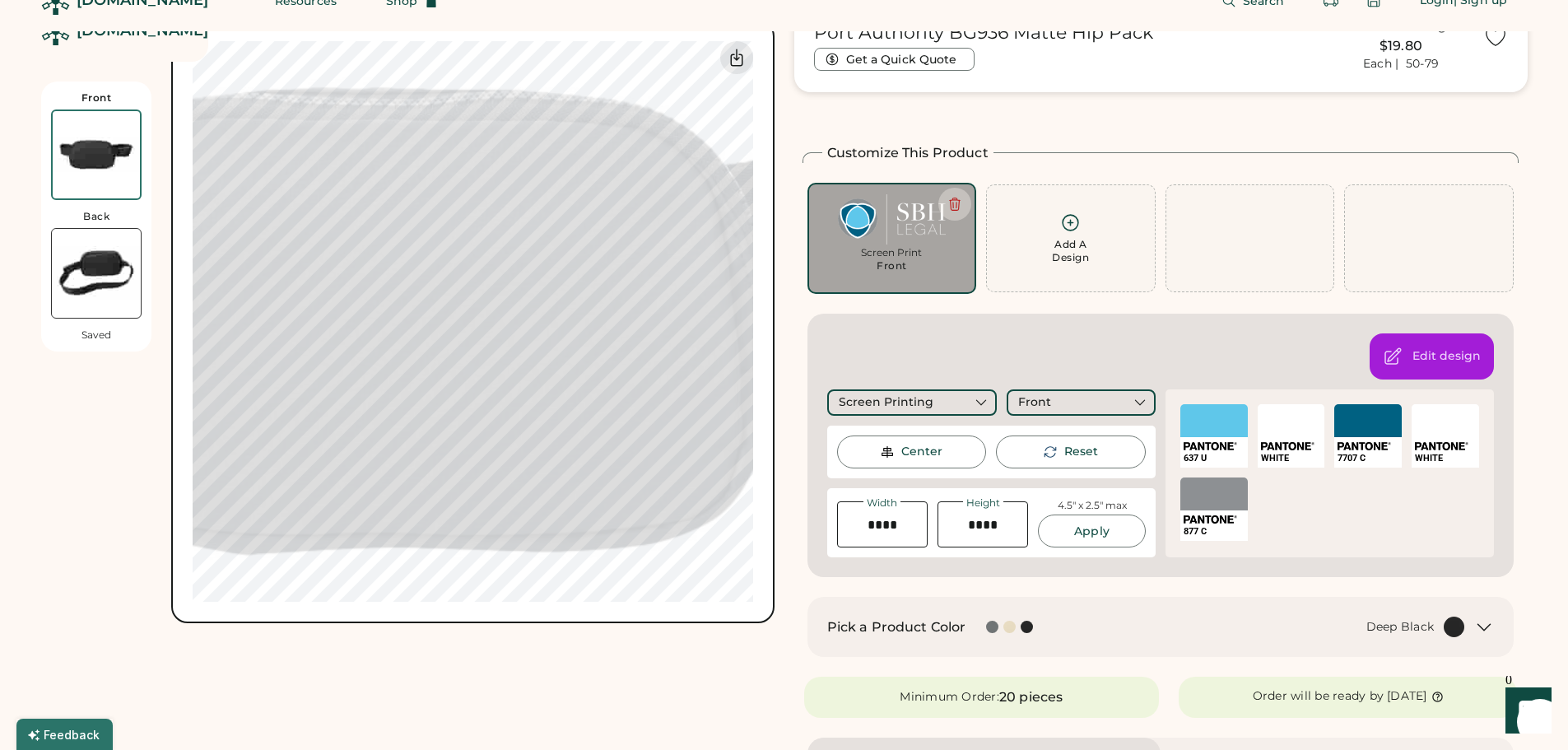
scroll to position [0, 0]
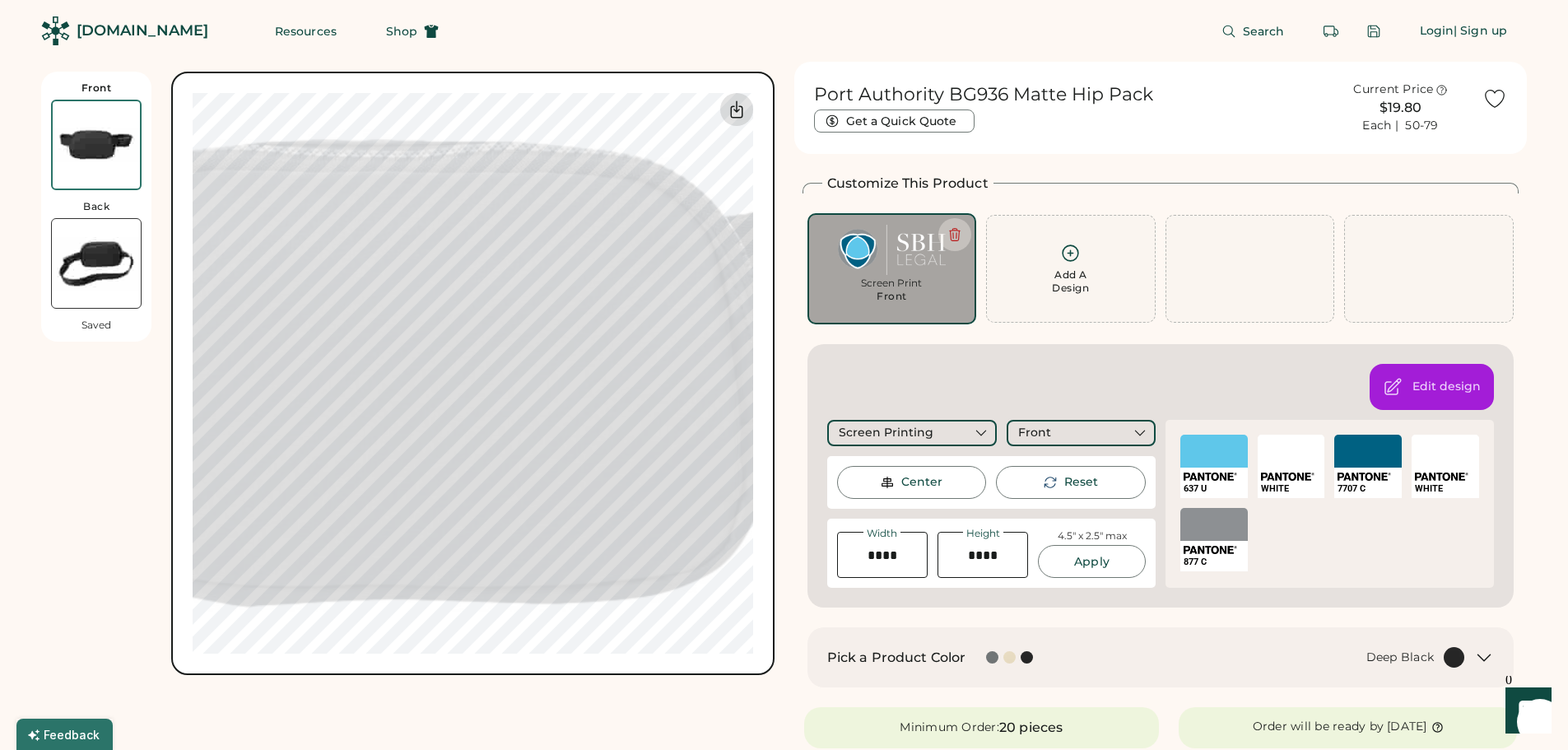
click at [732, 113] on icon at bounding box center [737, 110] width 20 height 20
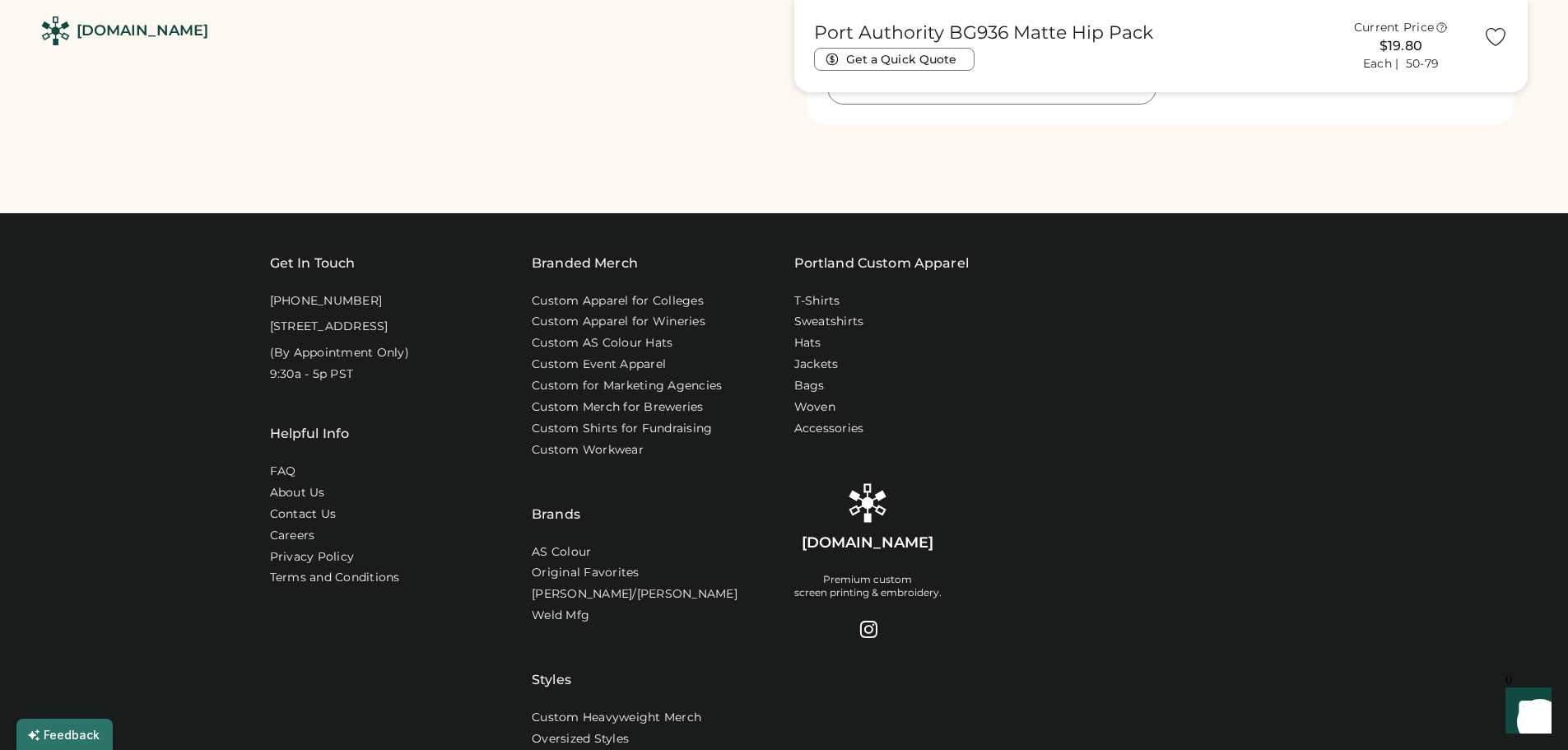
scroll to position [1564, 0]
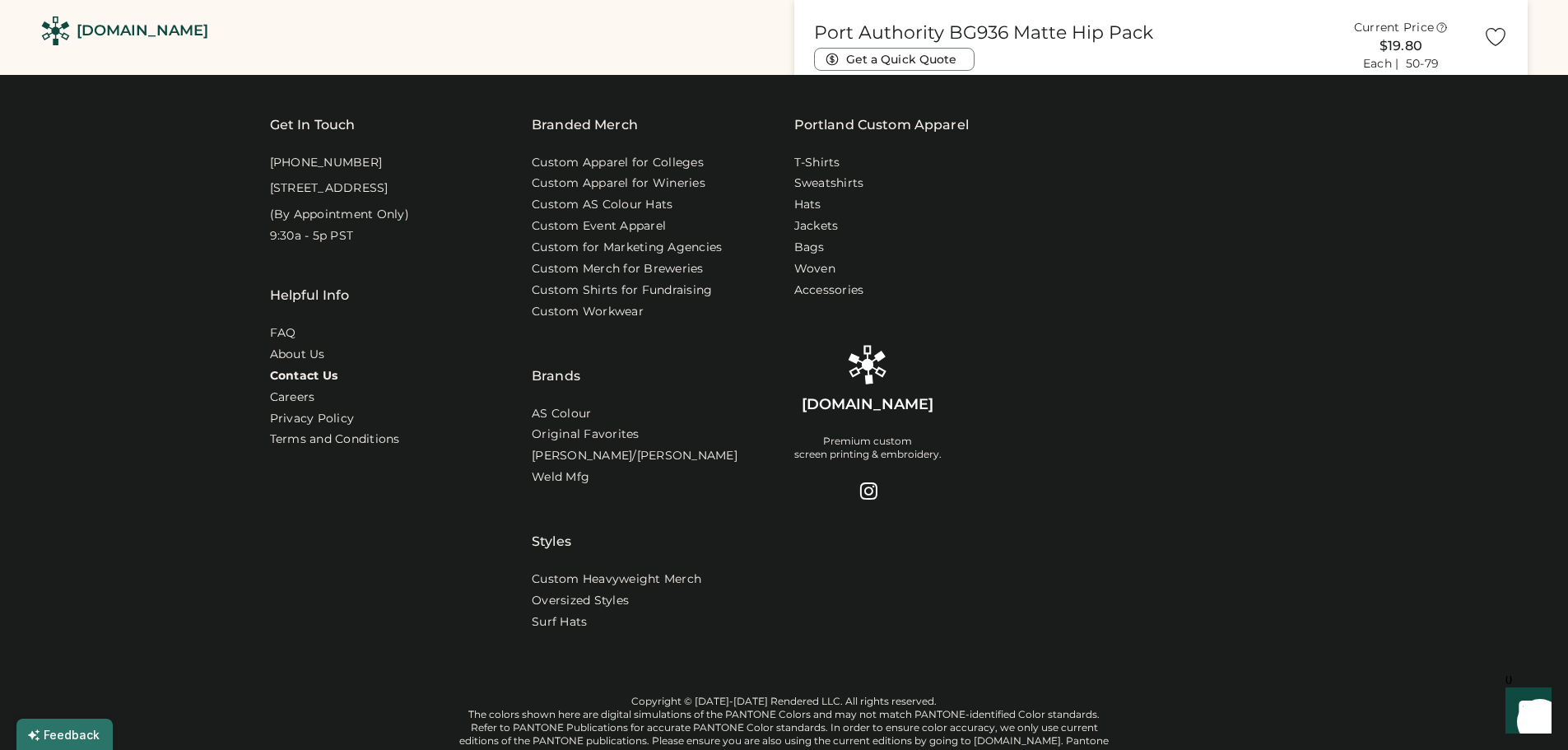
click at [290, 385] on link "Contact Us" at bounding box center [304, 376] width 69 height 17
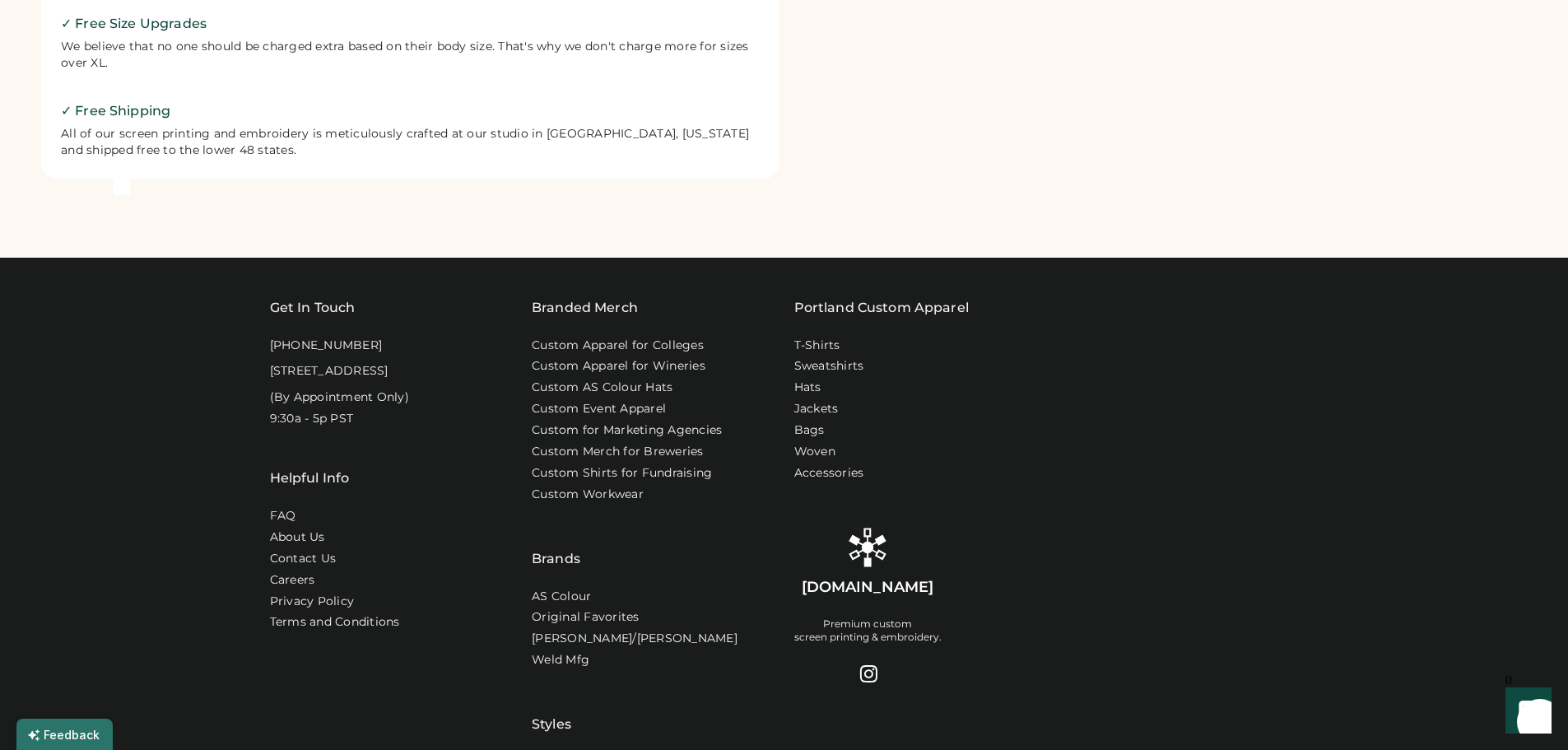
scroll to position [1070, 0]
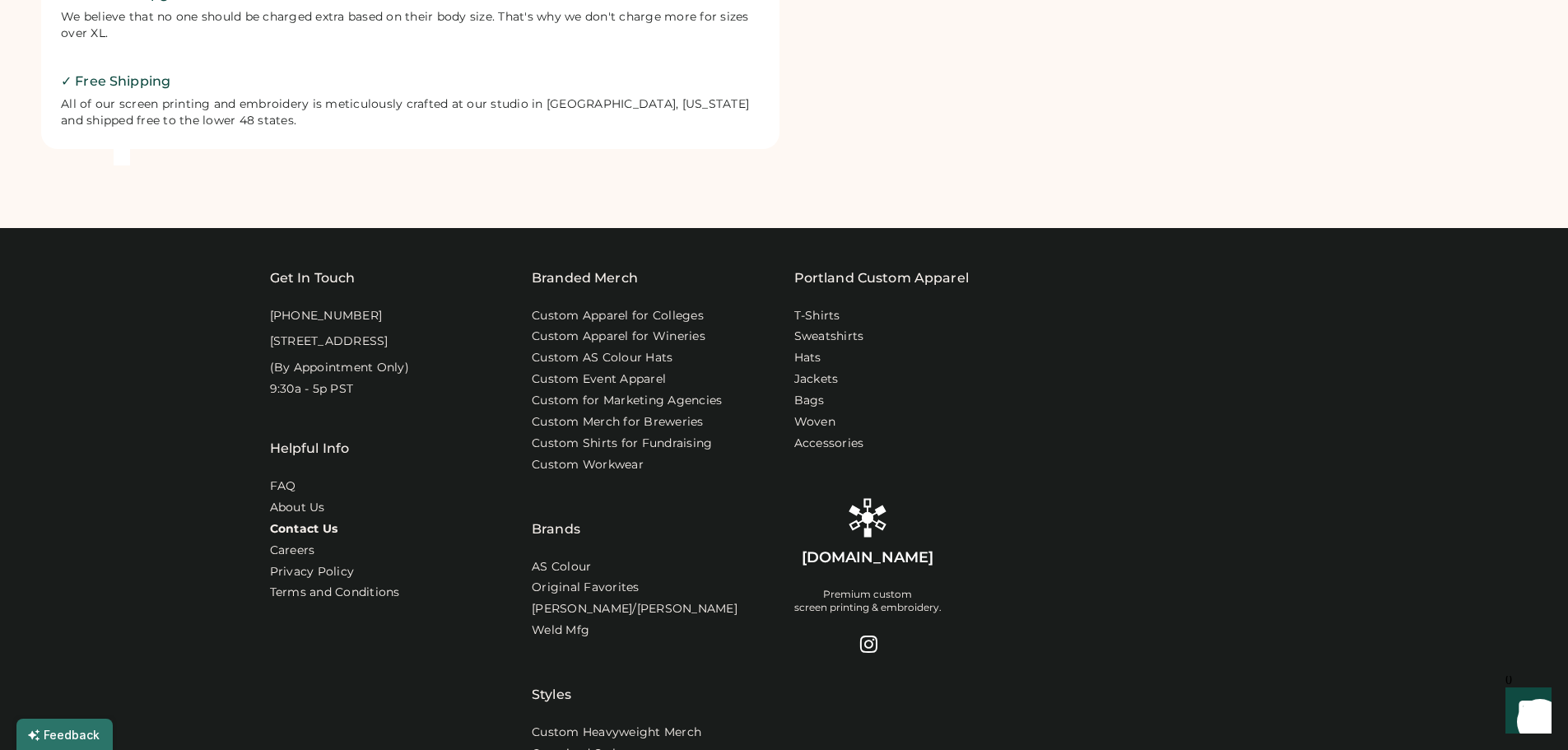
click at [298, 537] on link "Contact Us" at bounding box center [304, 530] width 69 height 17
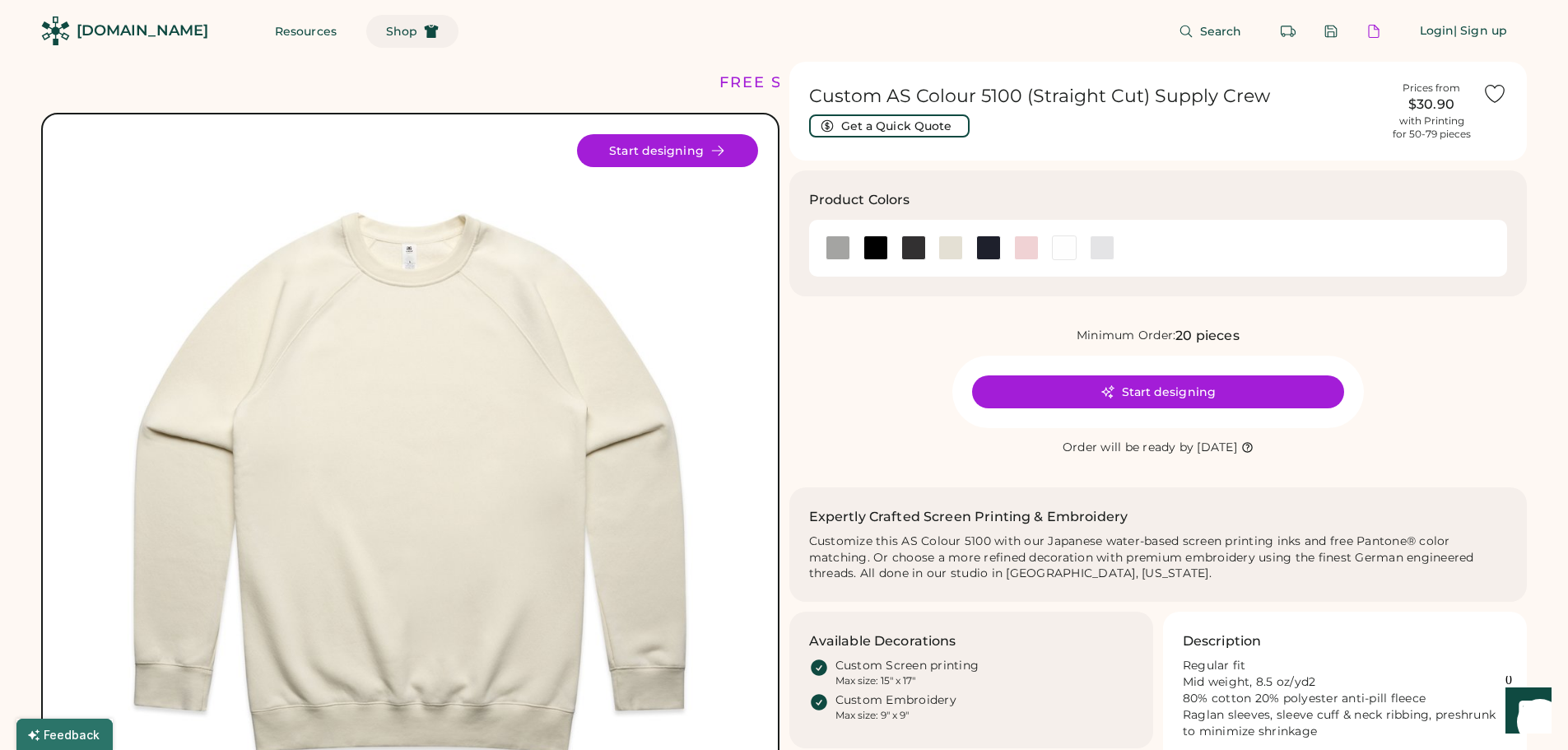
click at [386, 29] on button "Shop" at bounding box center [412, 31] width 92 height 33
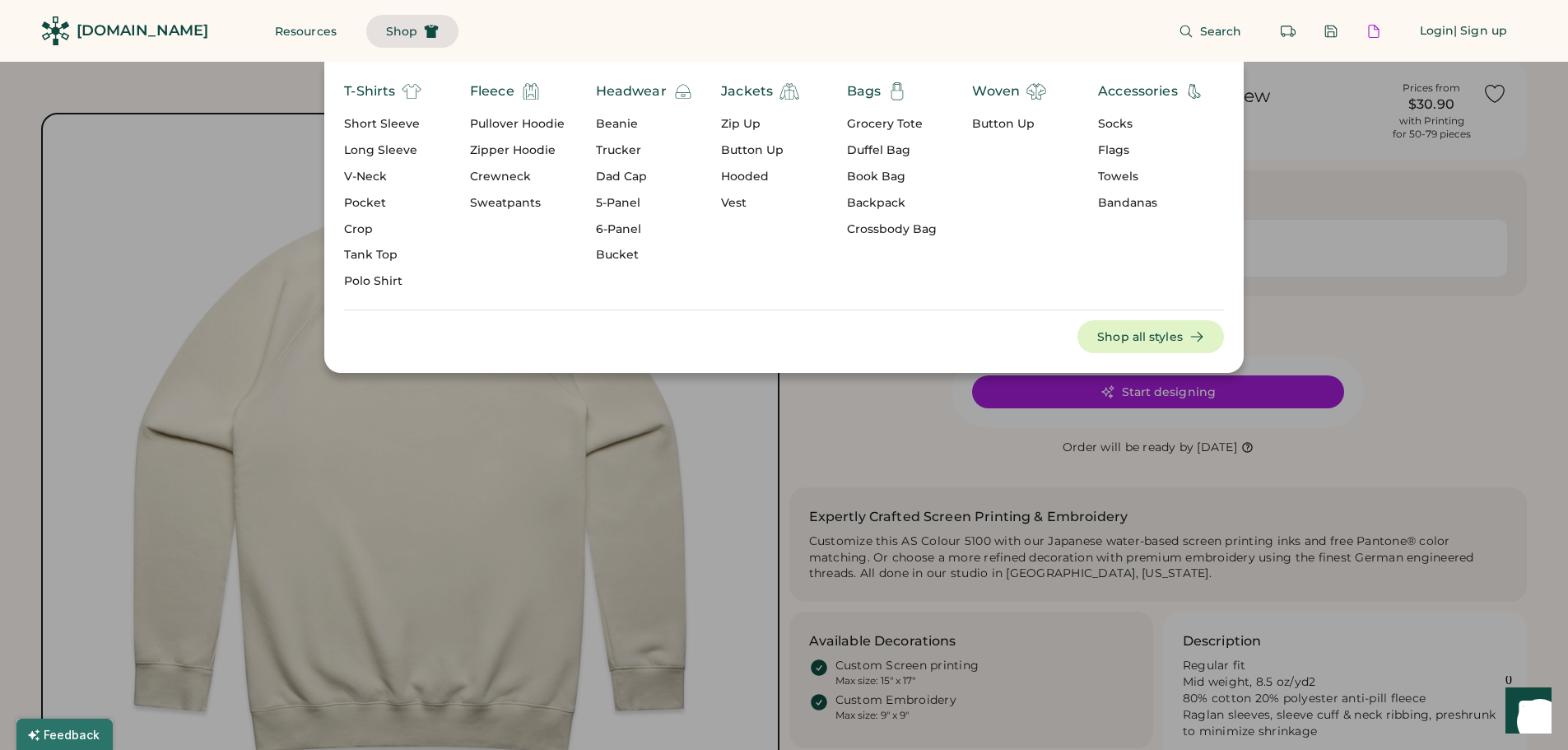
click at [882, 230] on div "Crossbody Bag" at bounding box center [891, 230] width 90 height 17
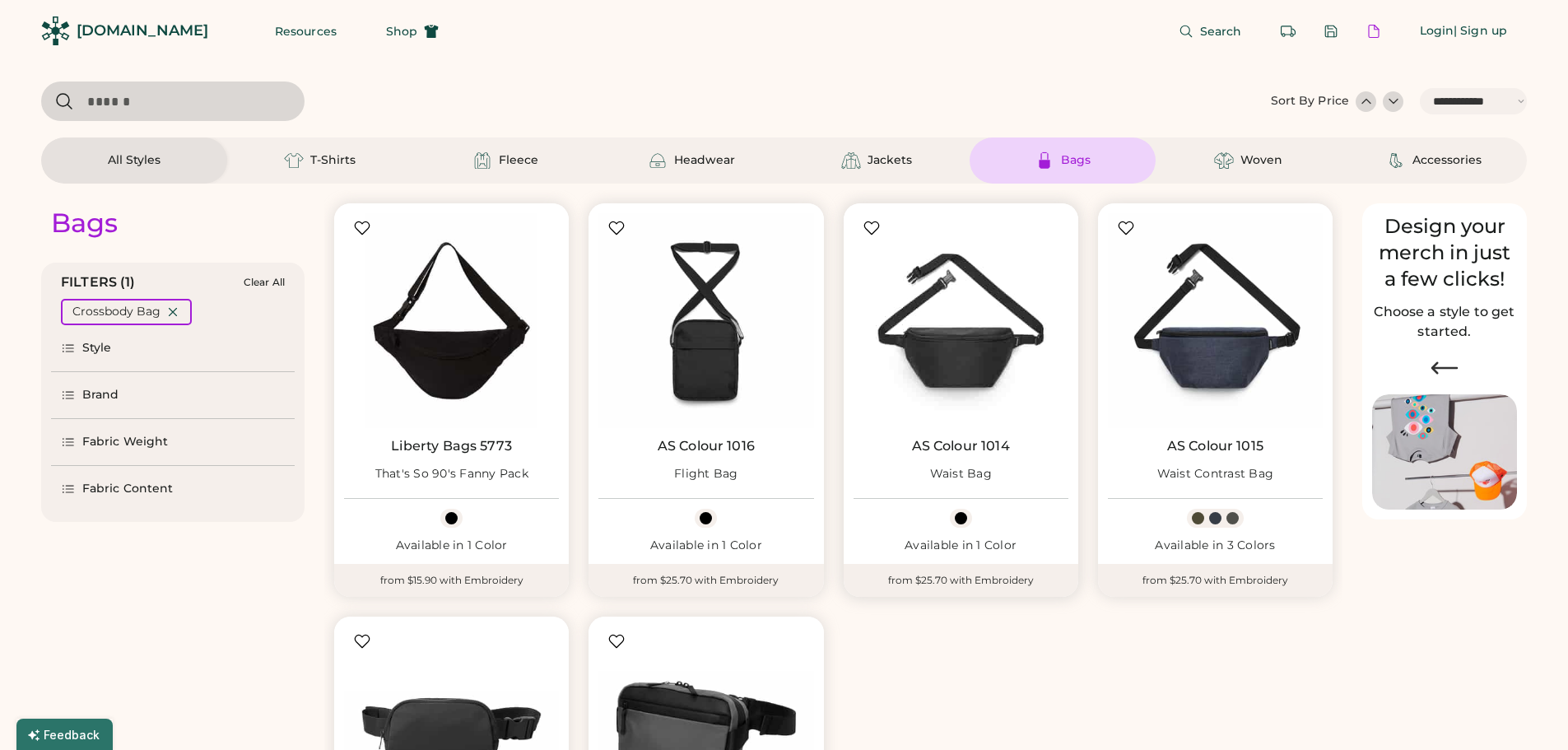
select select "*****"
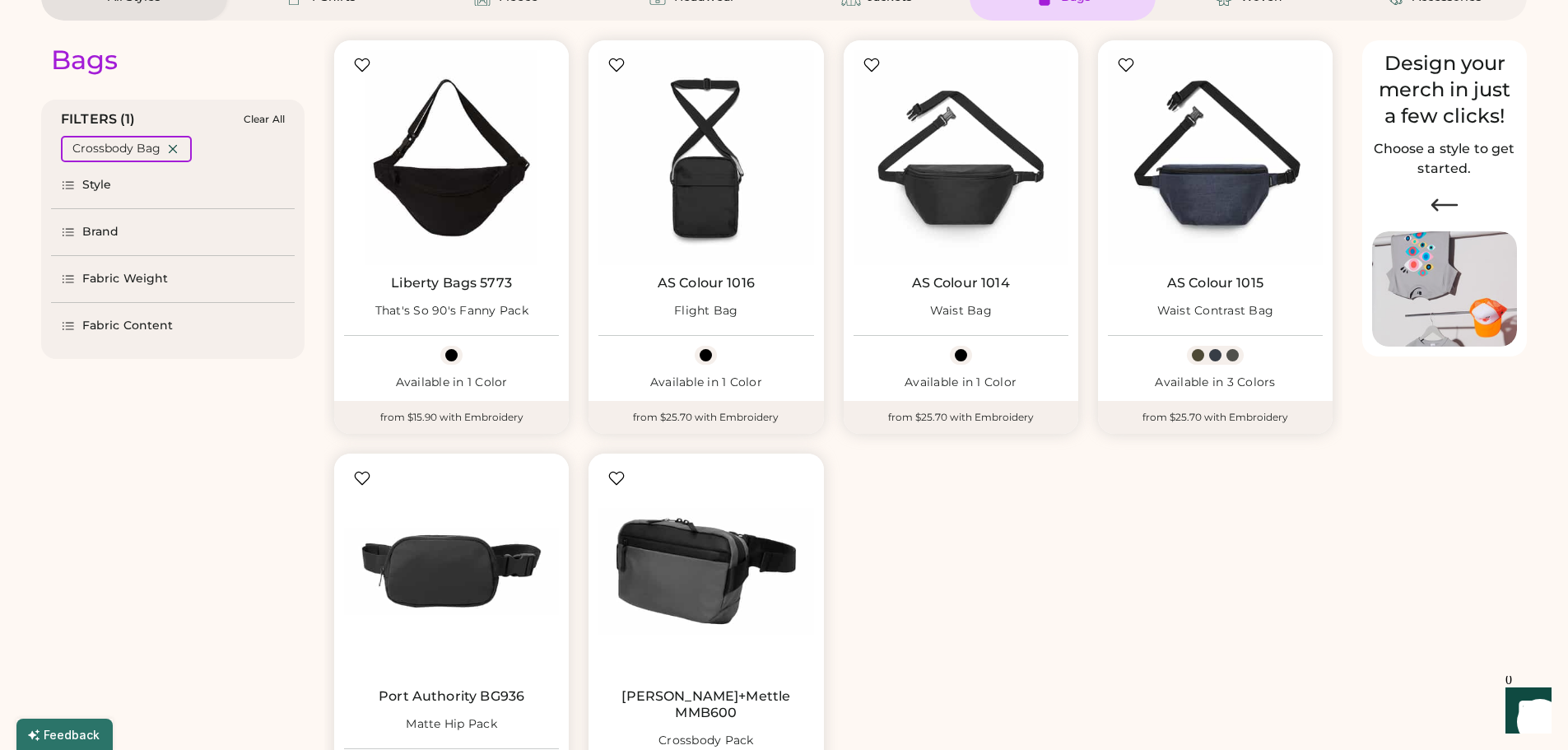
scroll to position [164, 0]
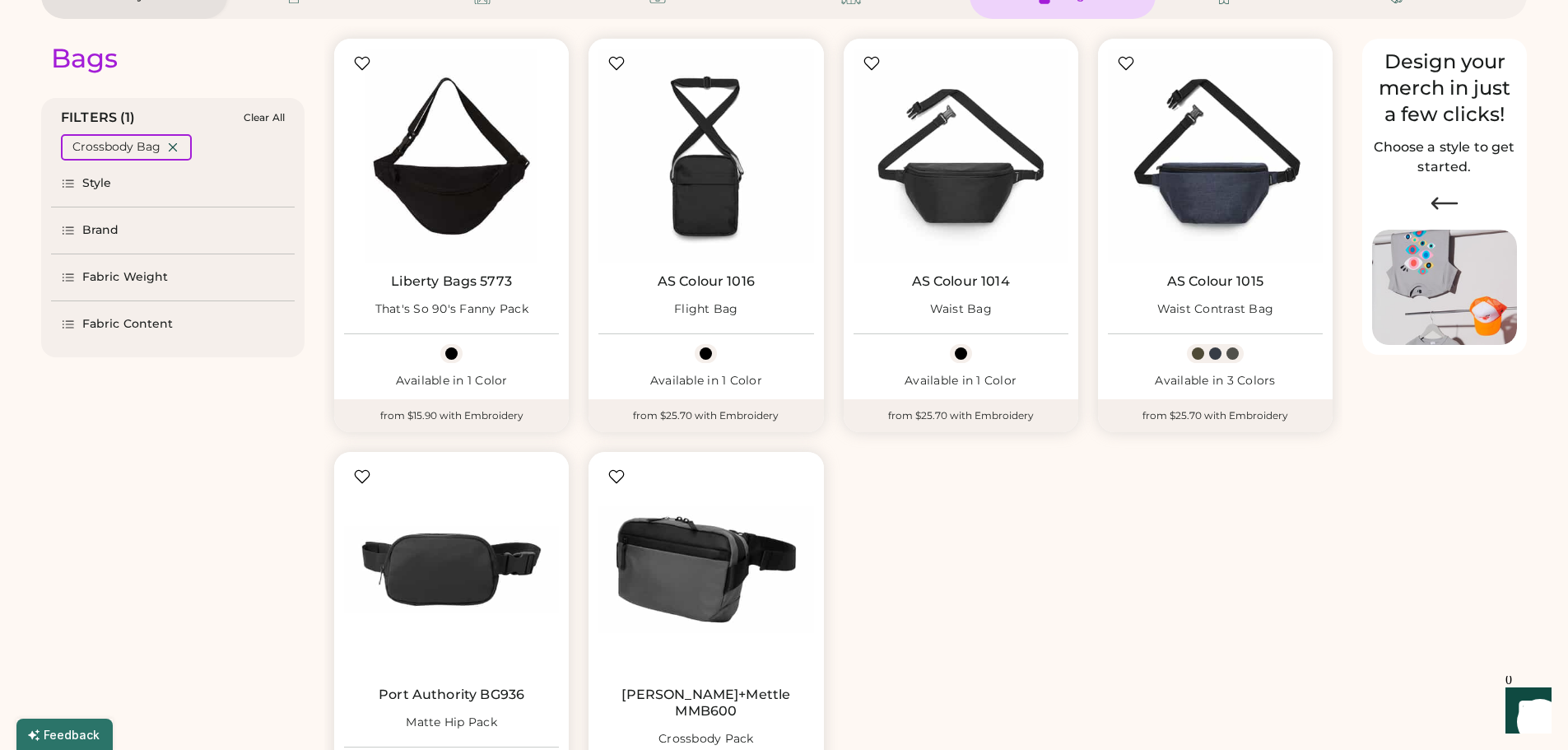
select select "*****"
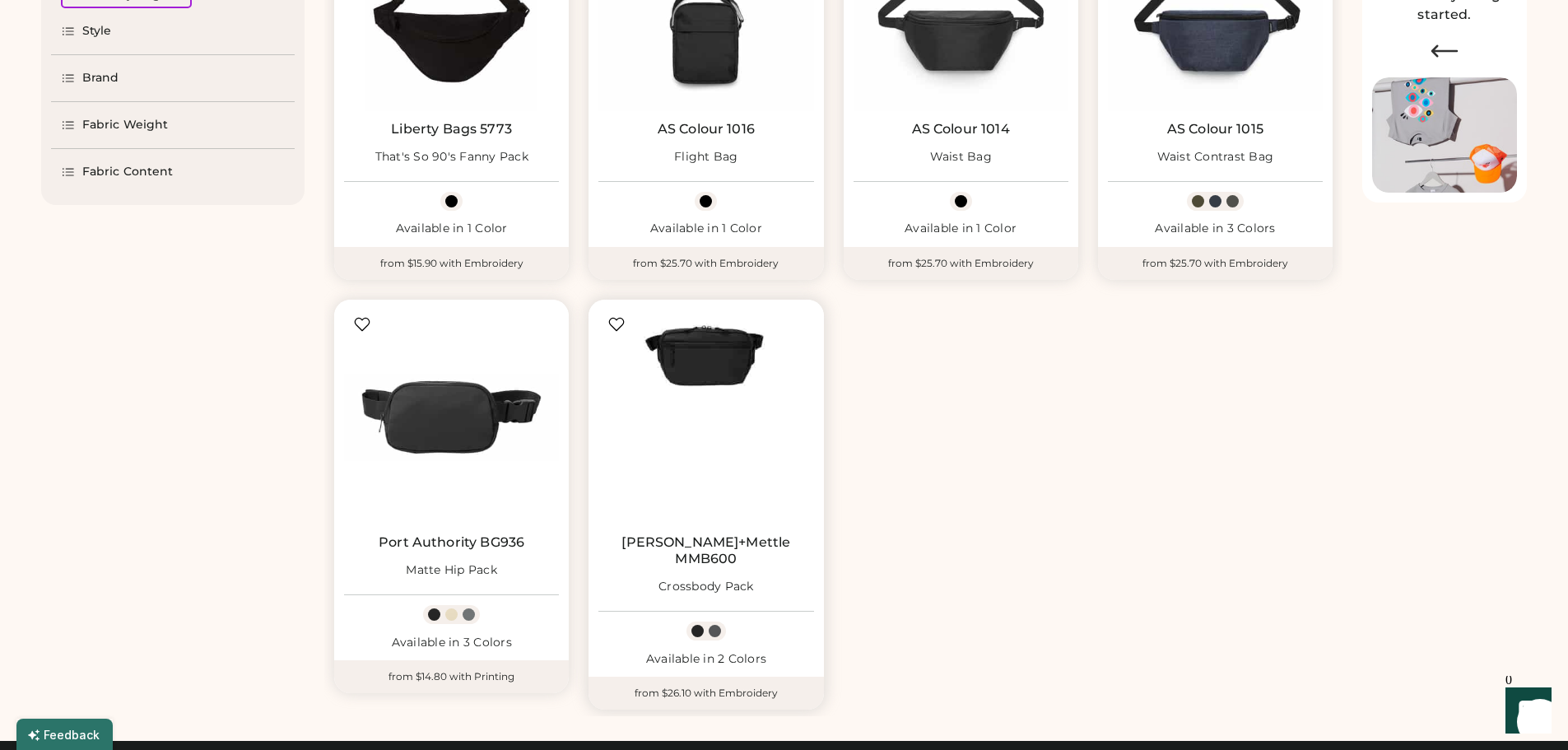
scroll to position [329, 0]
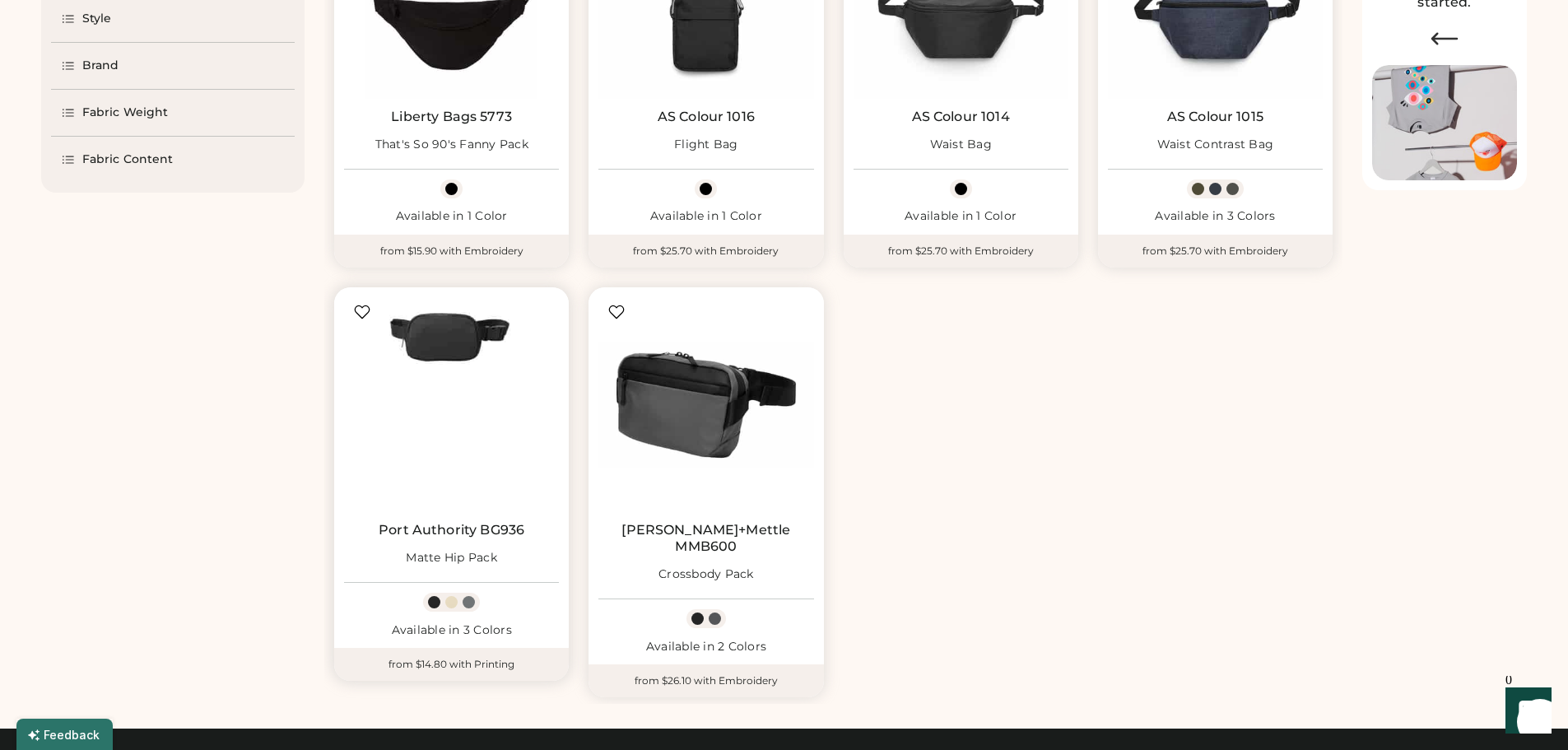
click at [452, 422] on img at bounding box center [451, 405] width 215 height 215
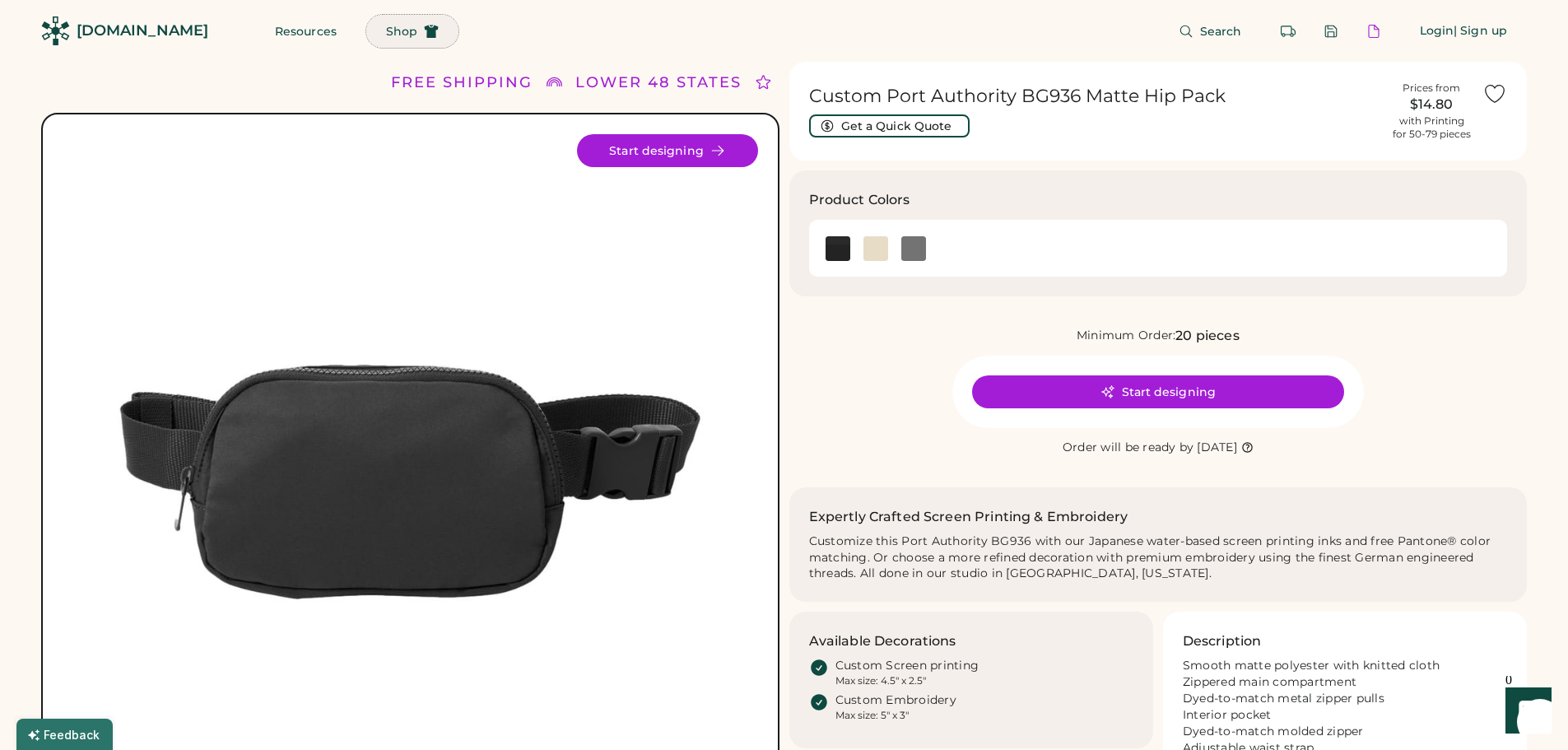
click at [386, 31] on span "Shop" at bounding box center [401, 31] width 31 height 12
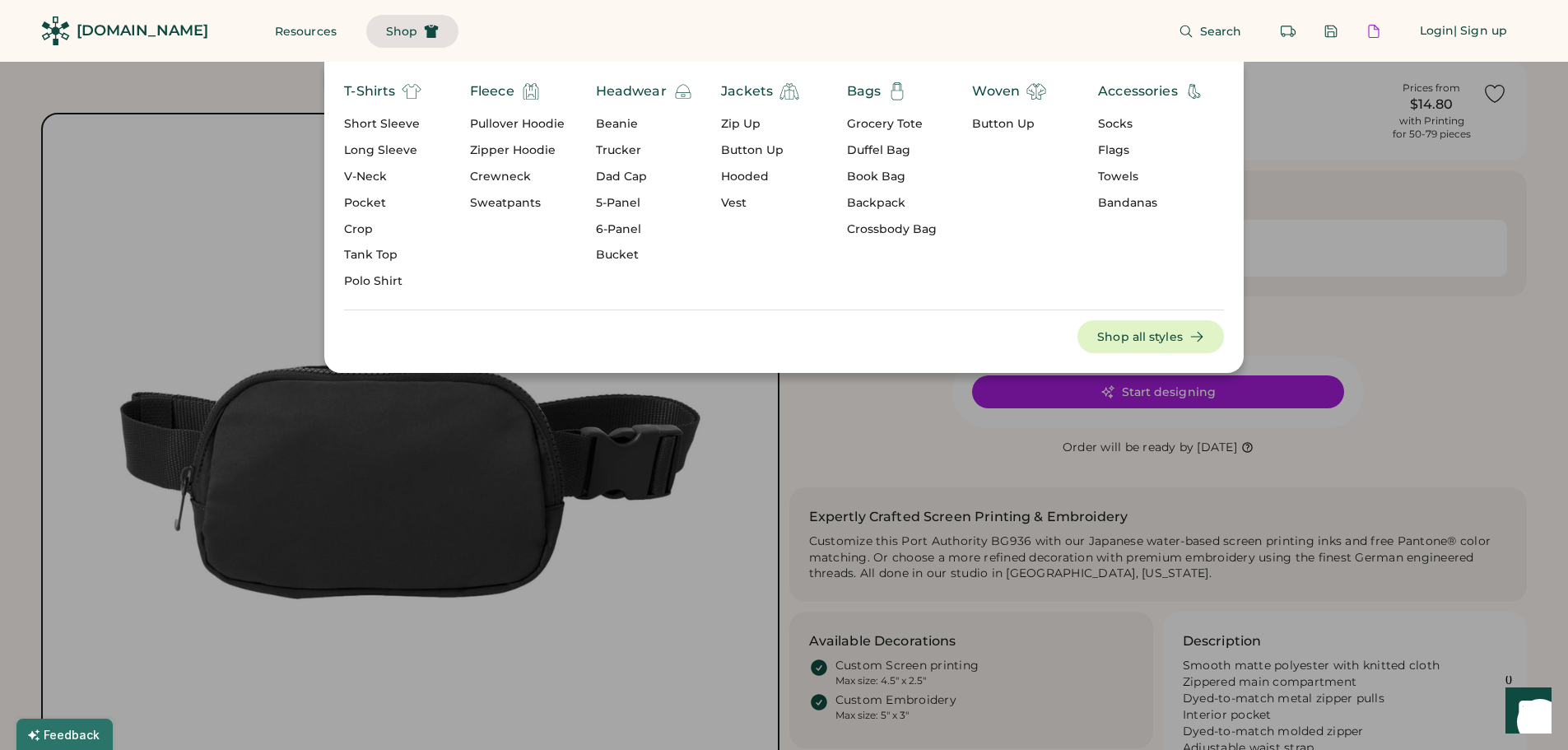
click at [877, 229] on div "Crossbody Bag" at bounding box center [891, 230] width 90 height 17
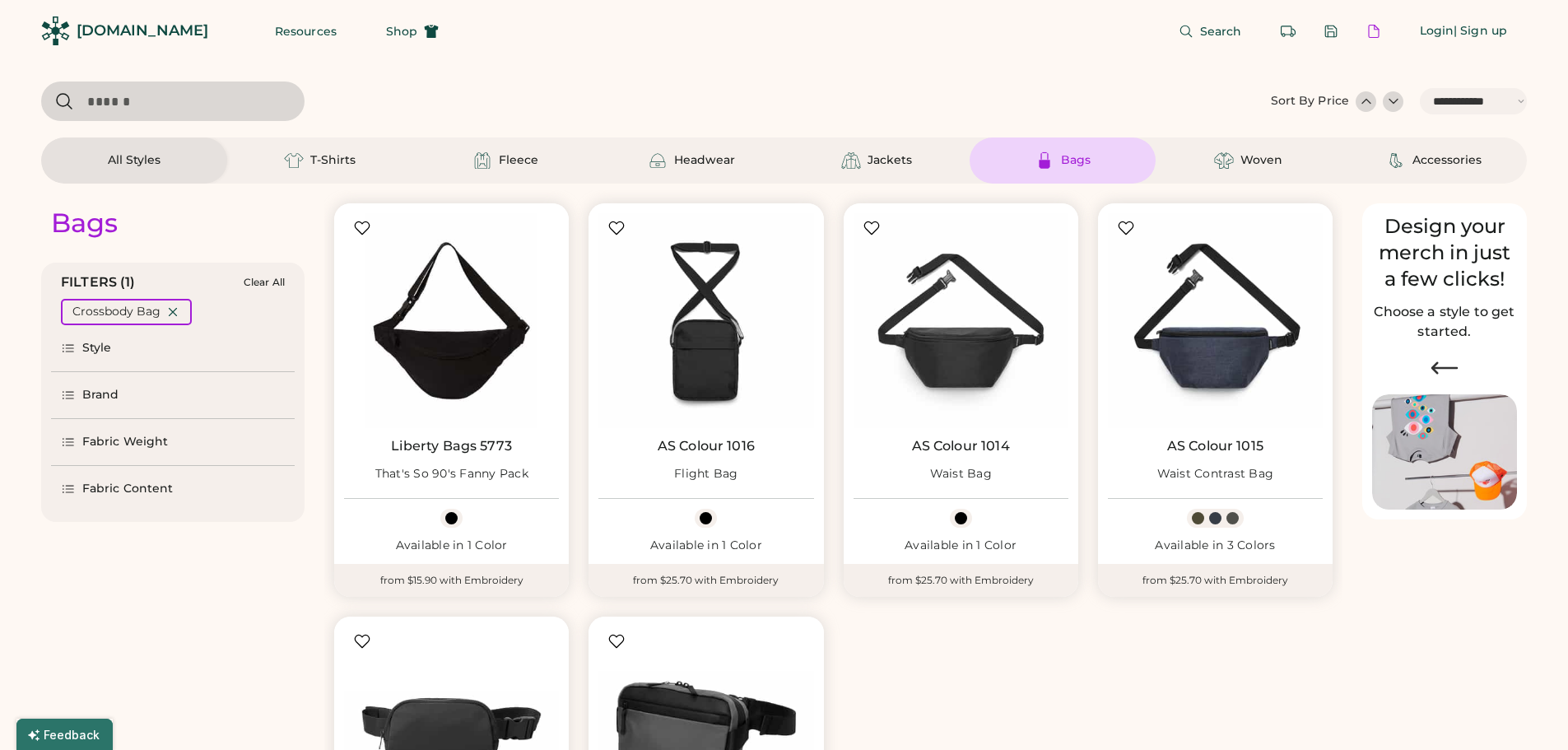
select select "*****"
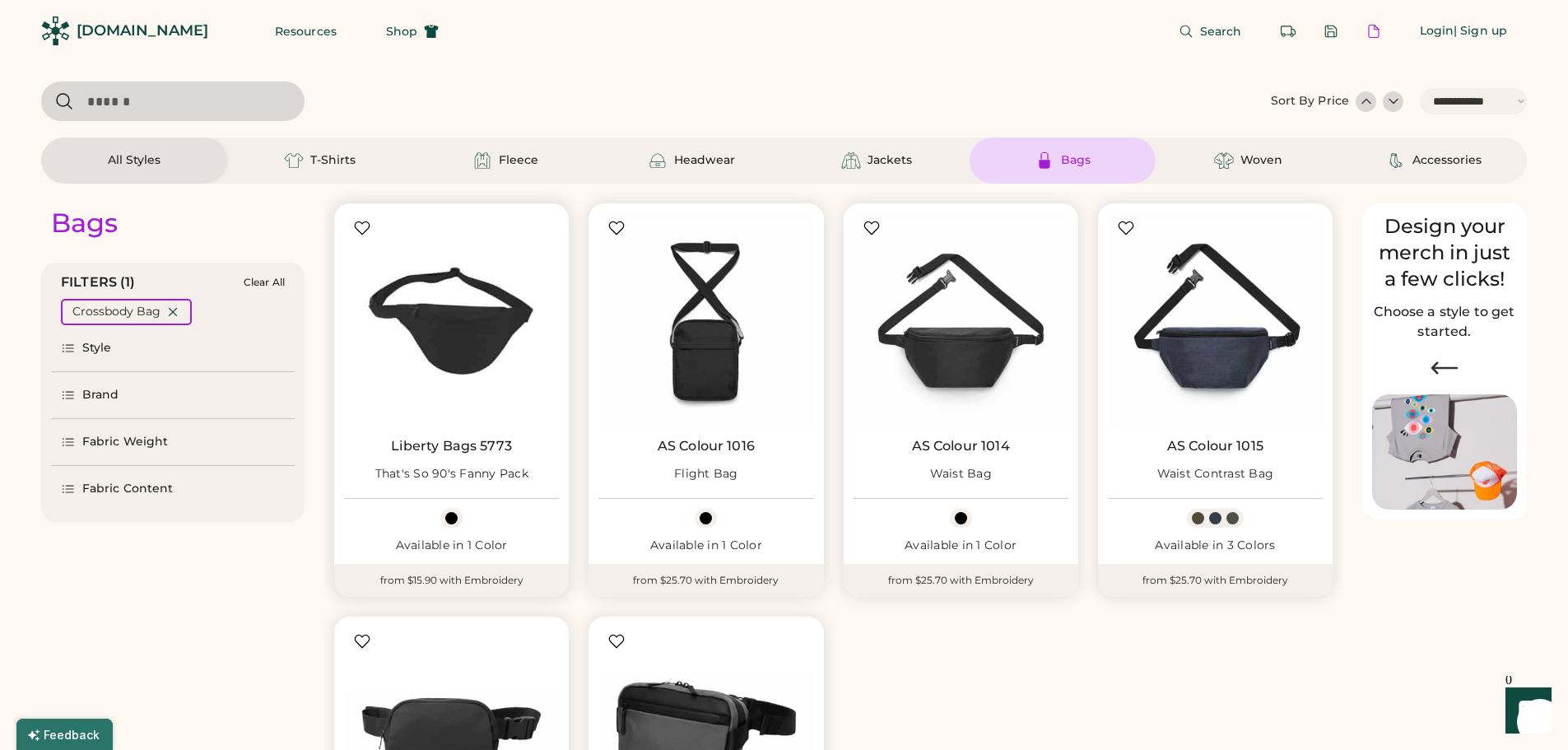
click at [479, 382] on img at bounding box center [451, 320] width 215 height 215
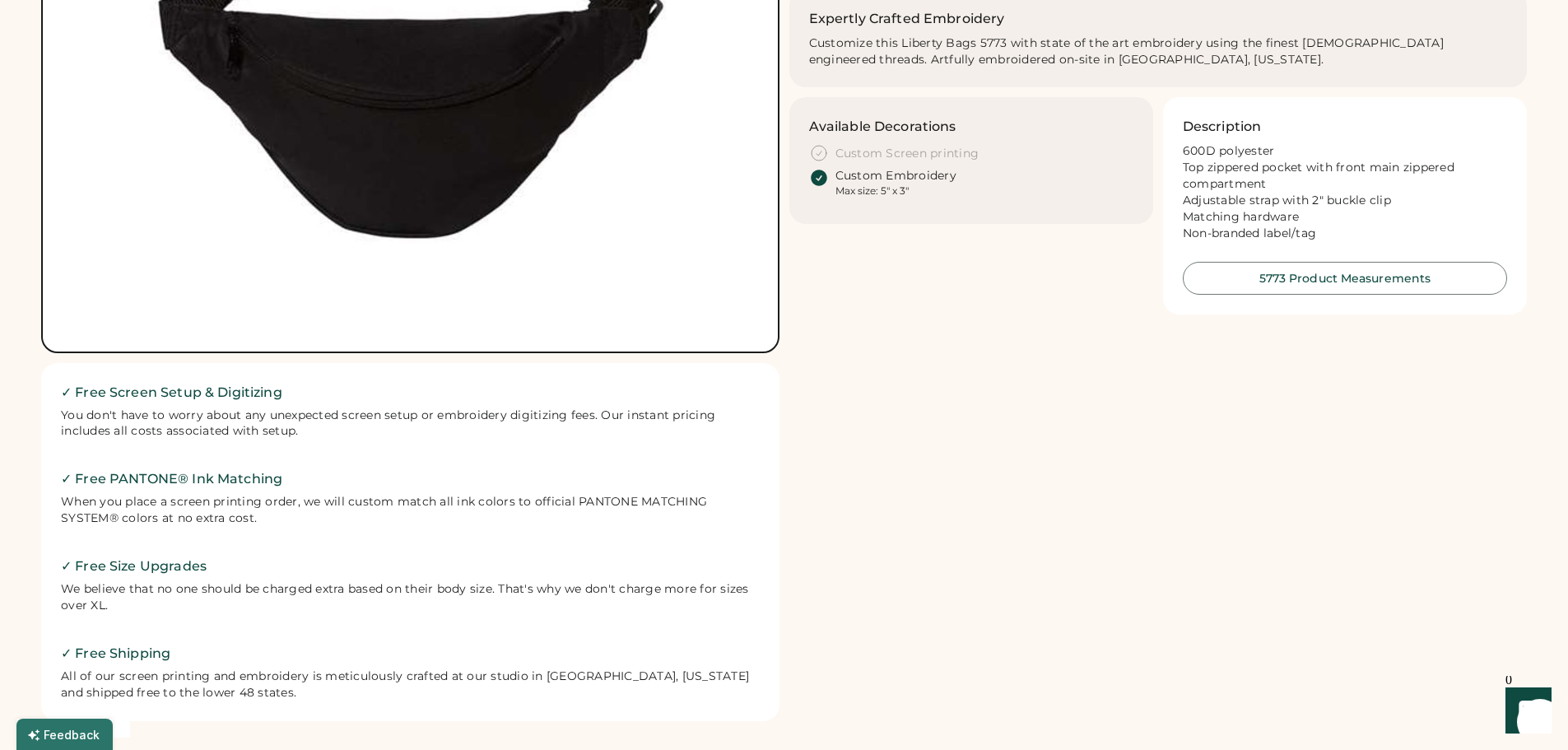
scroll to position [247, 0]
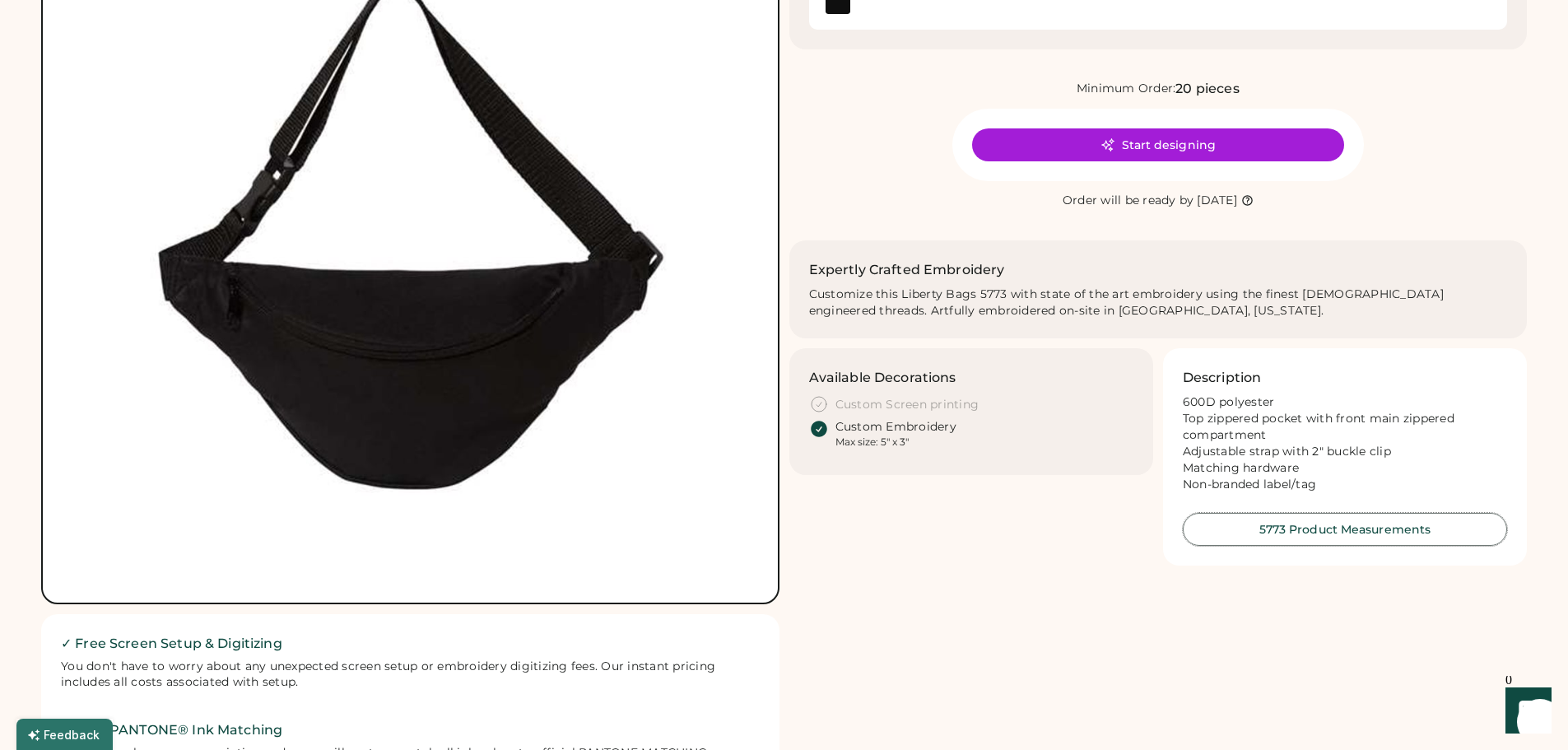
click at [1343, 541] on button "5773 Product Measurements" at bounding box center [1344, 529] width 324 height 33
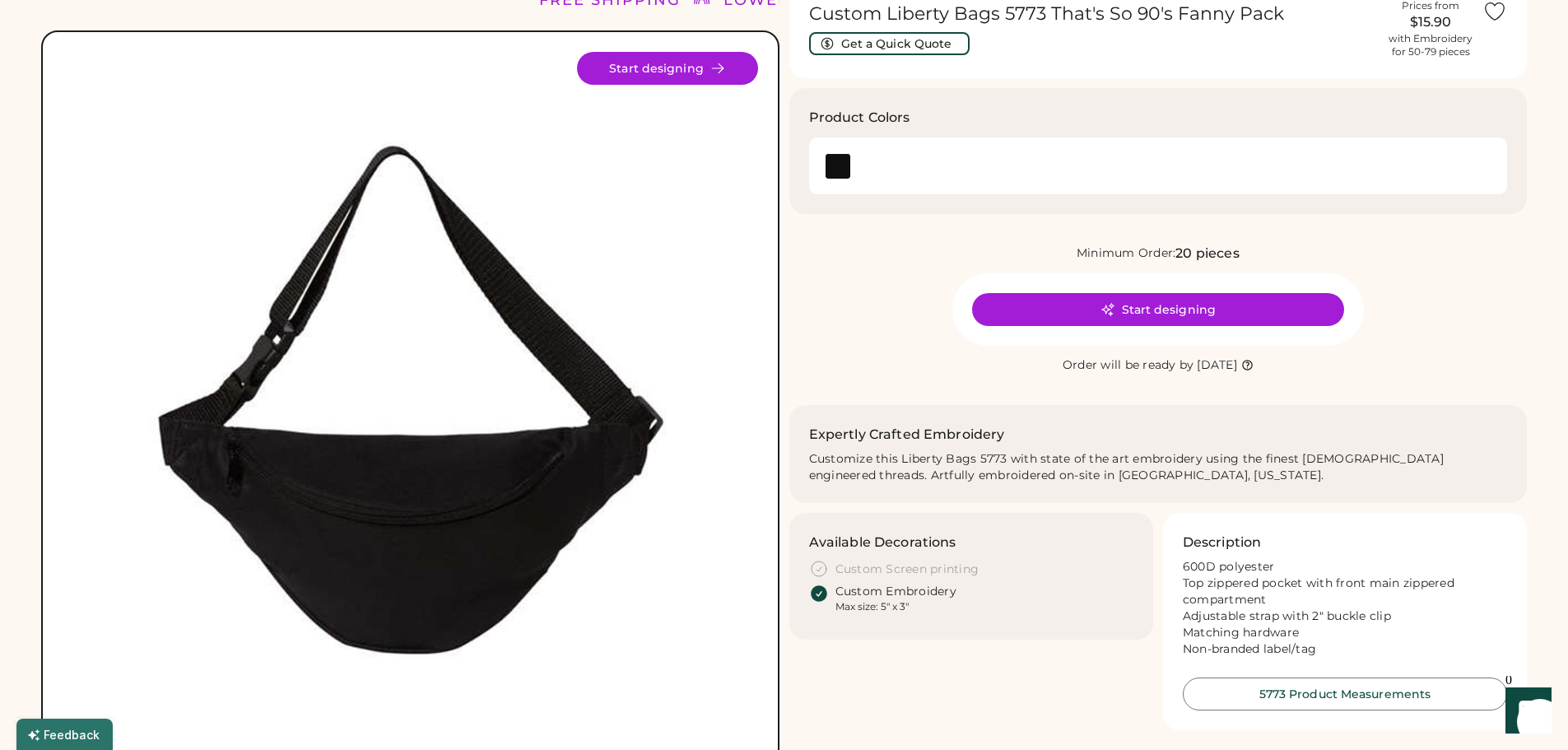
scroll to position [0, 0]
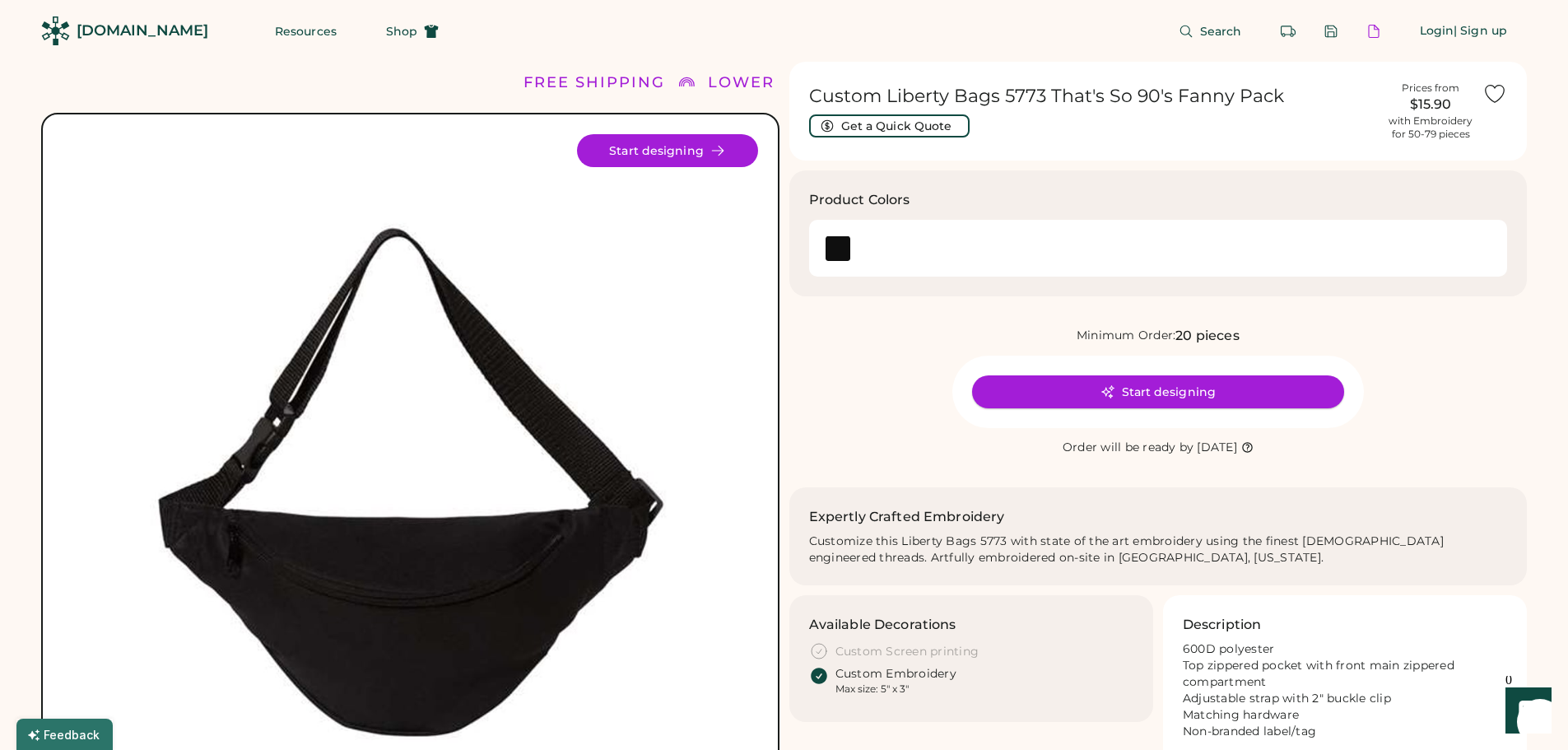
click at [1111, 391] on icon at bounding box center [1107, 392] width 13 height 13
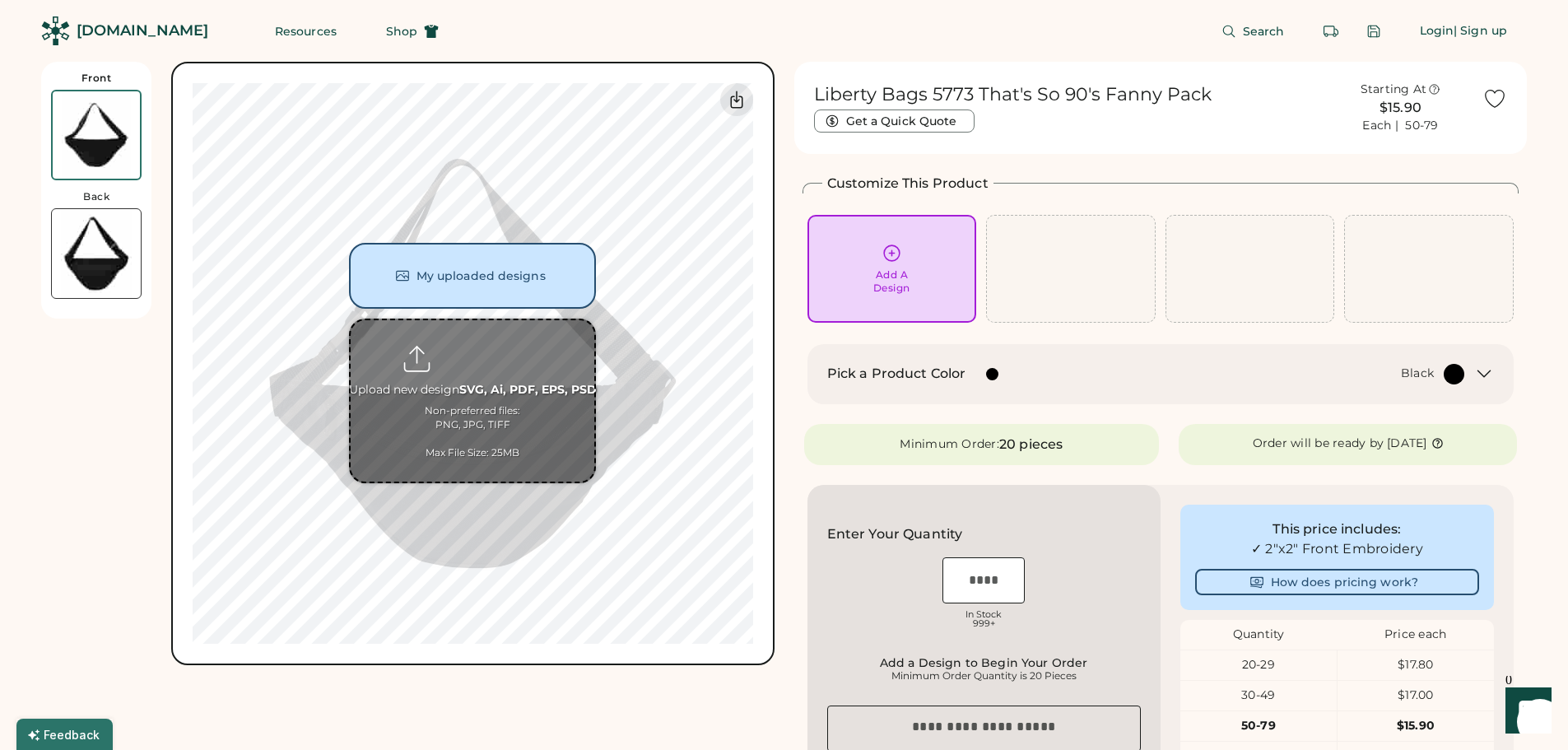
click at [495, 391] on input "file" at bounding box center [472, 401] width 244 height 161
type input "**********"
click at [488, 407] on input "file" at bounding box center [472, 401] width 244 height 161
type input "**********"
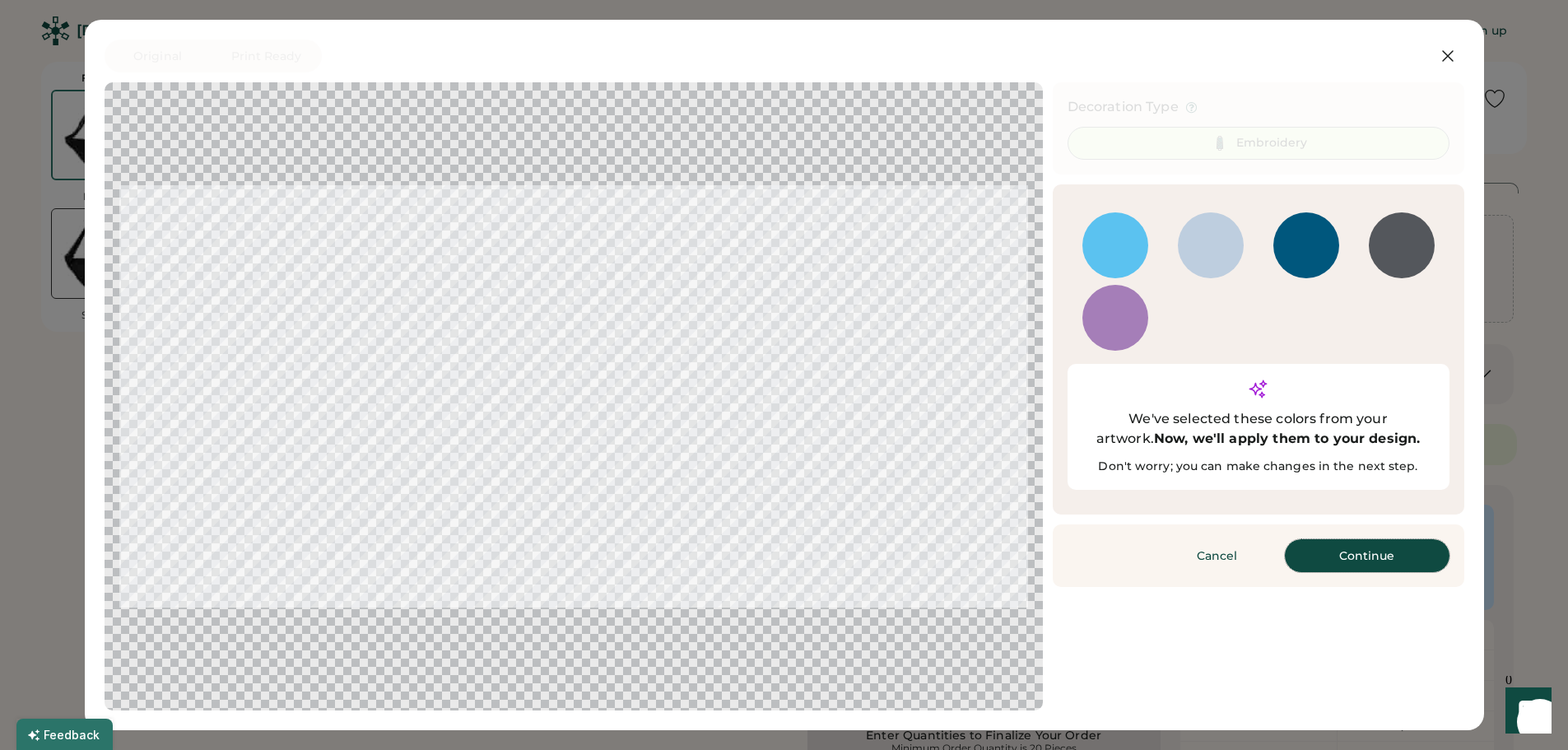
click at [1353, 539] on button "Continue" at bounding box center [1367, 555] width 164 height 33
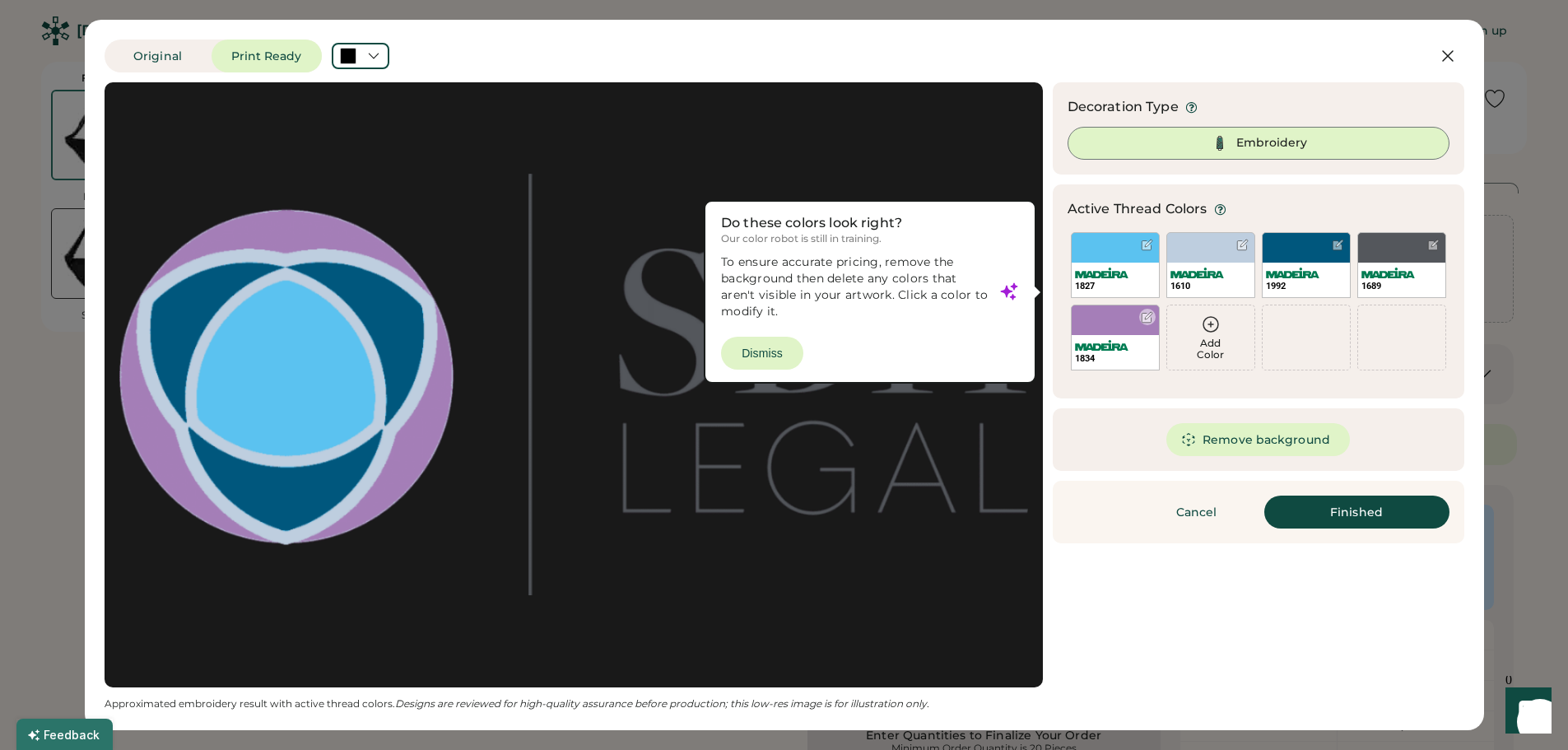
click at [1119, 319] on div "1834" at bounding box center [1115, 337] width 89 height 66
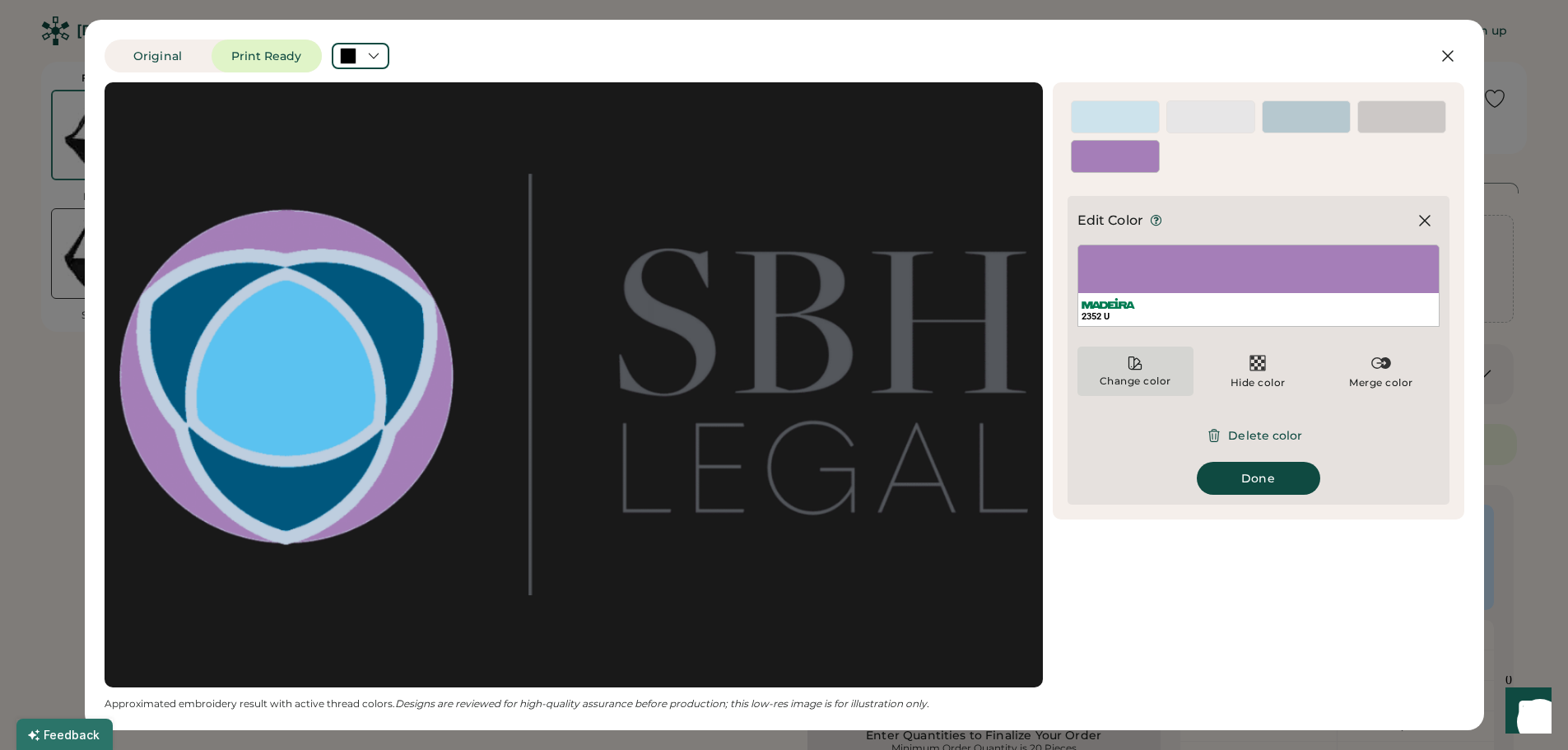
click at [1134, 369] on icon at bounding box center [1135, 363] width 13 height 13
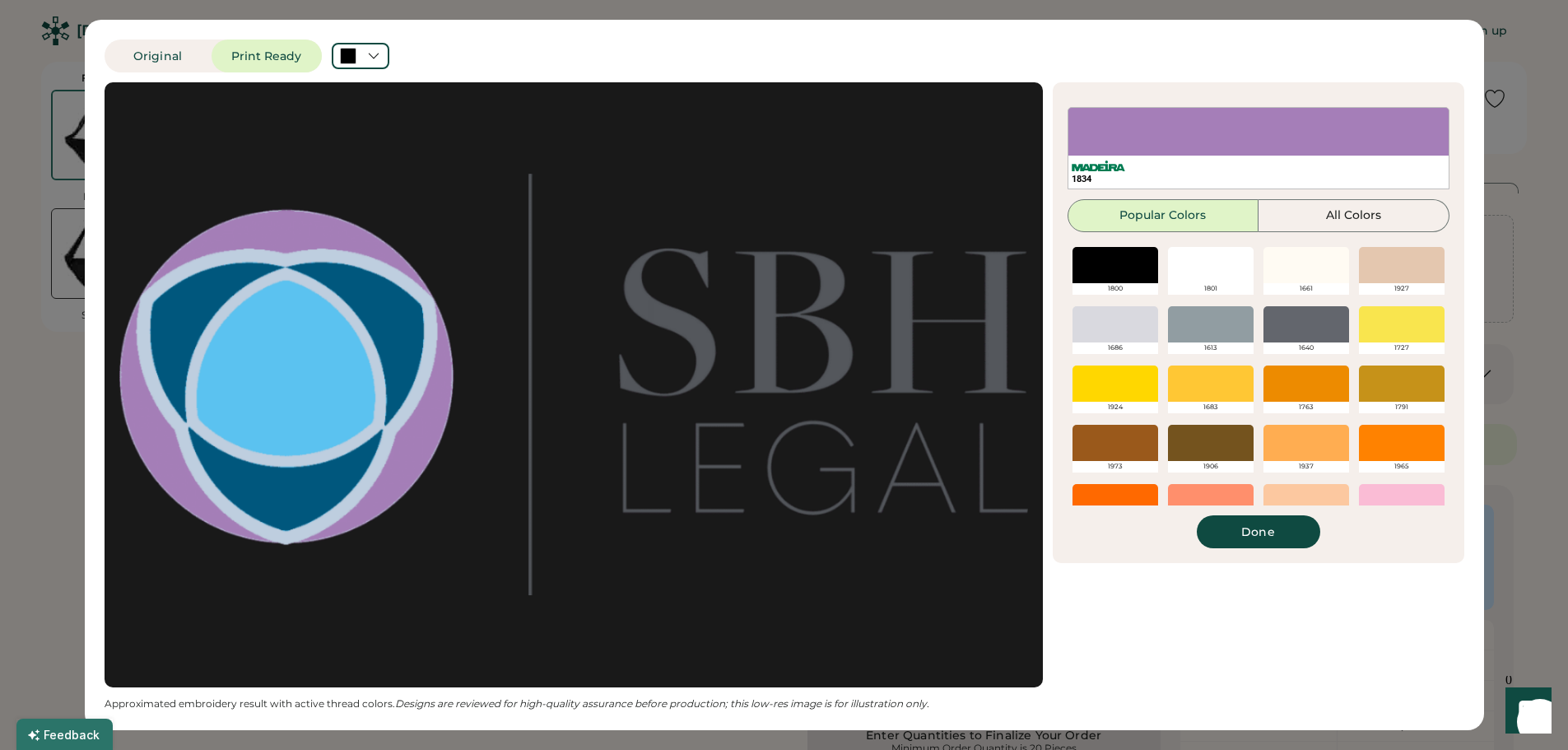
click at [1292, 331] on div at bounding box center [1306, 323] width 85 height 36
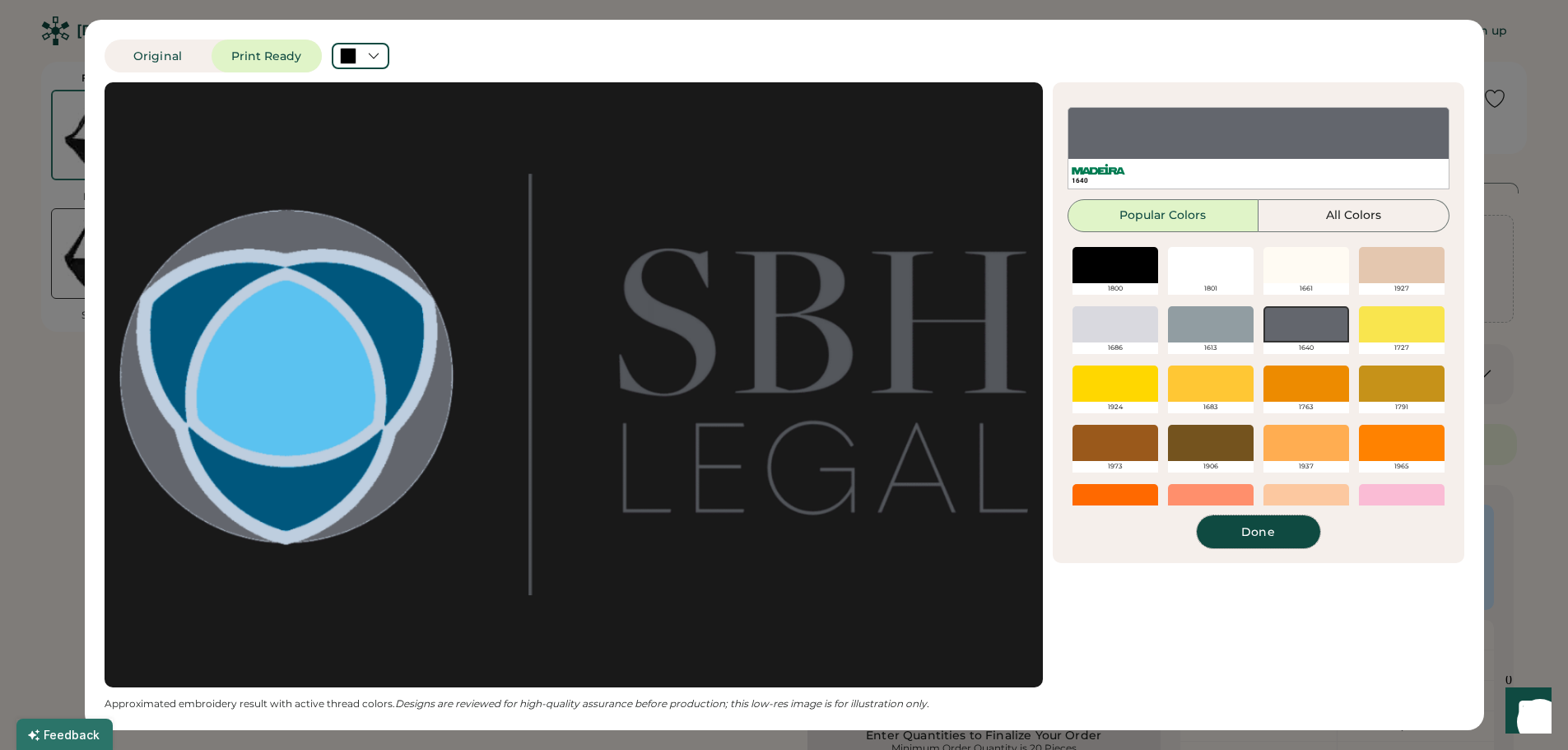
click at [1260, 535] on button "Done" at bounding box center [1258, 531] width 123 height 33
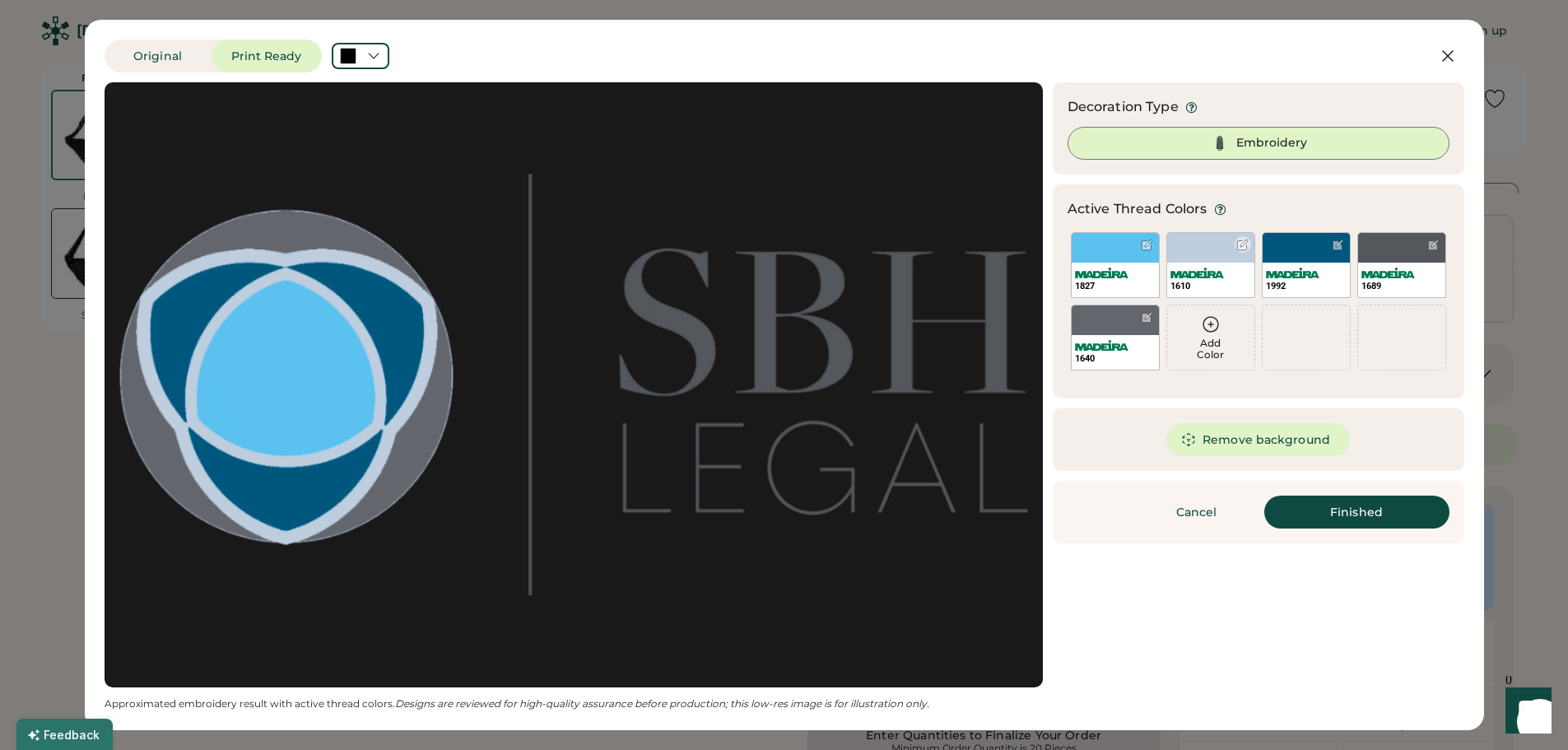
click at [1243, 245] on div at bounding box center [1242, 245] width 13 height 13
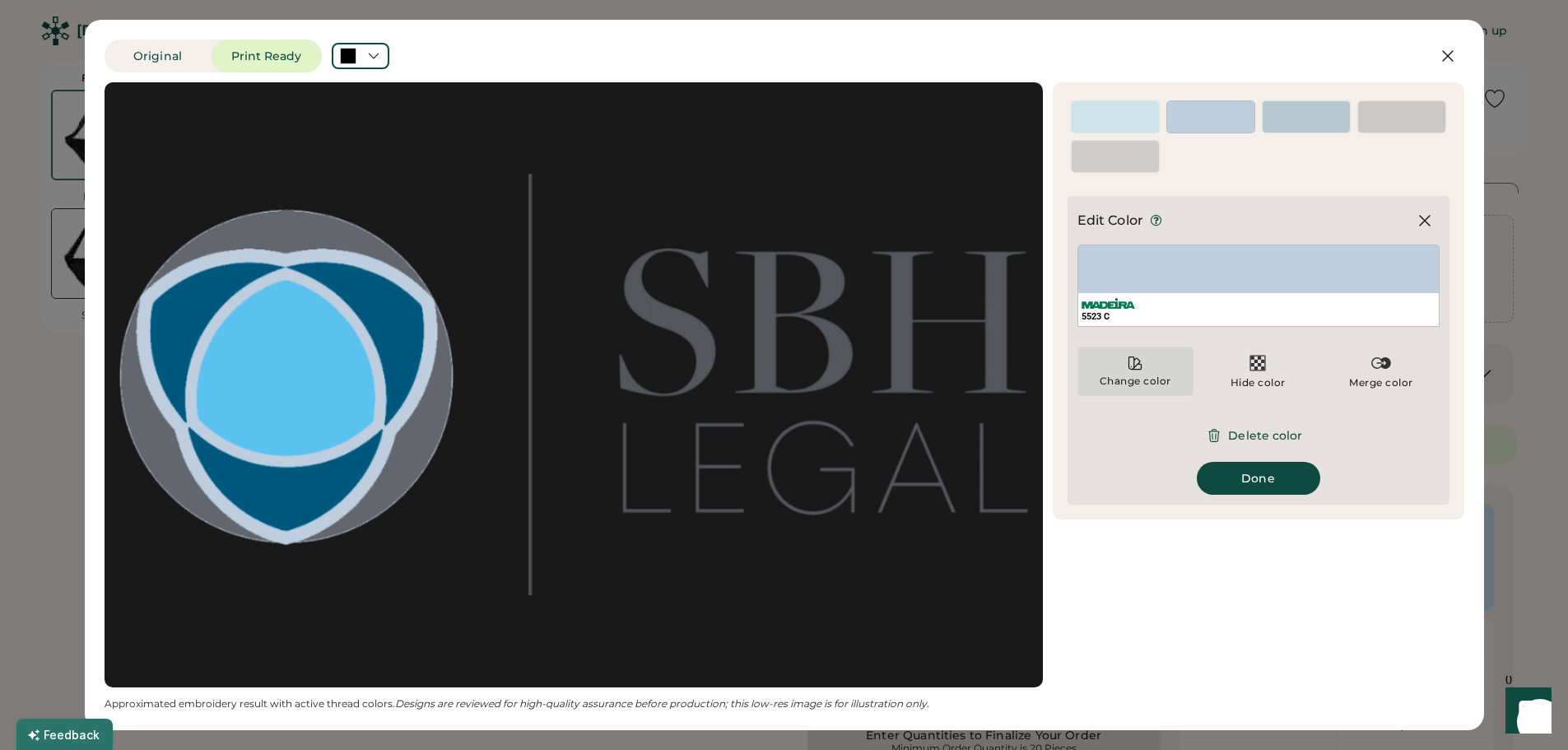
click at [1124, 371] on div "Change color" at bounding box center [1135, 370] width 116 height 49
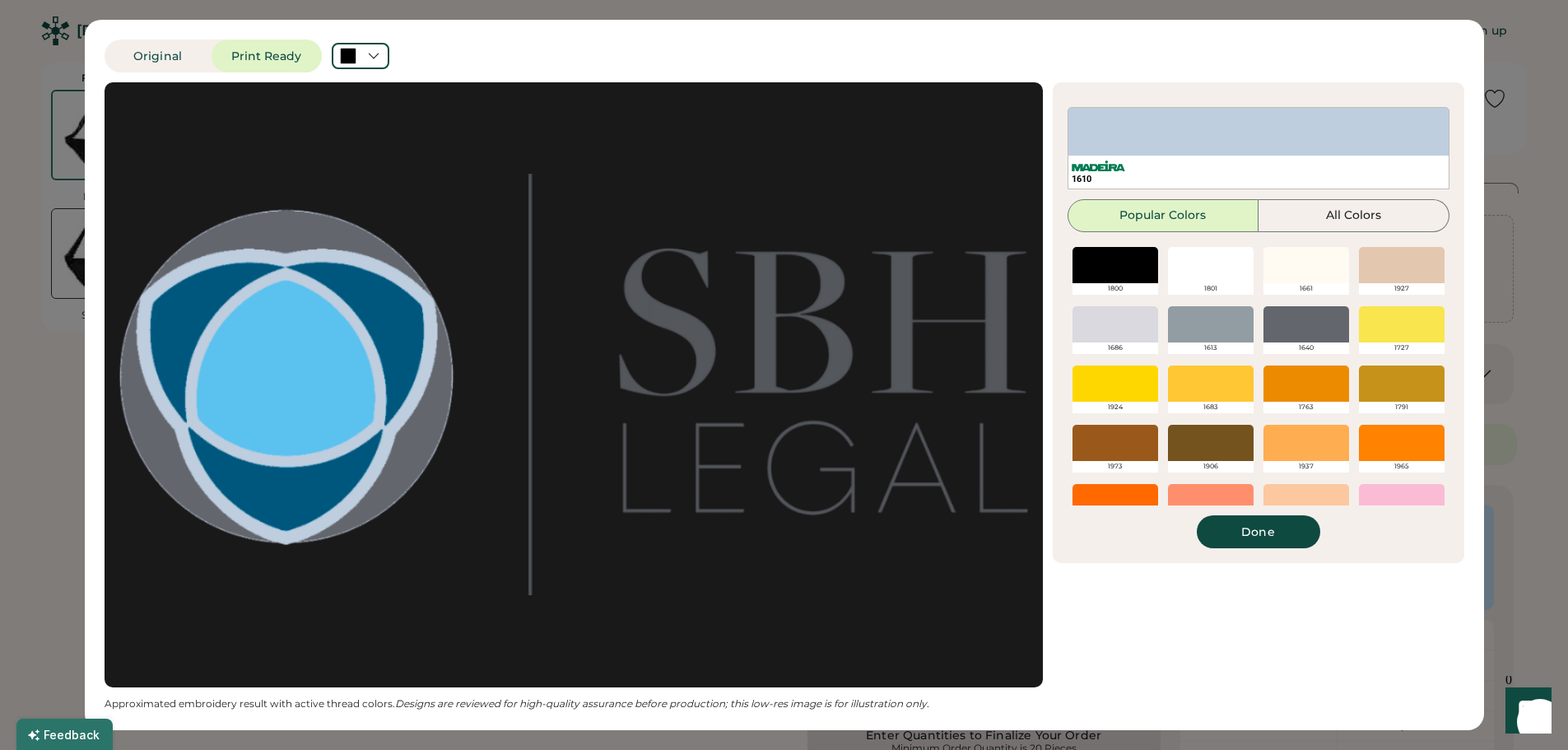
click at [1206, 281] on div at bounding box center [1210, 265] width 85 height 36
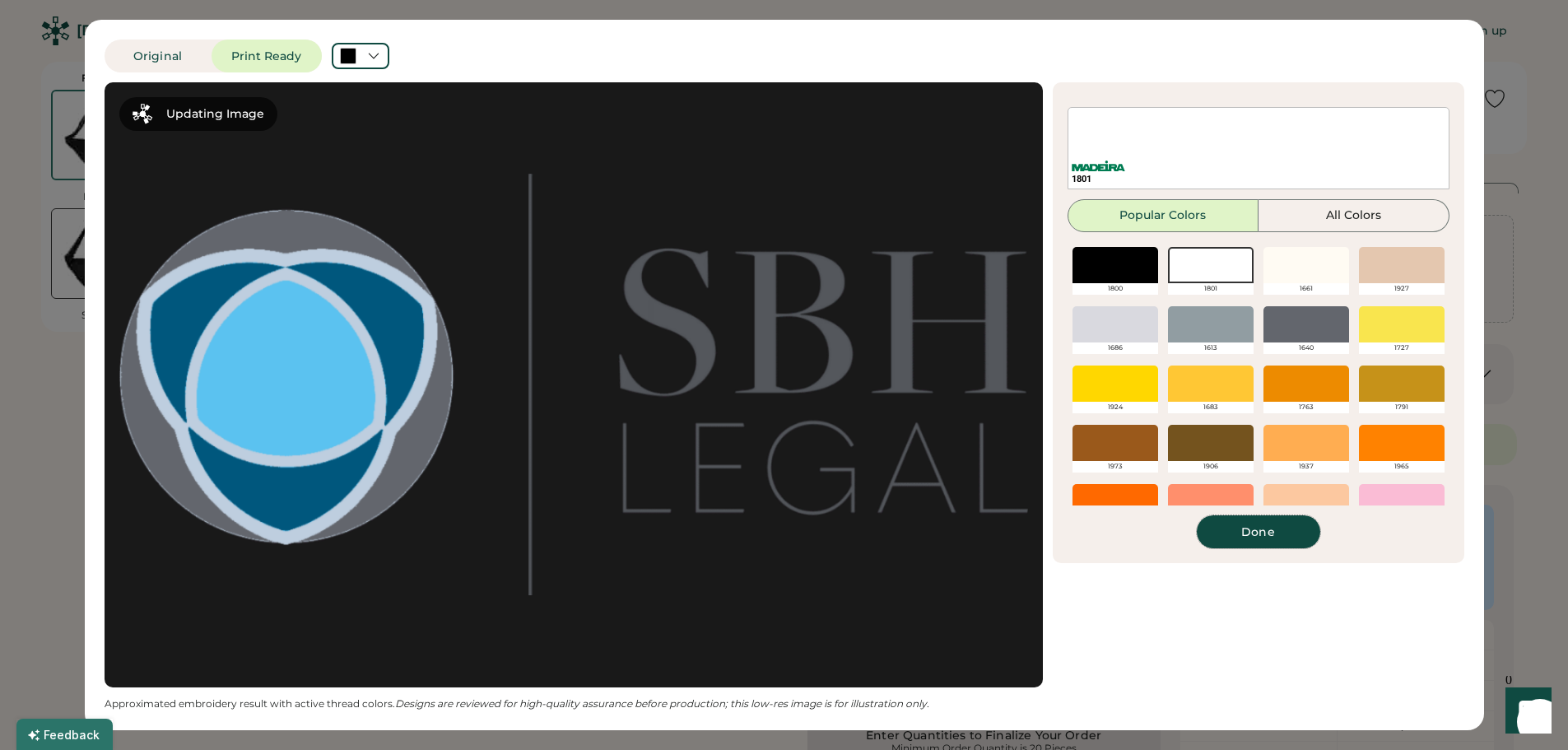
click at [1264, 532] on button "Done" at bounding box center [1258, 531] width 123 height 33
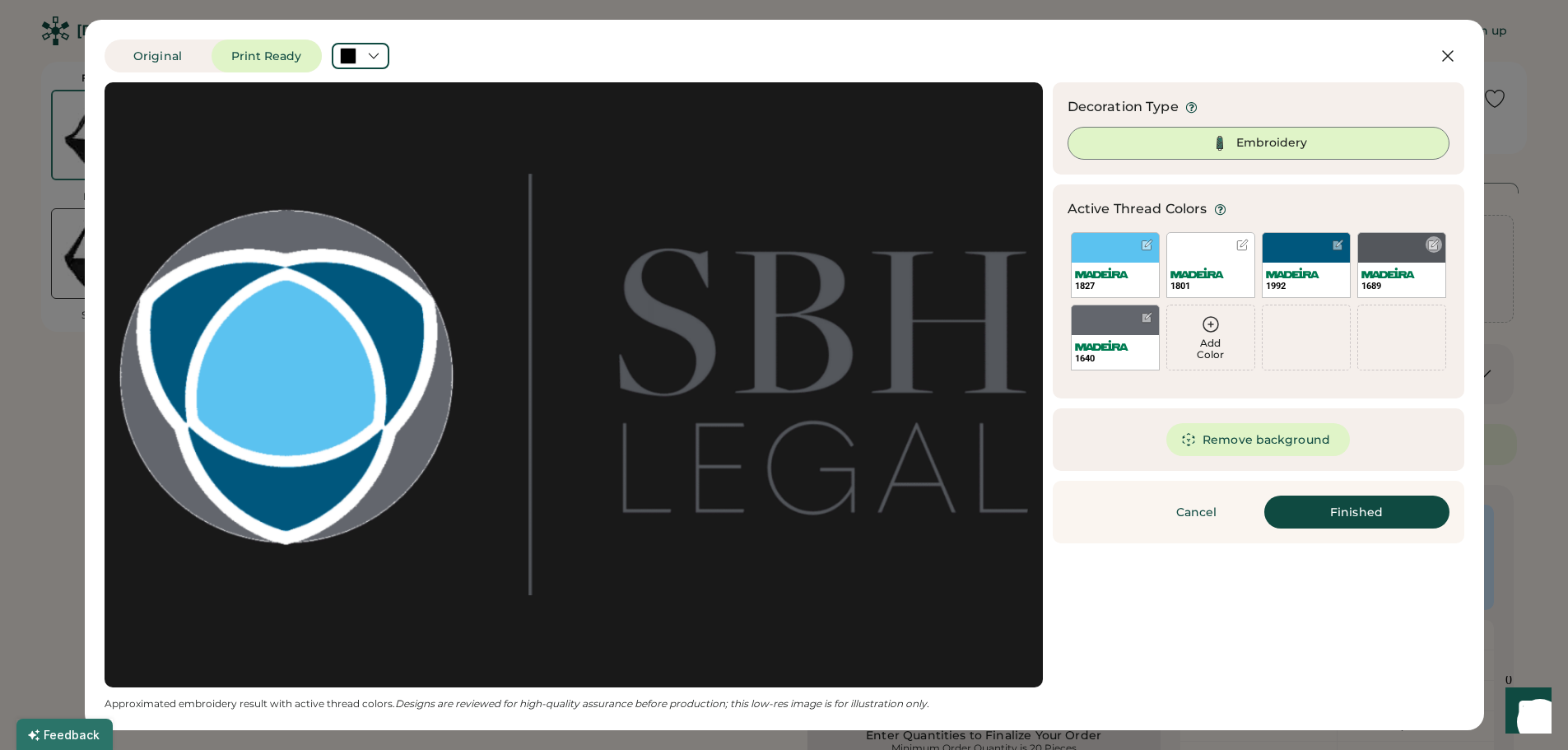
click at [1432, 246] on div at bounding box center [1433, 245] width 13 height 13
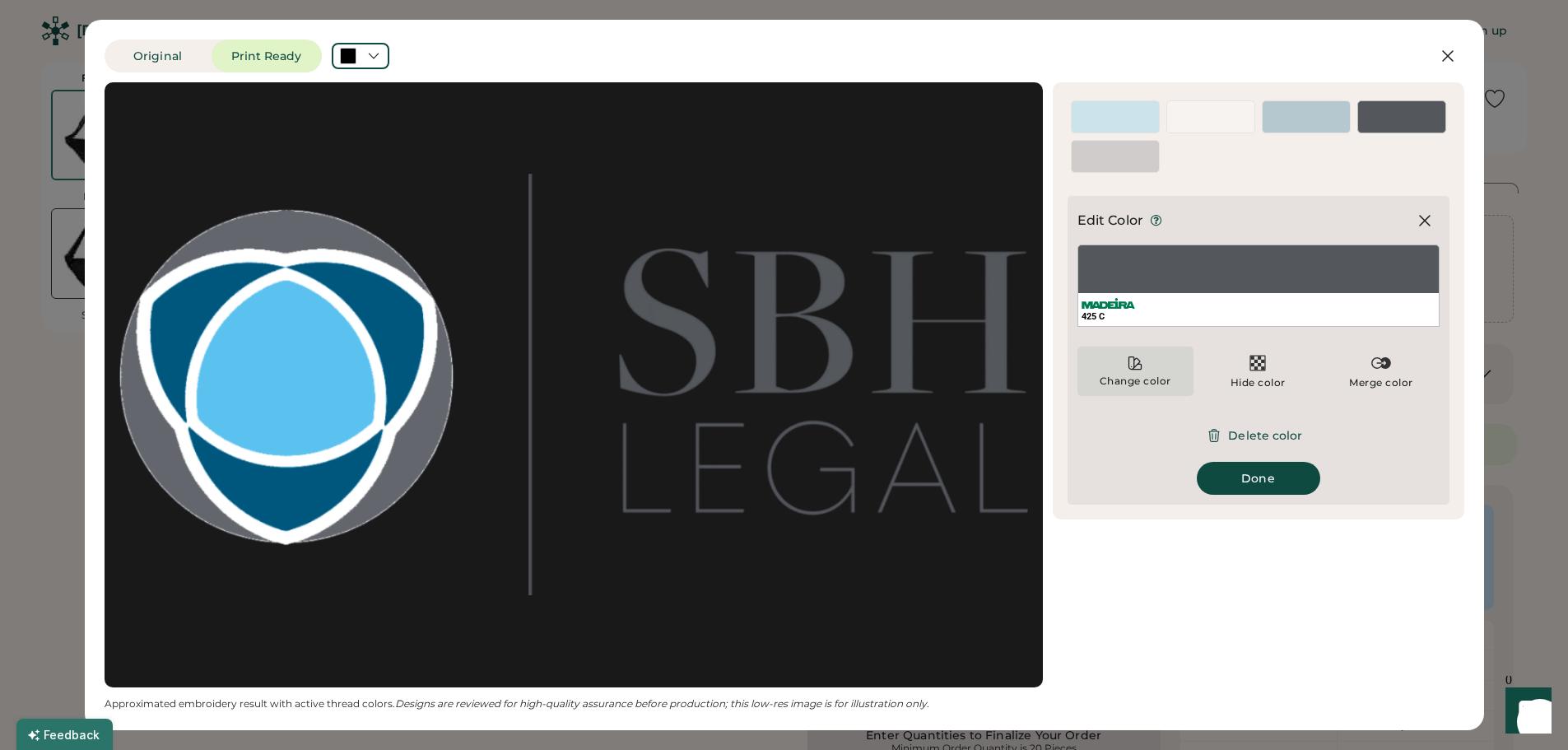
click at [1144, 370] on div "Change color" at bounding box center [1135, 370] width 116 height 49
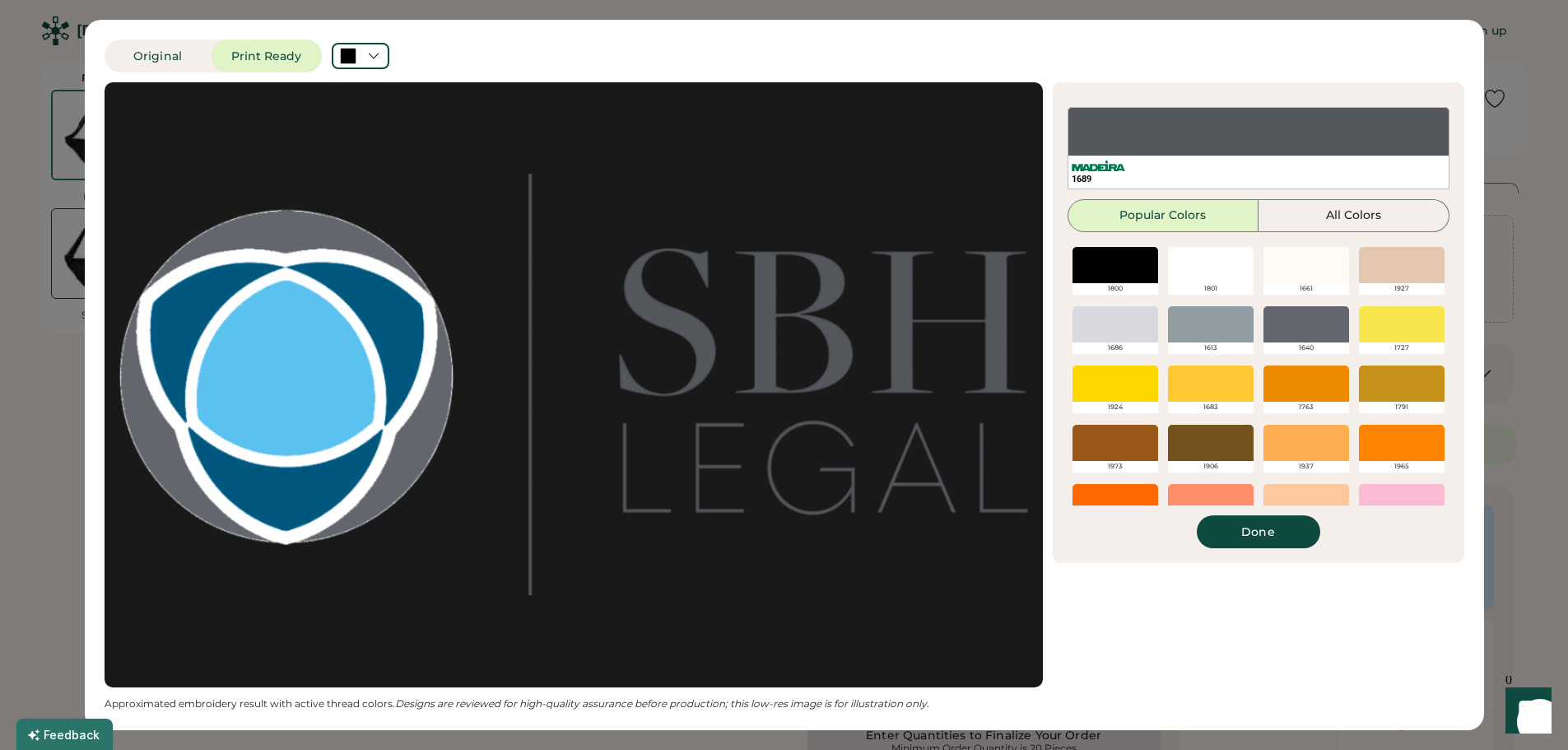
click at [1202, 281] on div at bounding box center [1210, 265] width 85 height 36
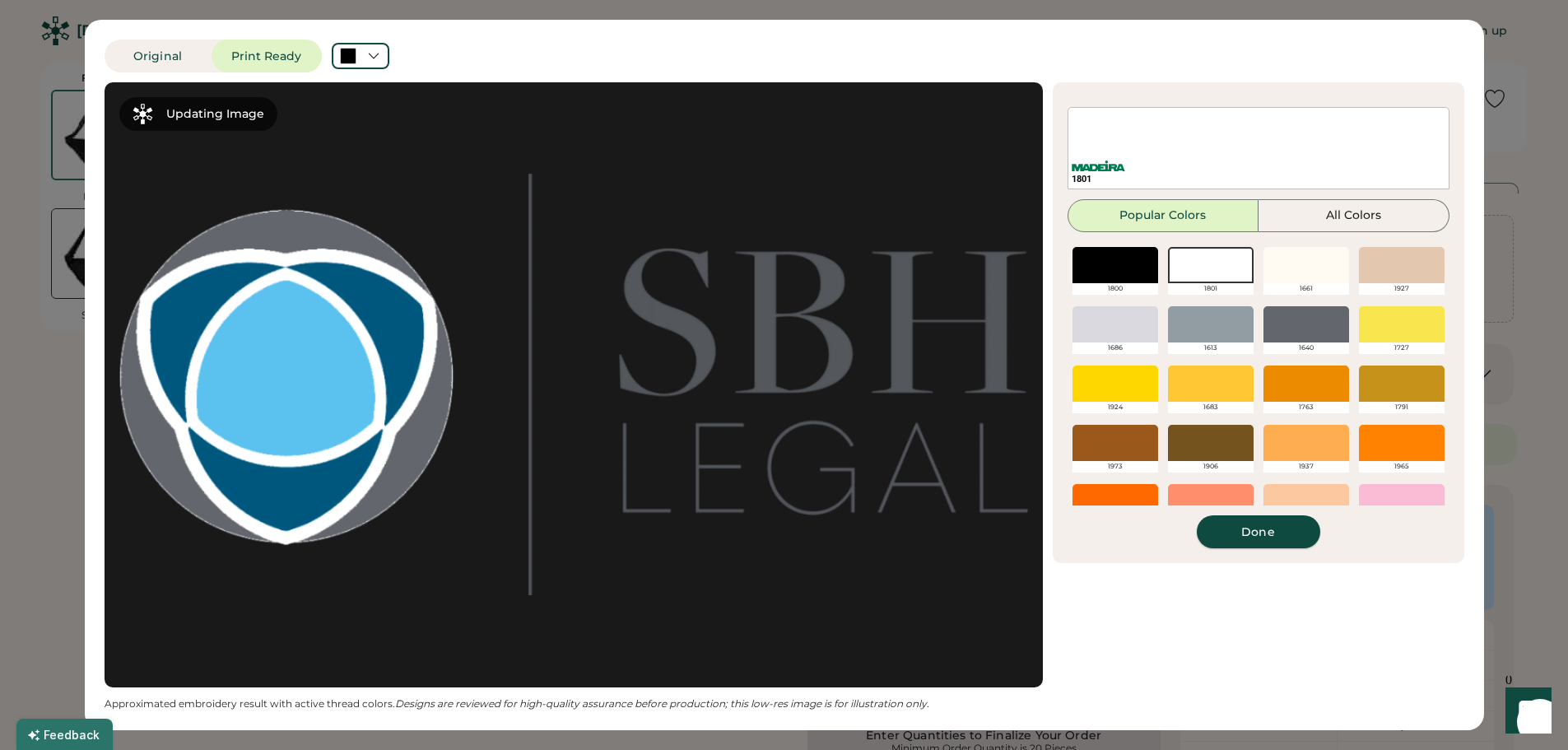
click at [1260, 530] on button "Done" at bounding box center [1258, 531] width 123 height 33
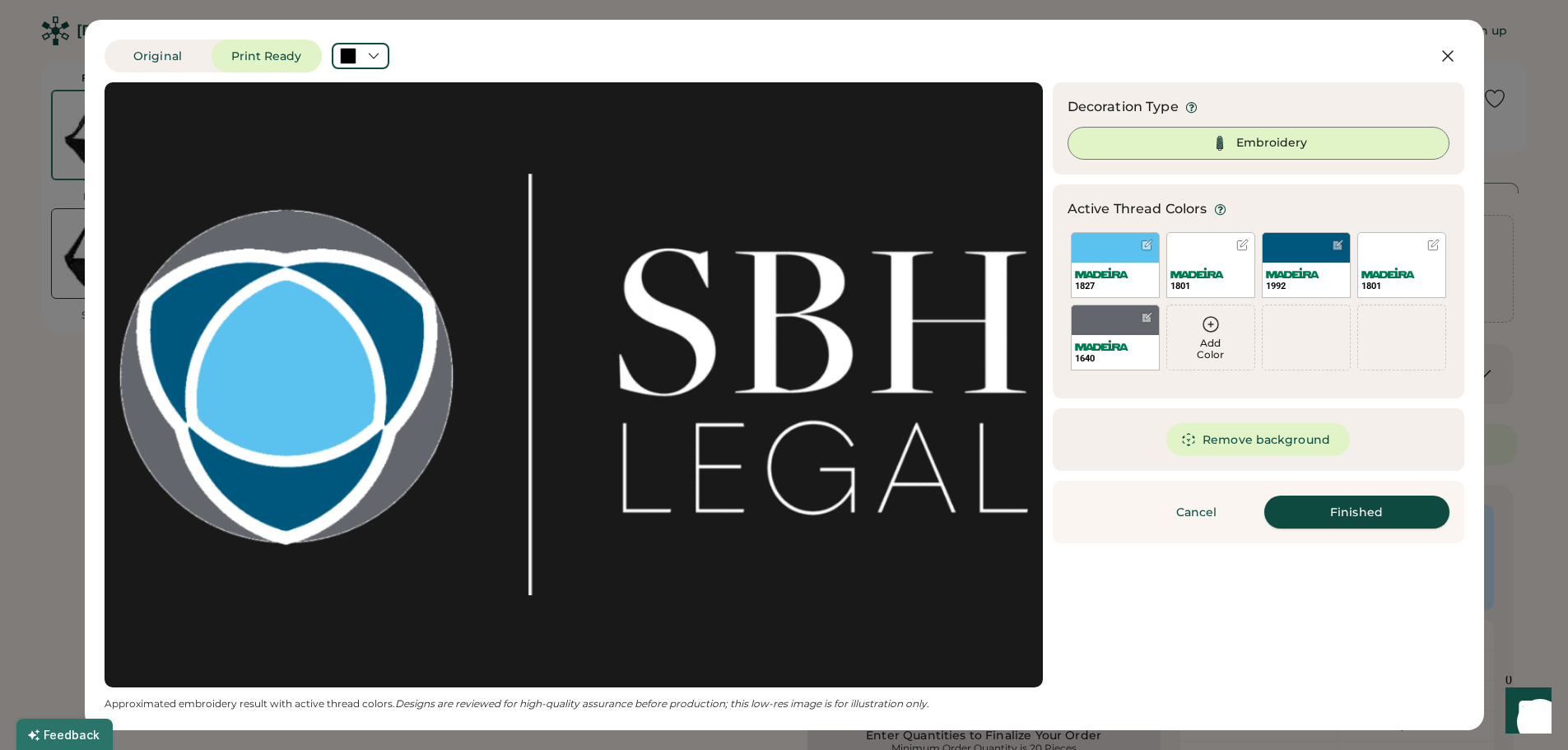
click at [1358, 515] on button "Finished" at bounding box center [1356, 511] width 185 height 33
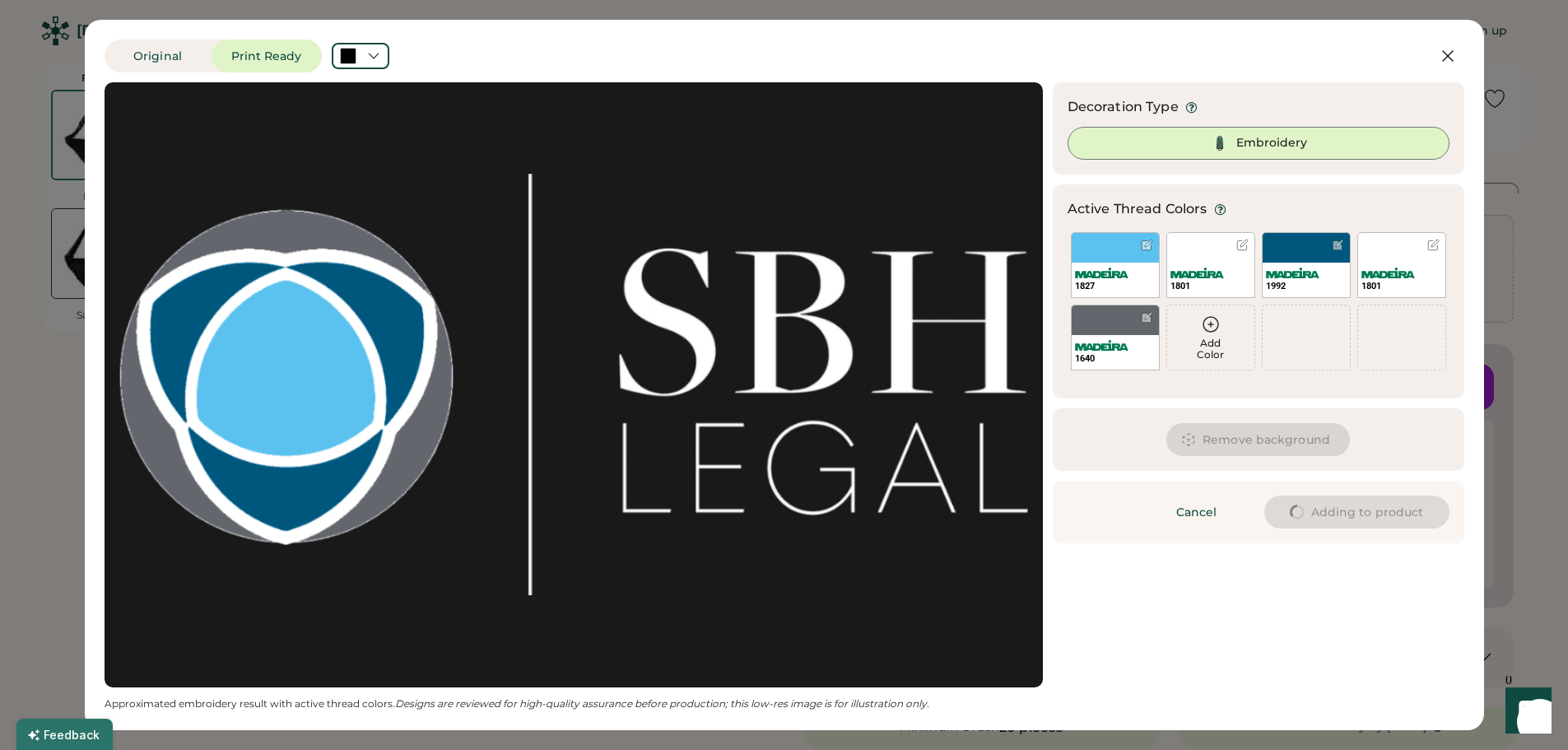
type input "****"
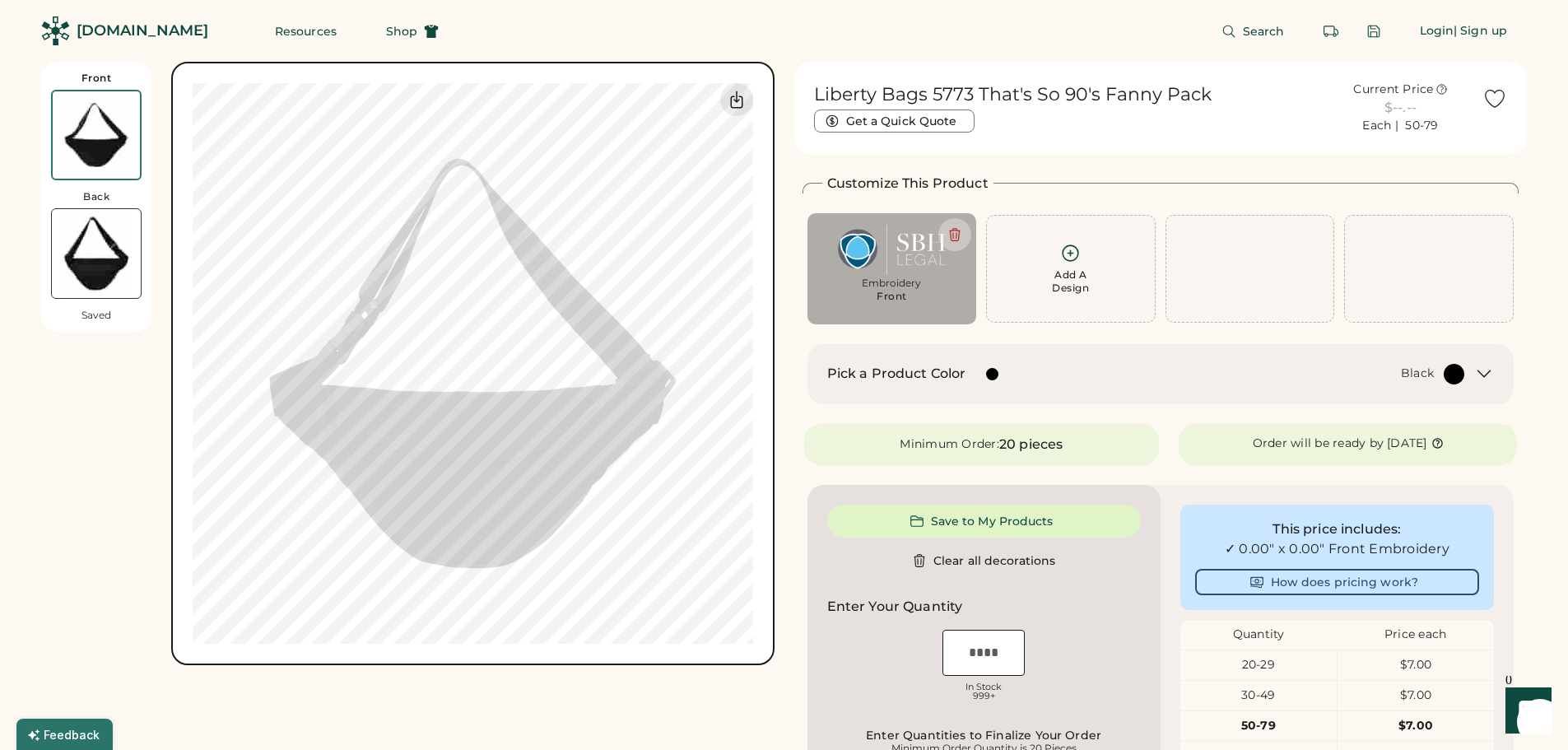
type input "****"
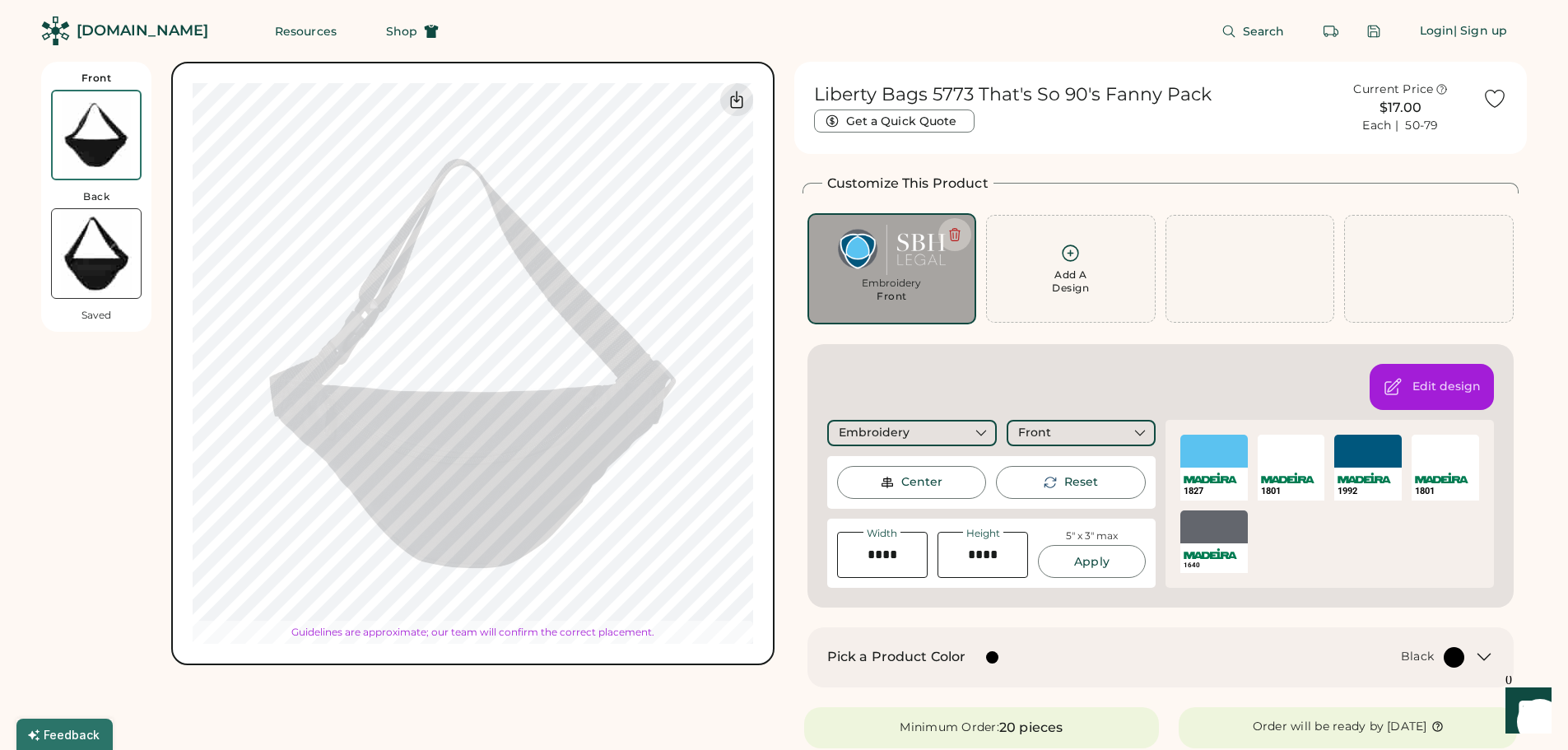
type input "****"
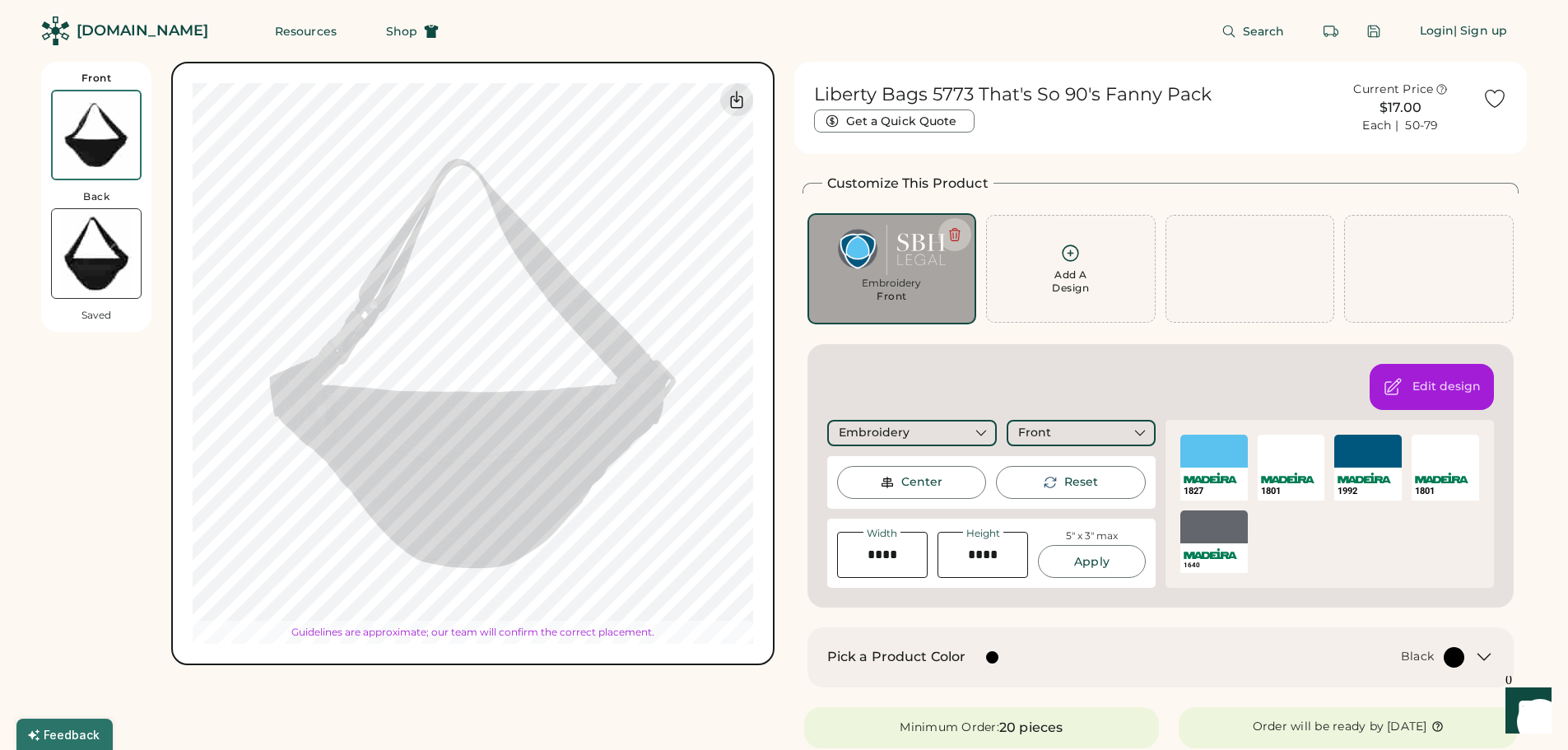
type input "****"
click at [935, 480] on div "Center" at bounding box center [921, 483] width 41 height 17
click at [735, 100] on icon at bounding box center [737, 100] width 20 height 20
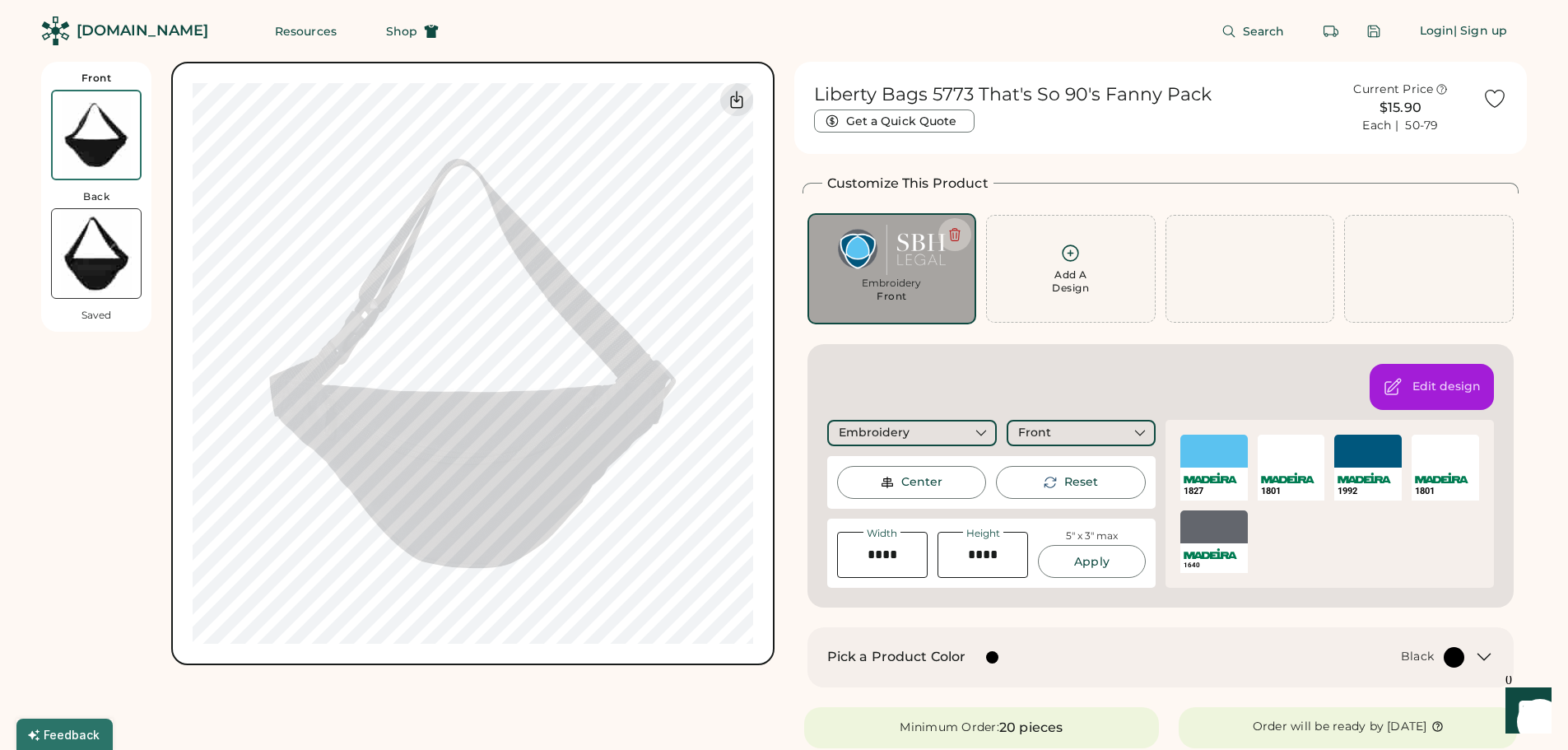
click at [1053, 647] on div "Black" at bounding box center [1244, 657] width 442 height 21
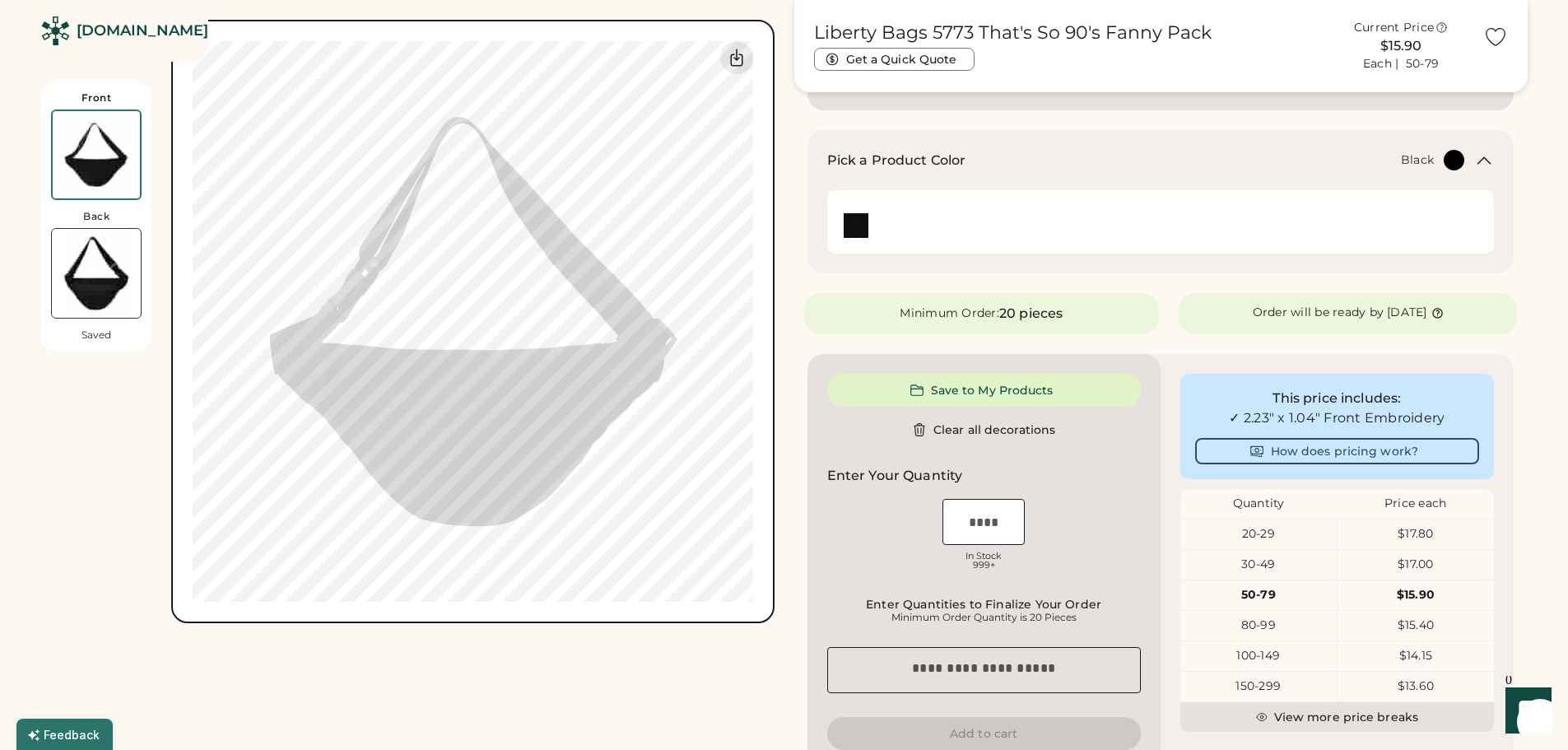
scroll to position [576, 0]
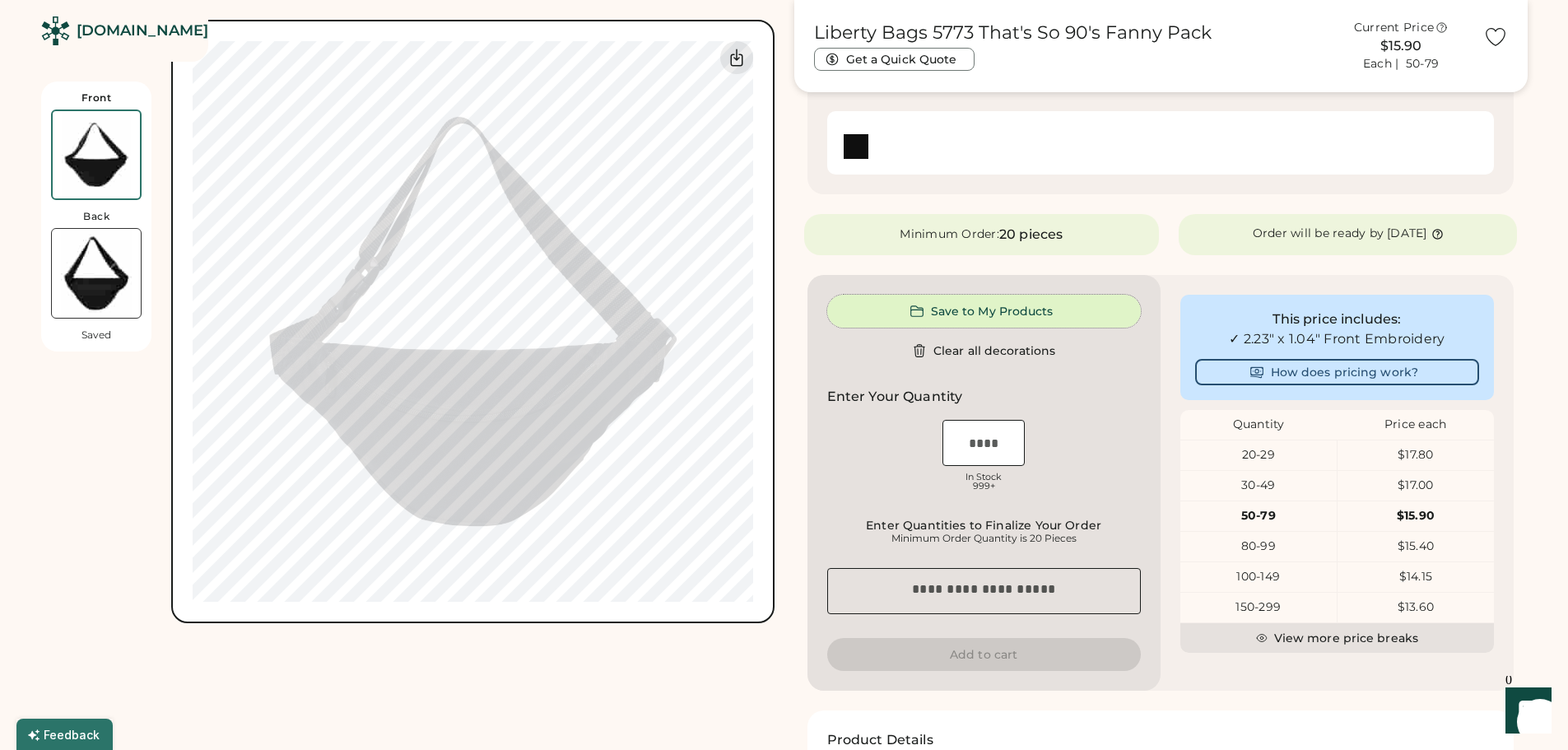
click at [1019, 310] on button "Save to My Products" at bounding box center [984, 311] width 313 height 33
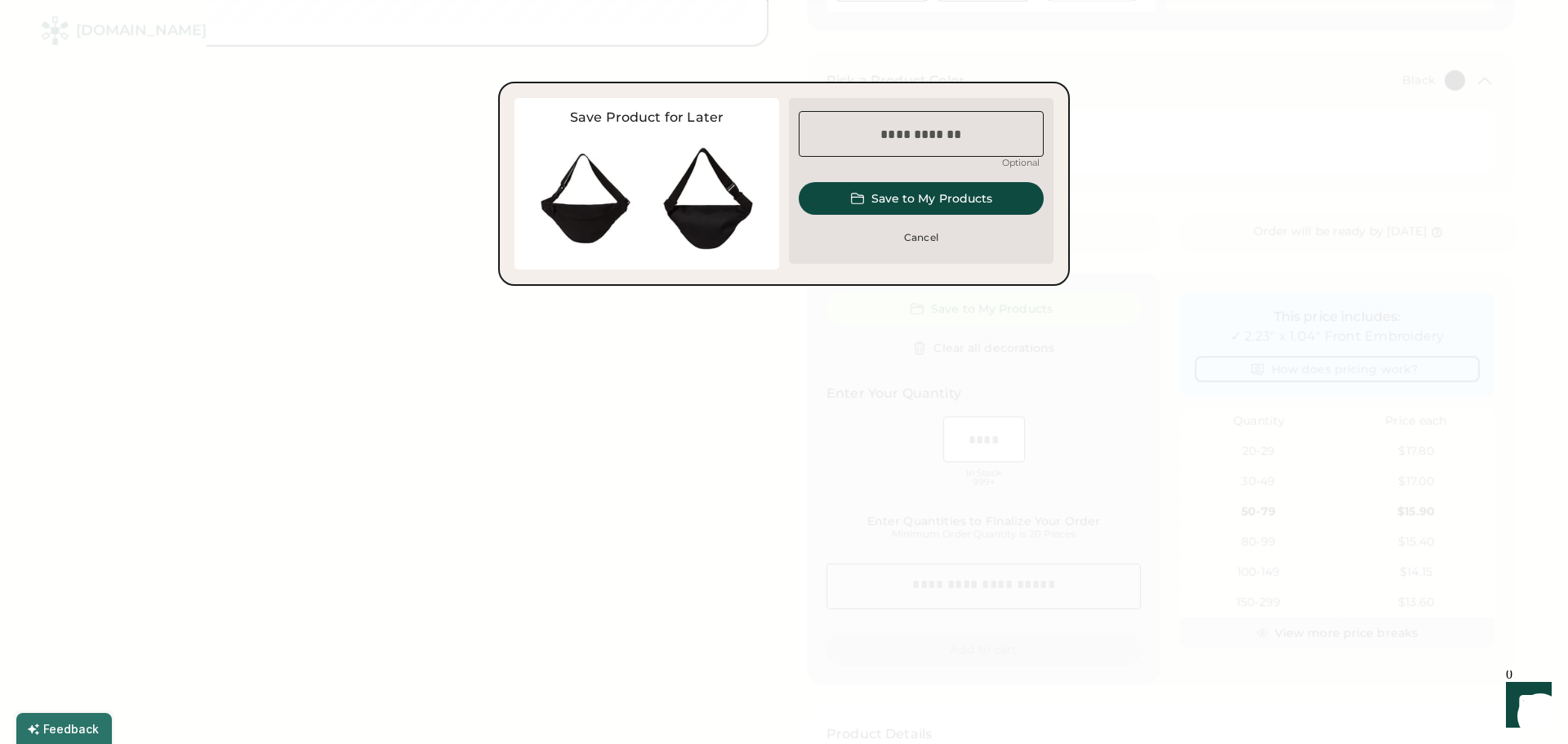
click at [922, 140] on input "input" at bounding box center [921, 134] width 245 height 46
type input "**********"
click at [942, 200] on button "Save to My Products" at bounding box center [921, 198] width 245 height 32
